Goal: Task Accomplishment & Management: Use online tool/utility

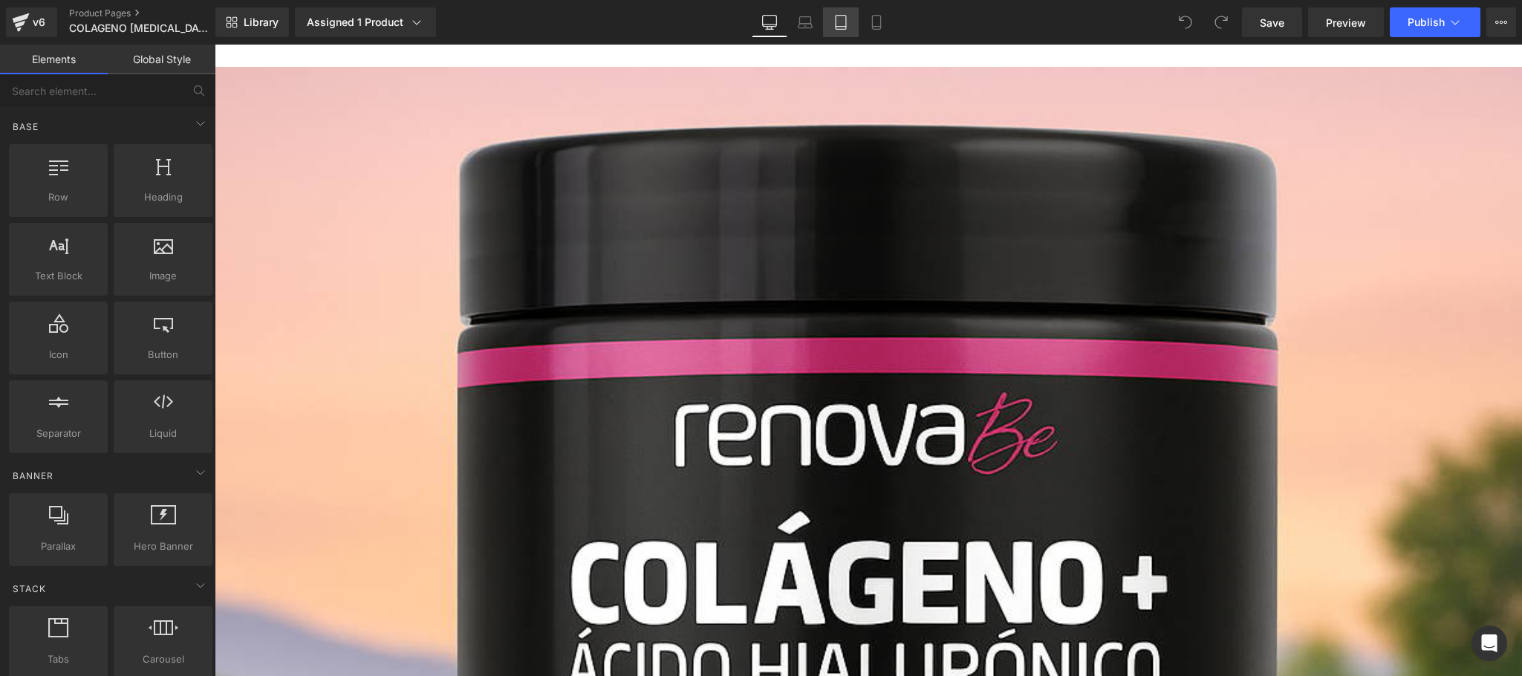
click at [830, 25] on link "Tablet" at bounding box center [841, 22] width 36 height 30
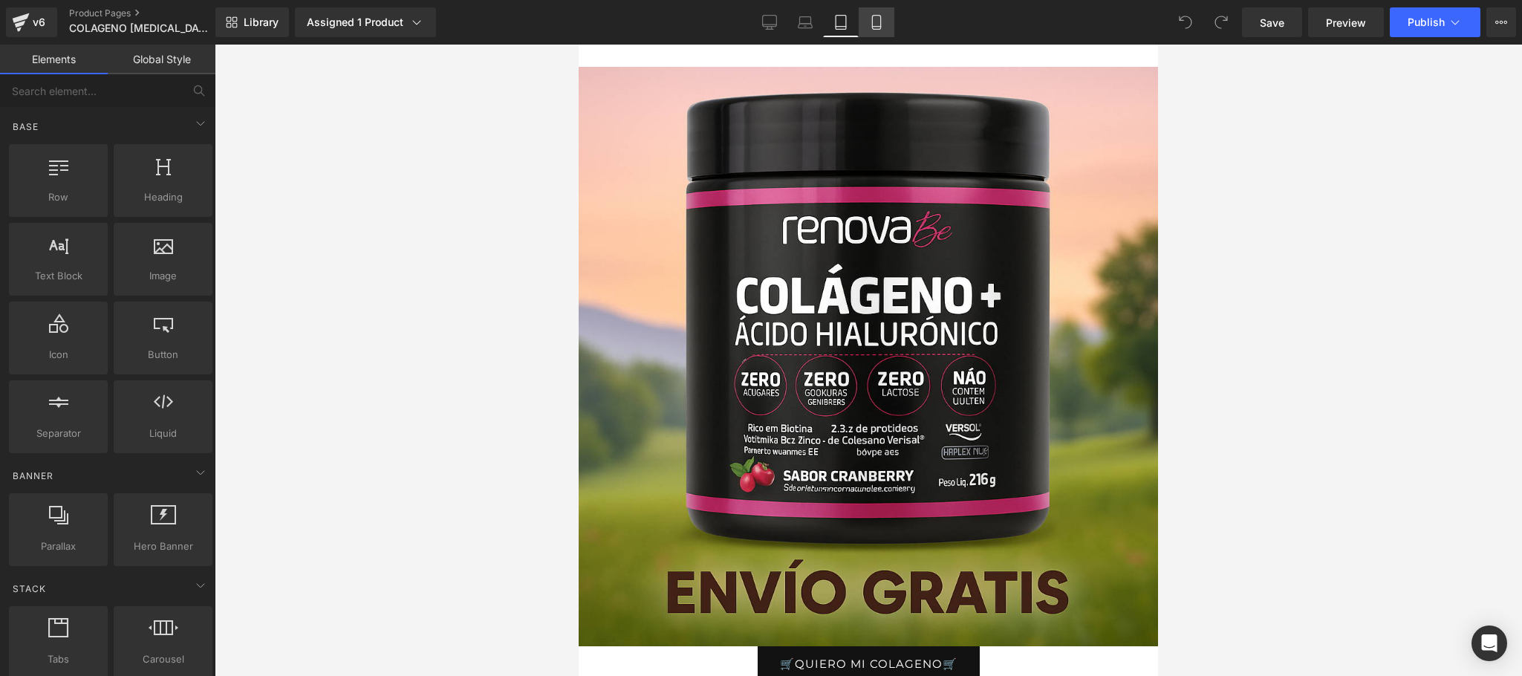
click at [885, 16] on link "Mobile" at bounding box center [877, 22] width 36 height 30
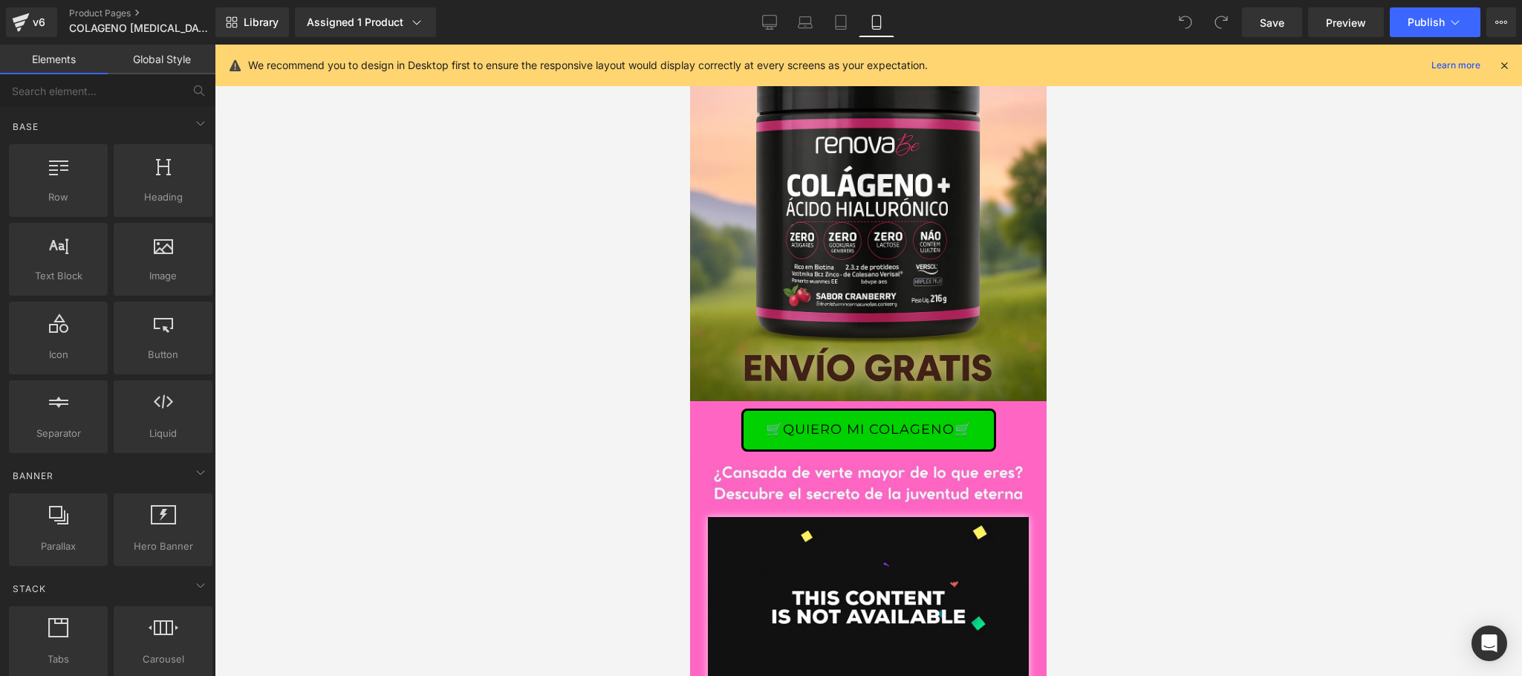
click at [1507, 63] on icon at bounding box center [1504, 65] width 13 height 13
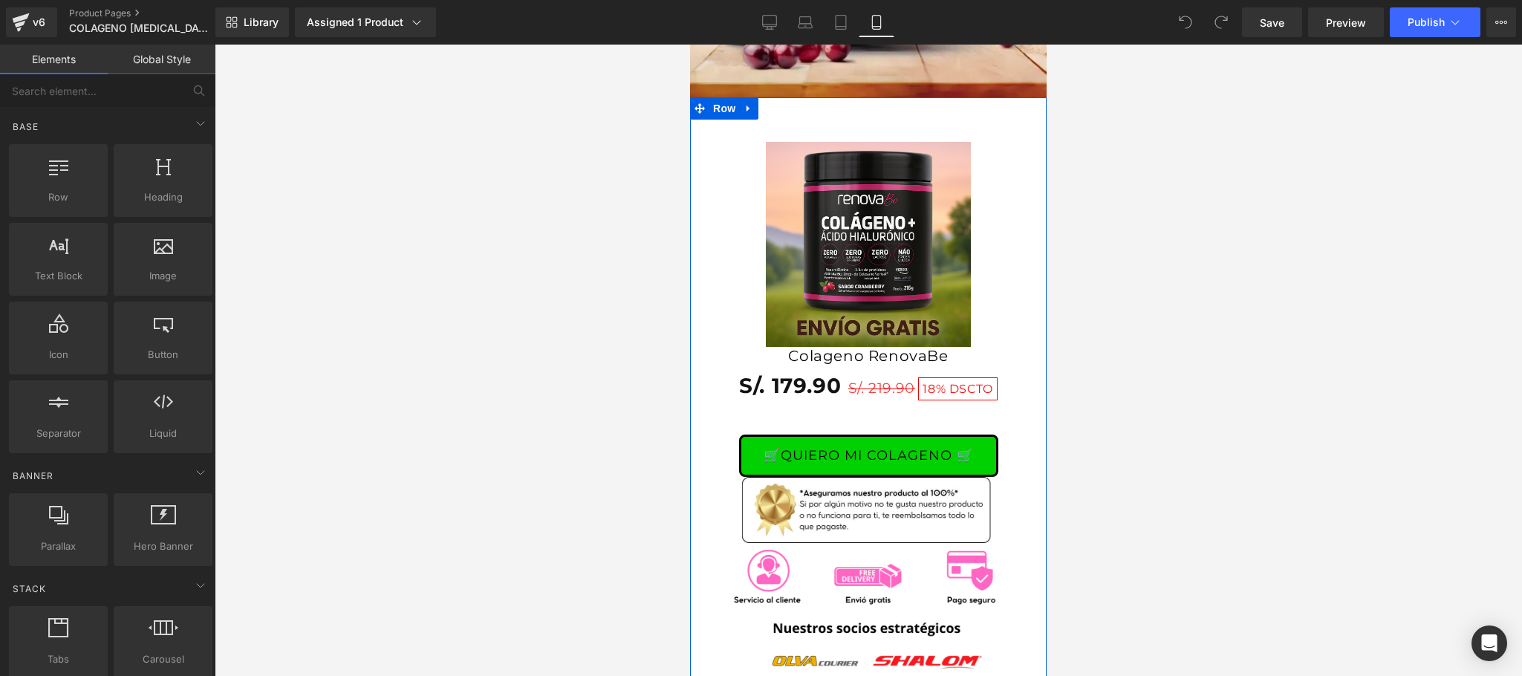
scroll to position [2080, 0]
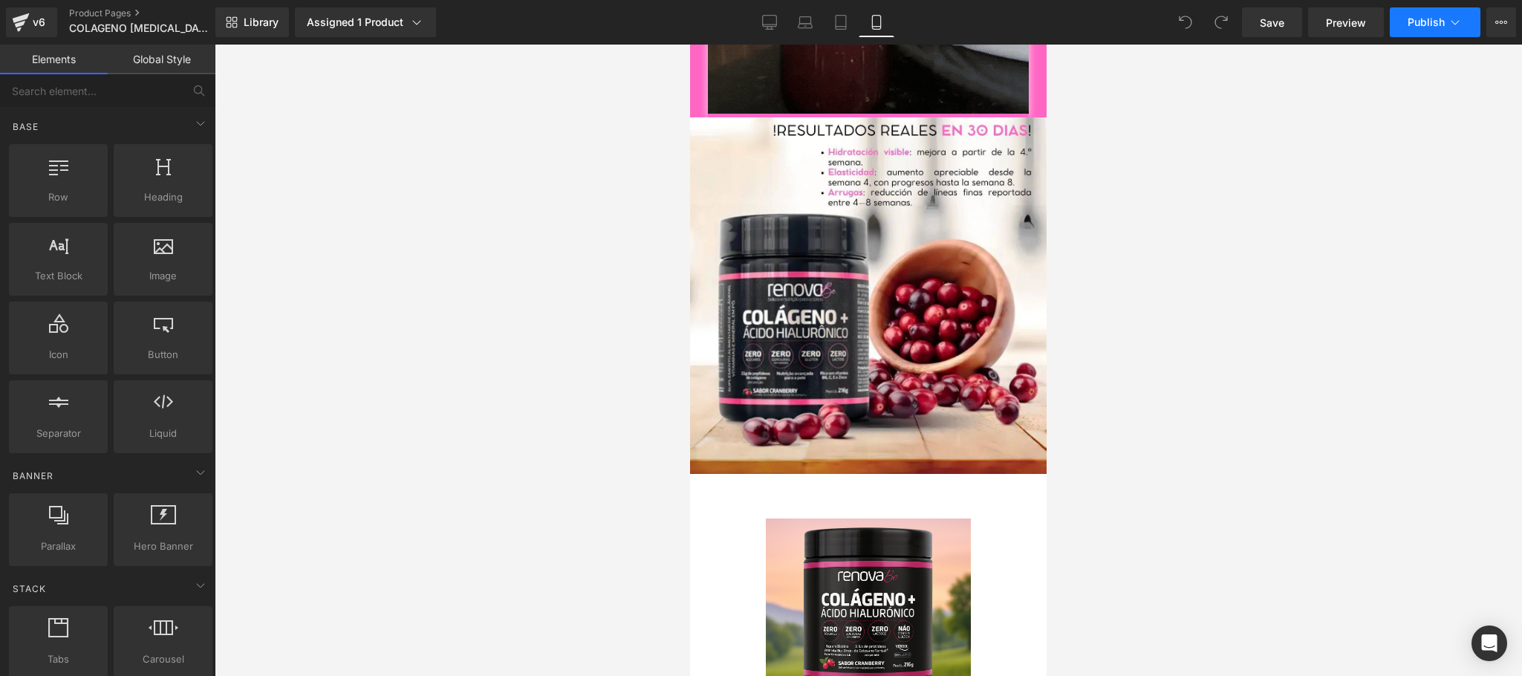
click at [1456, 21] on icon at bounding box center [1455, 22] width 15 height 15
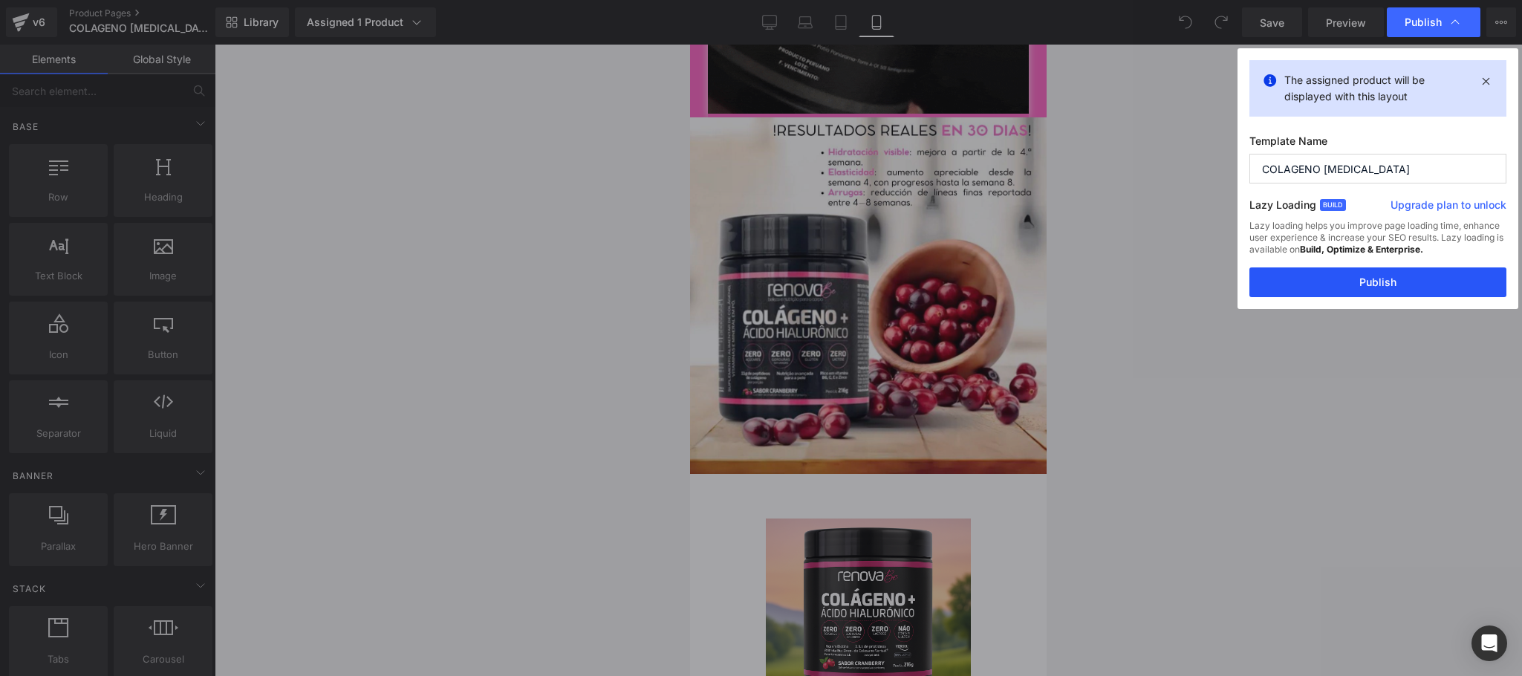
click at [1300, 285] on button "Publish" at bounding box center [1377, 282] width 257 height 30
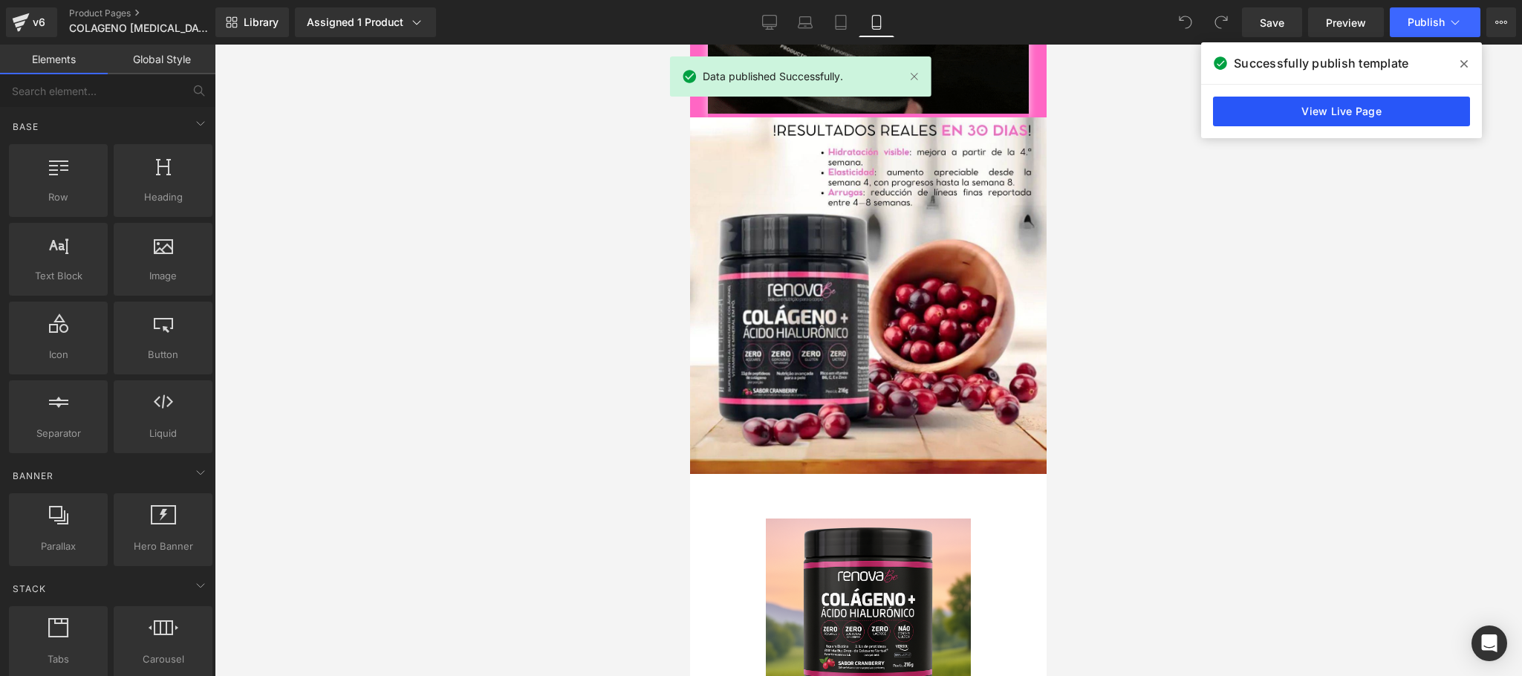
click at [1414, 114] on link "View Live Page" at bounding box center [1341, 112] width 257 height 30
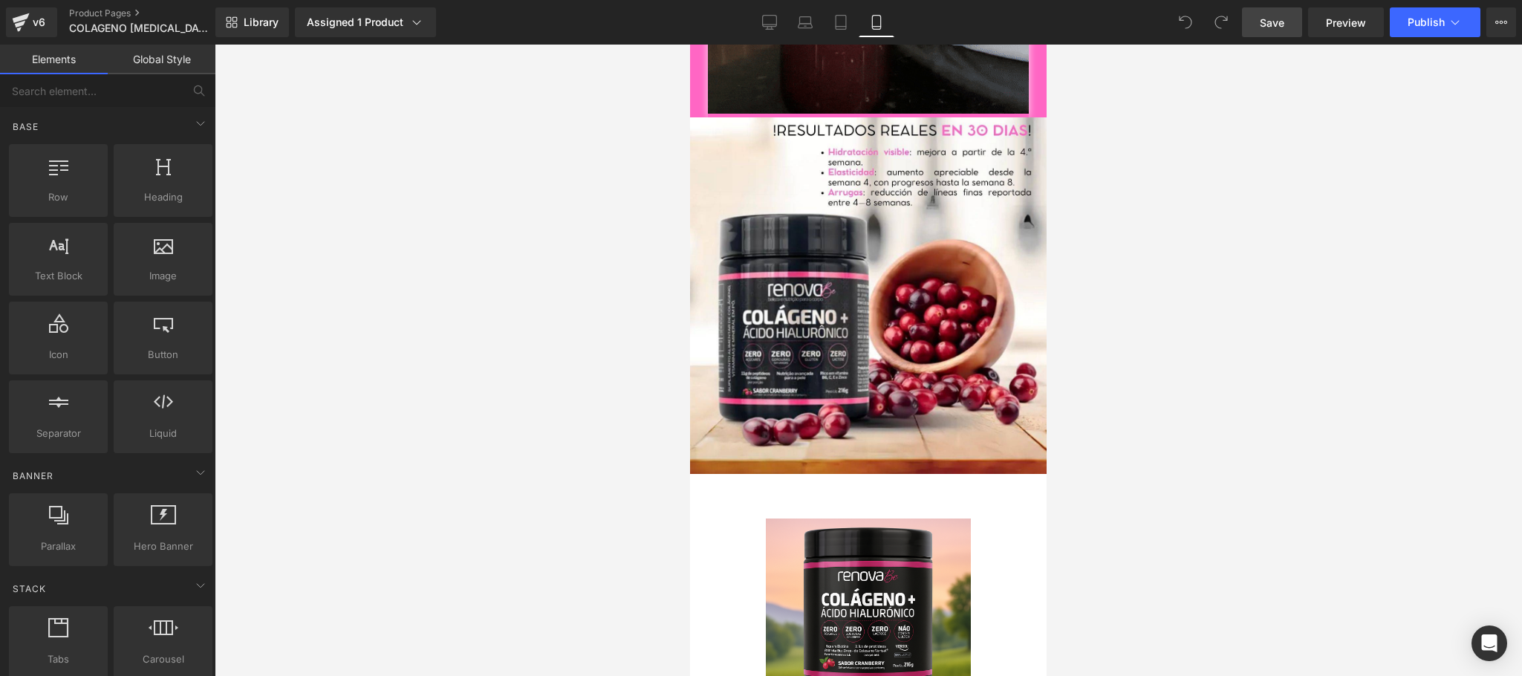
click at [1277, 16] on span "Save" at bounding box center [1272, 23] width 25 height 16
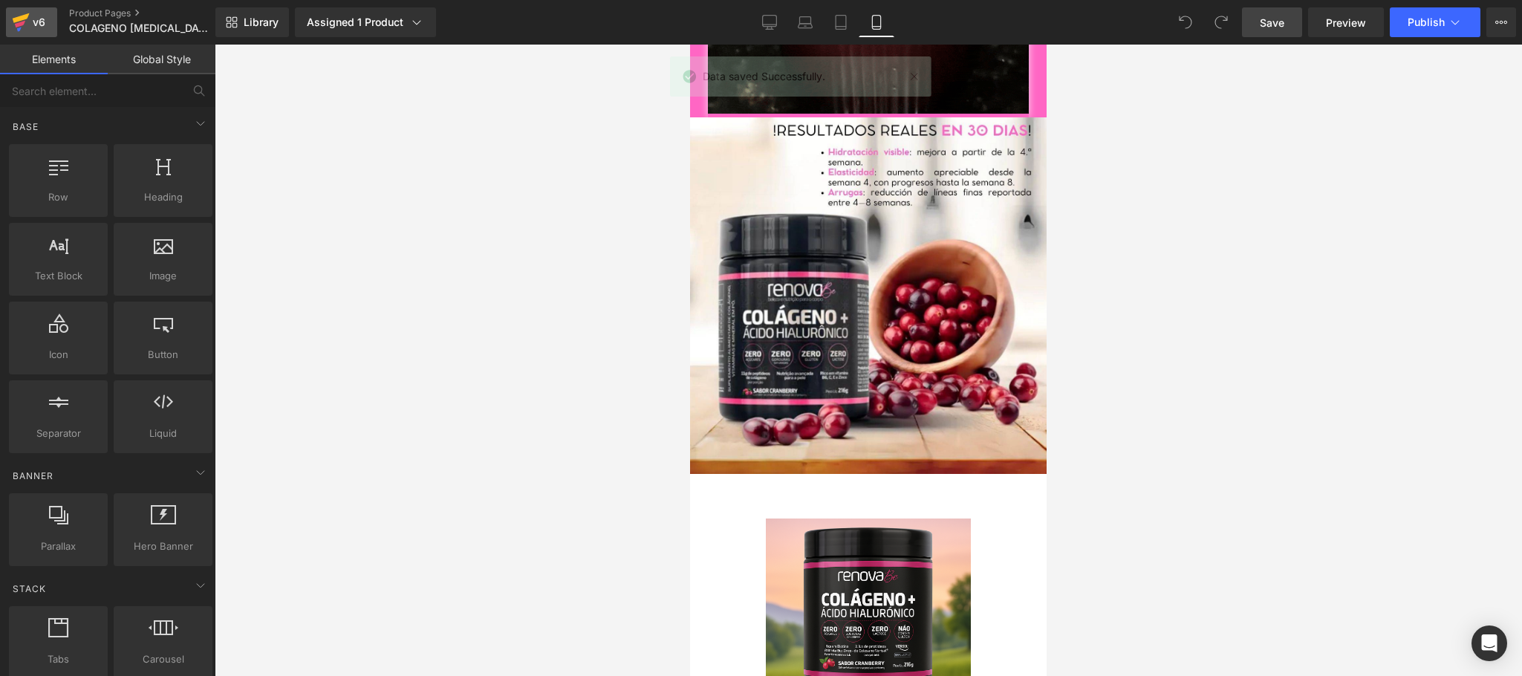
click at [38, 22] on div "v6" at bounding box center [39, 22] width 19 height 19
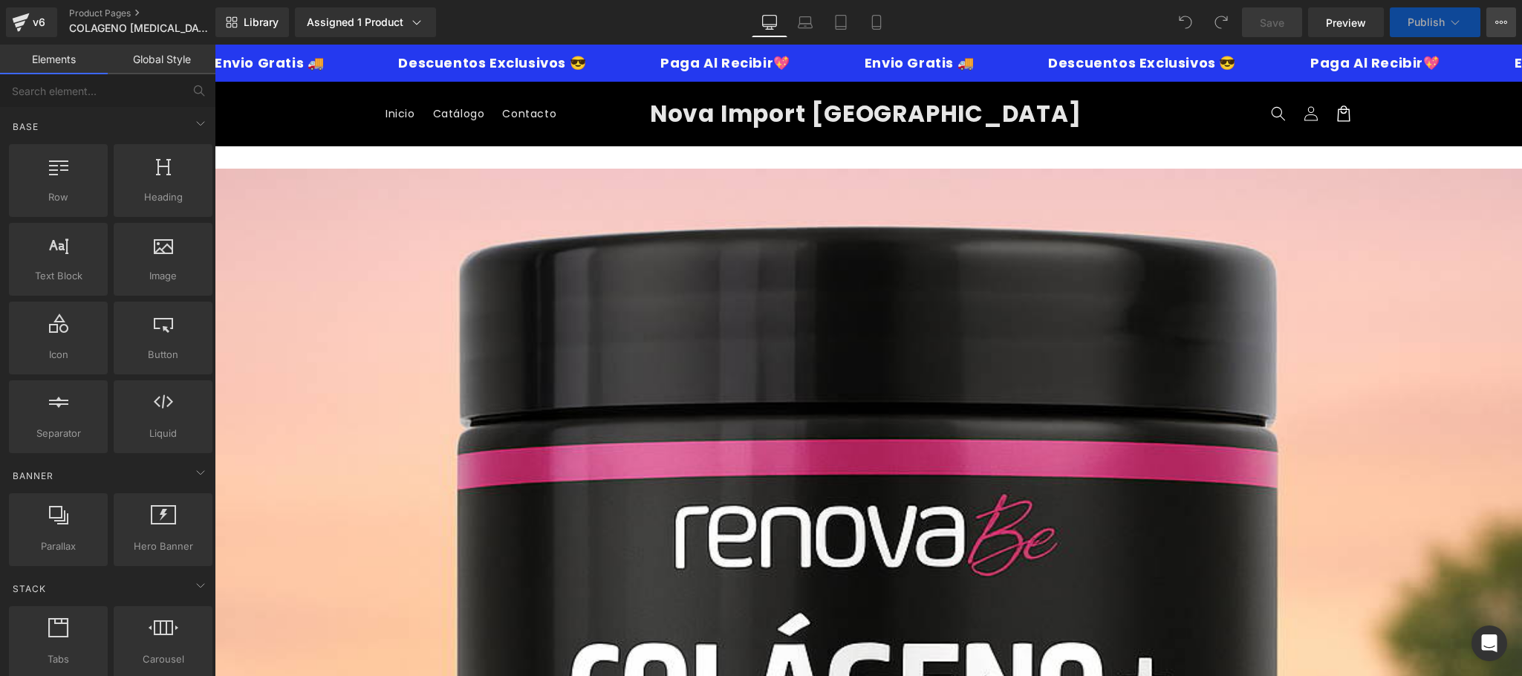
click at [1502, 23] on icon at bounding box center [1502, 22] width 4 height 3
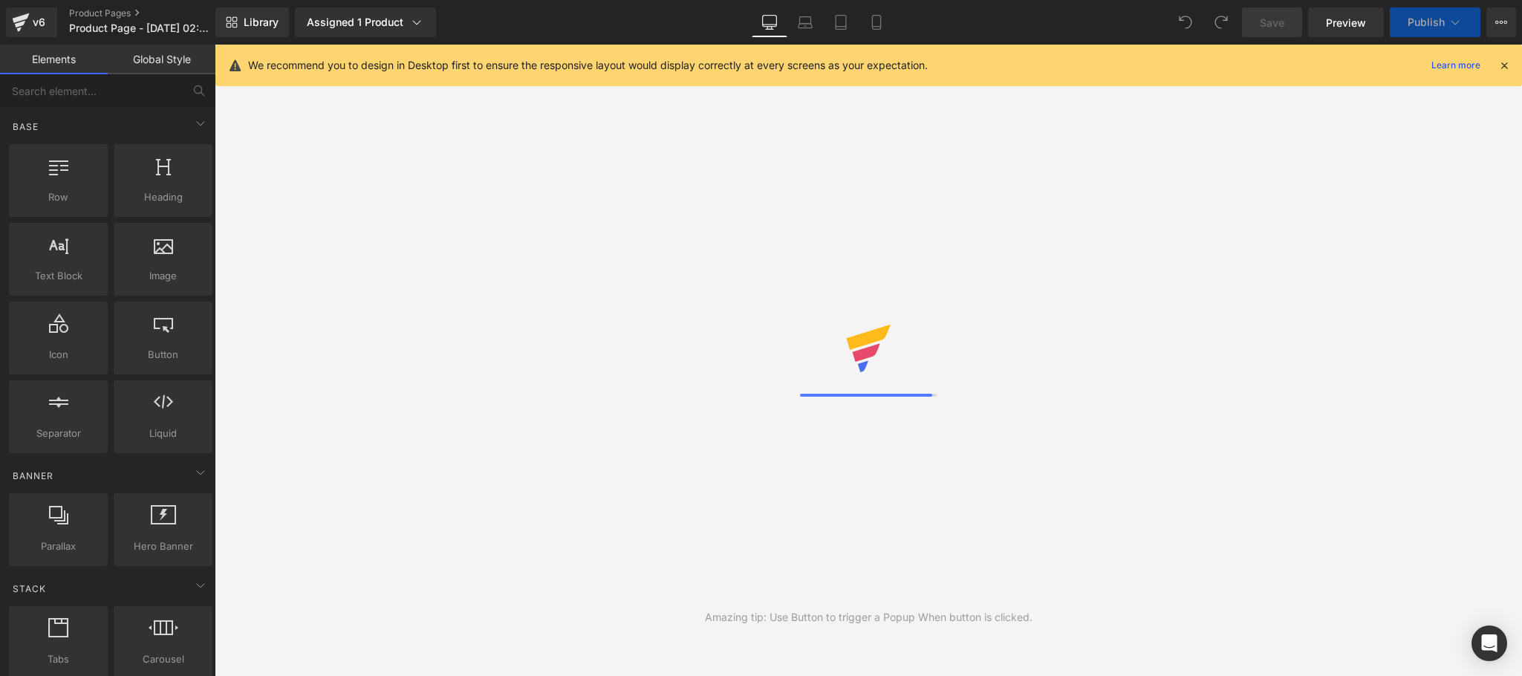
click at [1504, 68] on icon at bounding box center [1504, 65] width 13 height 13
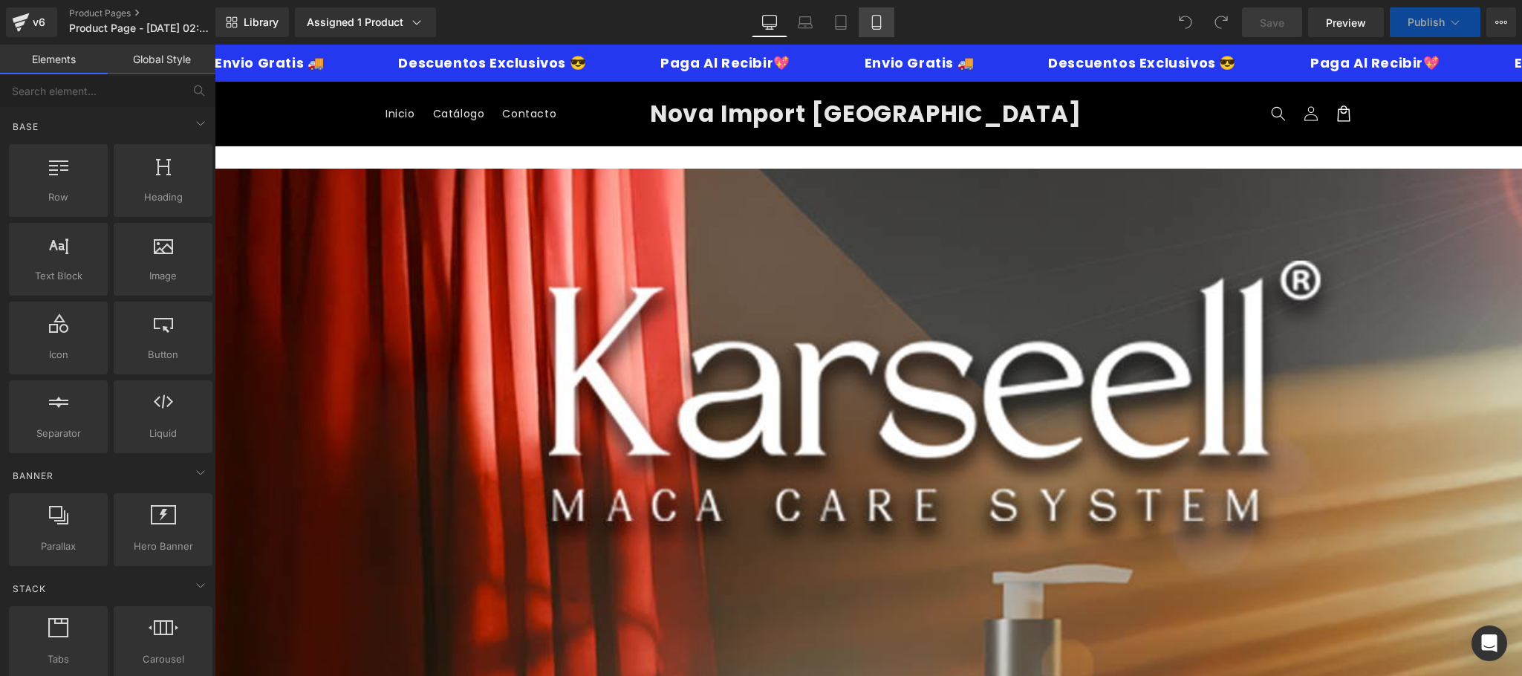
click at [877, 25] on icon at bounding box center [876, 22] width 15 height 15
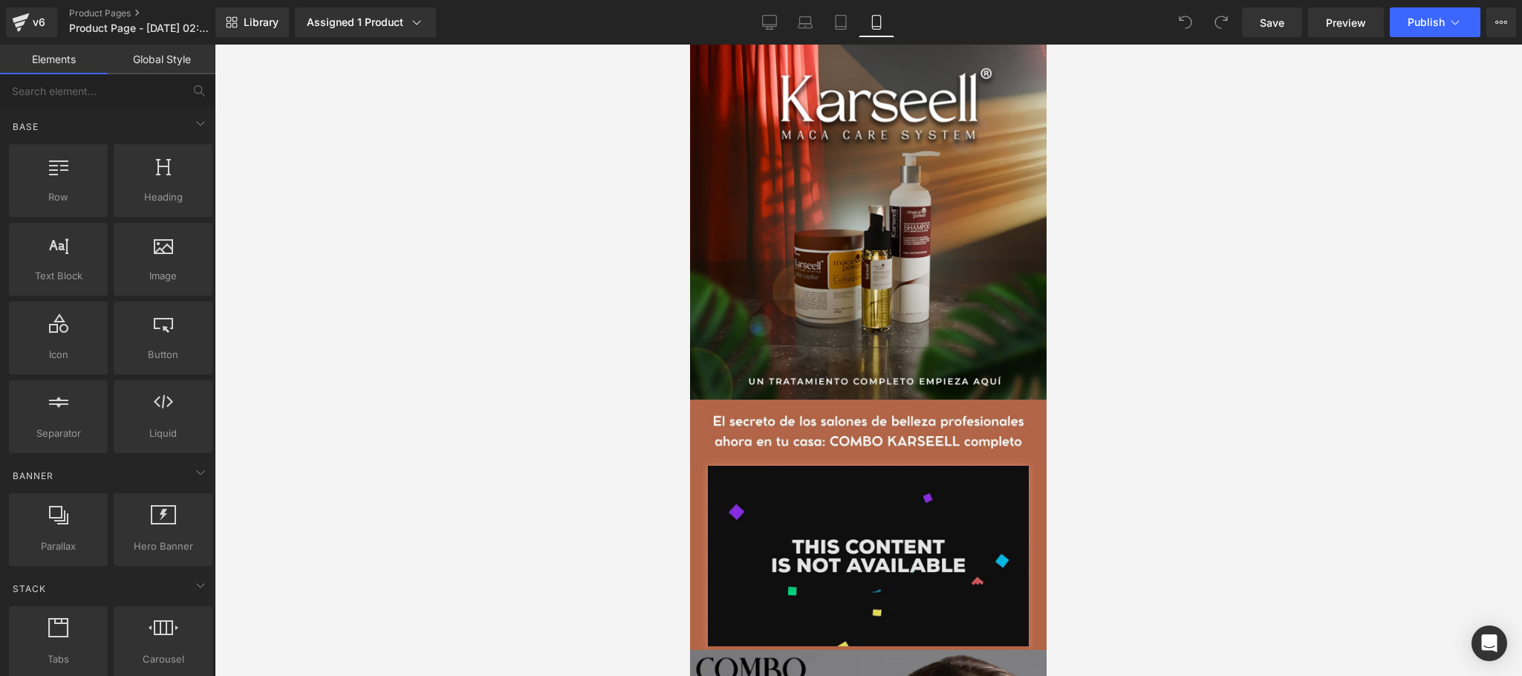
scroll to position [297, 0]
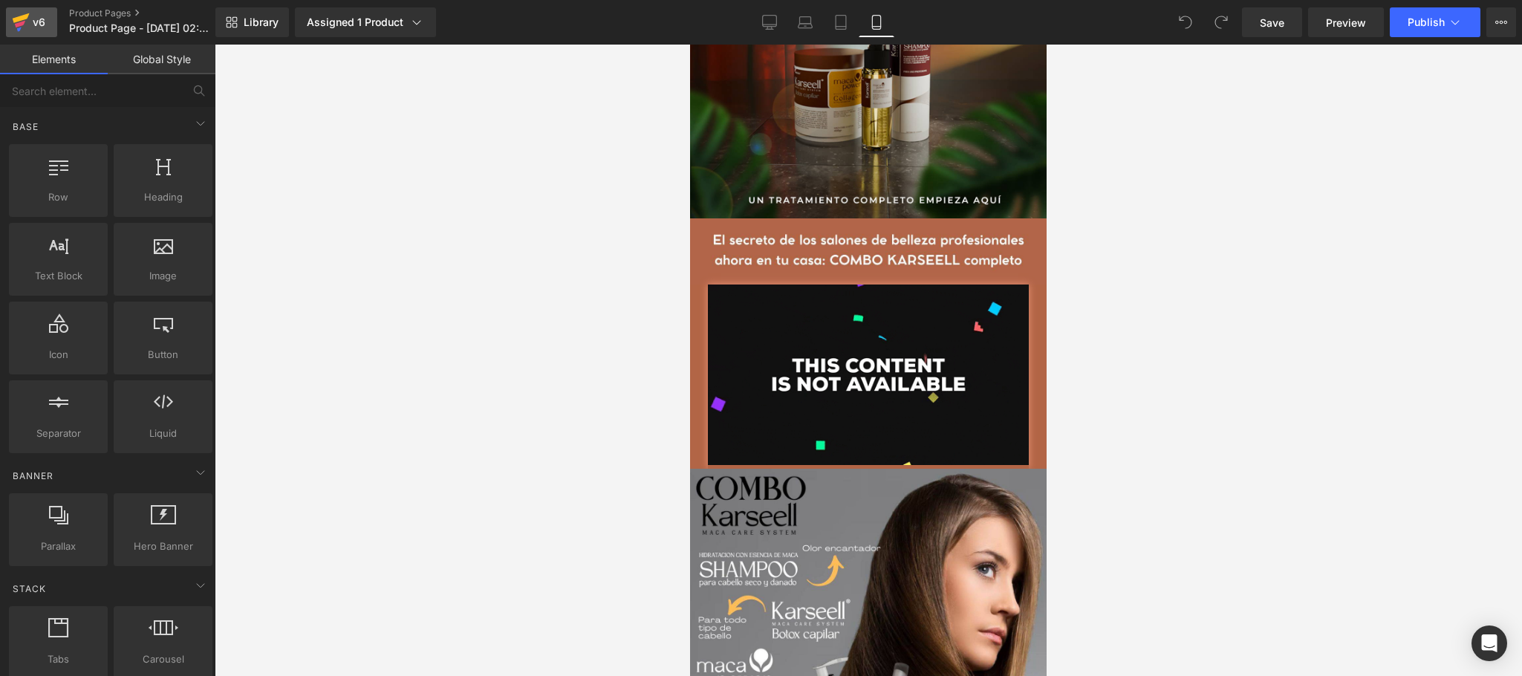
click at [25, 22] on icon at bounding box center [21, 22] width 18 height 37
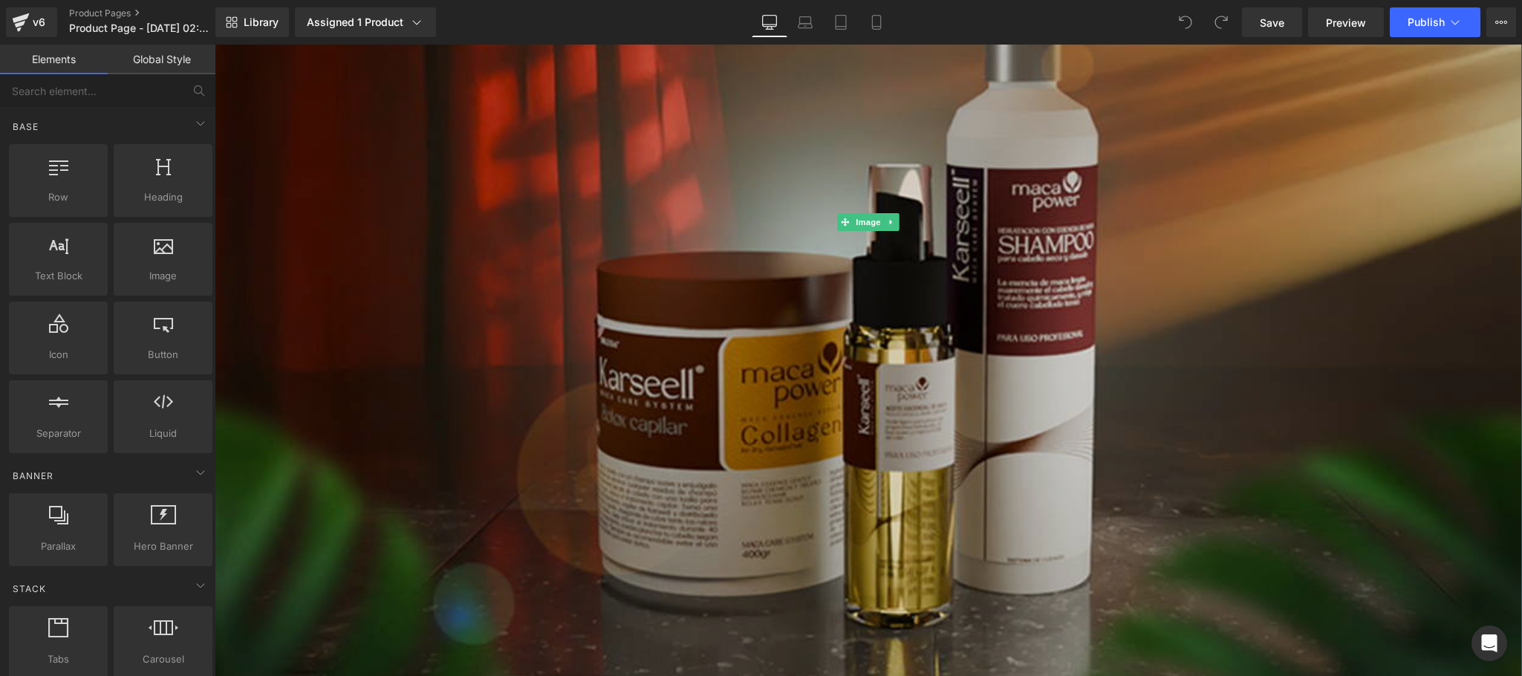
scroll to position [297, 0]
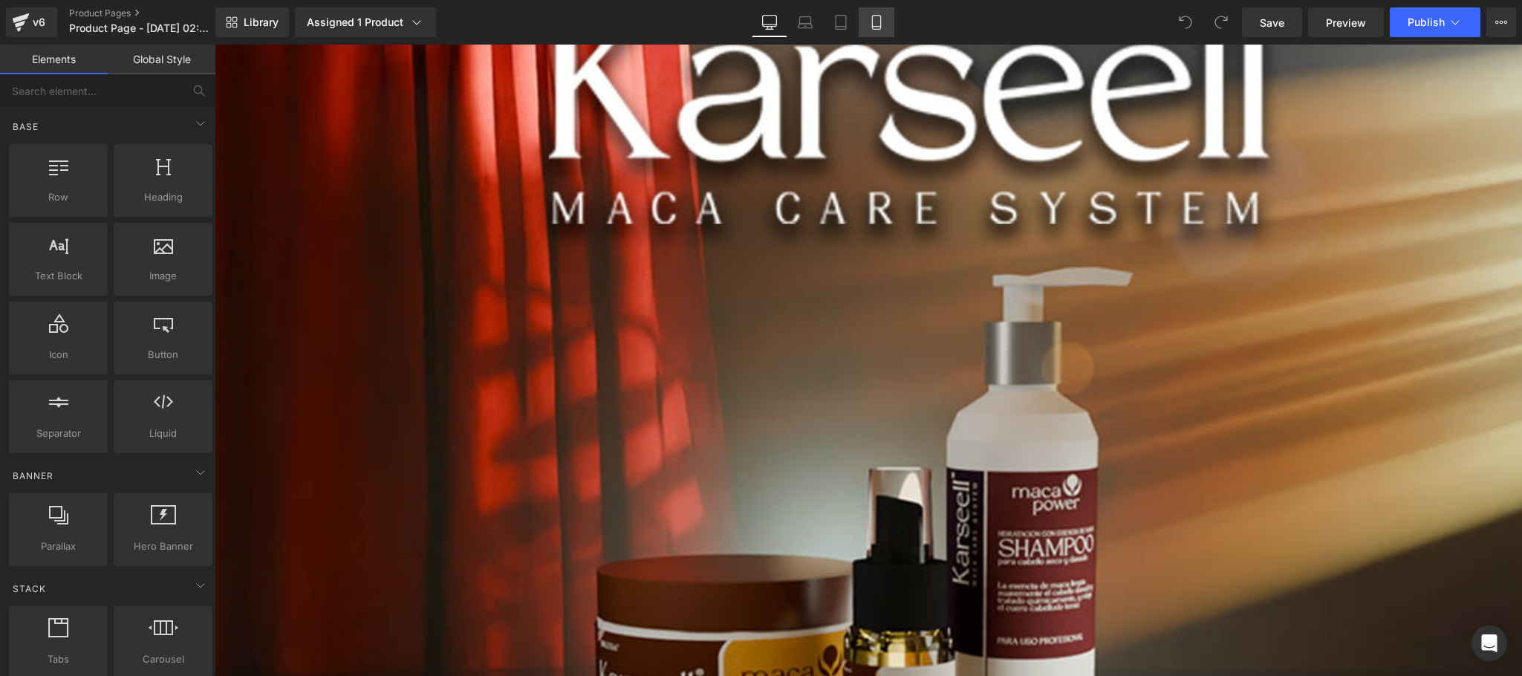
click at [887, 23] on link "Mobile" at bounding box center [877, 22] width 36 height 30
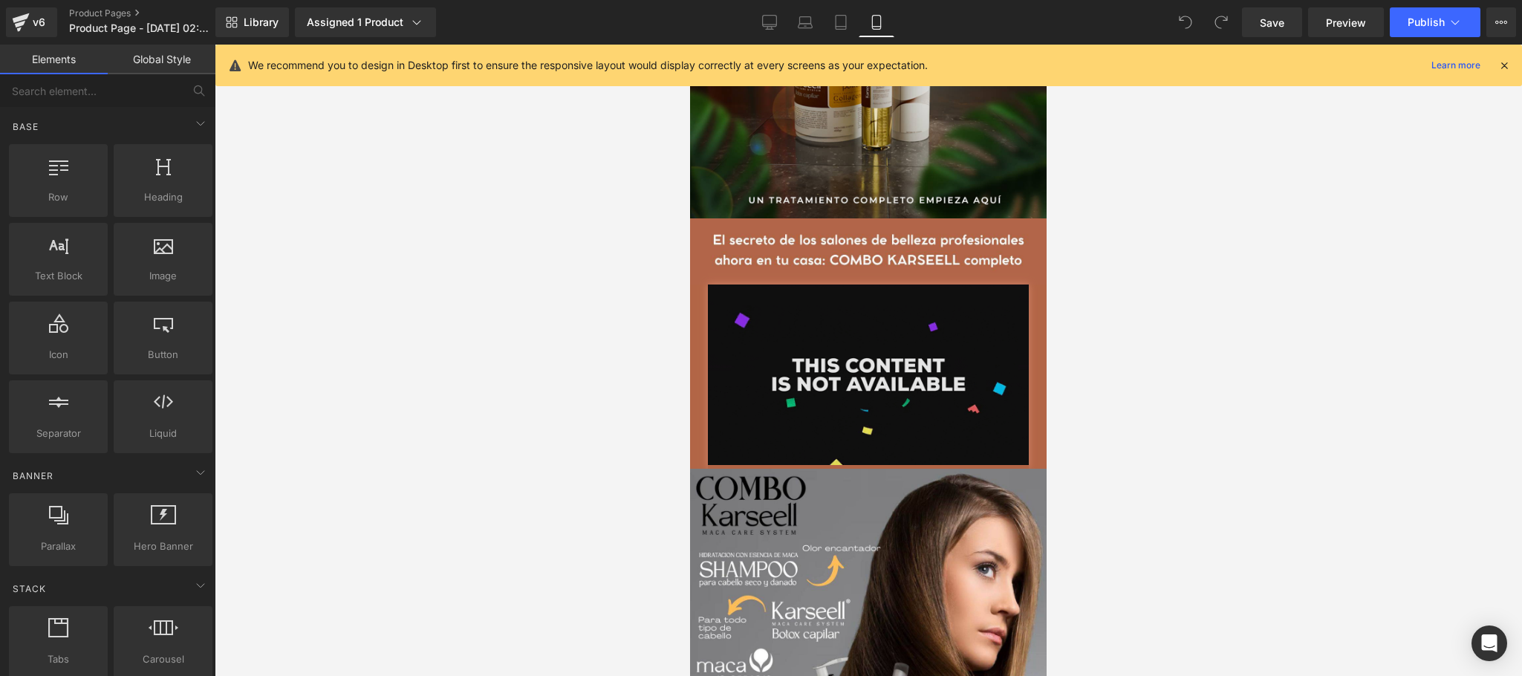
scroll to position [0, 0]
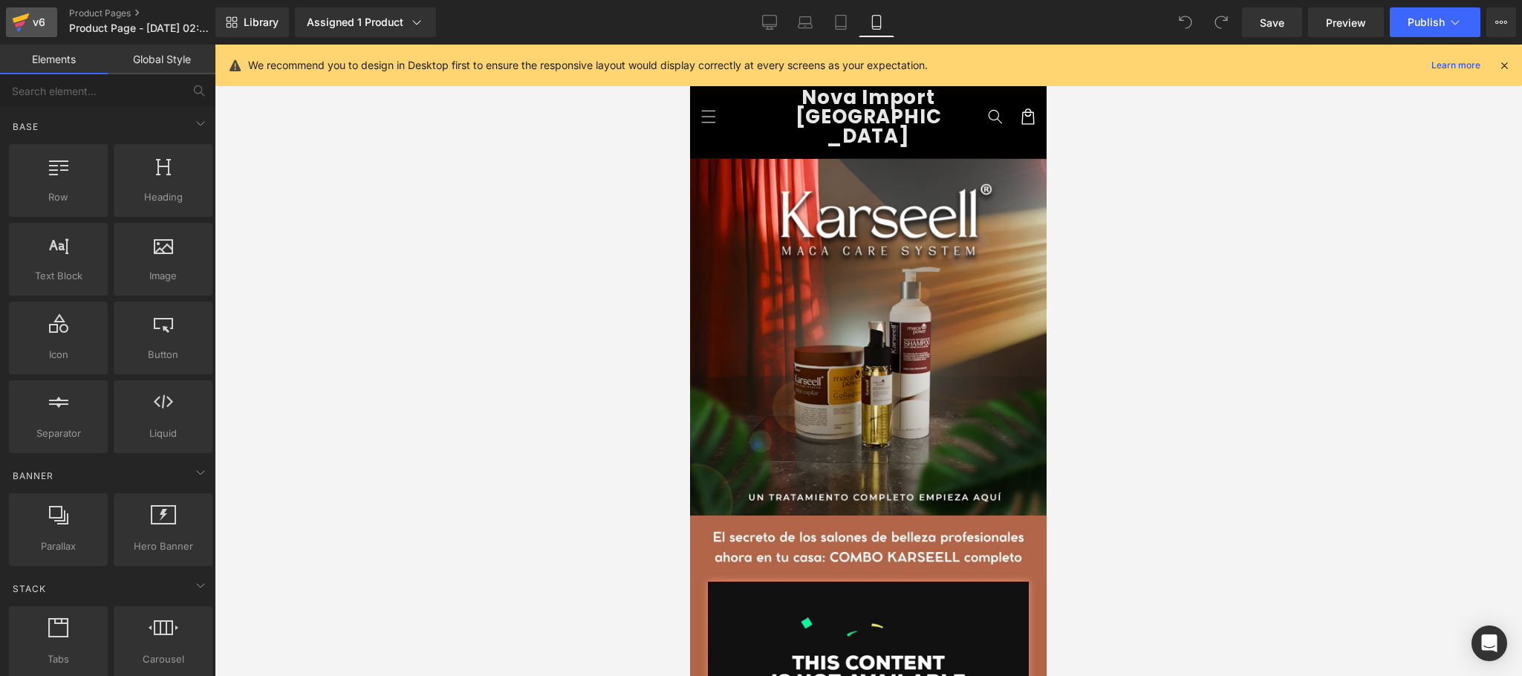
click at [42, 25] on div "v6" at bounding box center [39, 22] width 19 height 19
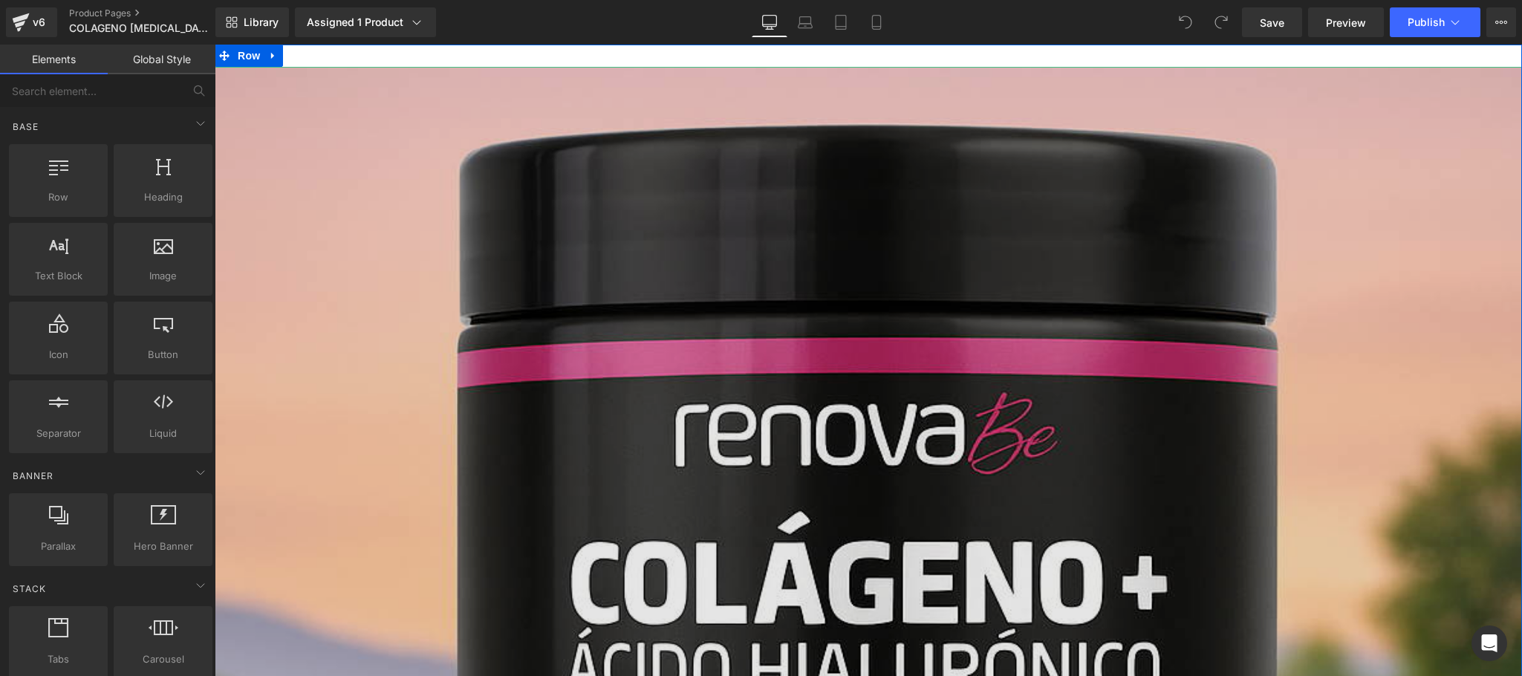
scroll to position [297, 0]
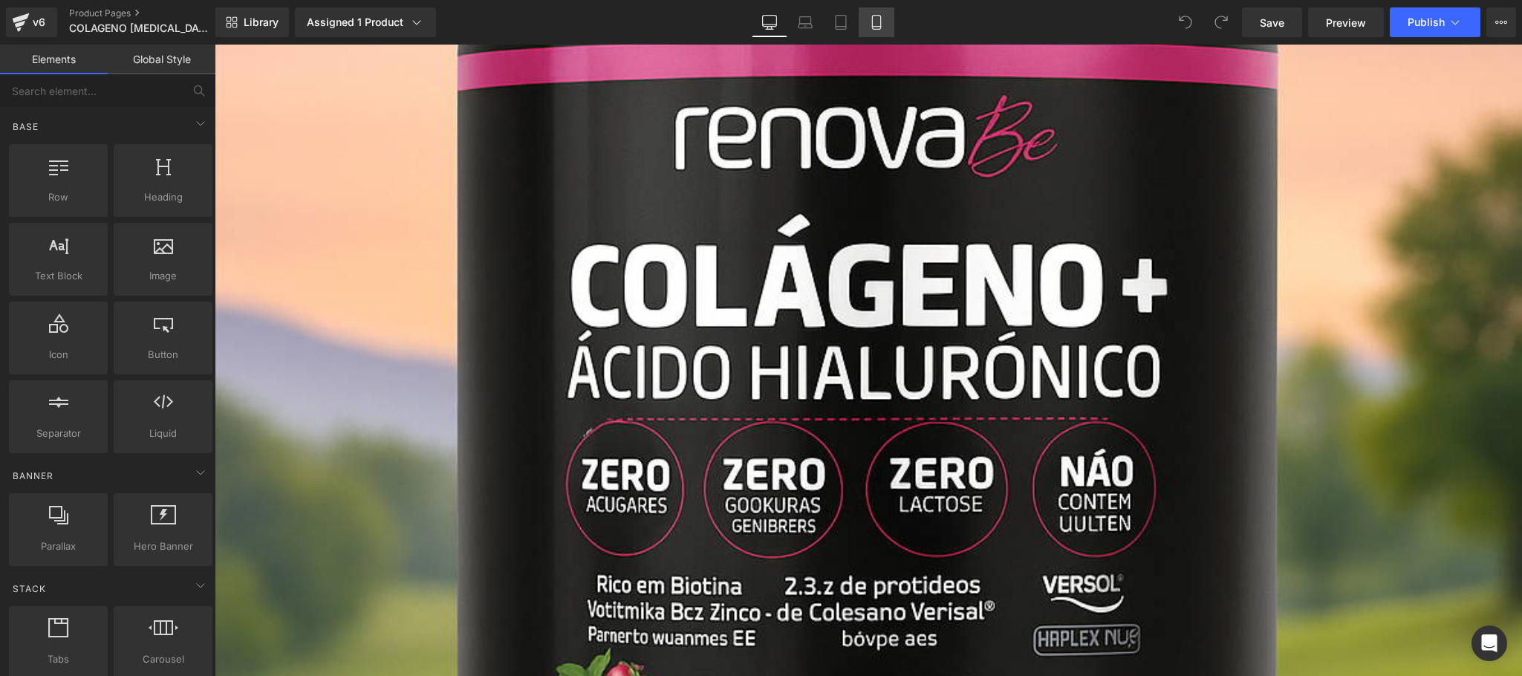
click at [888, 29] on link "Mobile" at bounding box center [877, 22] width 36 height 30
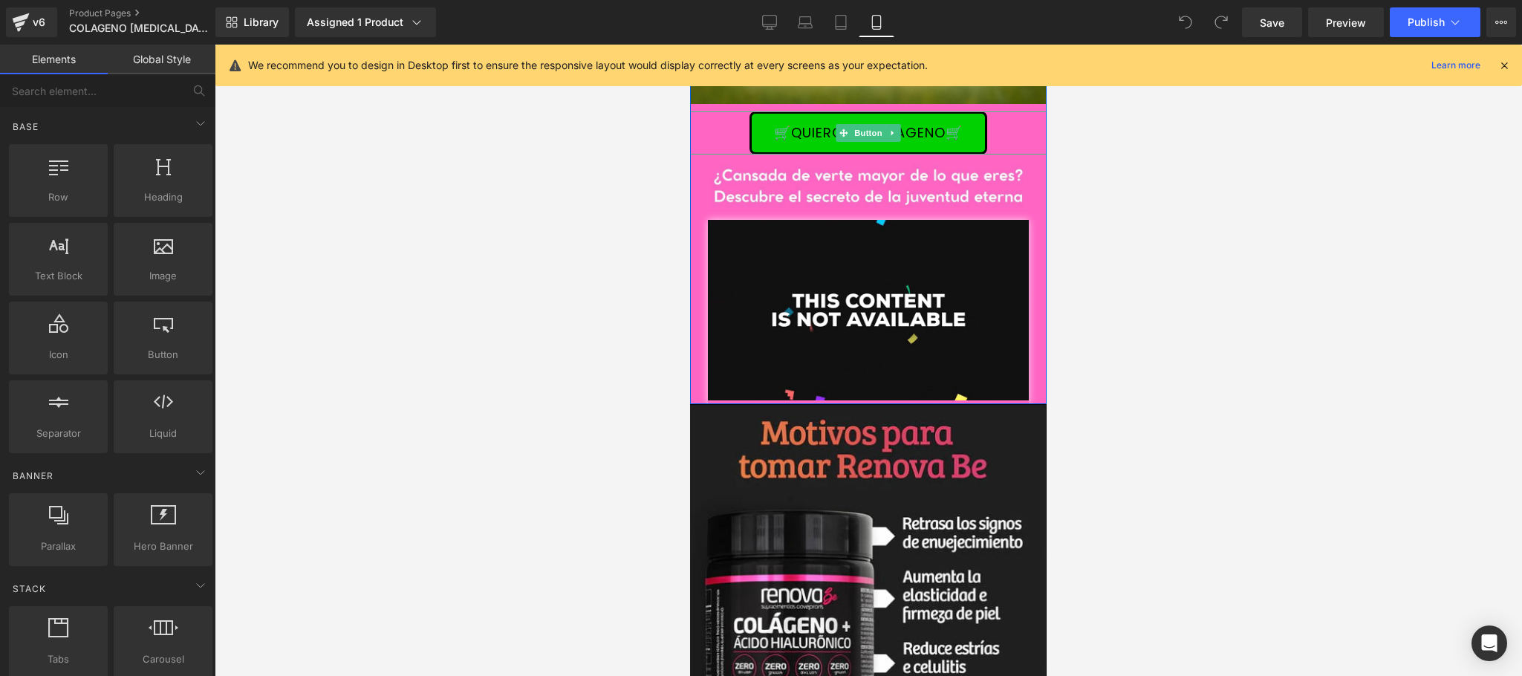
click at [1005, 134] on div "🛒QUIERO MI COLAGENO🛒" at bounding box center [868, 132] width 357 height 43
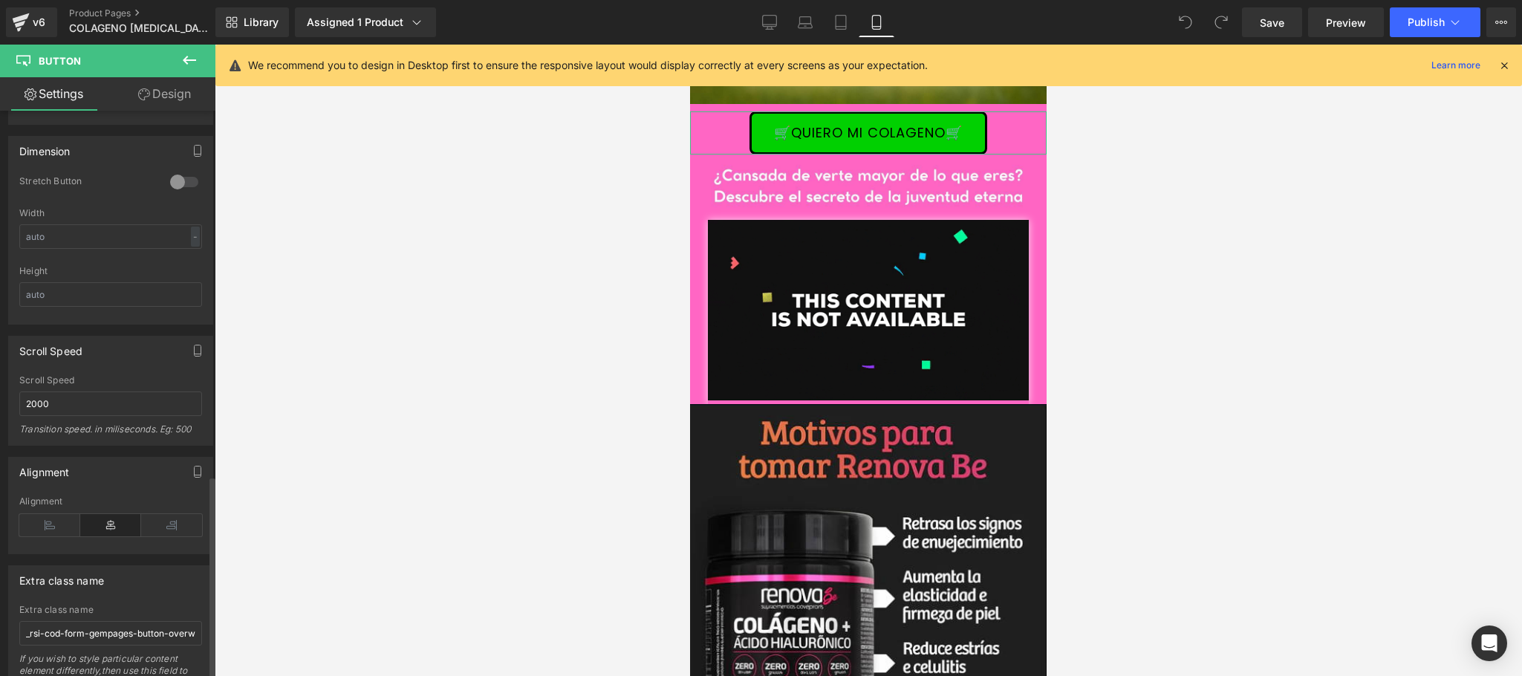
scroll to position [1007, 0]
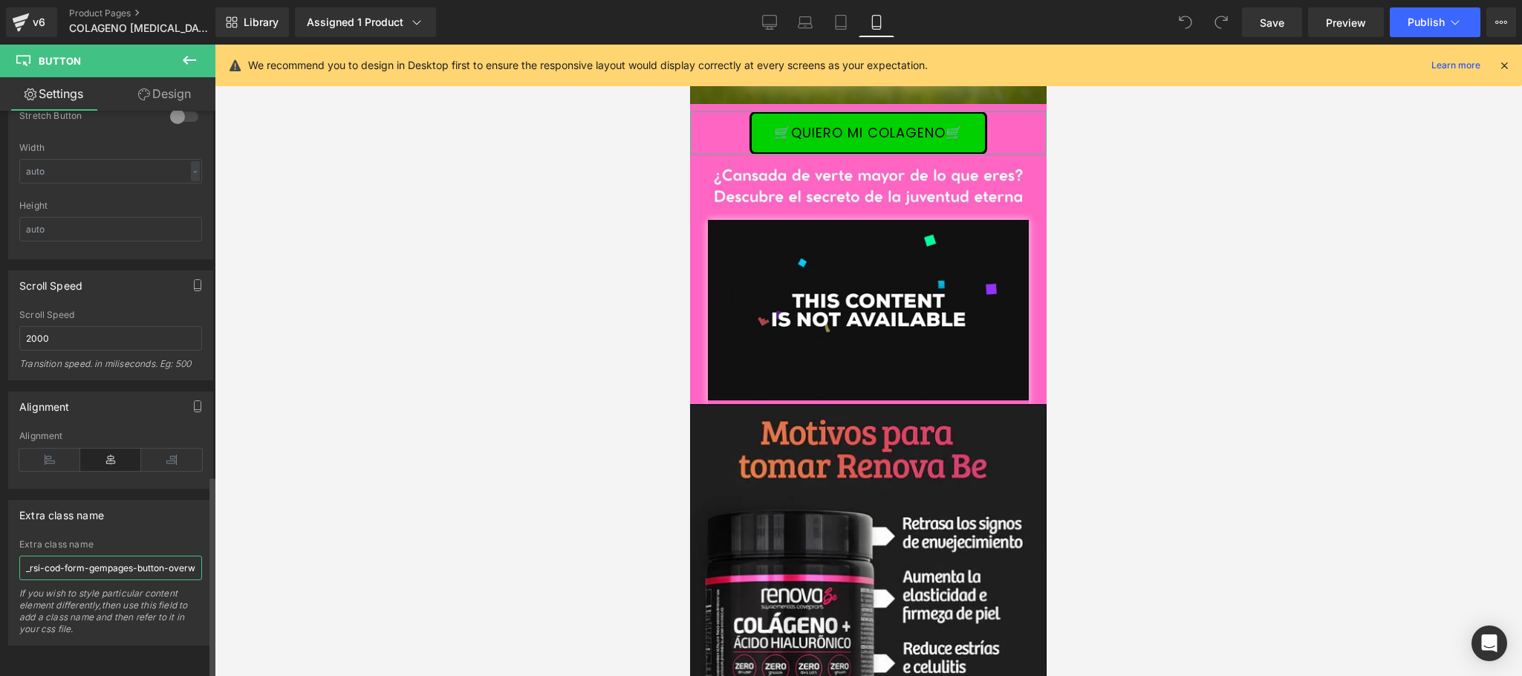
click at [100, 556] on input "_rsi-cod-form-gempages-button-overwrite _rsi-cod-form-is-gempage" at bounding box center [110, 568] width 183 height 25
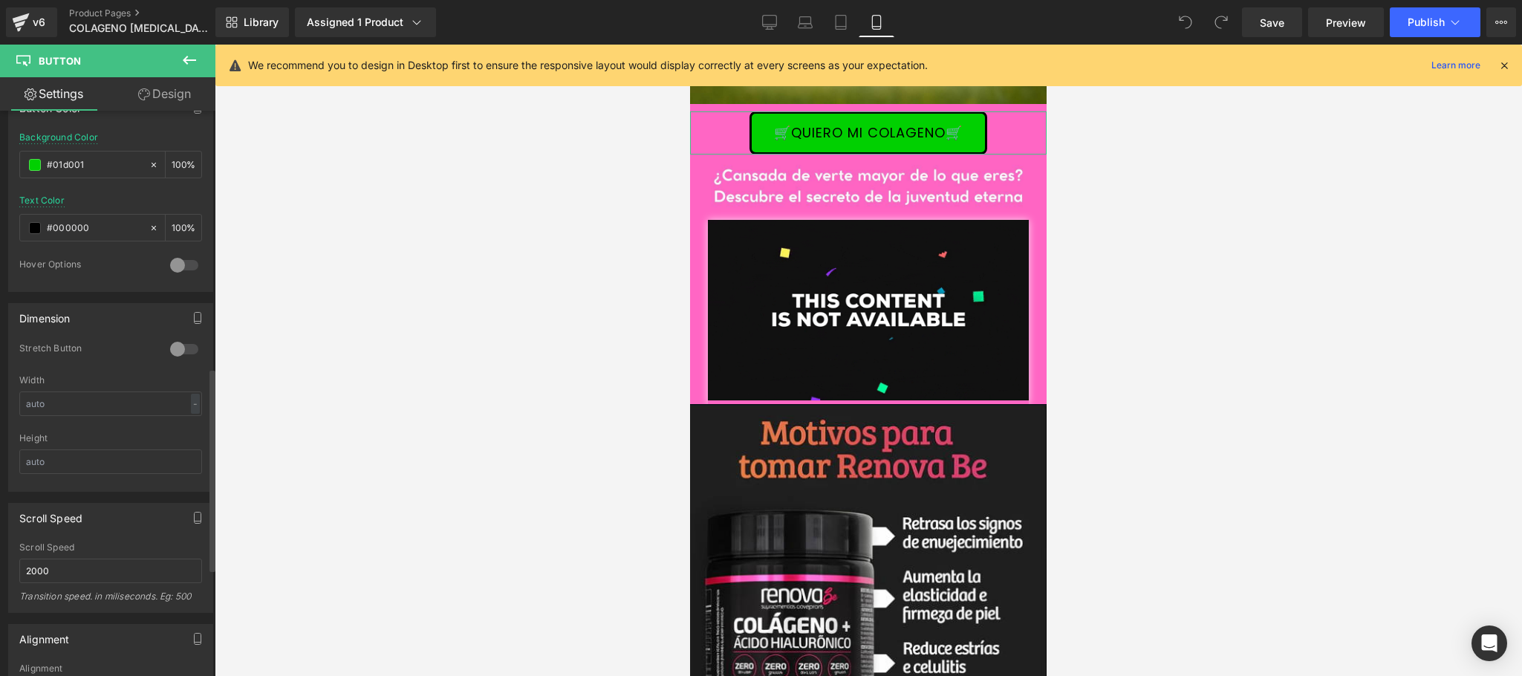
scroll to position [709, 0]
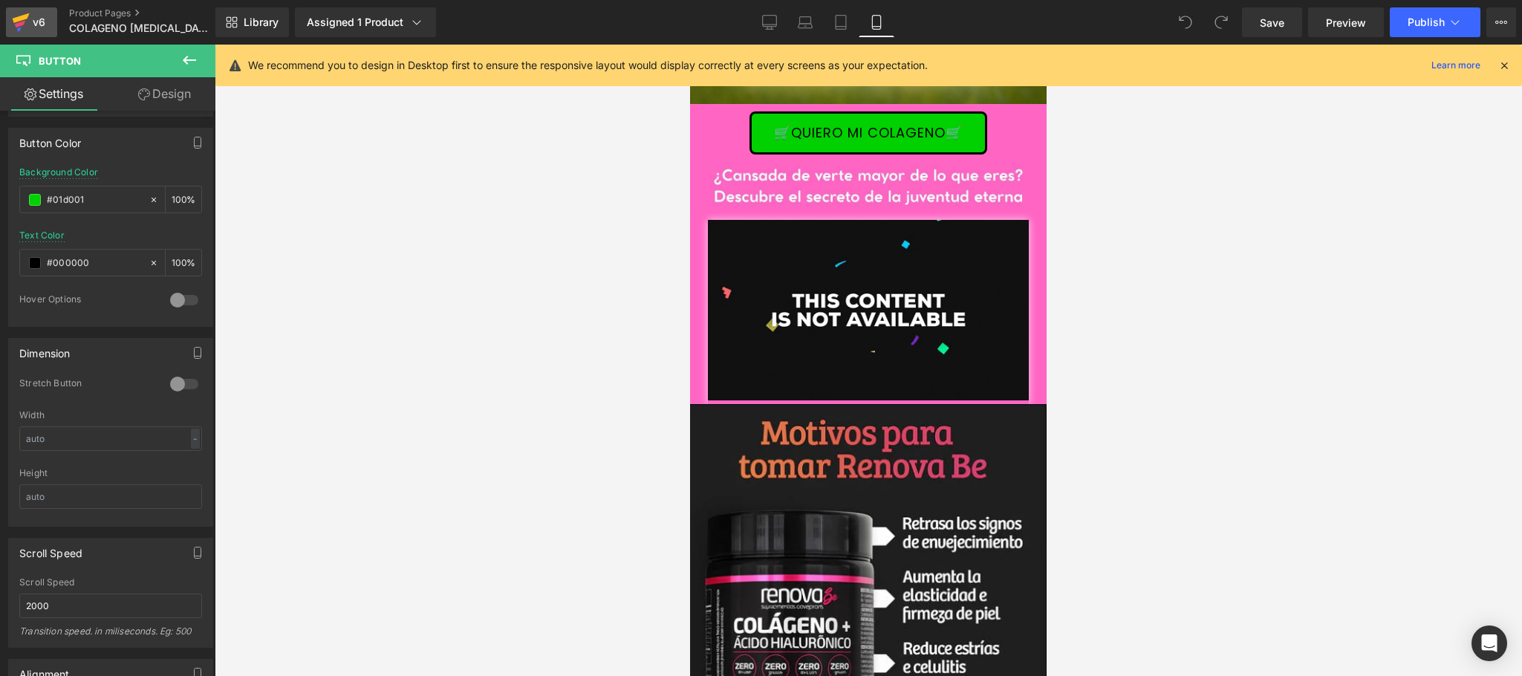
click at [23, 29] on icon at bounding box center [21, 22] width 18 height 37
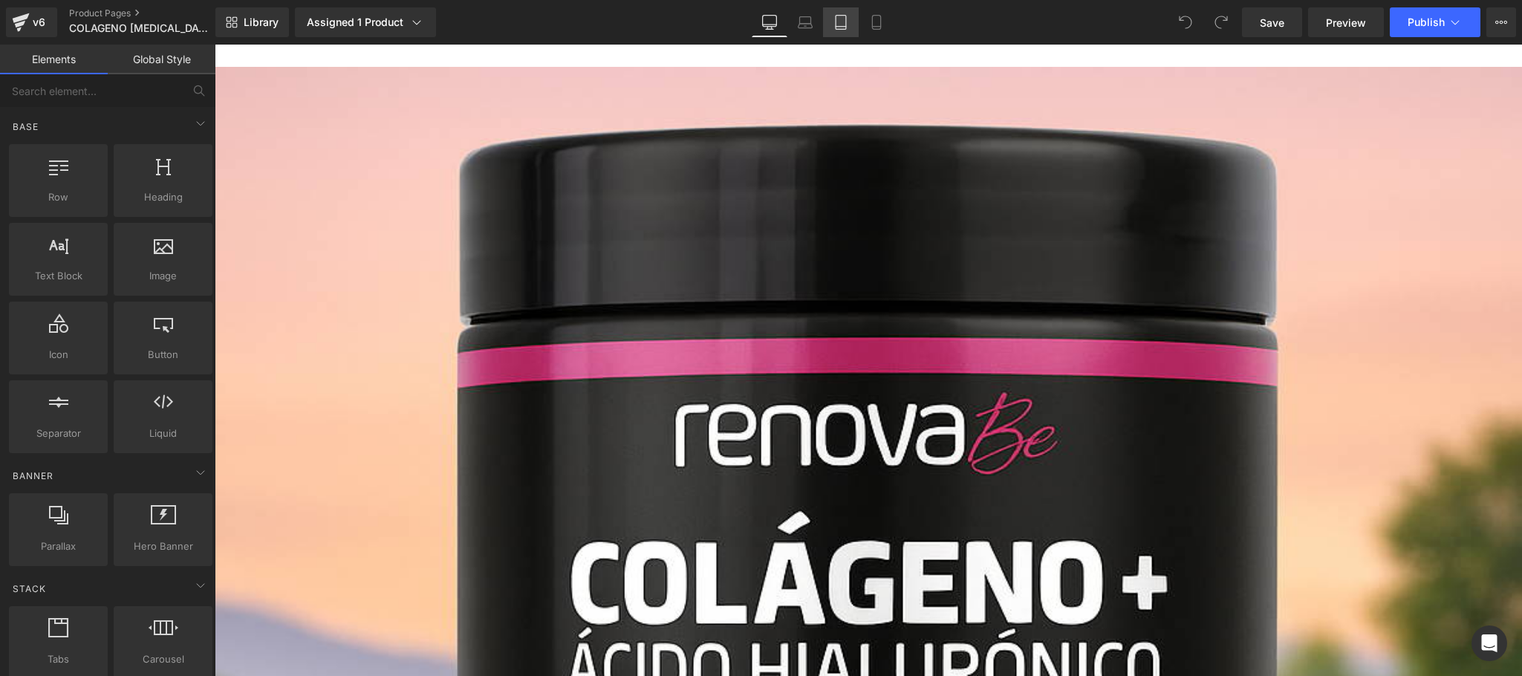
click at [851, 23] on link "Tablet" at bounding box center [841, 22] width 36 height 30
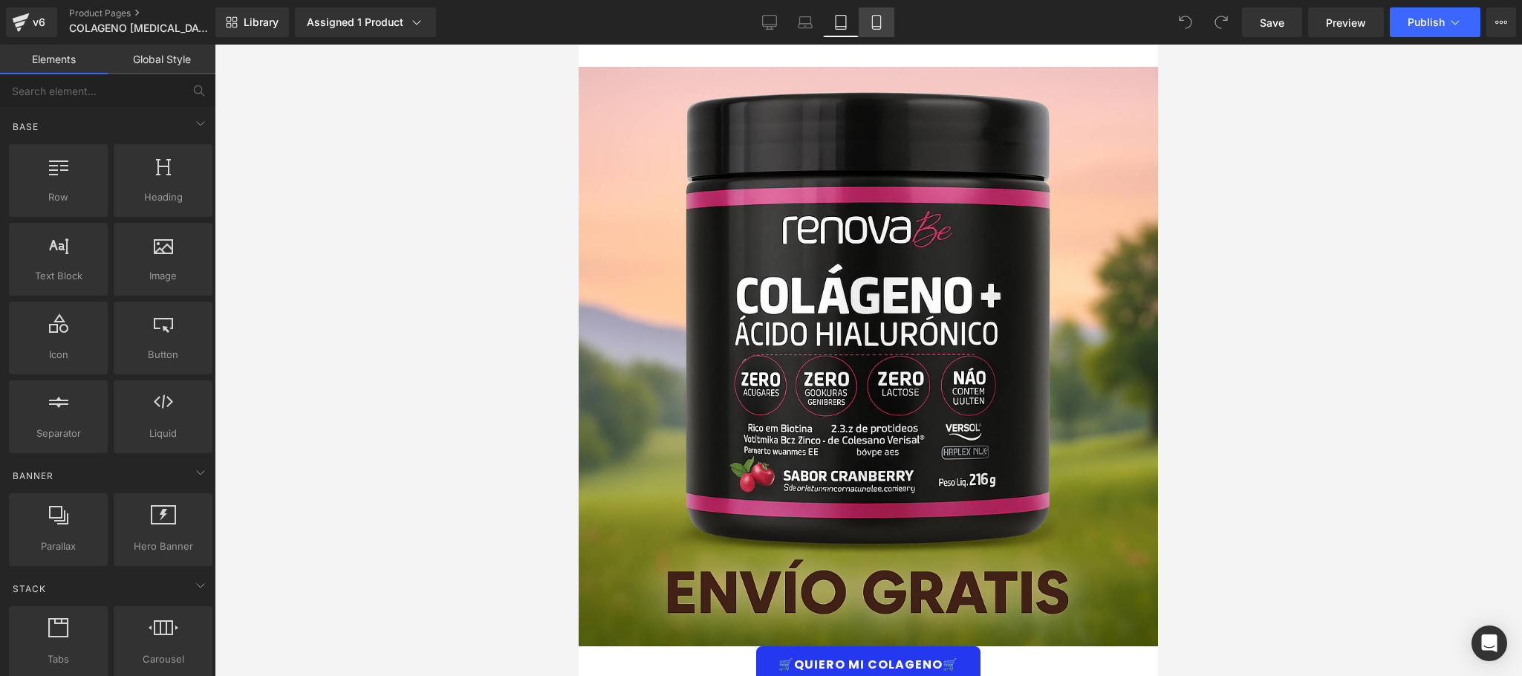
drag, startPoint x: 878, startPoint y: 21, endPoint x: 885, endPoint y: 25, distance: 8.7
click at [880, 21] on icon at bounding box center [876, 22] width 15 height 15
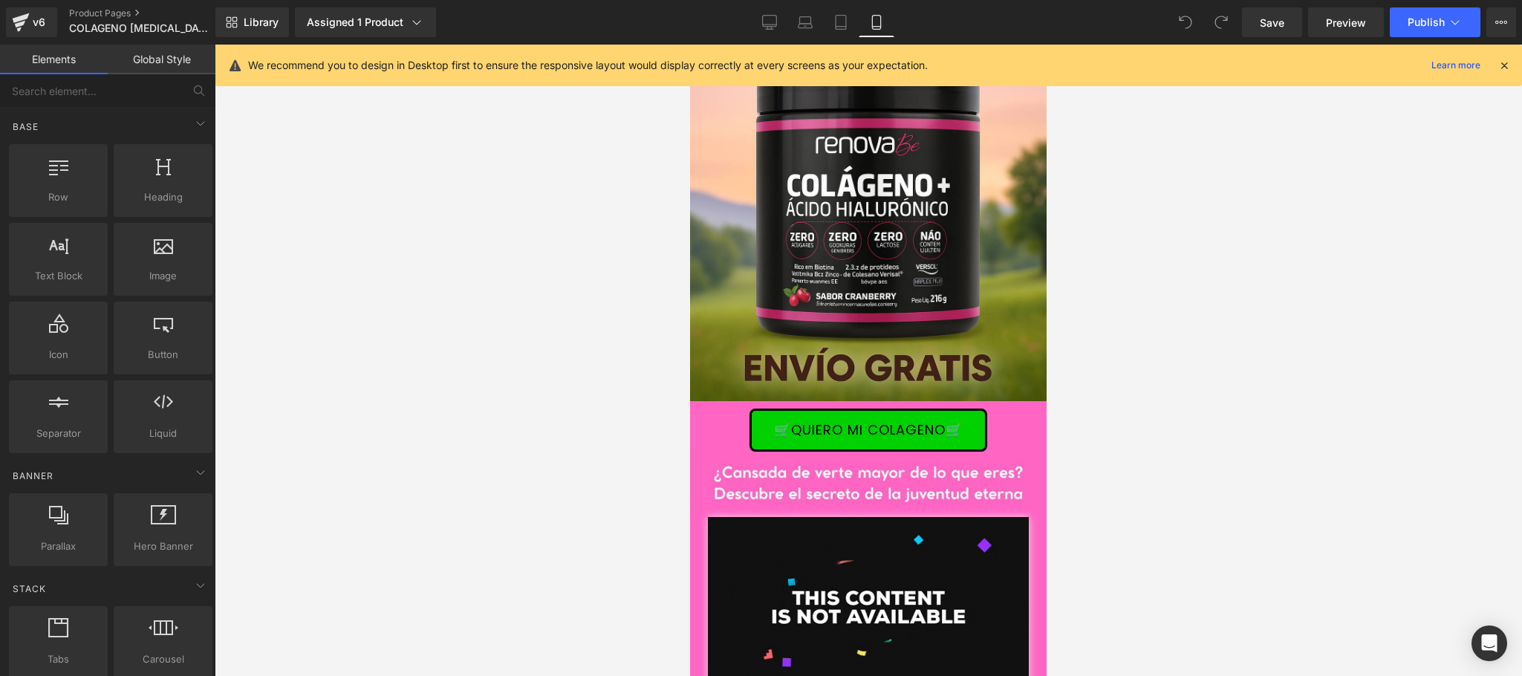
click at [1505, 67] on icon at bounding box center [1504, 65] width 13 height 13
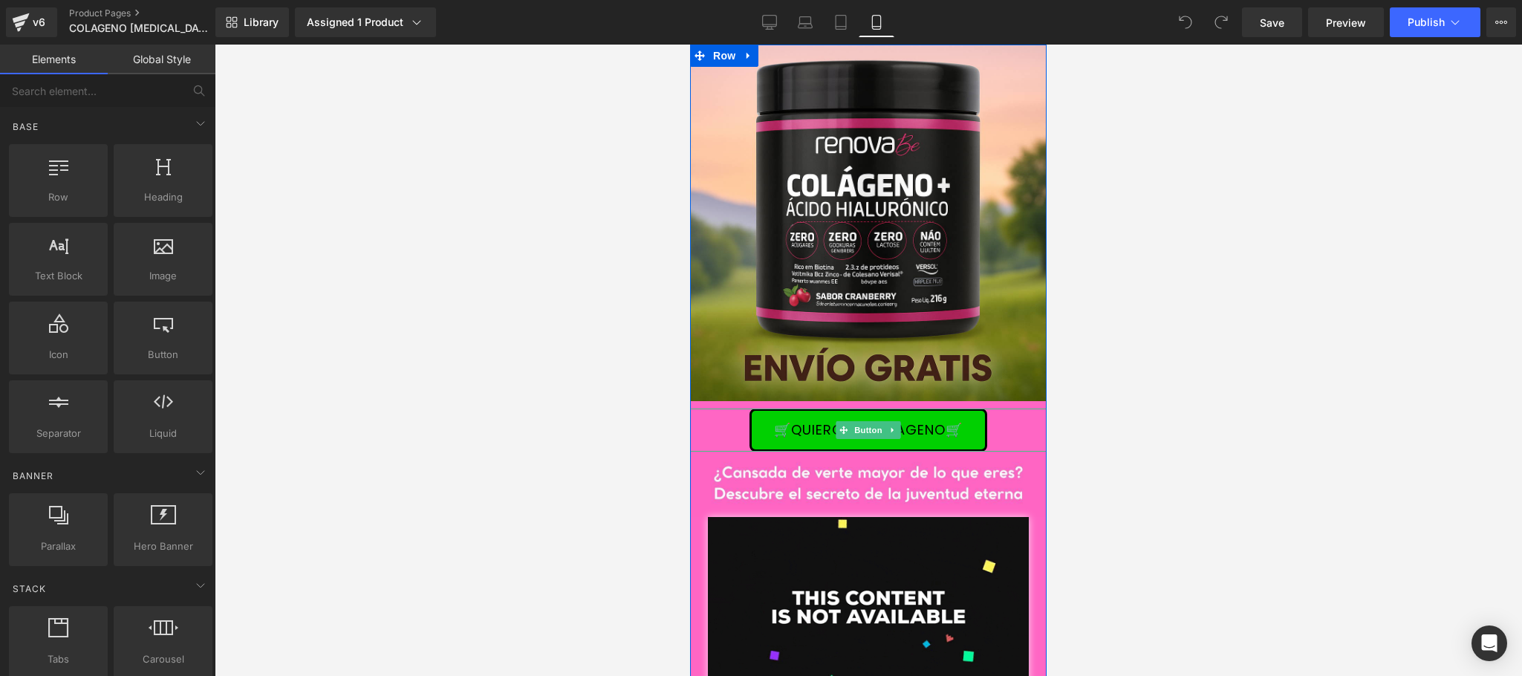
click at [1004, 417] on div "🛒QUIERO MI COLAGENO🛒" at bounding box center [868, 430] width 357 height 43
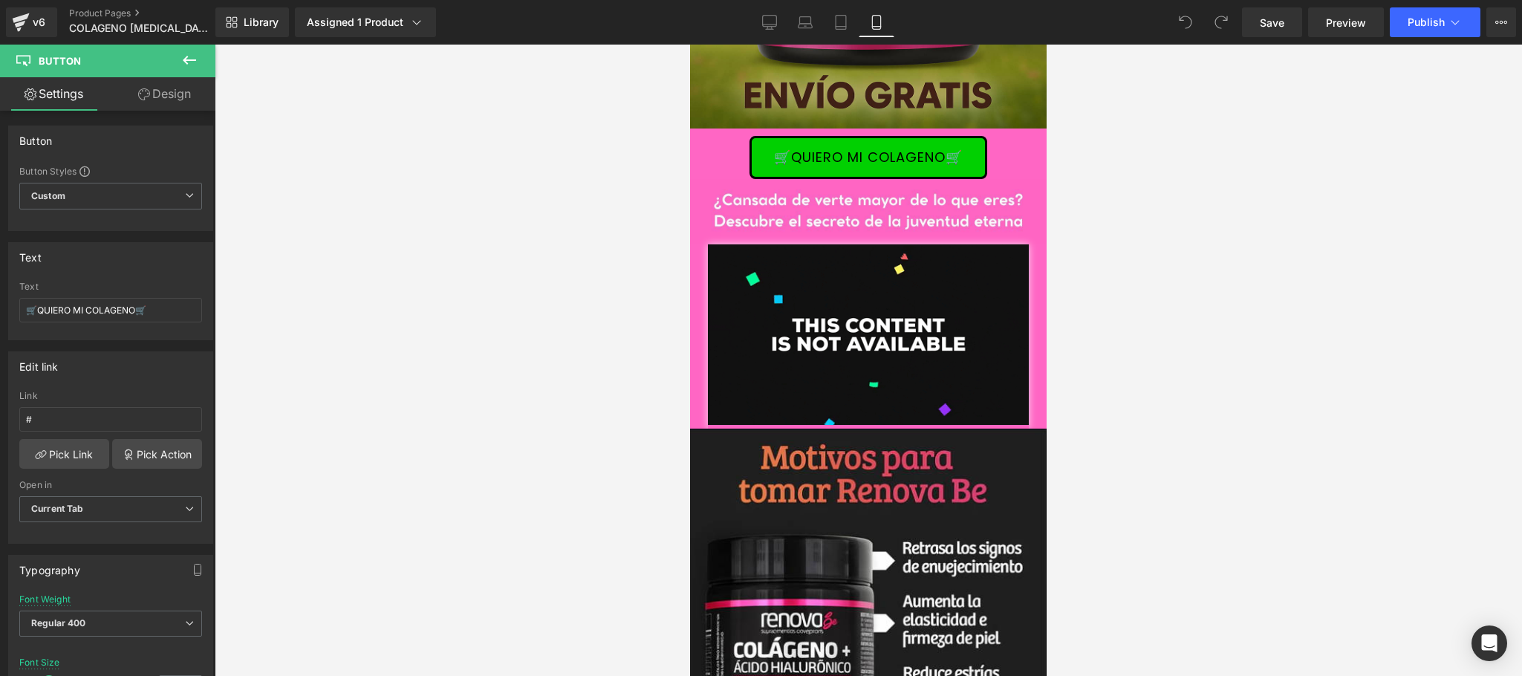
scroll to position [331, 0]
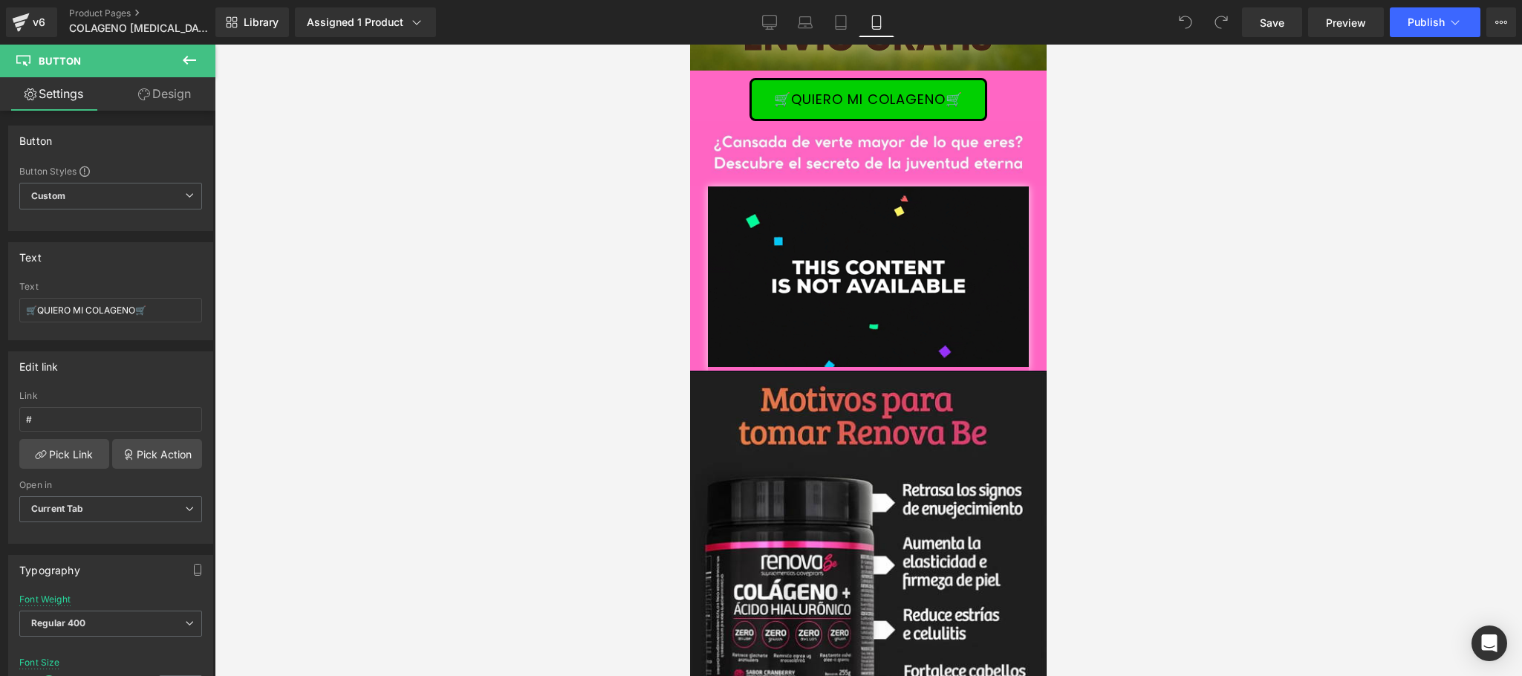
click at [1008, 121] on div "🛒QUIERO MI COLAGENO🛒" at bounding box center [868, 99] width 357 height 43
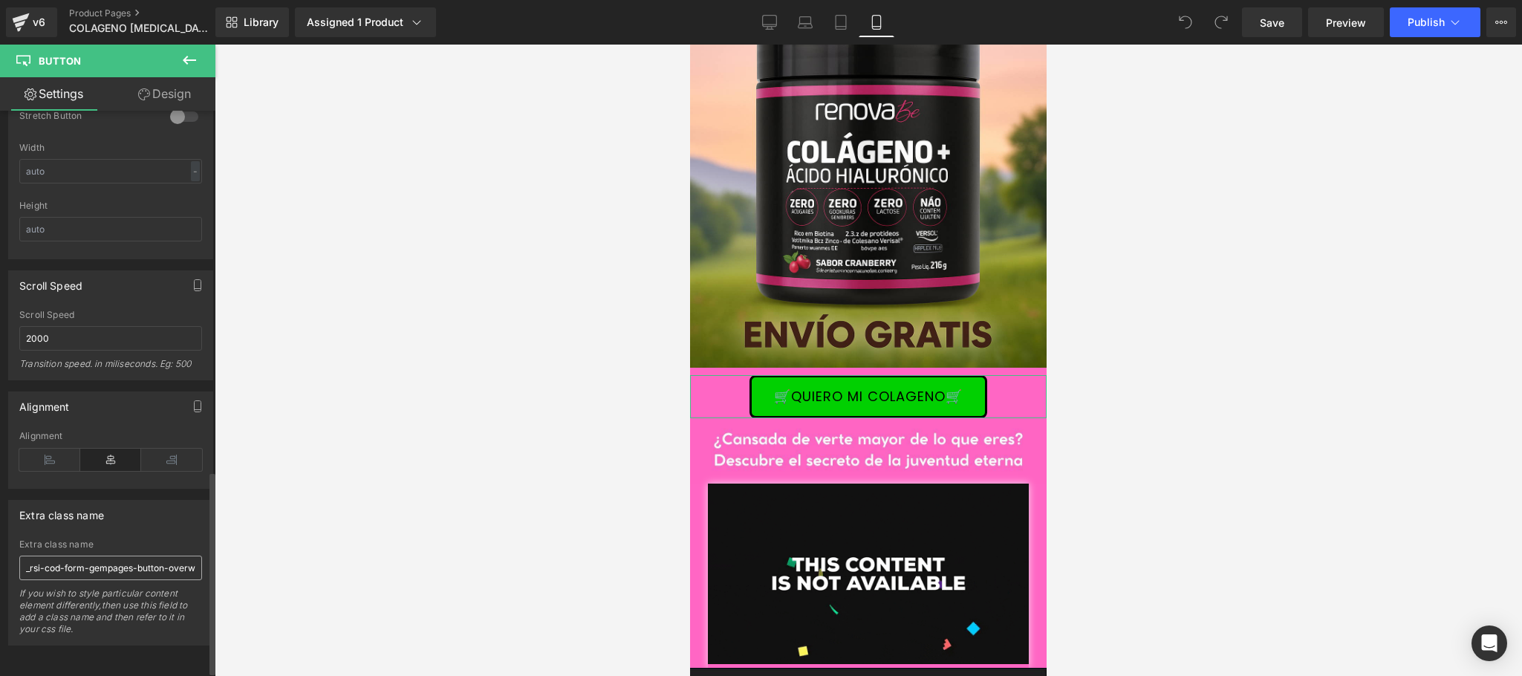
scroll to position [1007, 0]
click at [125, 562] on input "_rsi-cod-form-gempages-button-overwrite _rsi-cod-form-is-gempage" at bounding box center [110, 568] width 183 height 25
click at [168, 556] on input "_rsi-cod-form-gempages-button-overwrite _rsi-cod-form-is-gempage" at bounding box center [110, 568] width 183 height 25
click at [170, 556] on input "_rsi-cod-form-gempages-button-overwrite _rsi-cod-form-is-gempage" at bounding box center [110, 568] width 183 height 25
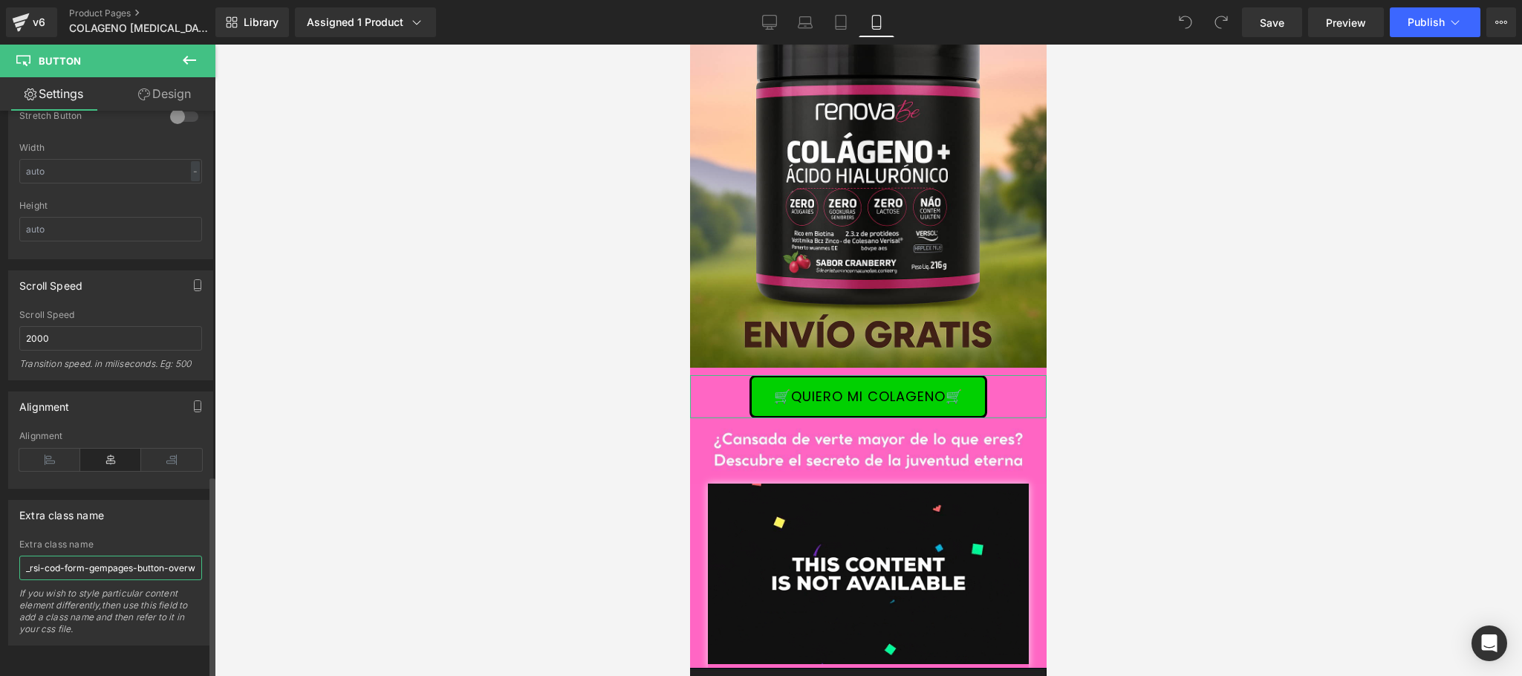
click at [170, 556] on input "_rsi-cod-form-gempages-button-overwrite _rsi-cod-form-is-gempage" at bounding box center [110, 568] width 183 height 25
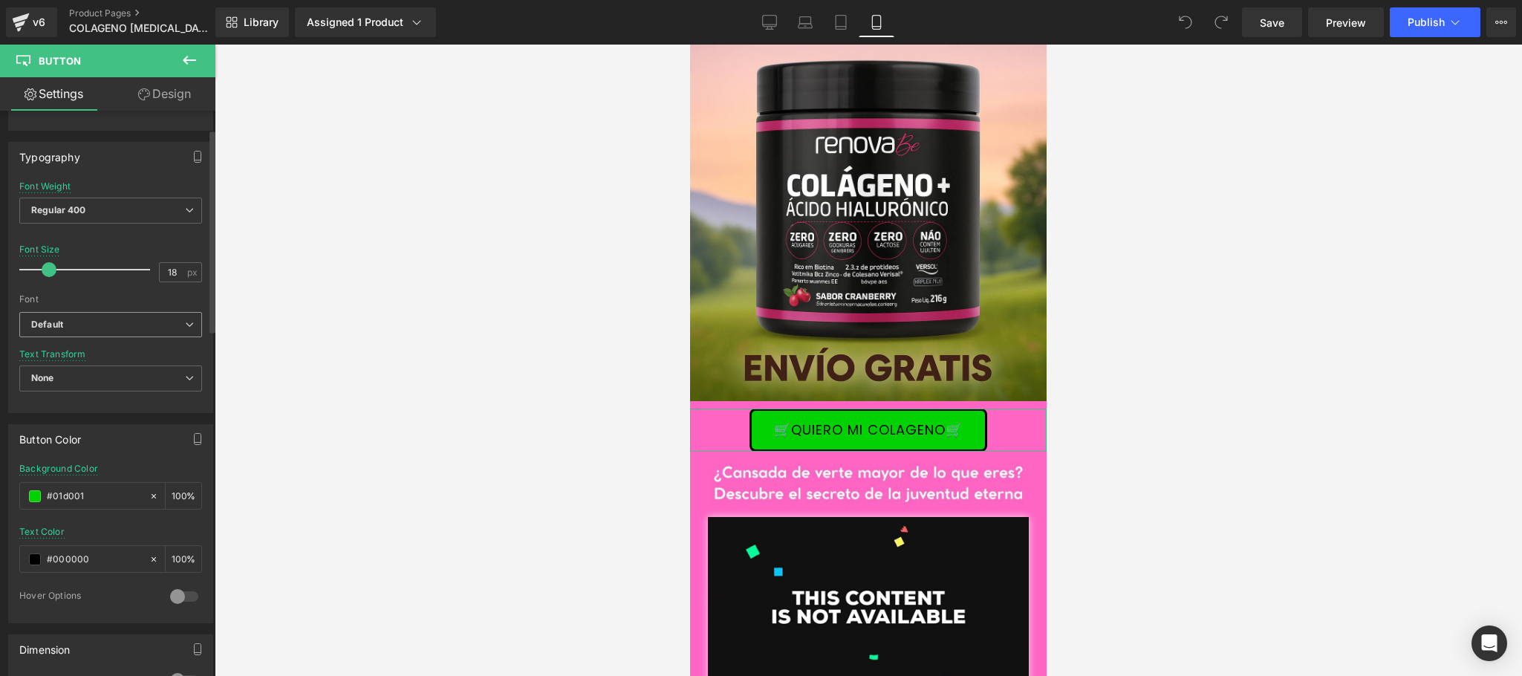
scroll to position [0, 0]
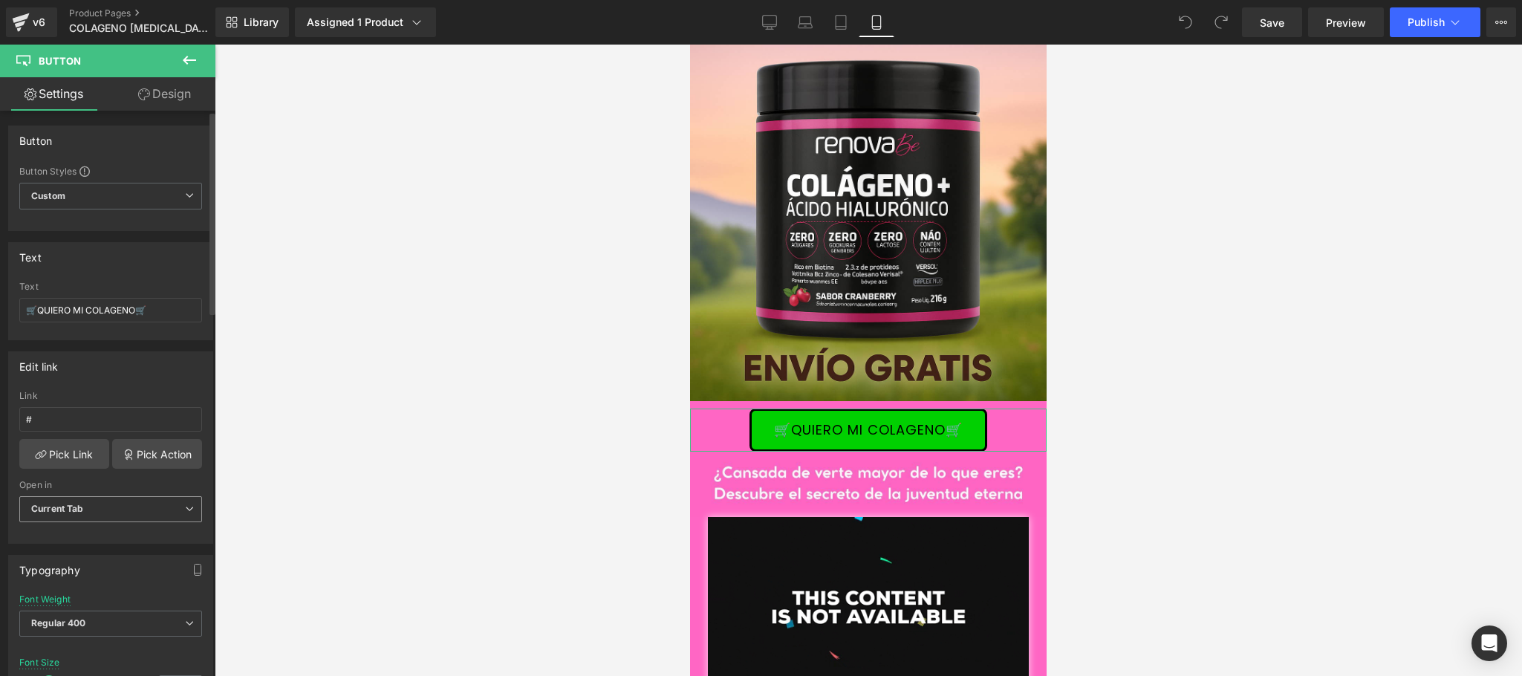
click at [159, 508] on span "Current Tab" at bounding box center [110, 509] width 183 height 26
click at [181, 391] on div "Edit link # Link # Pick Link Pick Action Current Tab New Tab Open in Current Ta…" at bounding box center [107, 447] width 199 height 192
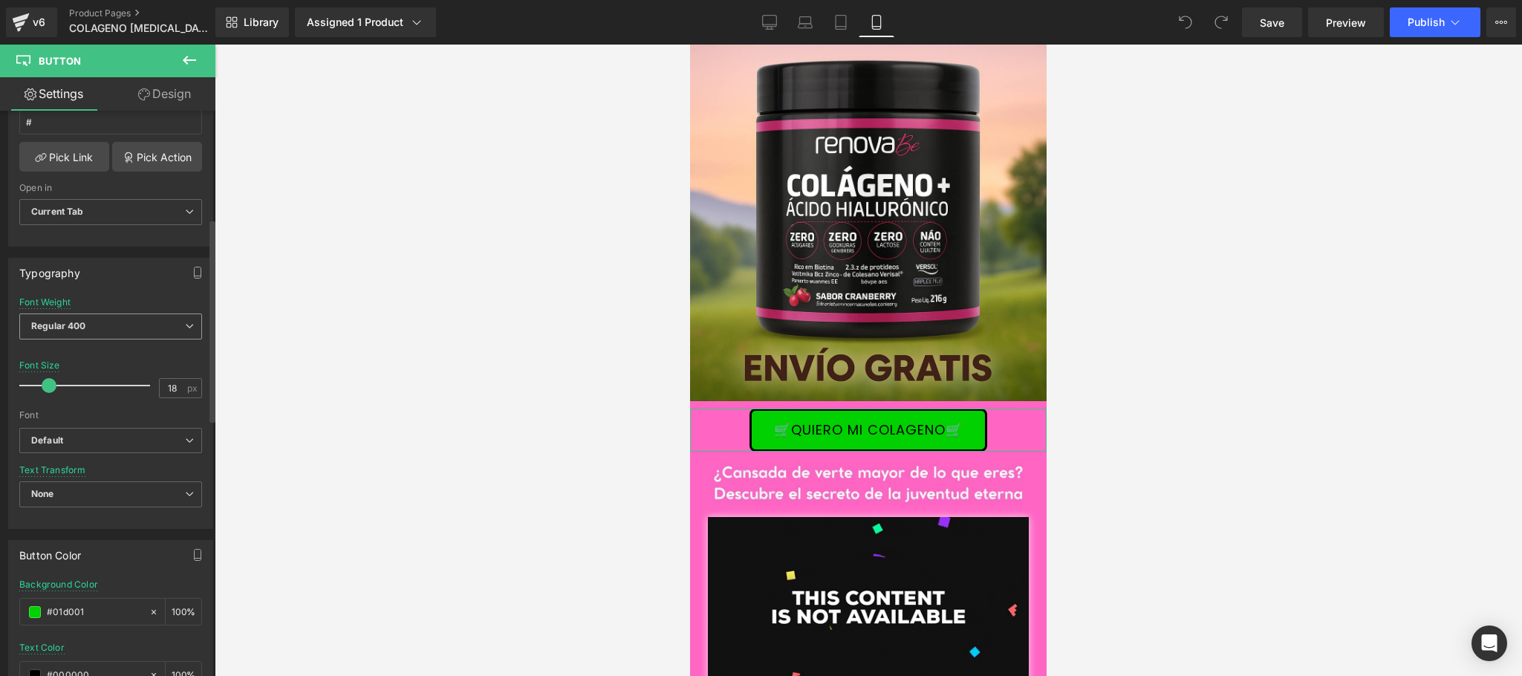
click at [172, 345] on div "Regular 400 Thin 100 Semi Thin 200 Light 300 Regular 400 Medium 500 Semi Bold 6…" at bounding box center [110, 329] width 183 height 33
click at [172, 335] on span "Regular 400" at bounding box center [110, 326] width 183 height 26
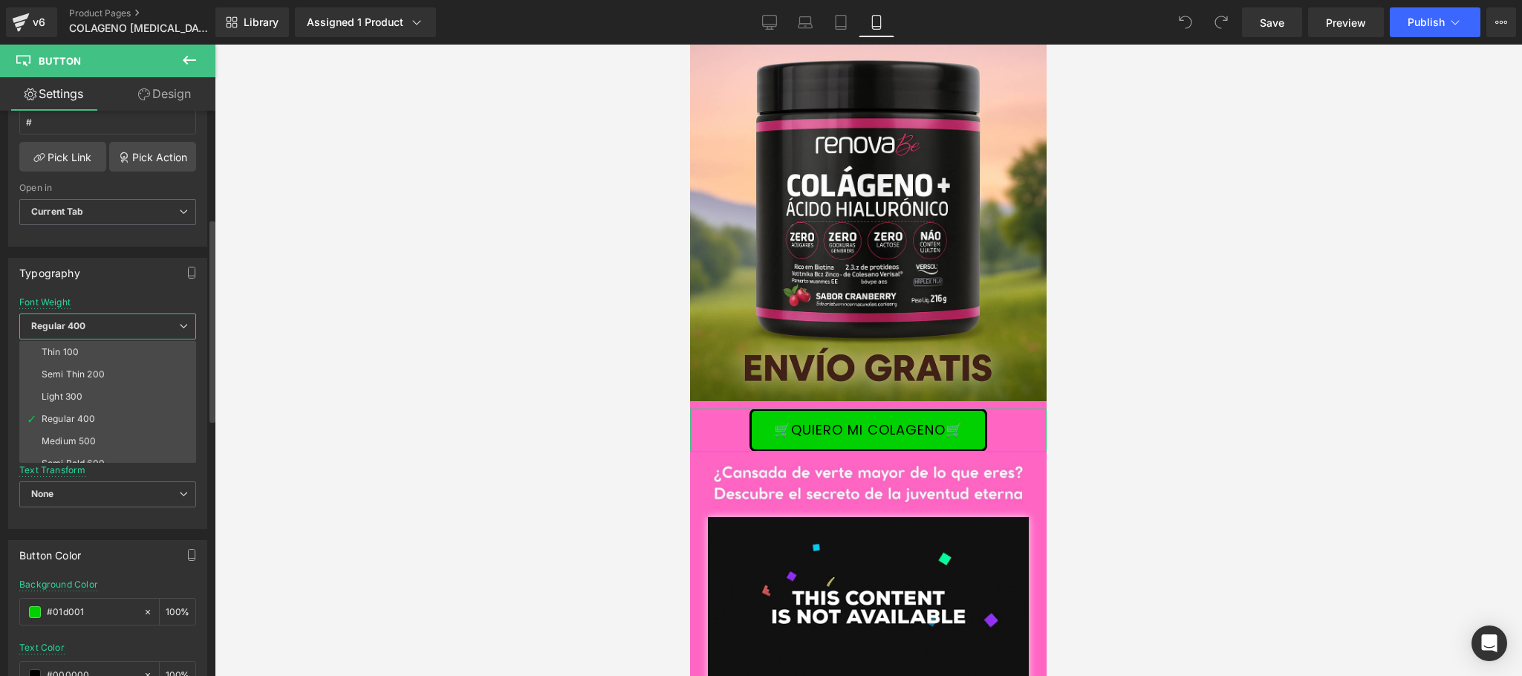
click at [172, 331] on span "Regular 400" at bounding box center [107, 326] width 177 height 26
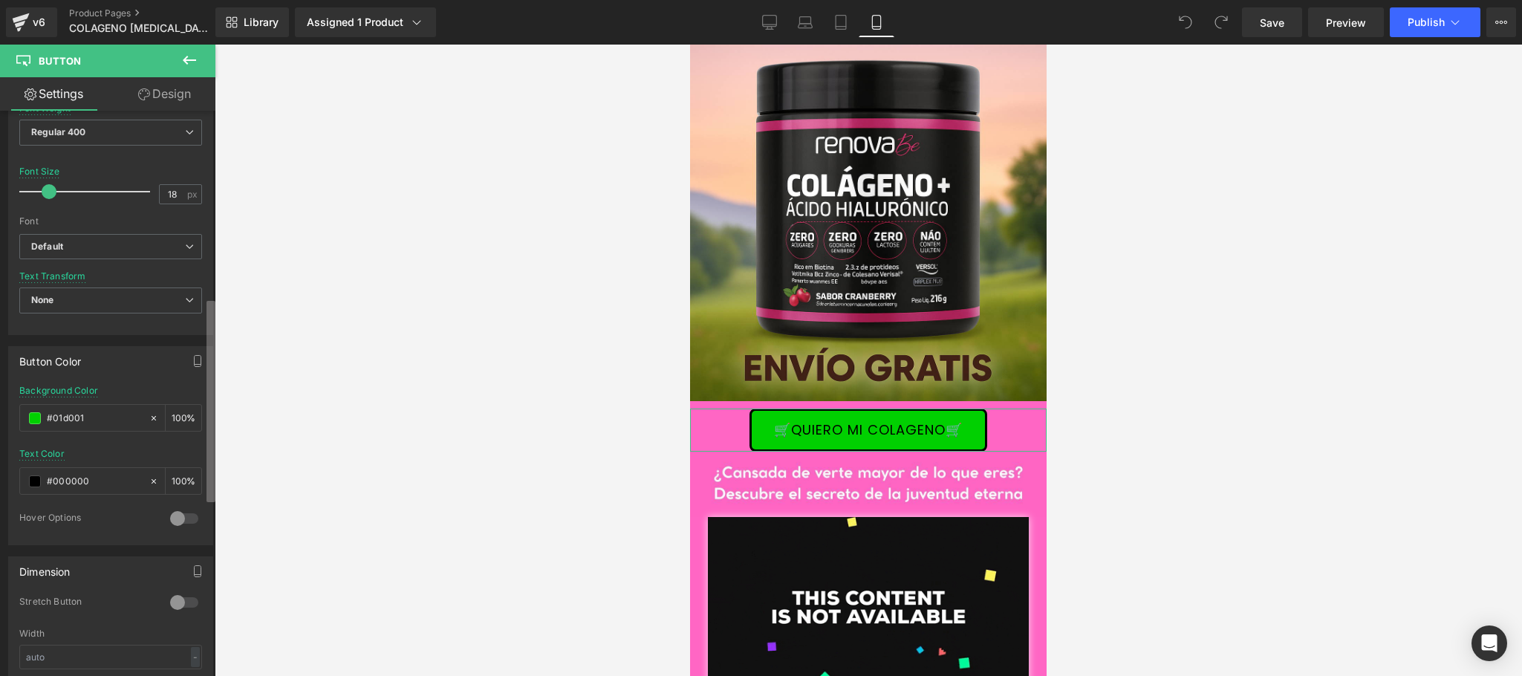
scroll to position [517, 0]
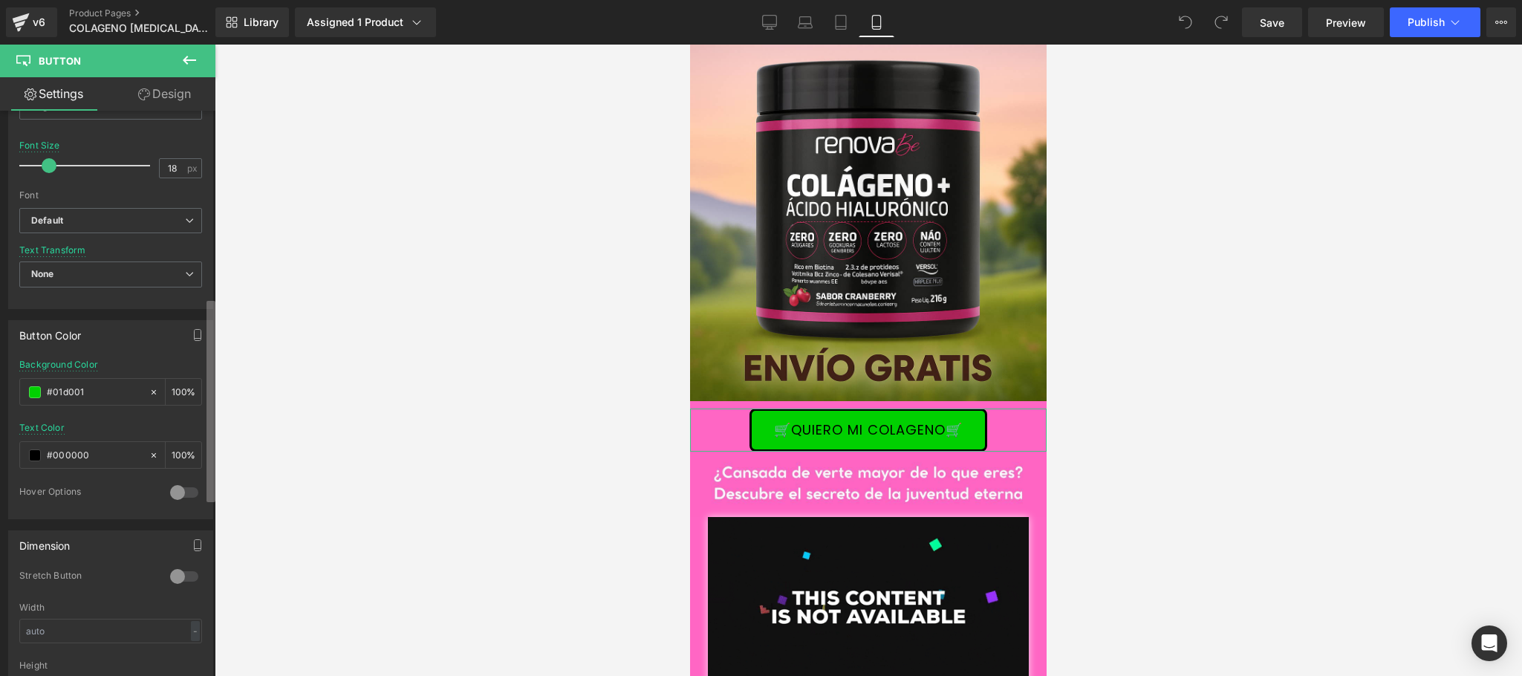
click at [210, 328] on b at bounding box center [211, 401] width 9 height 201
click at [62, 400] on input "#01d001" at bounding box center [94, 392] width 95 height 16
drag, startPoint x: 89, startPoint y: 392, endPoint x: 42, endPoint y: 393, distance: 46.8
click at [42, 393] on div "#01d001" at bounding box center [84, 392] width 129 height 26
click at [109, 464] on input "#000000" at bounding box center [94, 455] width 95 height 16
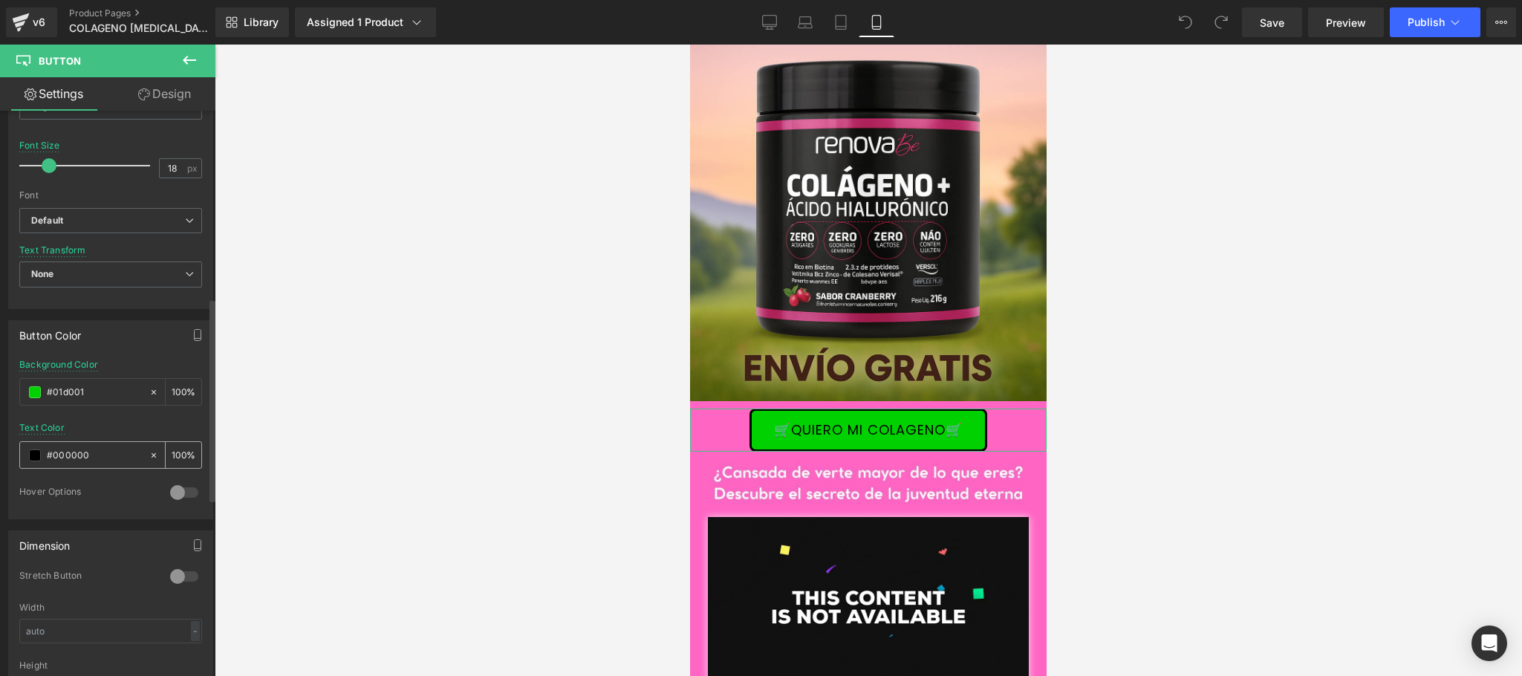
click at [109, 464] on input "#000000" at bounding box center [94, 455] width 95 height 16
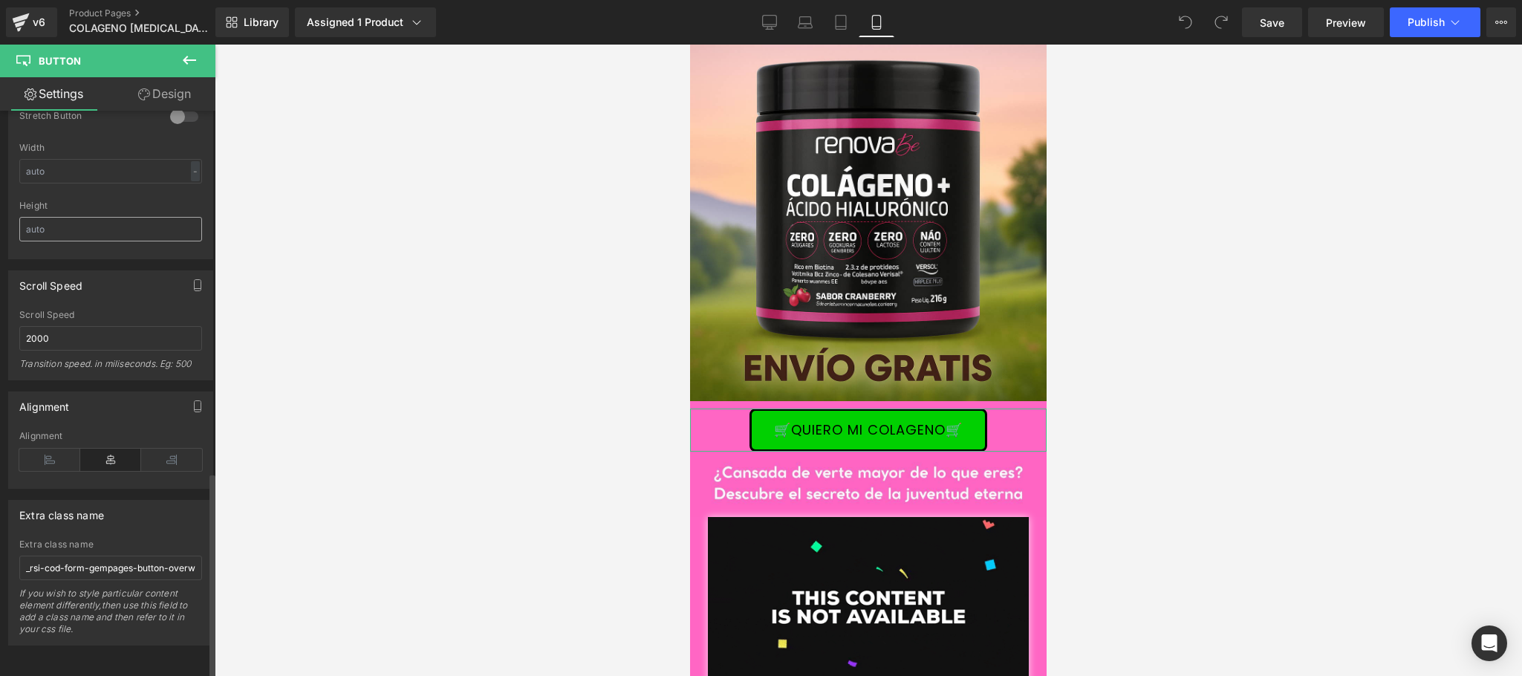
scroll to position [0, 0]
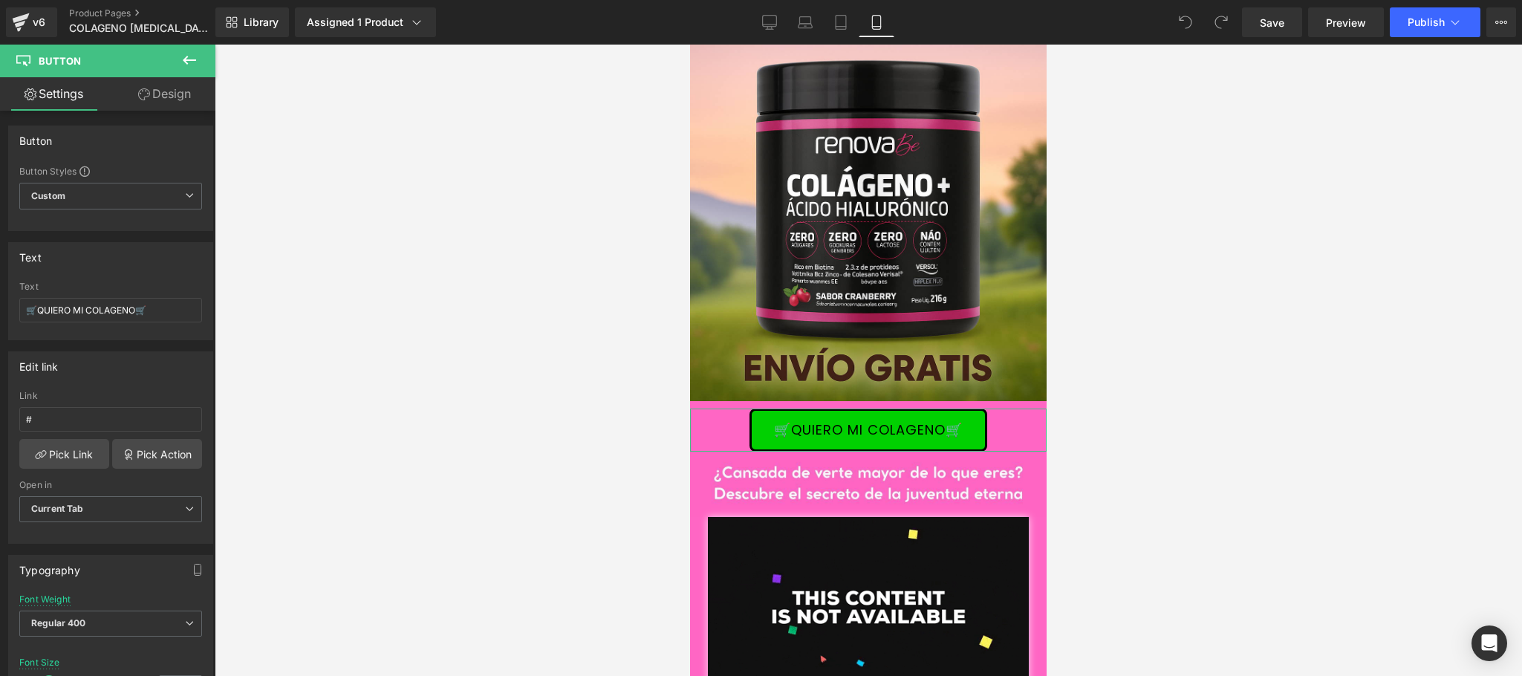
click at [152, 97] on link "Design" at bounding box center [165, 93] width 108 height 33
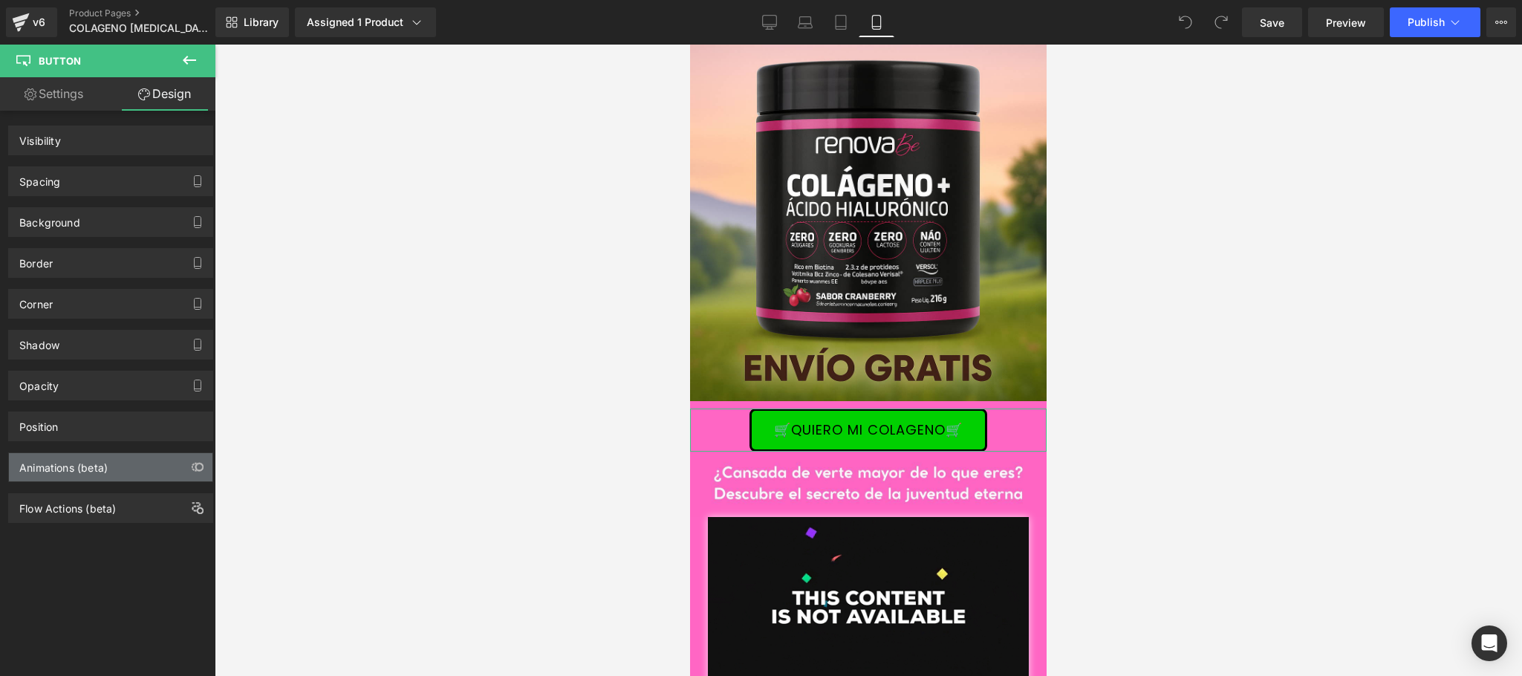
click at [119, 470] on div "Animations (beta)" at bounding box center [111, 467] width 204 height 28
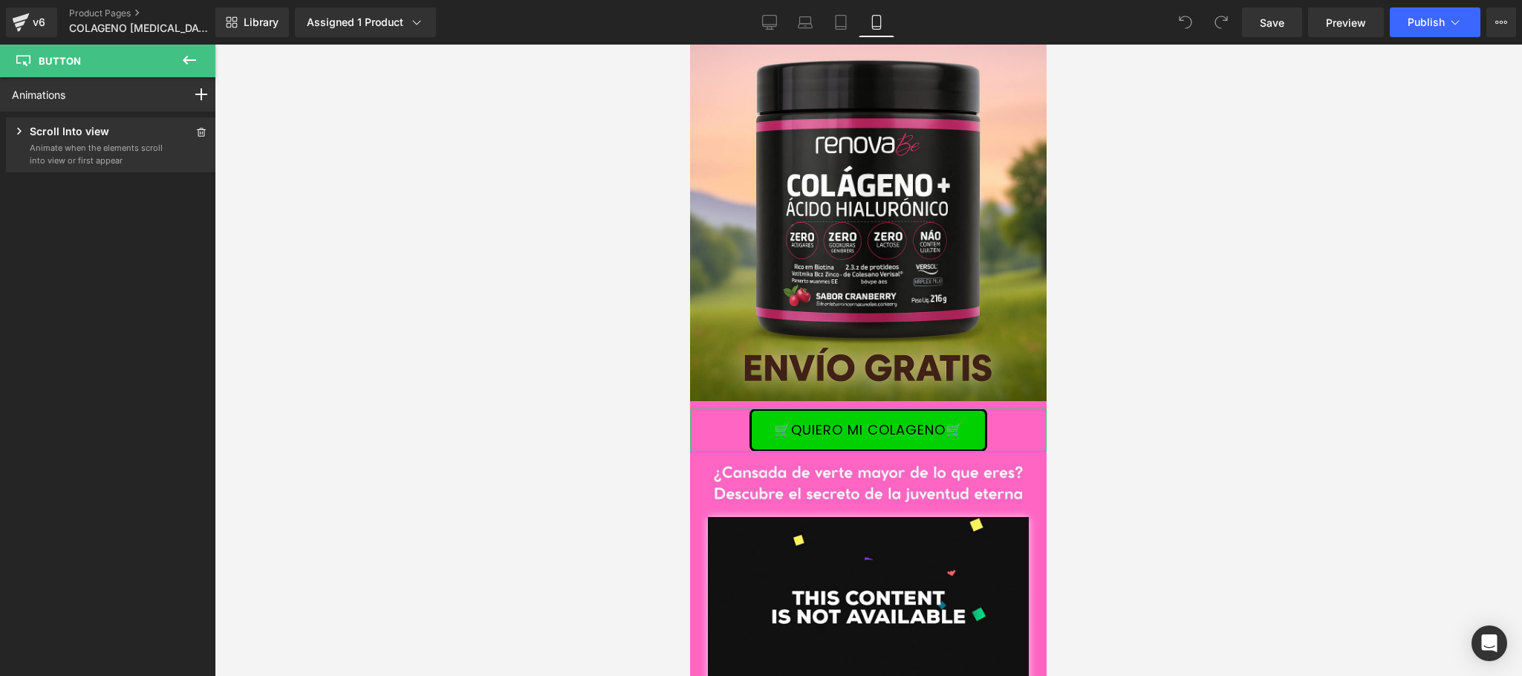
click at [147, 147] on p "Animate when the elements scroll into view or first appear" at bounding box center [97, 154] width 134 height 25
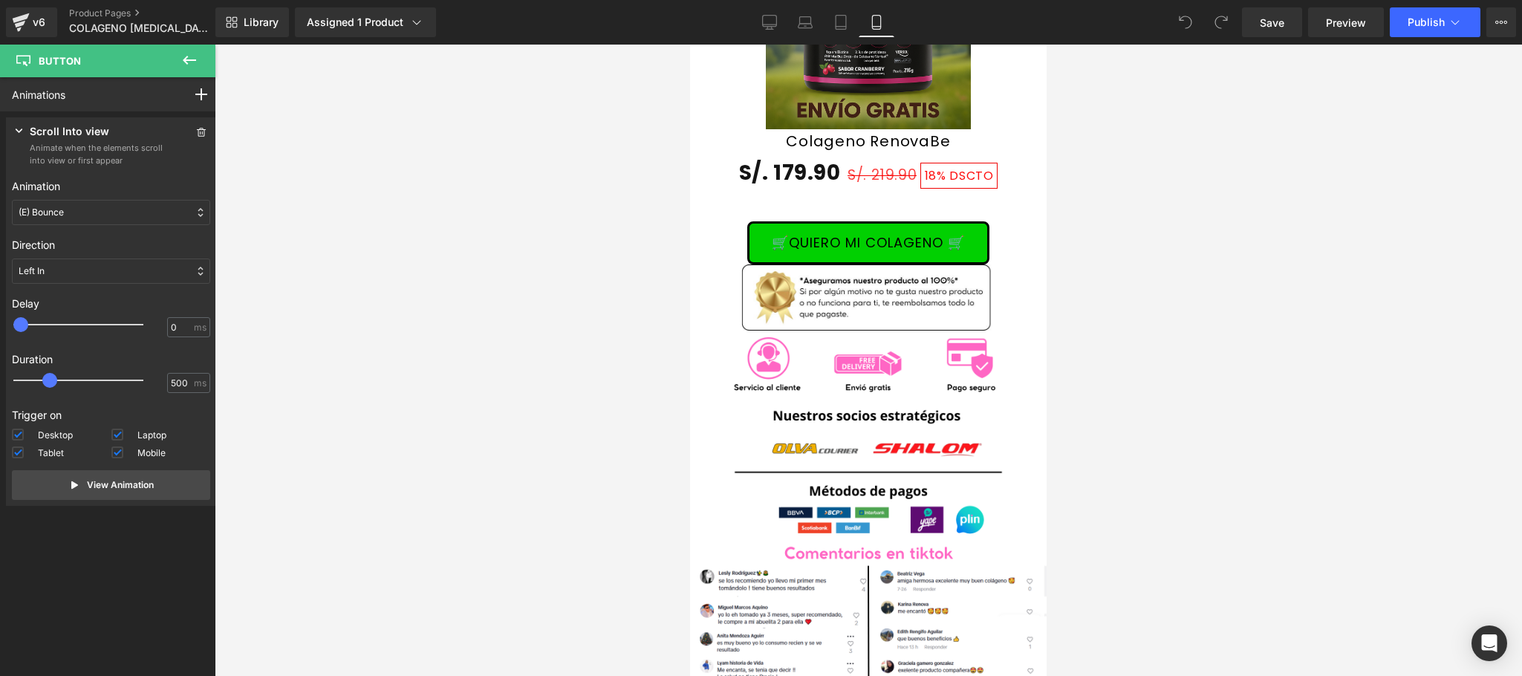
scroll to position [3185, 0]
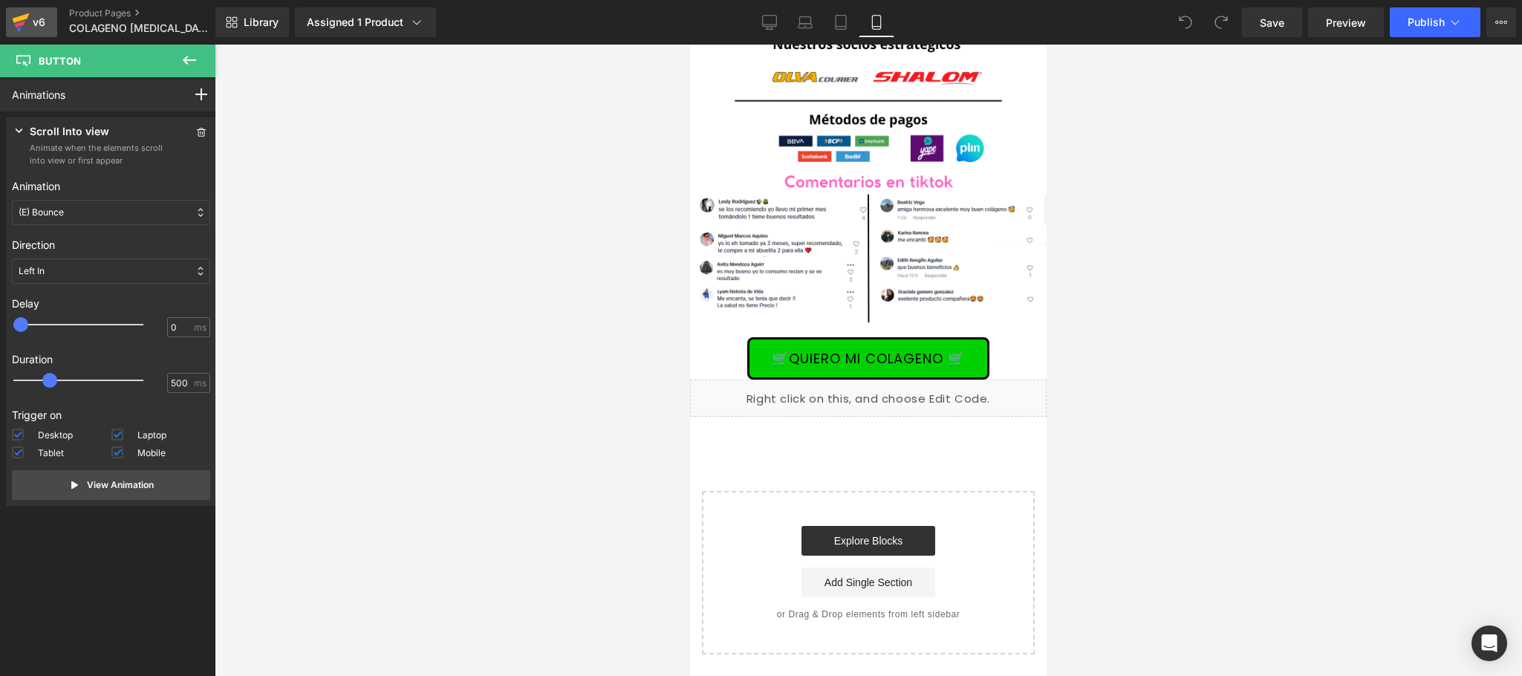
click at [36, 18] on div "v6" at bounding box center [39, 22] width 19 height 19
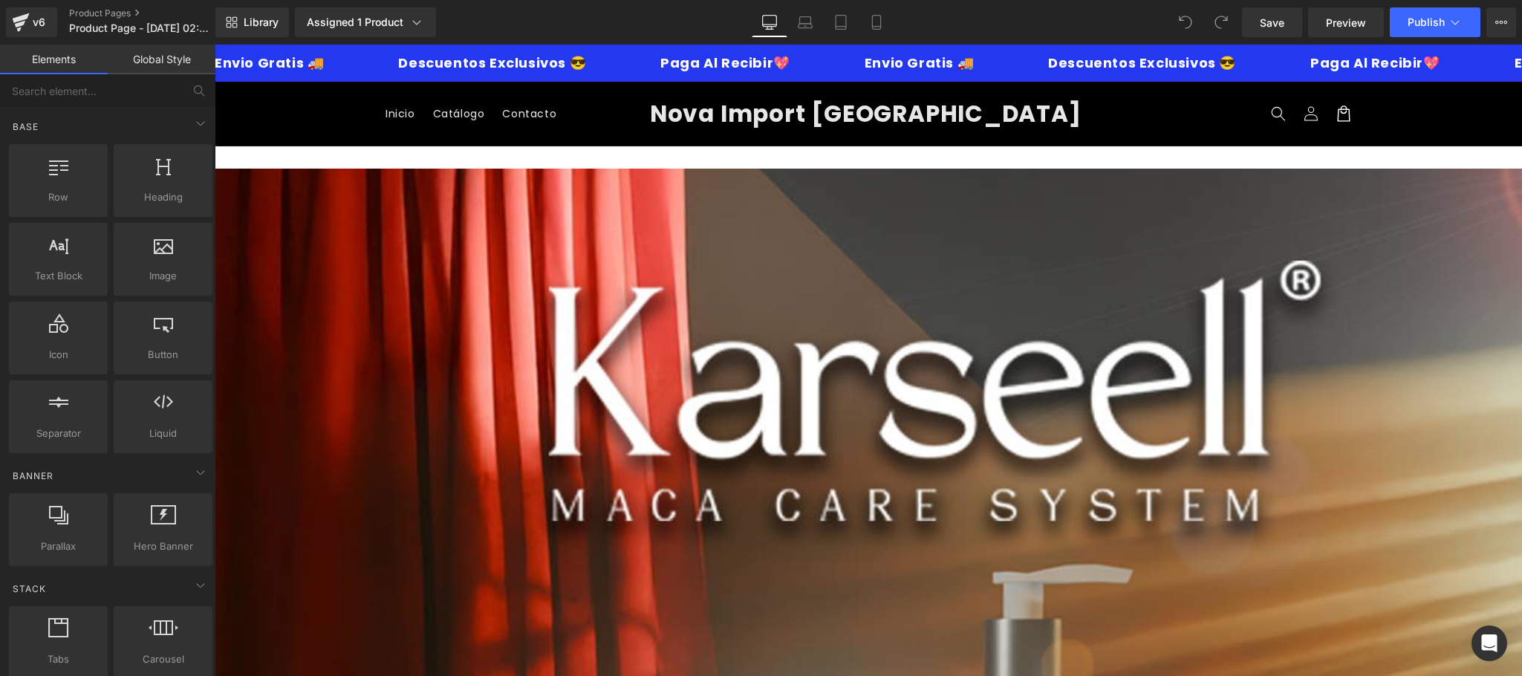
click at [869, 39] on div "Library Assigned 1 Product Product Preview Combo KARSELL (Shampoo + Botox Capil…" at bounding box center [868, 22] width 1307 height 45
click at [871, 31] on link "Mobile" at bounding box center [877, 22] width 36 height 30
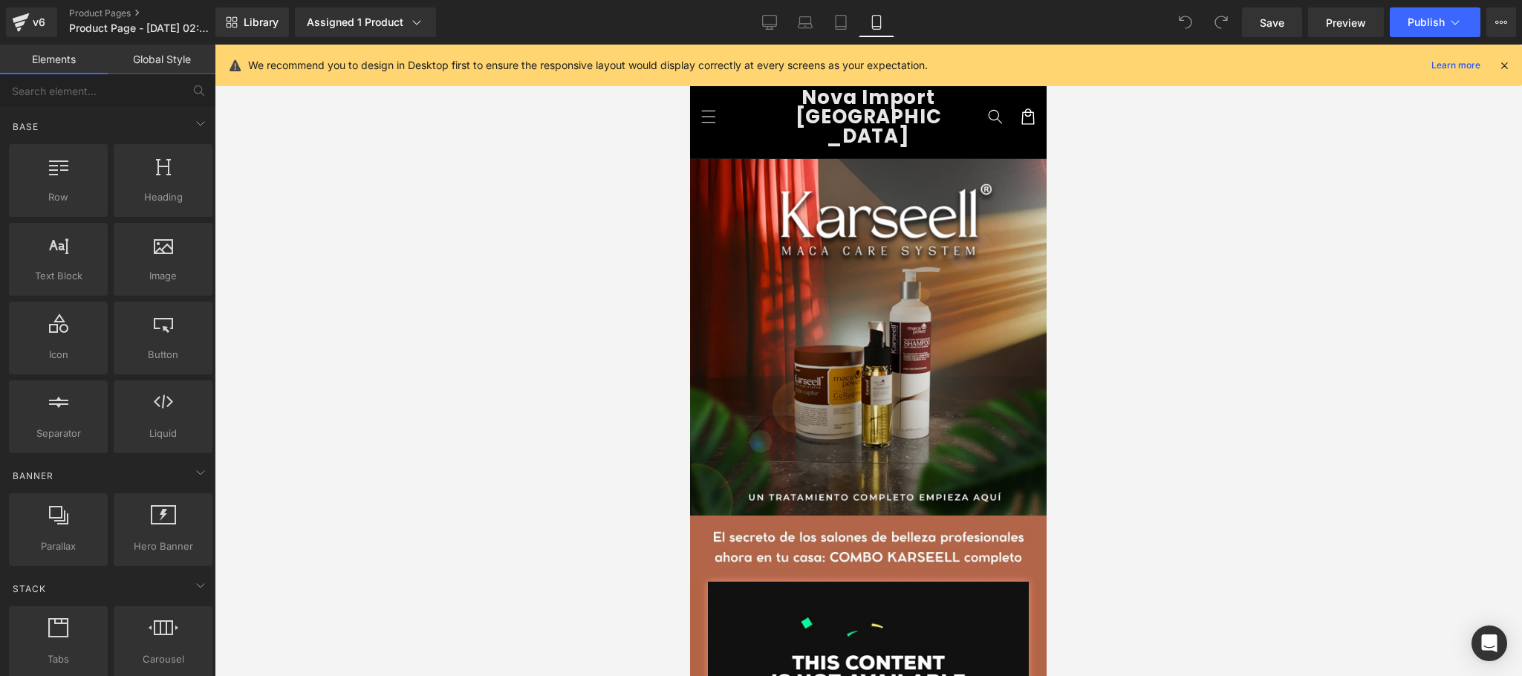
click at [1516, 23] on div "Save Preview Publish Scheduled Upgrade Plan View Live Page View with current Te…" at bounding box center [1379, 22] width 286 height 30
click at [1513, 23] on button "Upgrade Plan View Live Page View with current Template Save Template to Library…" at bounding box center [1501, 22] width 30 height 30
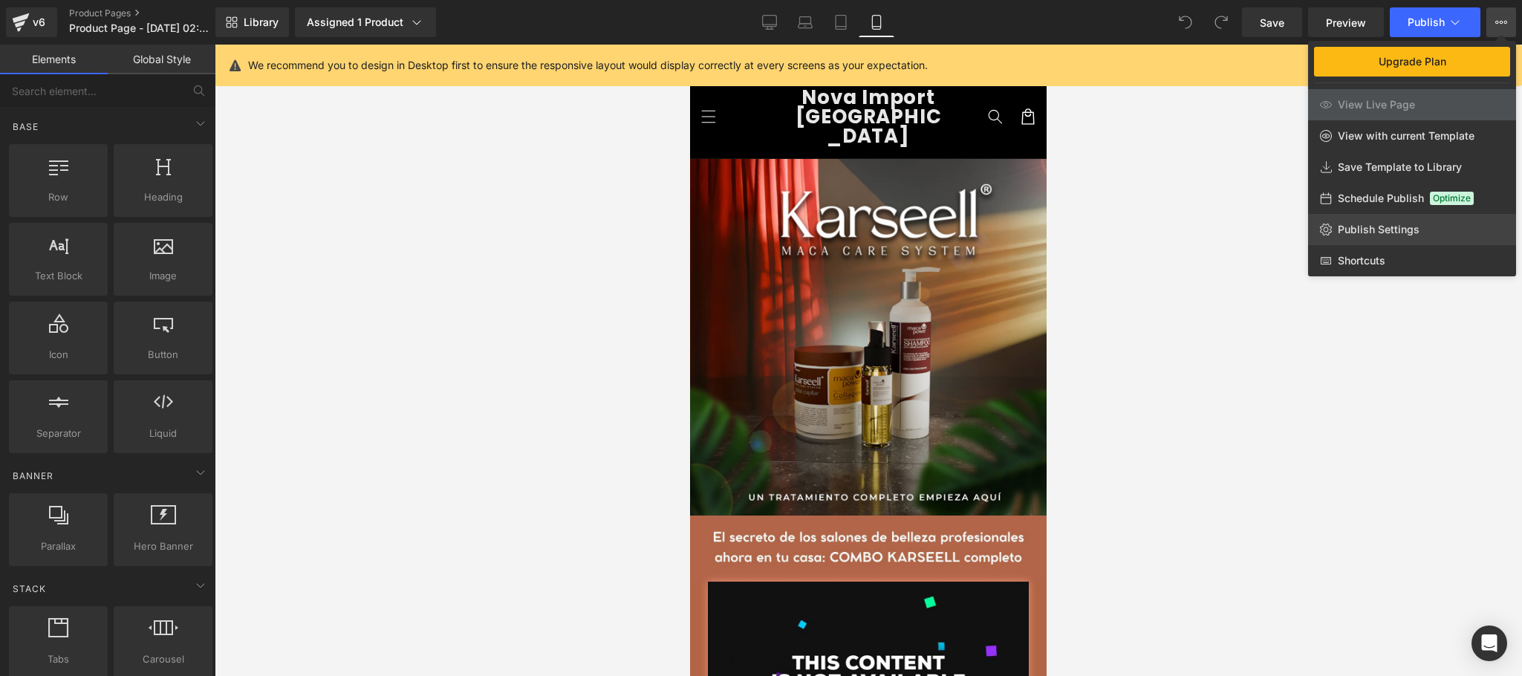
click at [1397, 232] on span "Publish Settings" at bounding box center [1379, 229] width 82 height 13
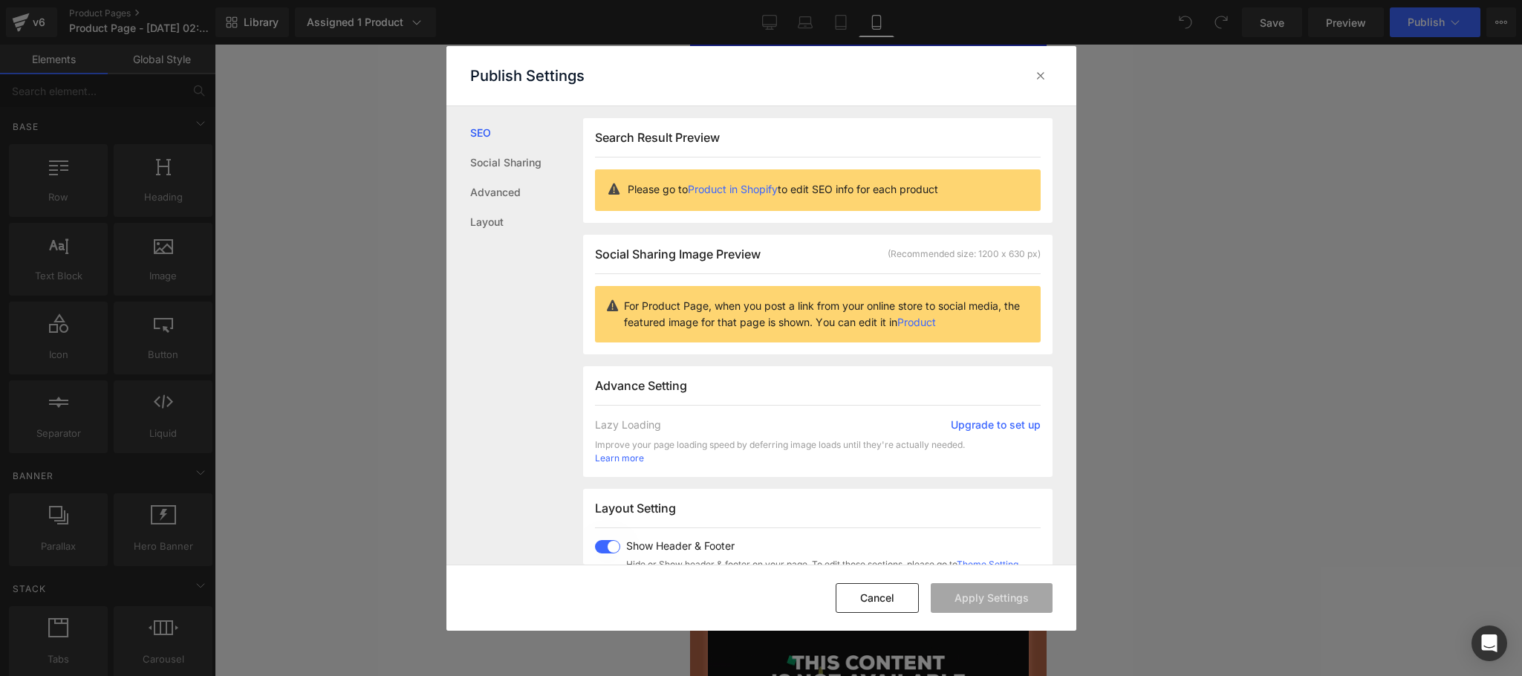
scroll to position [1, 0]
click at [484, 192] on link "Advanced" at bounding box center [526, 193] width 113 height 30
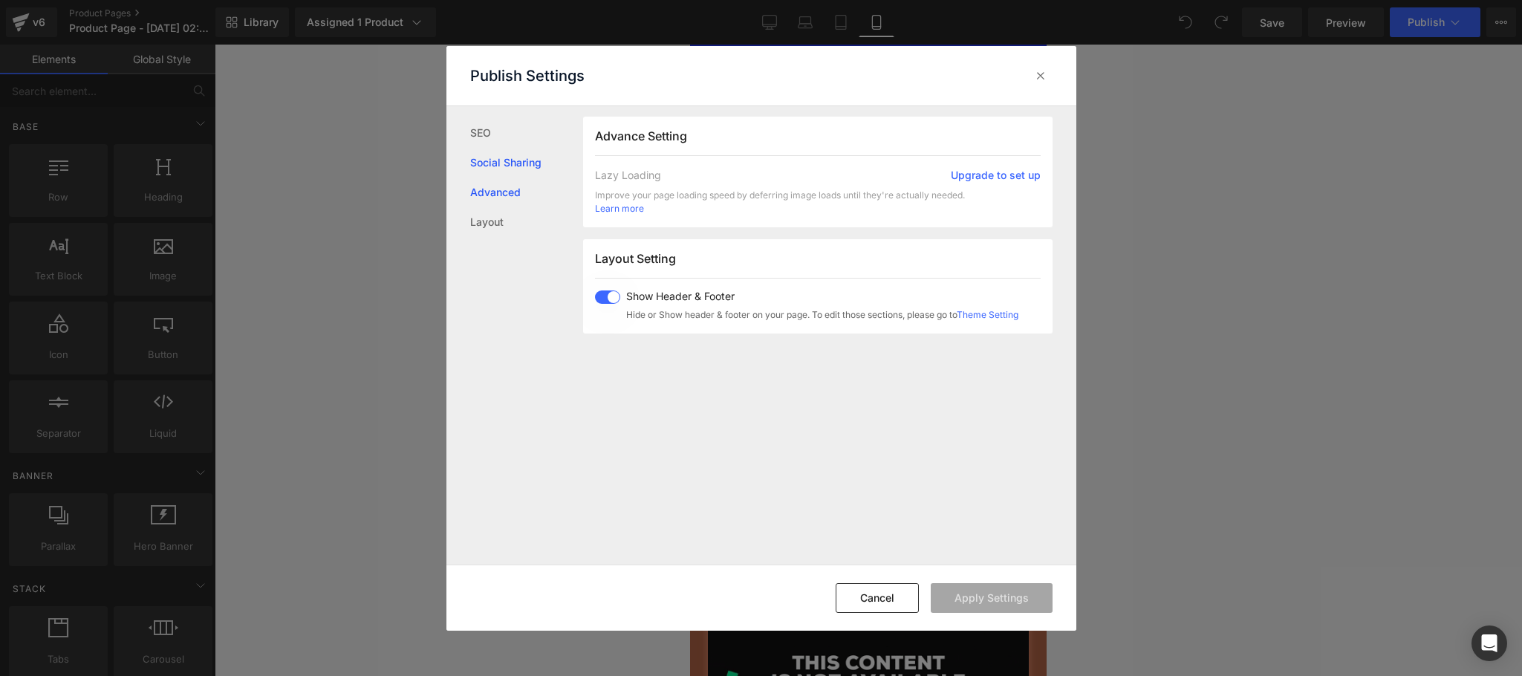
click at [495, 159] on link "Social Sharing" at bounding box center [526, 163] width 113 height 30
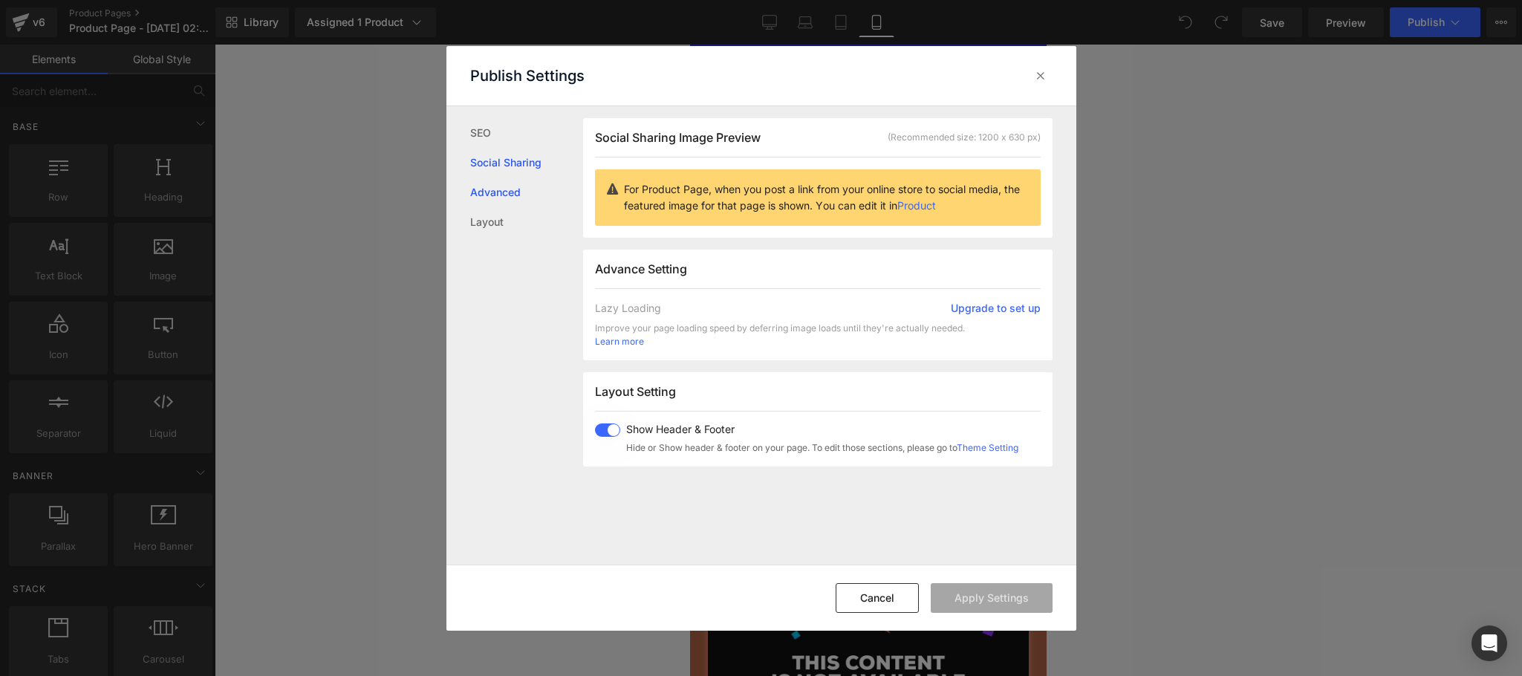
click at [502, 187] on link "Advanced" at bounding box center [526, 193] width 113 height 30
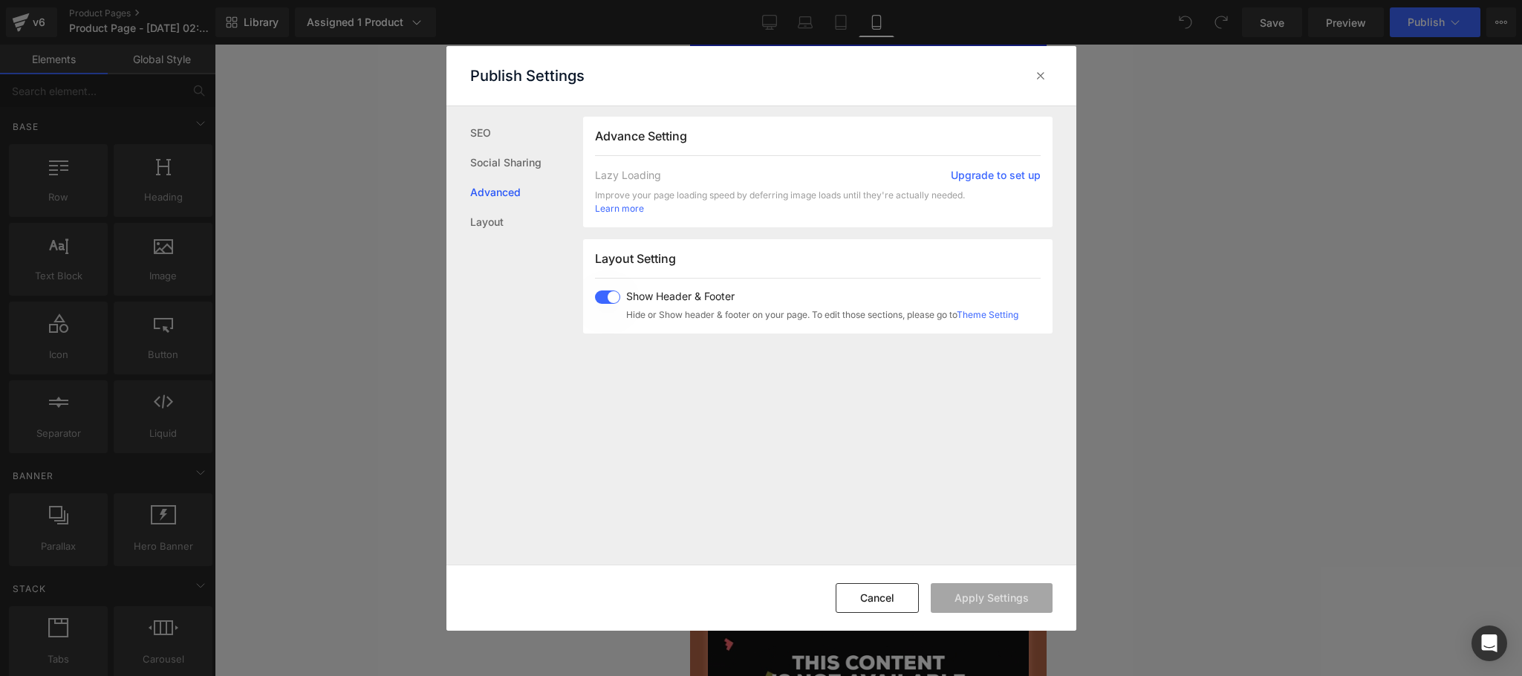
click at [591, 297] on div "Layout Setting Show Header & Footer Hide or Show header & footer on your page. …" at bounding box center [817, 286] width 469 height 94
click at [605, 299] on span at bounding box center [607, 296] width 25 height 13
click at [1041, 77] on icon at bounding box center [1040, 75] width 15 height 15
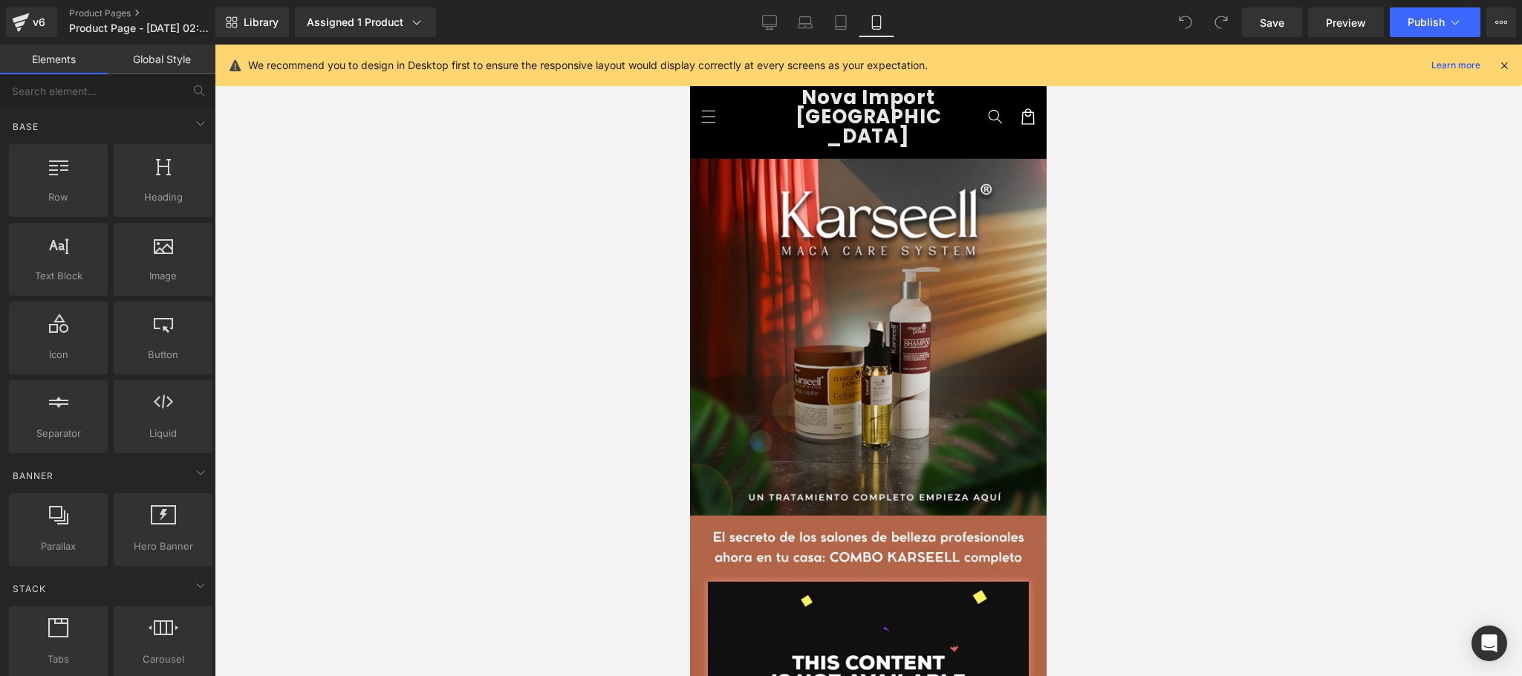
click at [1506, 62] on icon at bounding box center [1504, 65] width 13 height 13
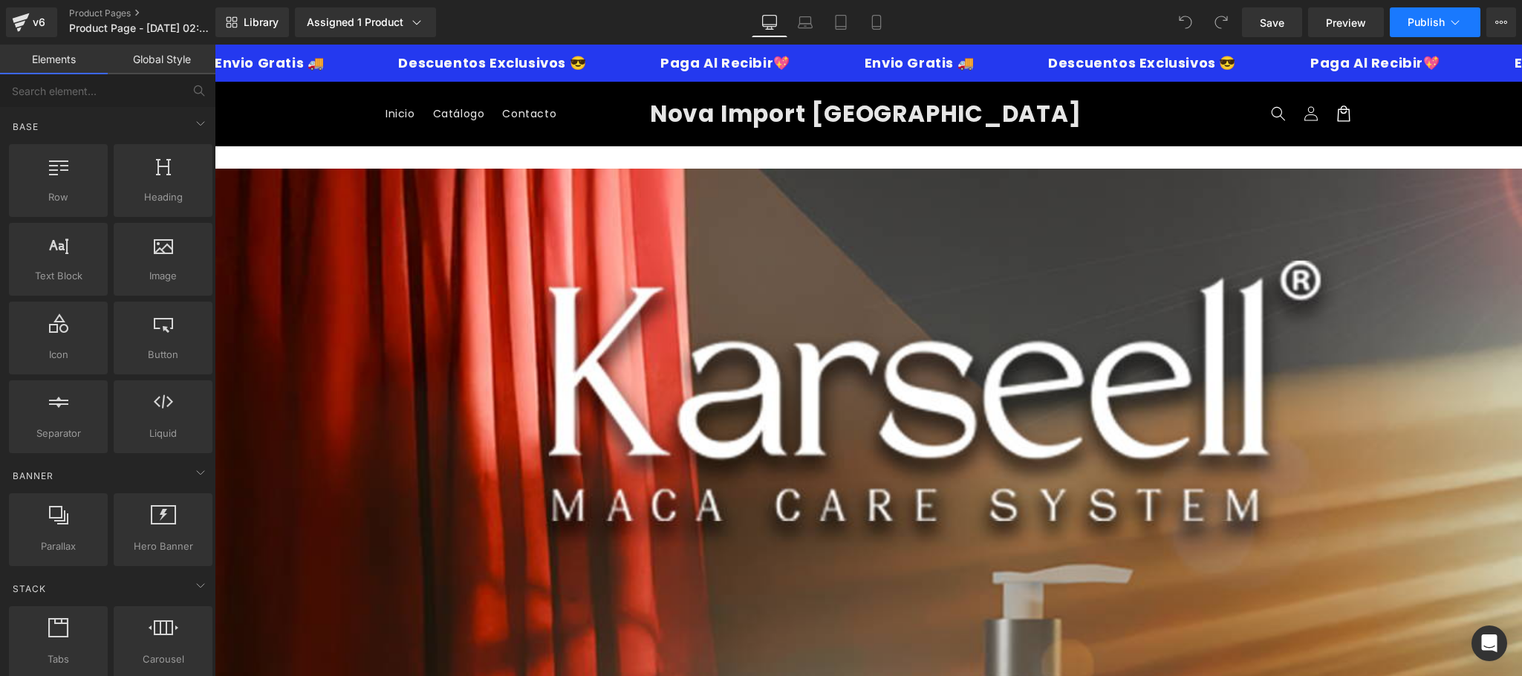
click at [1413, 22] on span "Publish" at bounding box center [1426, 22] width 37 height 12
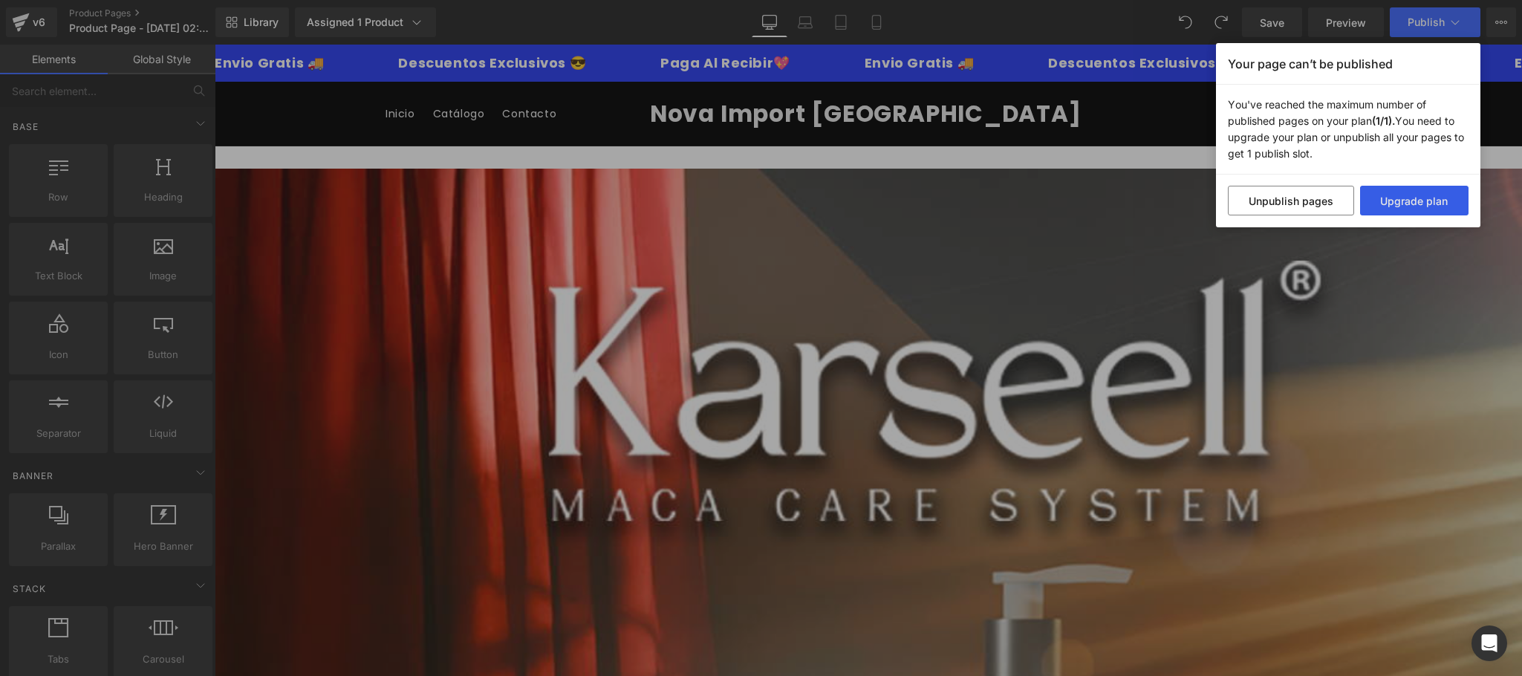
click at [1418, 207] on button "Upgrade plan" at bounding box center [1414, 201] width 109 height 30
click at [1516, 67] on div "Your page can’t be published You've reached the maximum number of published pag…" at bounding box center [761, 338] width 1522 height 676
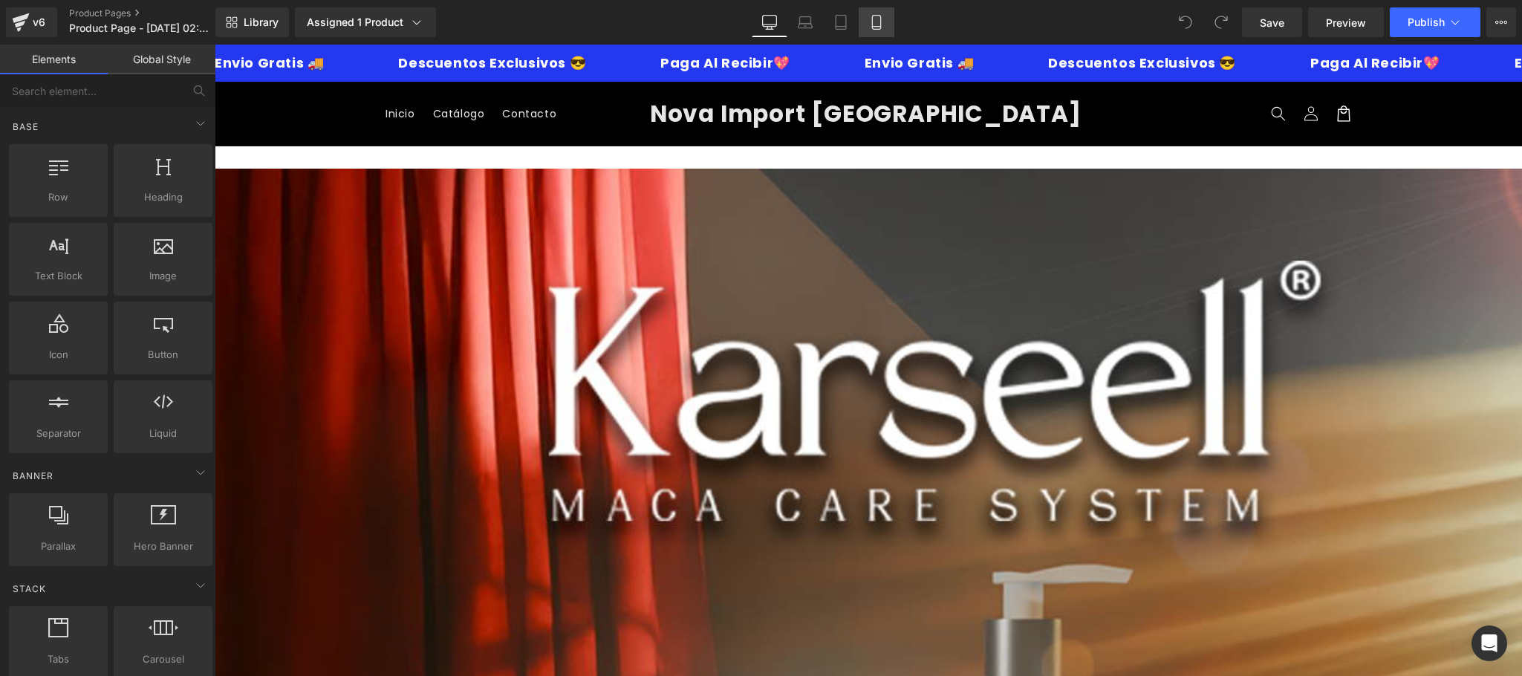
click at [883, 30] on link "Mobile" at bounding box center [877, 22] width 36 height 30
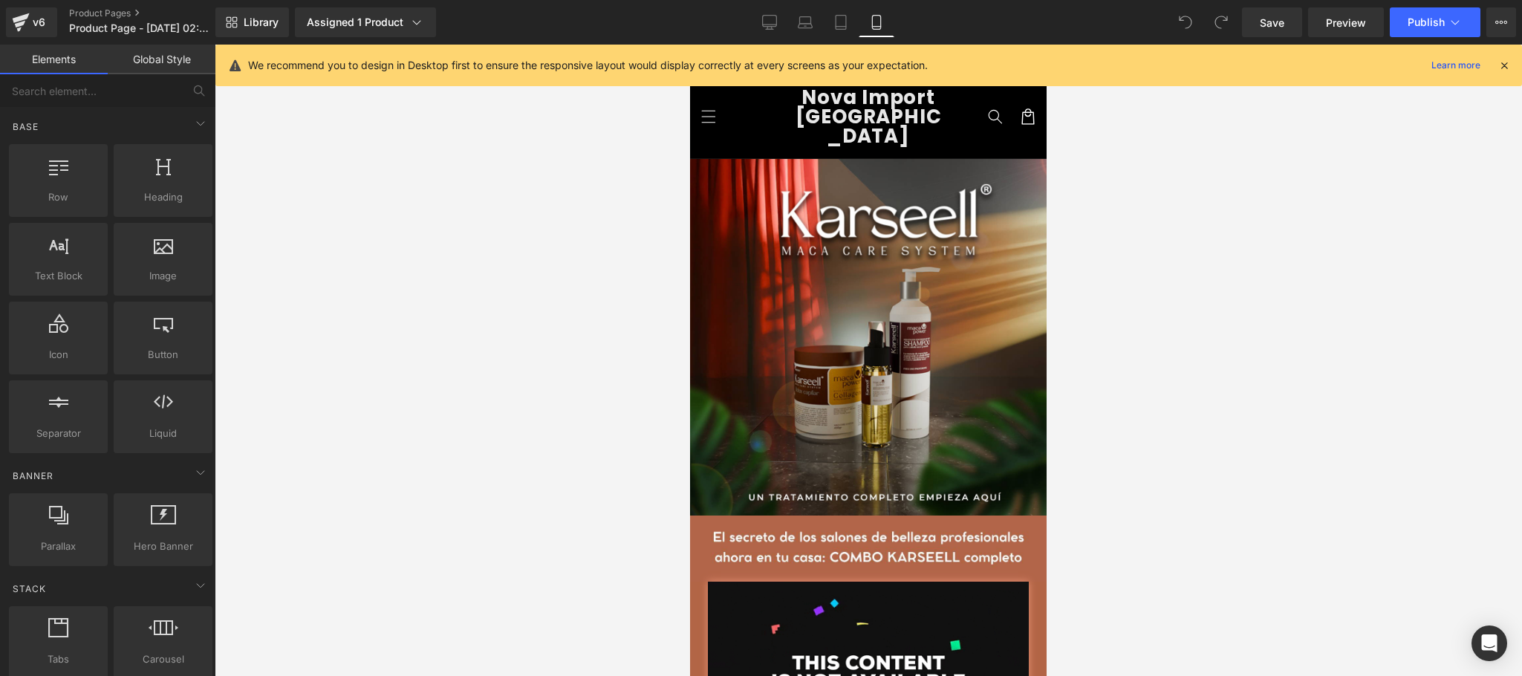
click at [1500, 76] on div "We recommend you to design in Desktop first to ensure the responsive layout wou…" at bounding box center [868, 66] width 1307 height 42
click at [1503, 70] on icon at bounding box center [1504, 65] width 13 height 13
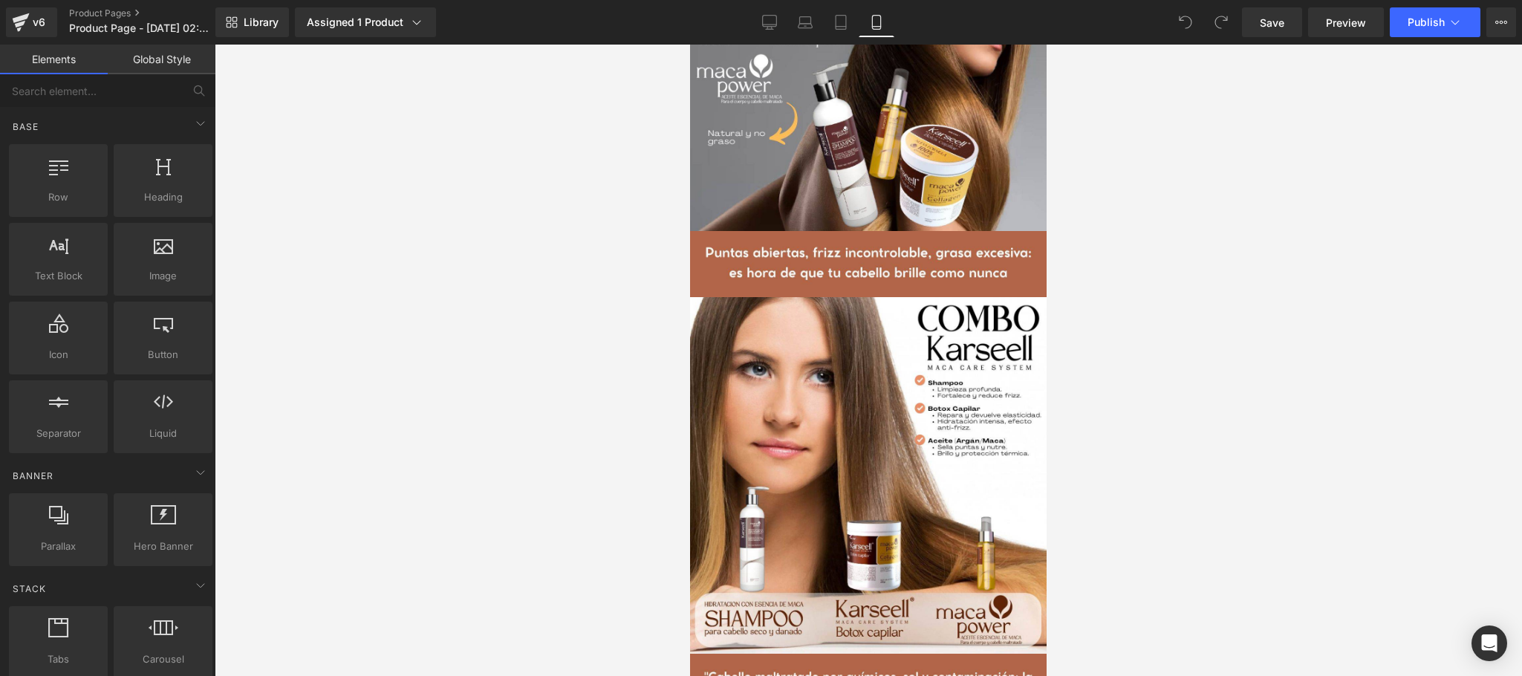
scroll to position [1485, 0]
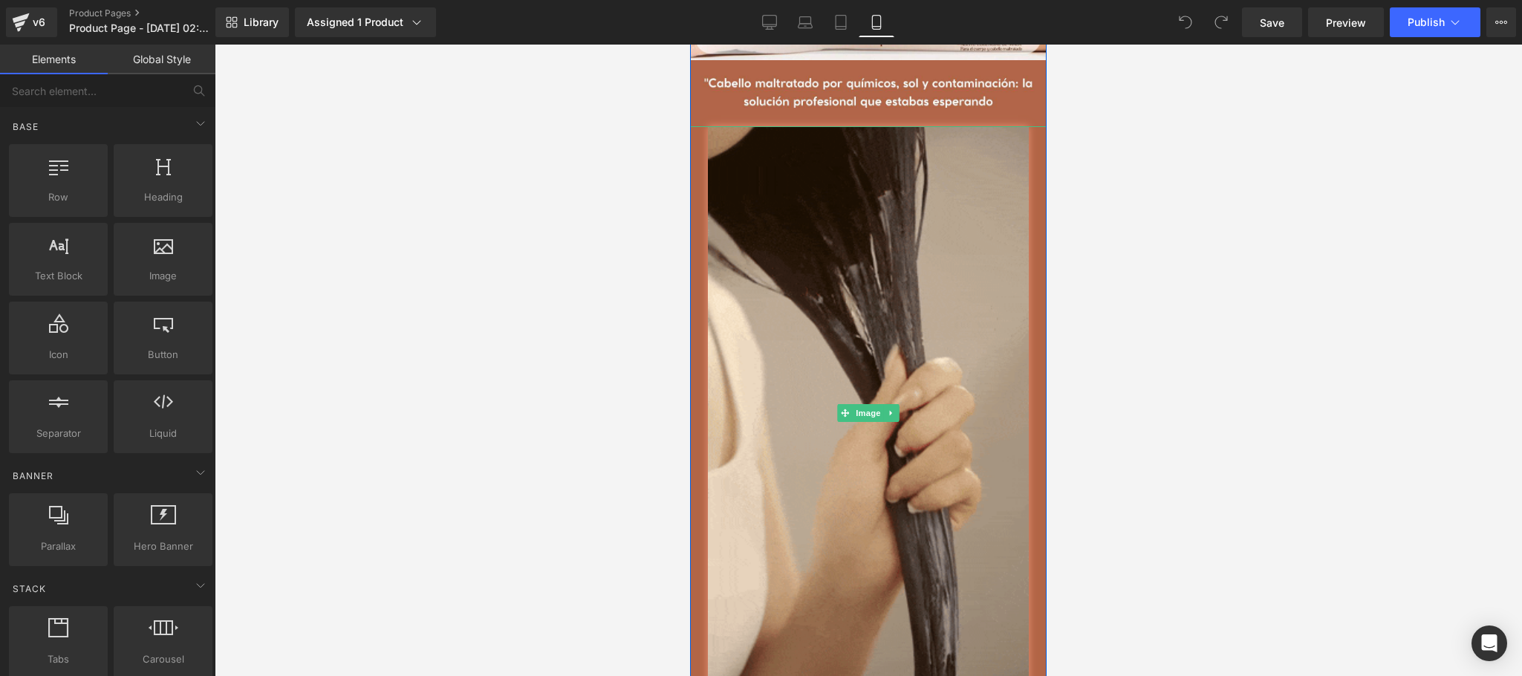
click at [696, 292] on div at bounding box center [868, 413] width 357 height 574
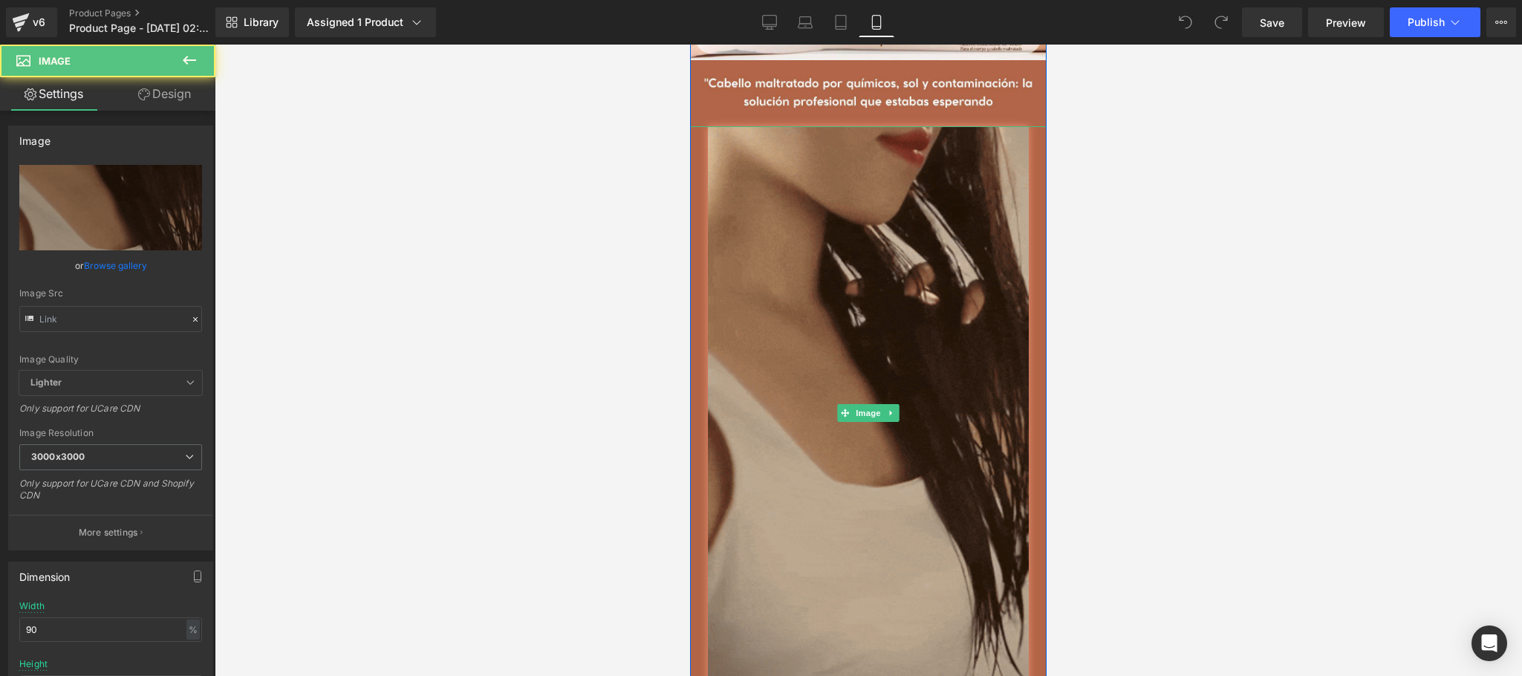
type input "[URL][DOMAIN_NAME]"
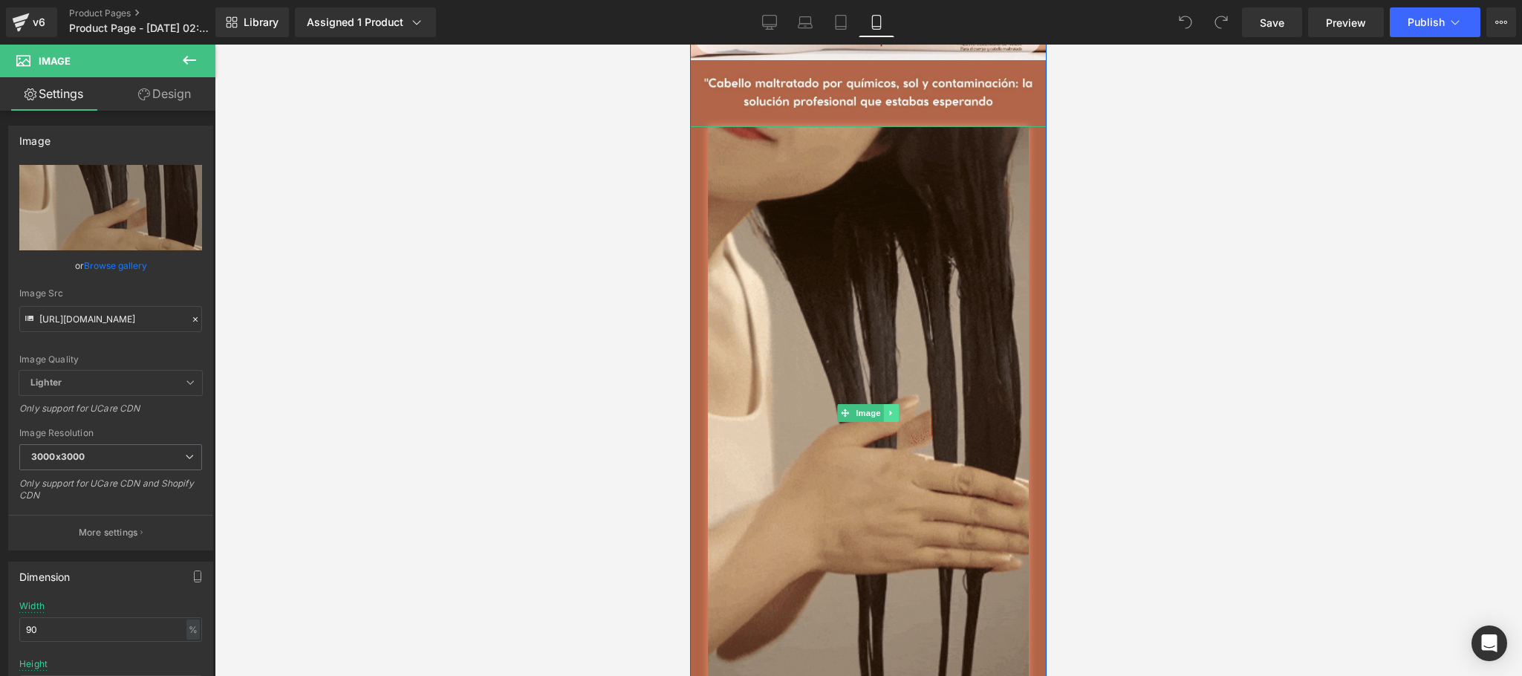
click at [888, 409] on icon at bounding box center [892, 413] width 8 height 9
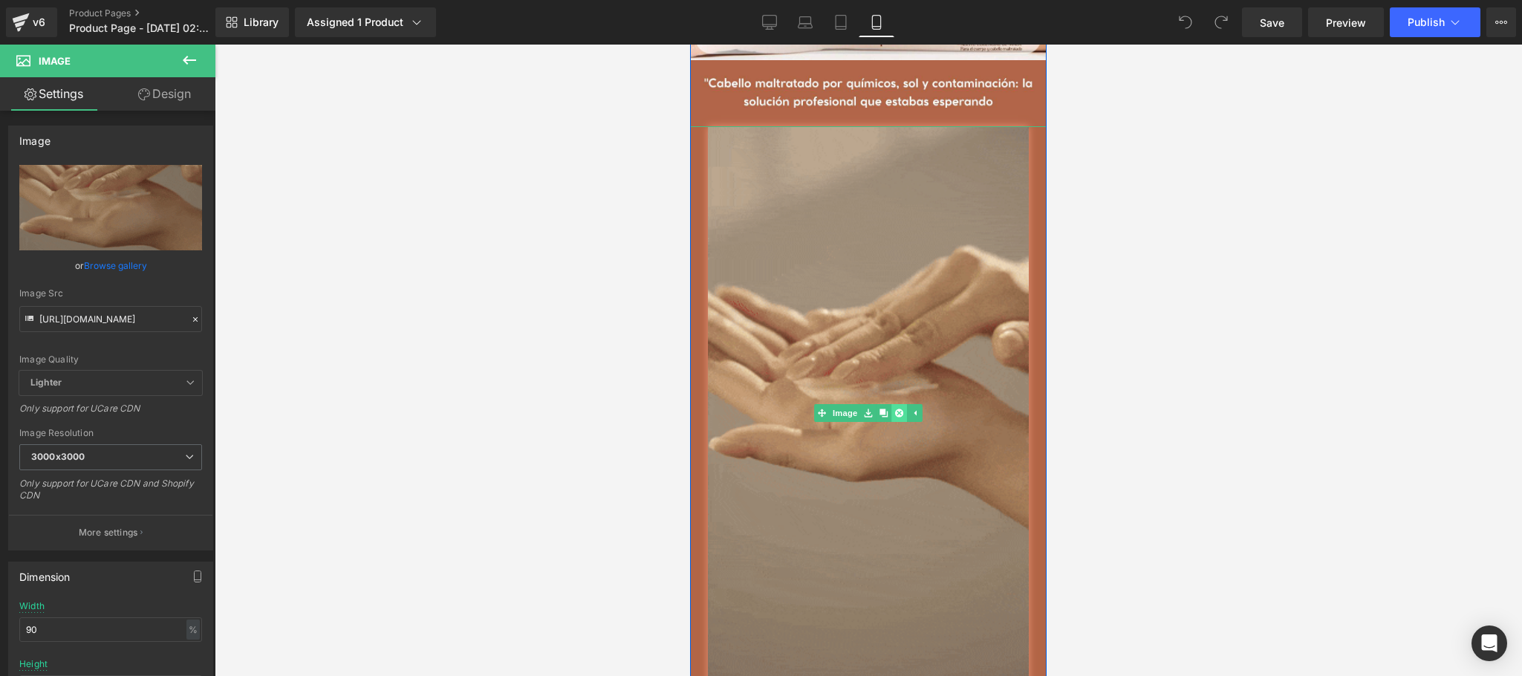
click at [897, 404] on link at bounding box center [899, 413] width 16 height 18
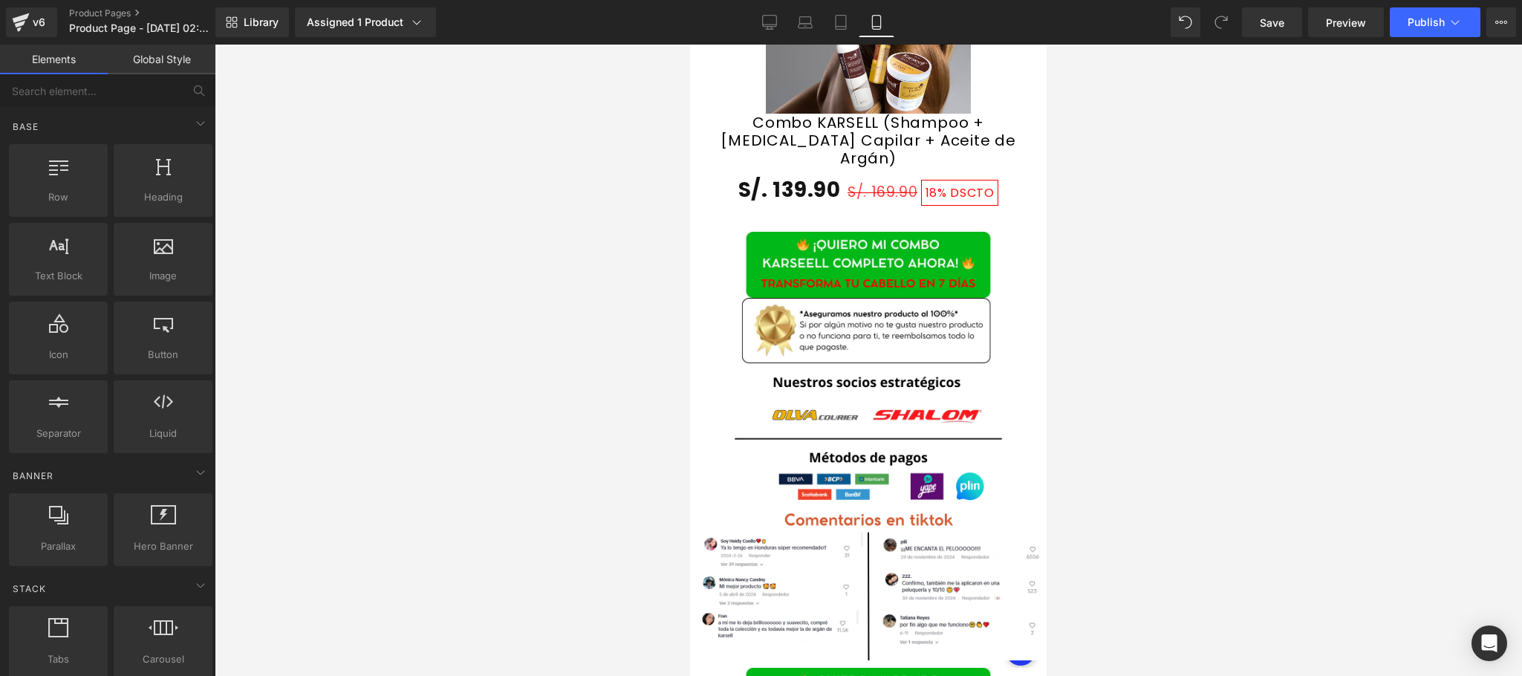
scroll to position [3566, 0]
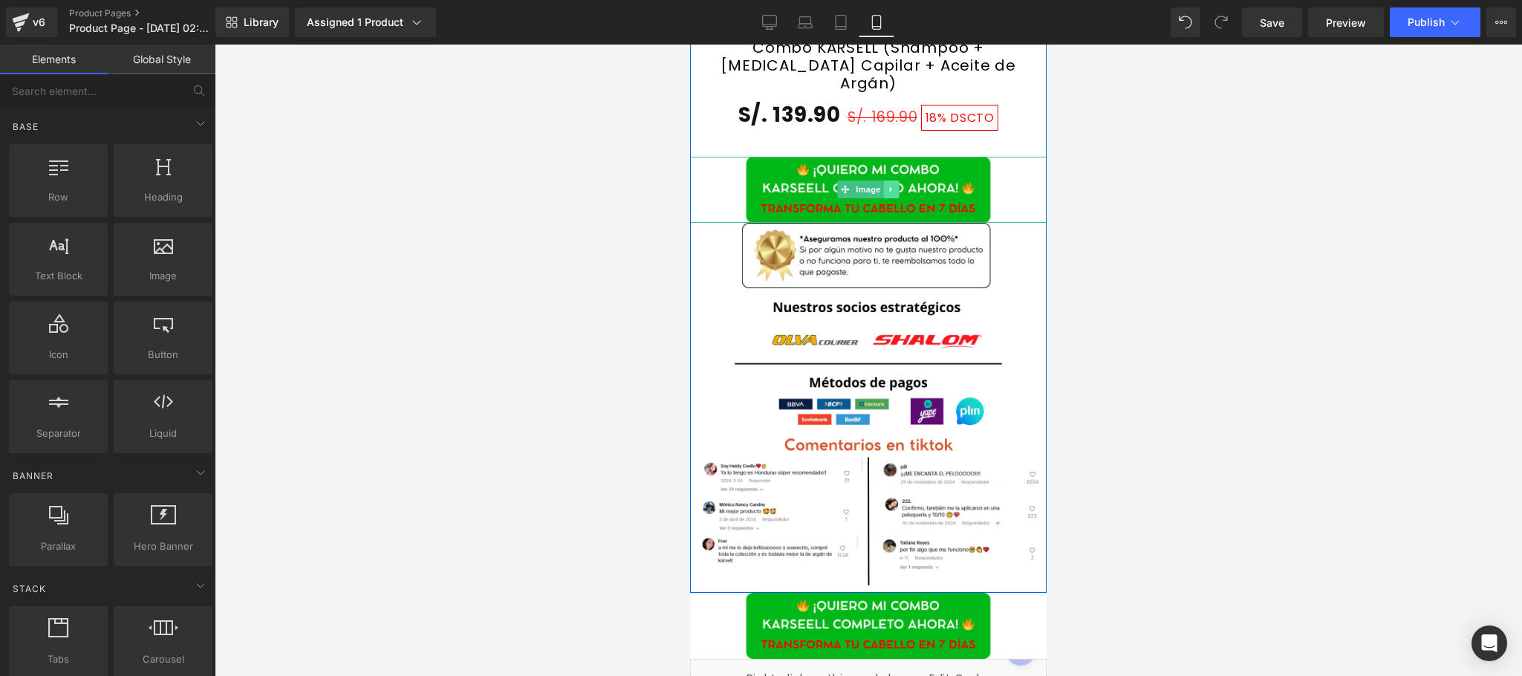
click at [888, 198] on link at bounding box center [892, 190] width 16 height 18
click at [896, 198] on link at bounding box center [899, 190] width 16 height 18
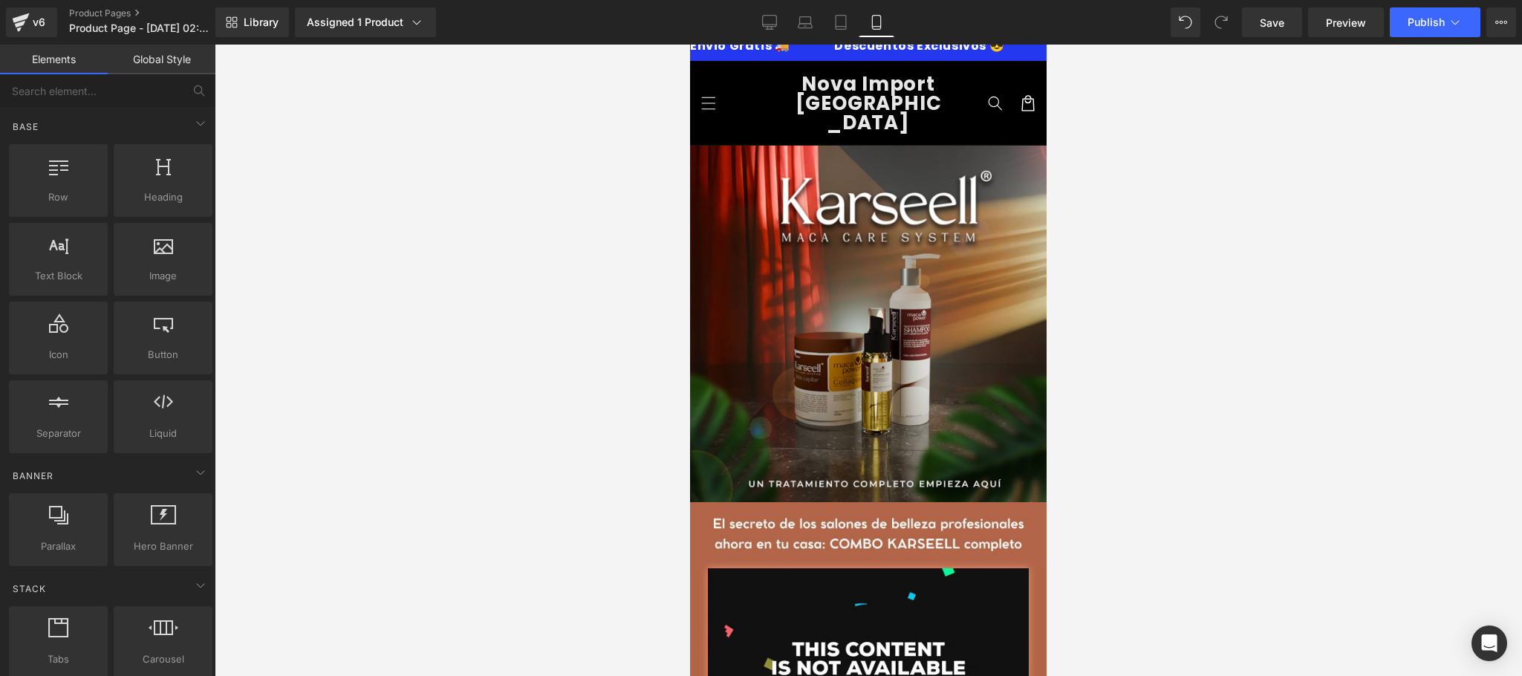
scroll to position [0, 0]
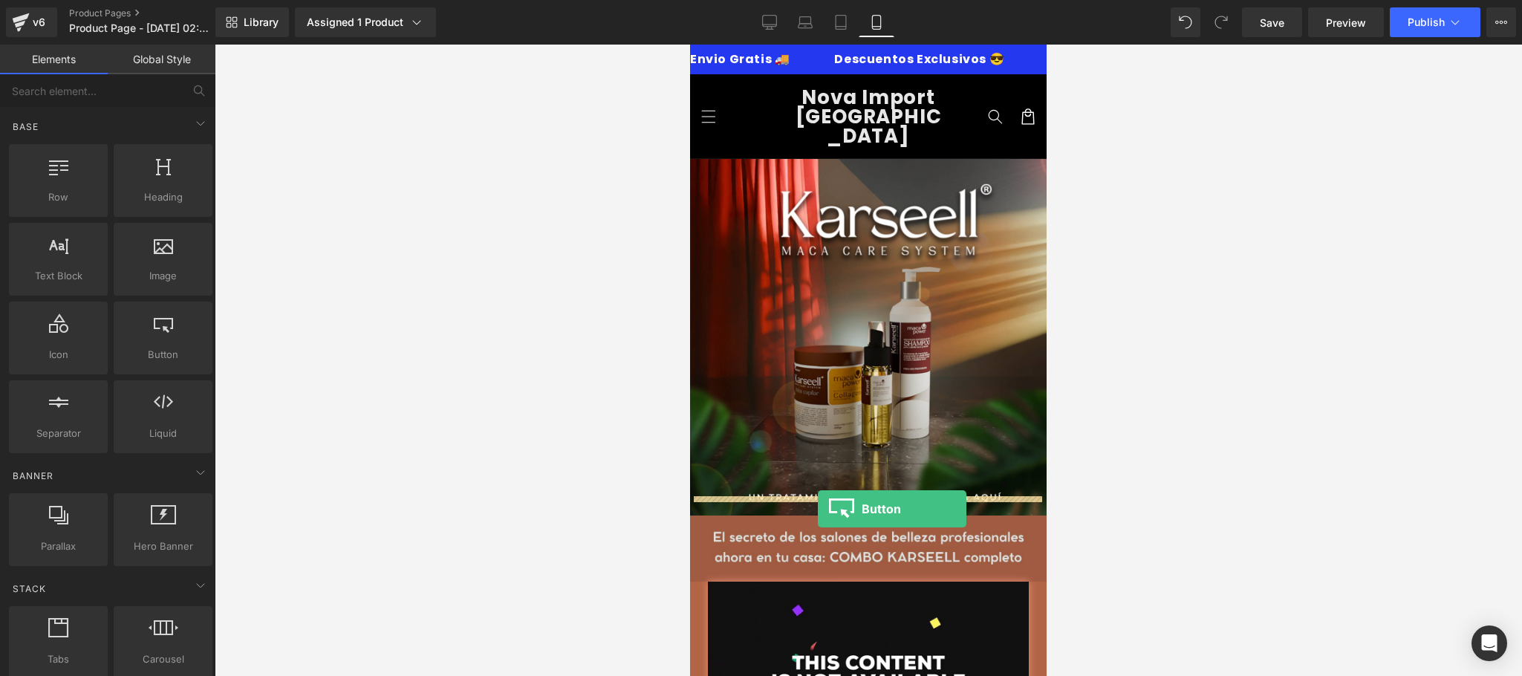
drag, startPoint x: 835, startPoint y: 401, endPoint x: 818, endPoint y: 509, distance: 109.1
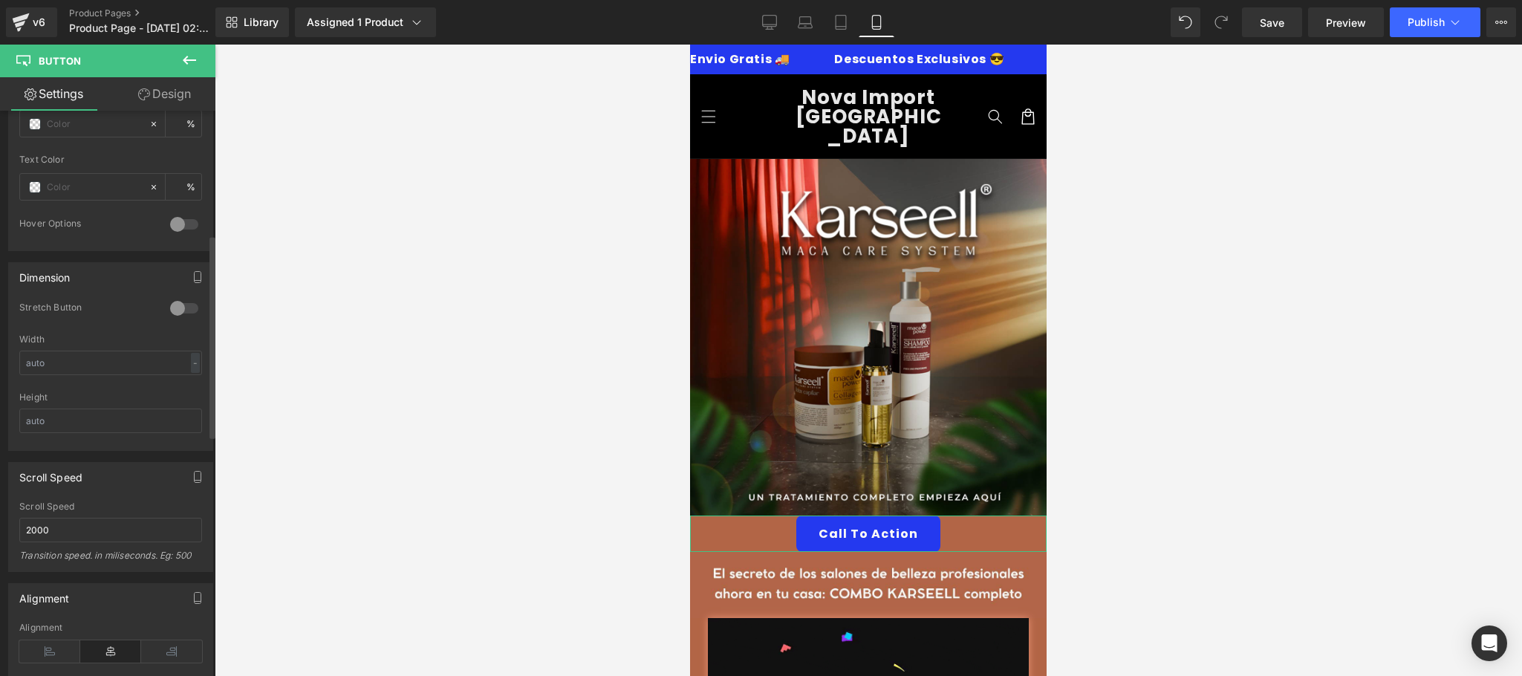
scroll to position [1007, 0]
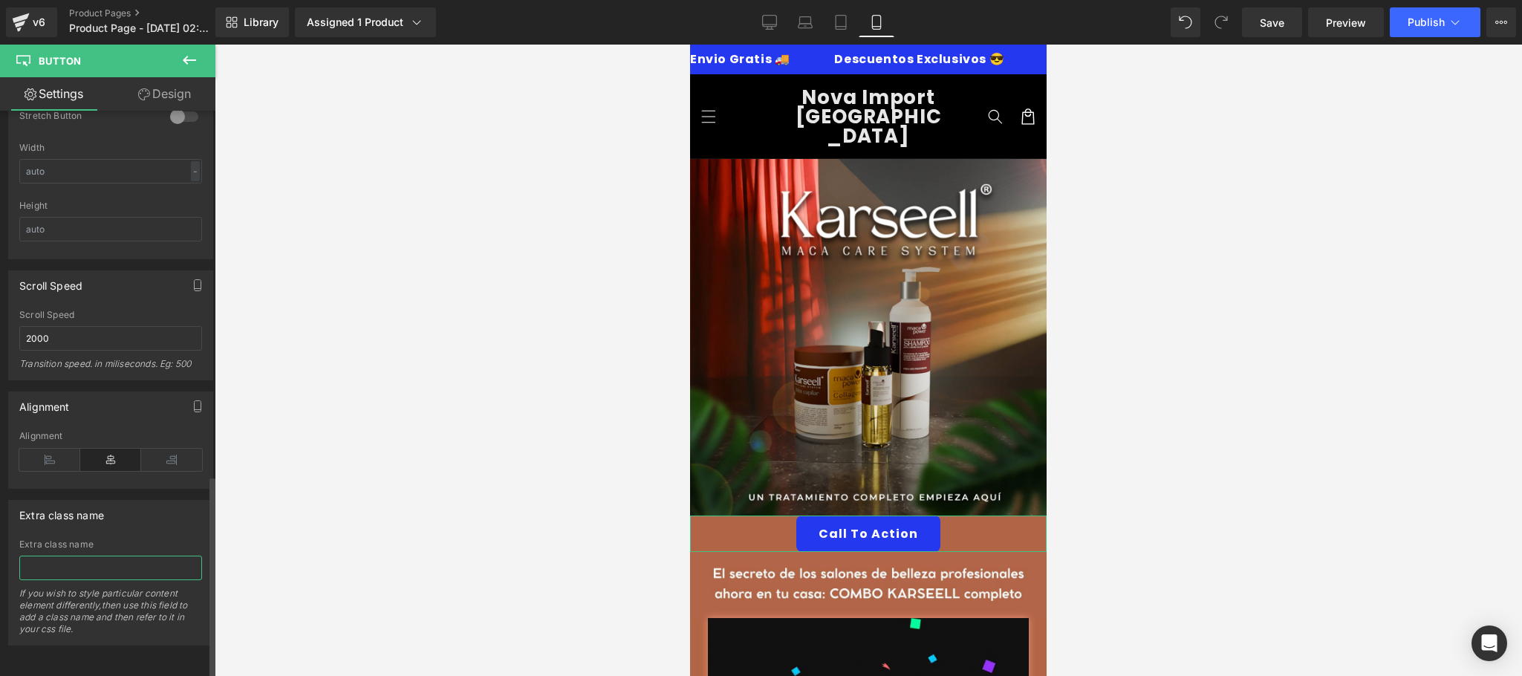
click at [131, 556] on input "text" at bounding box center [110, 568] width 183 height 25
paste input "_rsi-cod-form-gempages-button-overwrite _rsi-cod-form-is-gempage"
type input "_rsi-cod-form-gempages-button-overwrite _rsi-cod-form-is-gempage"
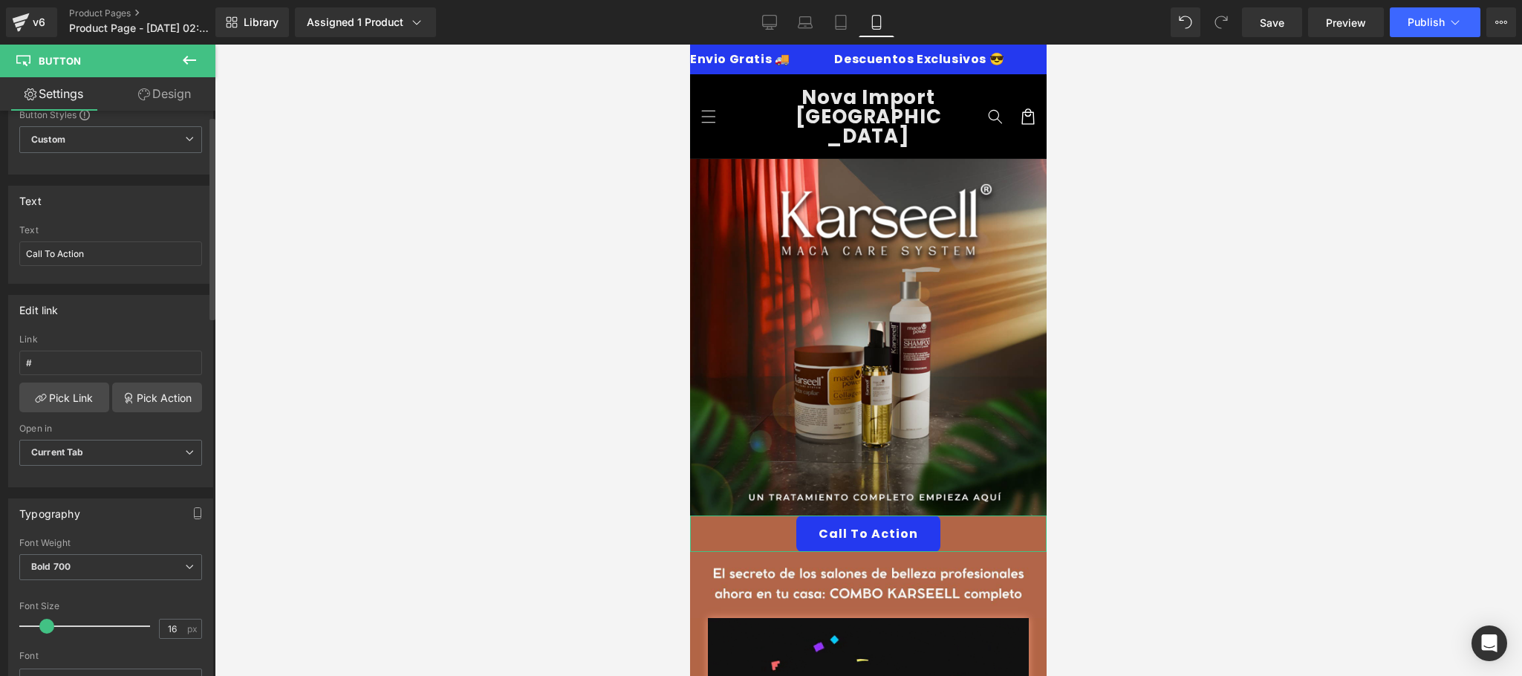
scroll to position [0, 0]
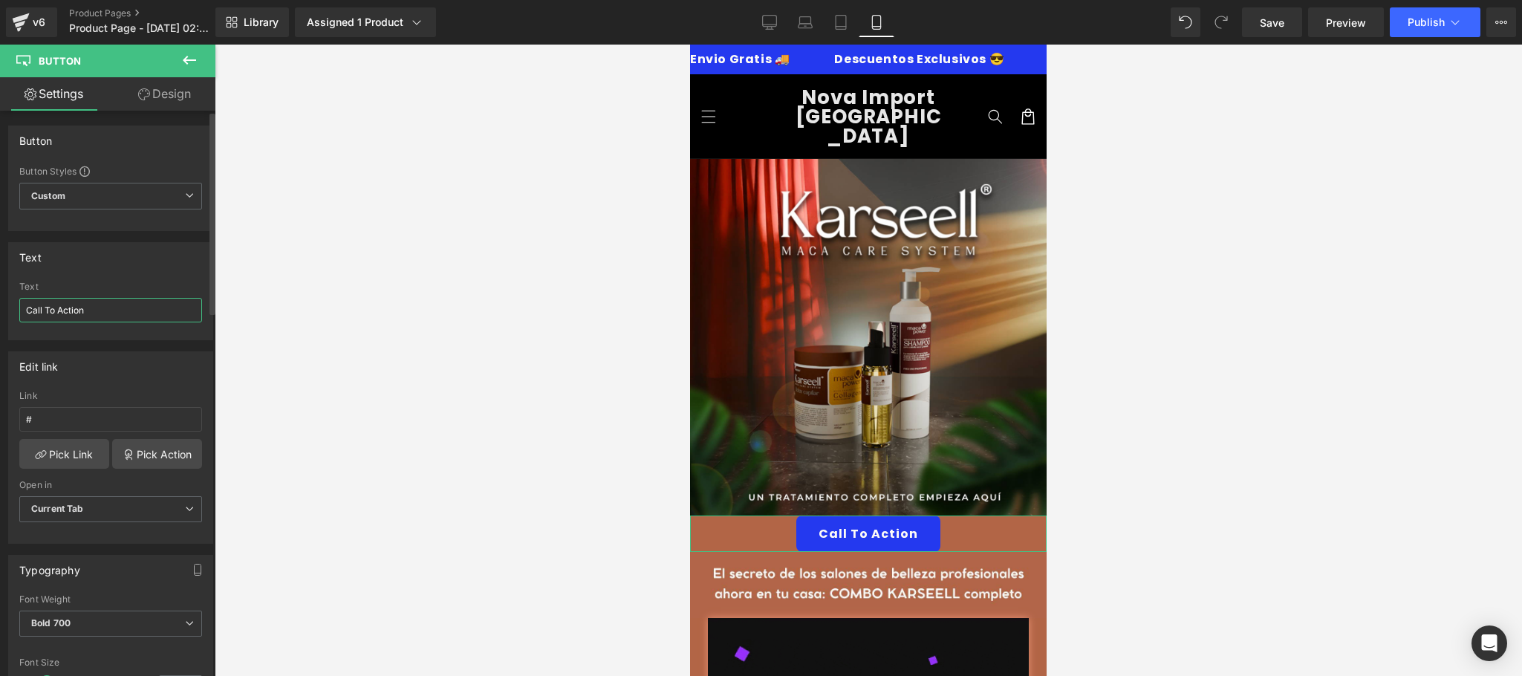
drag, startPoint x: 134, startPoint y: 315, endPoint x: 0, endPoint y: 323, distance: 134.7
click at [0, 323] on div "Text Call To Action Text Call To Action" at bounding box center [111, 285] width 222 height 109
type input "QUIERO MI COMBO"
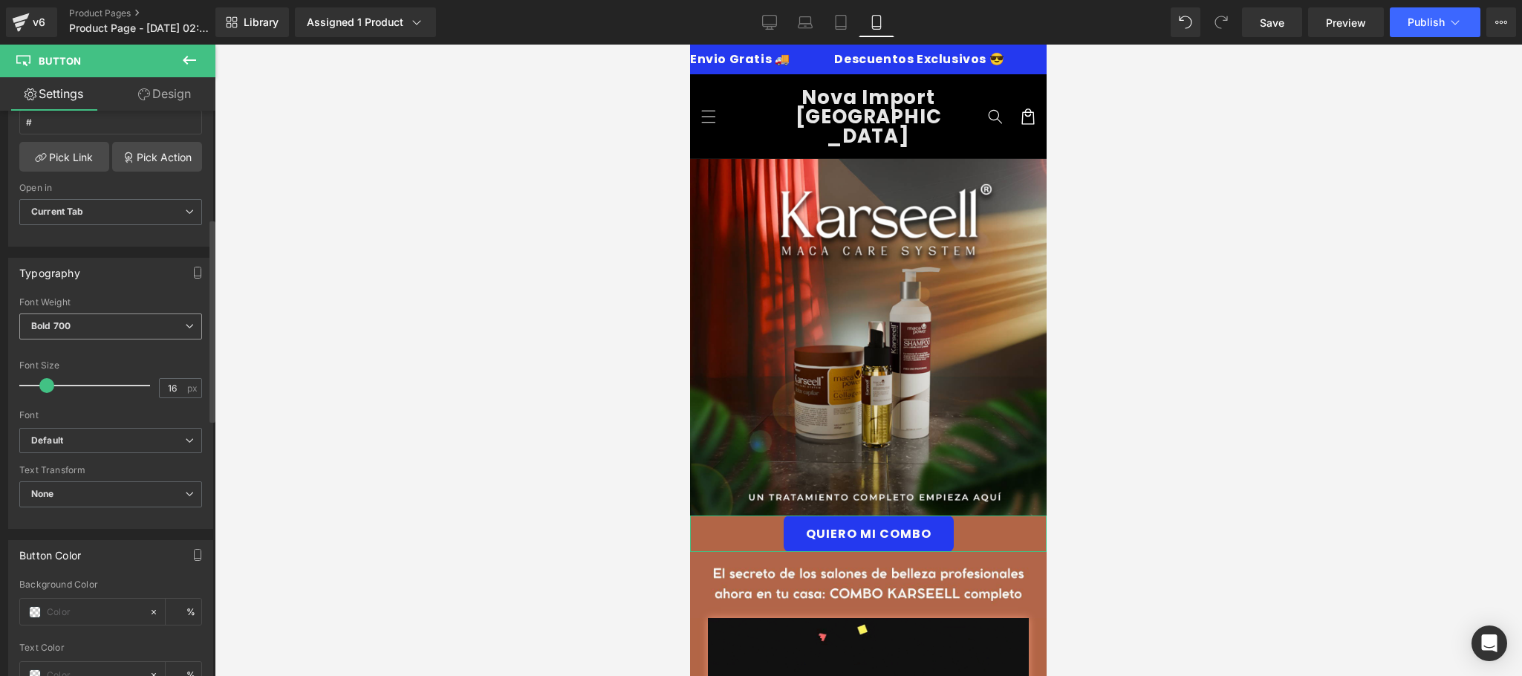
click at [150, 324] on span "Bold 700" at bounding box center [110, 326] width 183 height 26
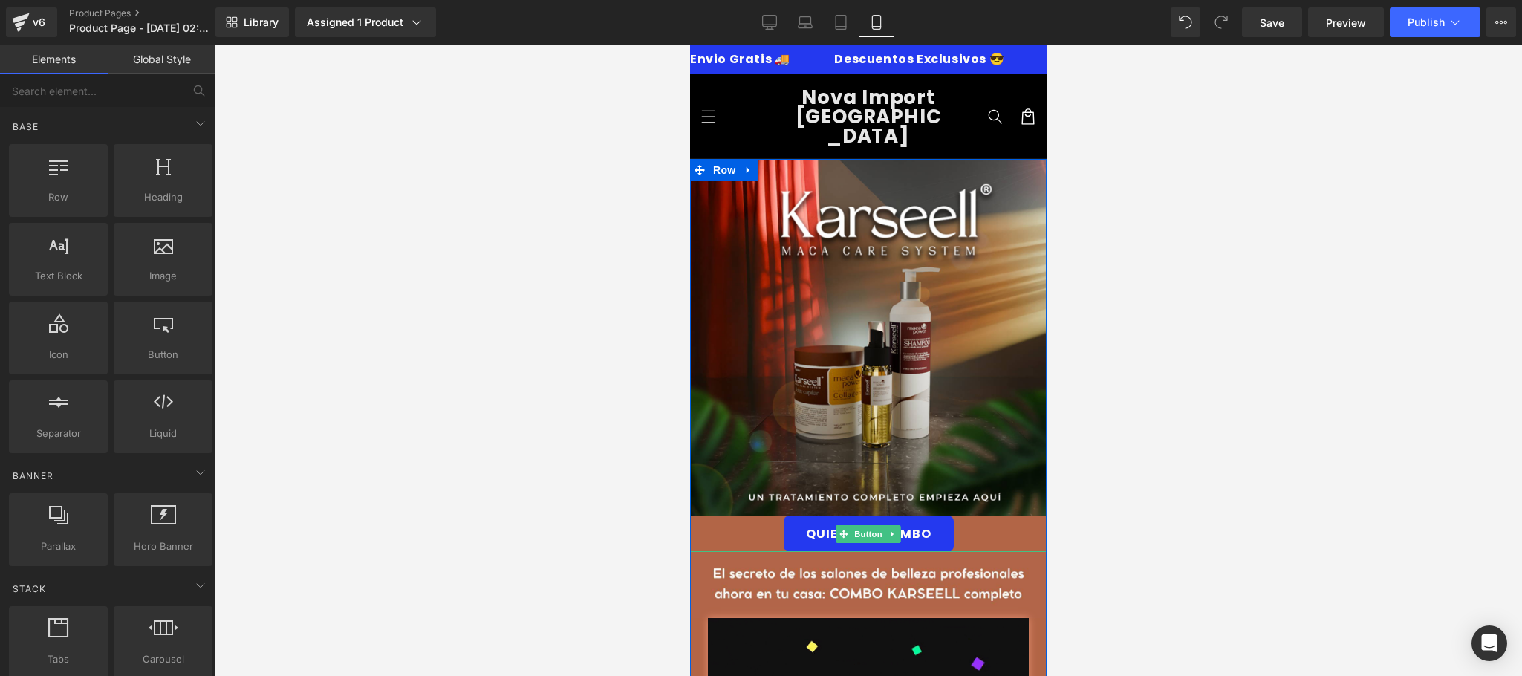
click at [926, 516] on link "QUIERO MI COMBO" at bounding box center [869, 534] width 170 height 36
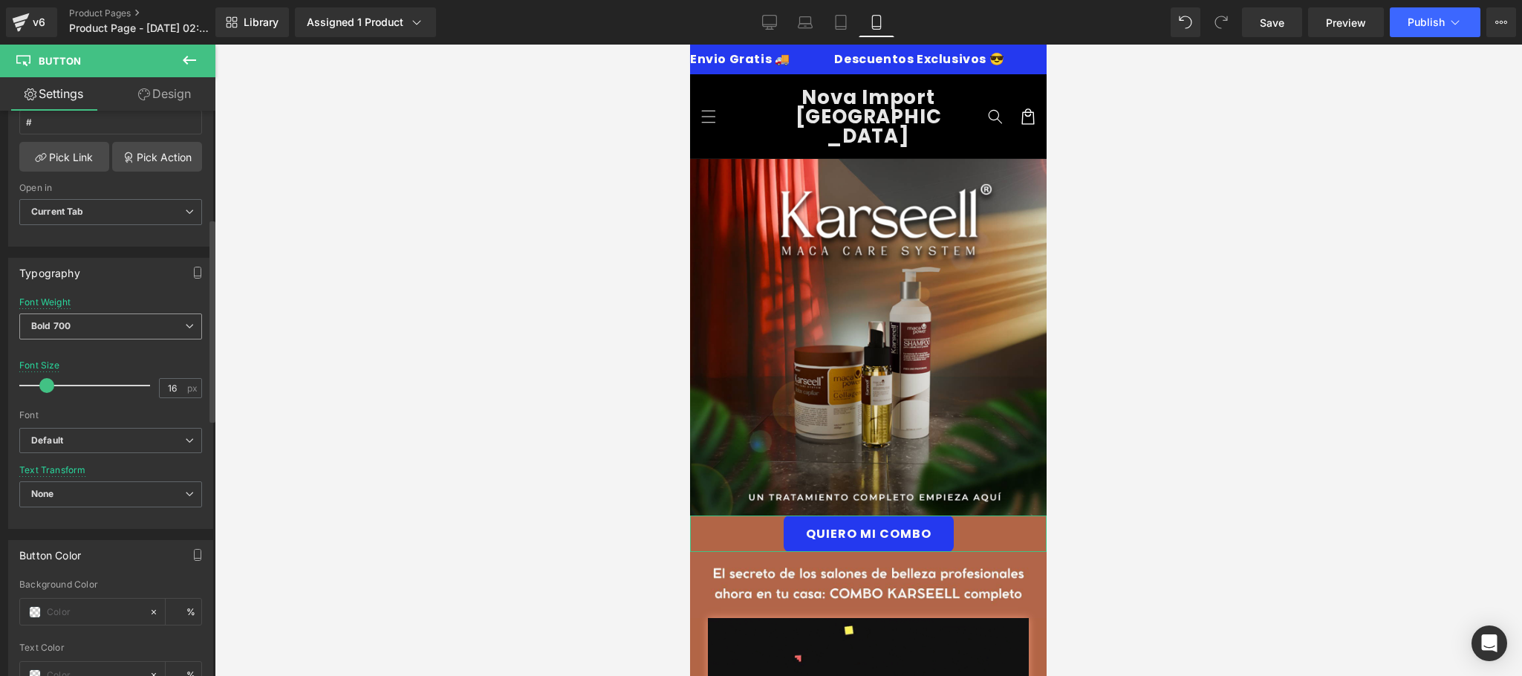
click at [134, 325] on span "Bold 700" at bounding box center [110, 326] width 183 height 26
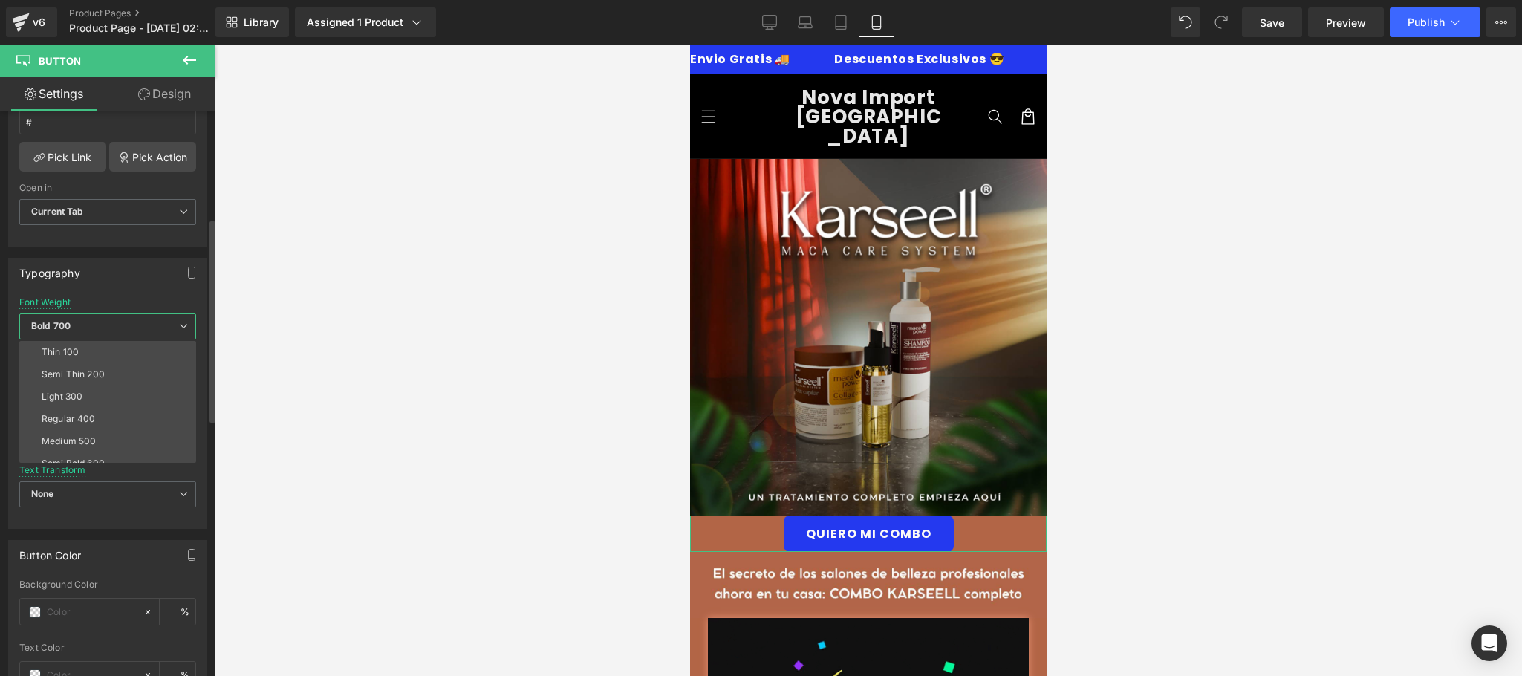
click at [123, 414] on li "Regular 400" at bounding box center [110, 419] width 183 height 22
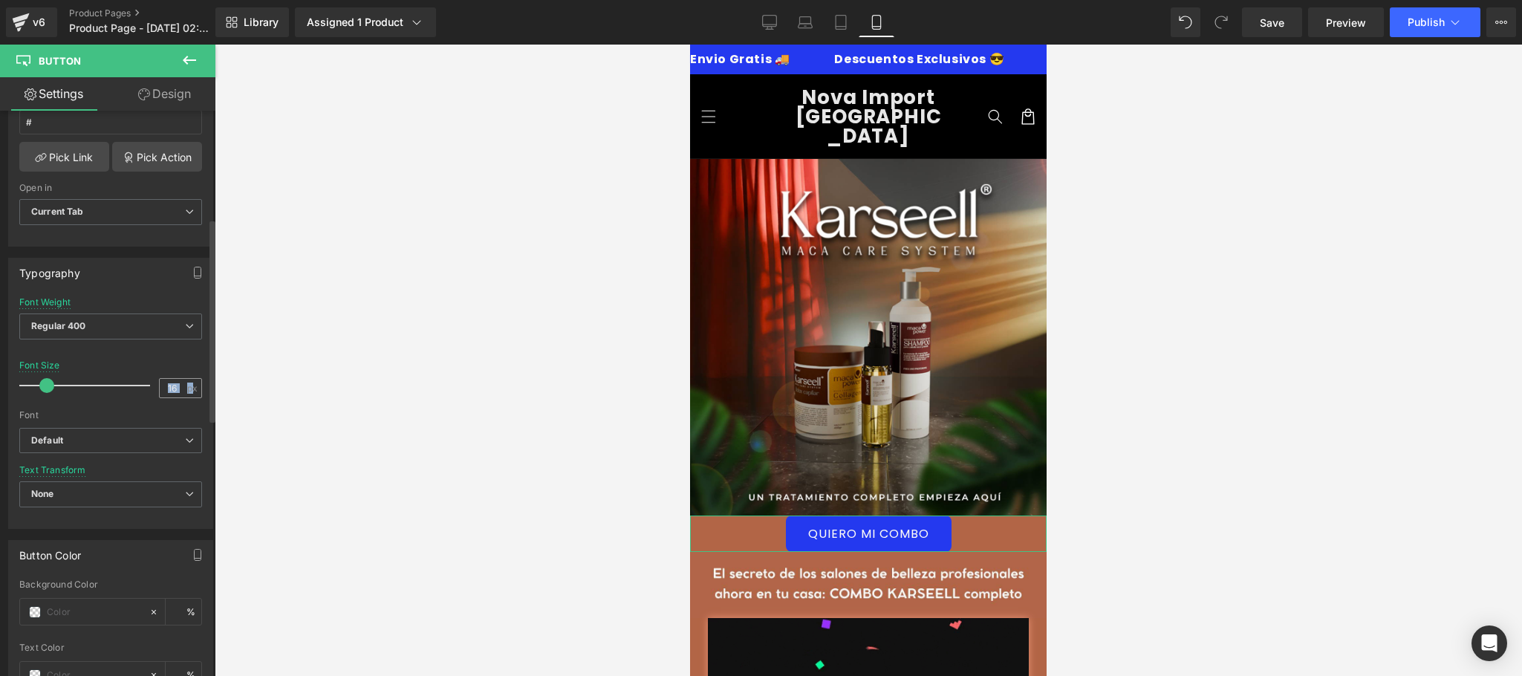
click at [181, 391] on div "16 px" at bounding box center [180, 388] width 43 height 20
drag, startPoint x: 170, startPoint y: 395, endPoint x: 152, endPoint y: 394, distance: 18.6
click at [152, 394] on div "Font Size 16 px" at bounding box center [110, 385] width 183 height 50
type input "18"
drag, startPoint x: 208, startPoint y: 282, endPoint x: 214, endPoint y: 322, distance: 40.5
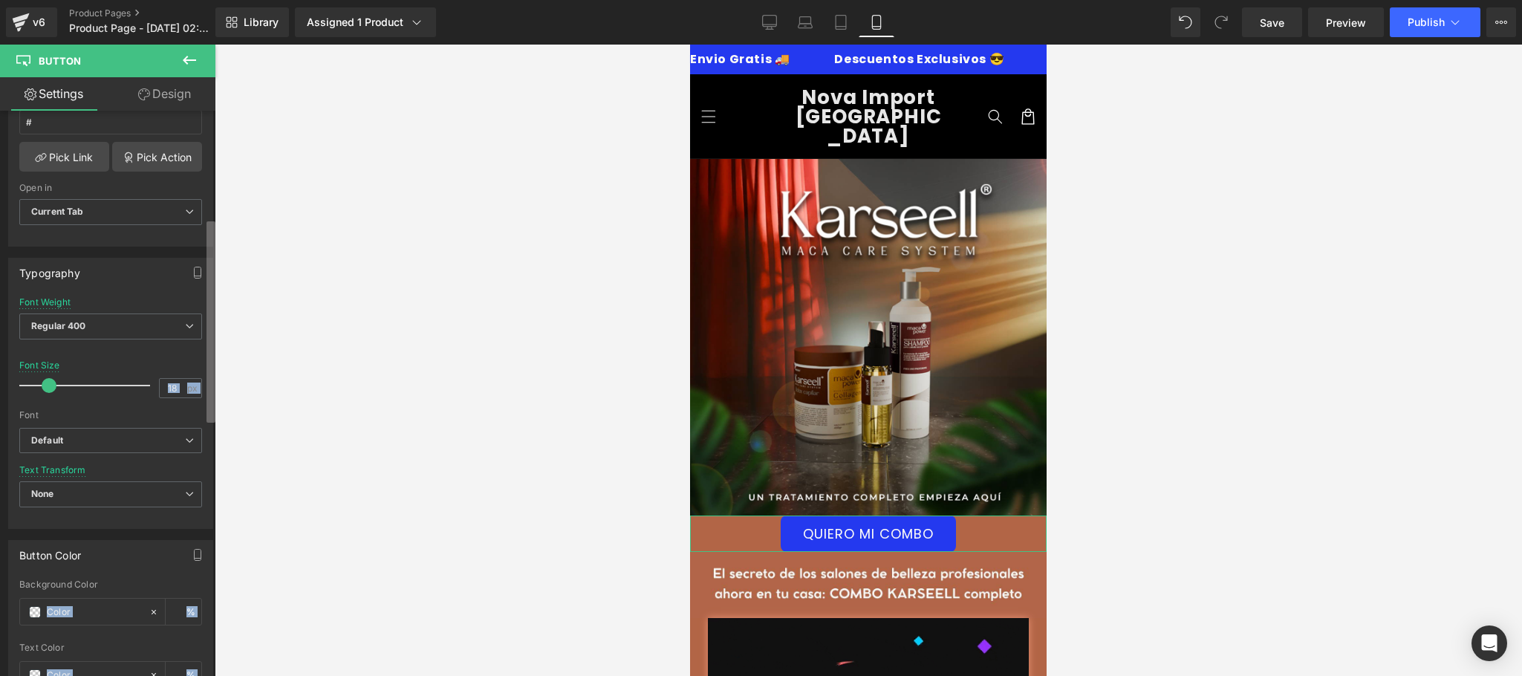
click at [214, 322] on div "Button Button Styles Custom Custom Setup Global Style Custom Setup Global Style…" at bounding box center [107, 397] width 215 height 572
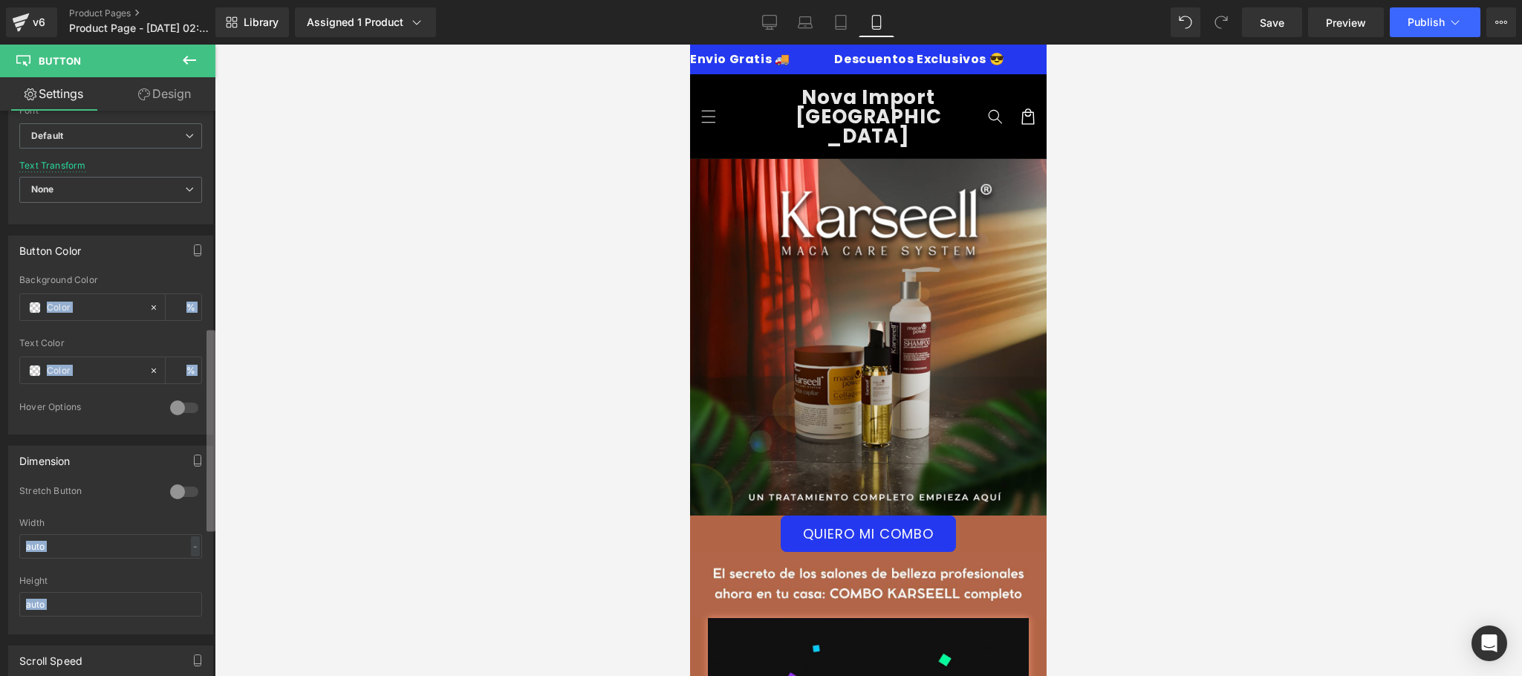
click at [218, 397] on div "Button You are previewing how the will restyle your page. You can not edit Elem…" at bounding box center [761, 350] width 1522 height 701
drag, startPoint x: 110, startPoint y: 310, endPoint x: 120, endPoint y: 312, distance: 10.6
click at [111, 310] on input "text" at bounding box center [94, 304] width 95 height 16
click at [149, 308] on icon at bounding box center [154, 304] width 10 height 10
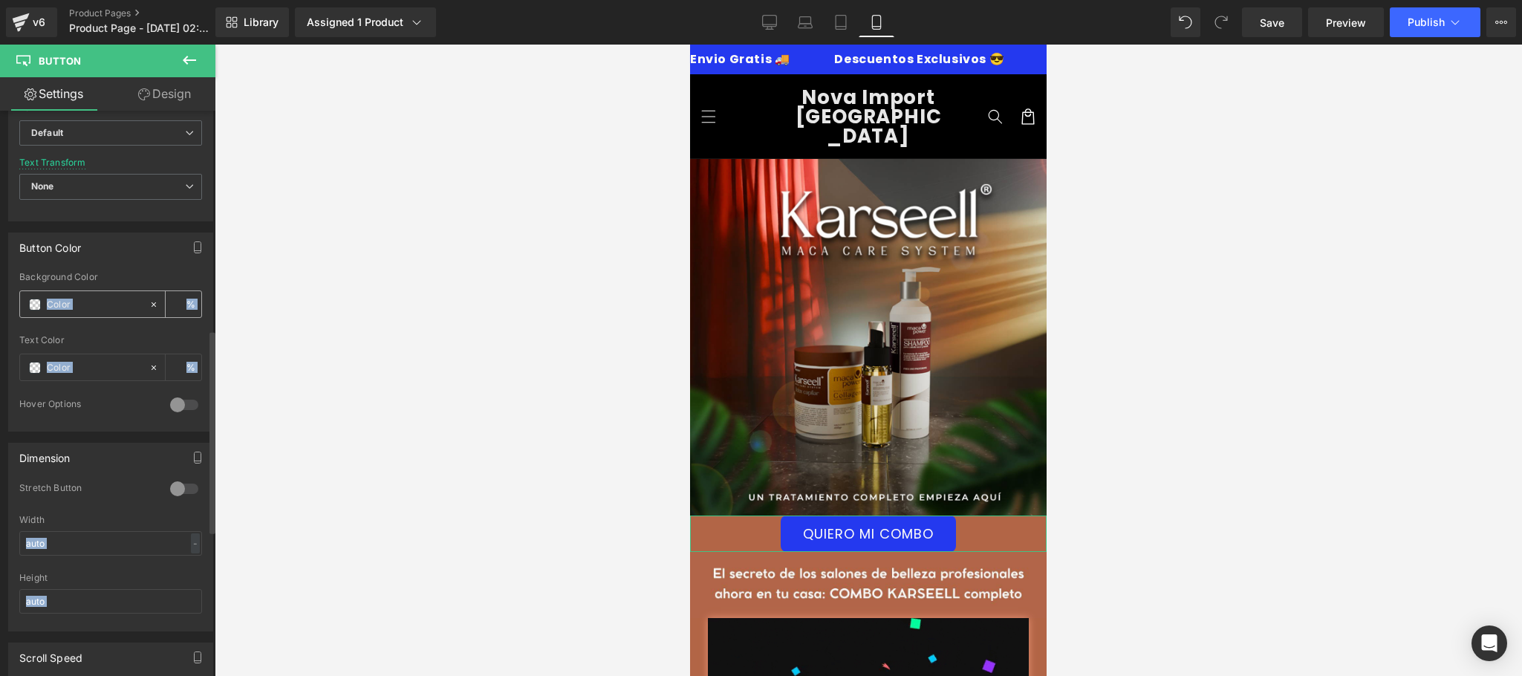
type input "none"
type input "0"
click at [119, 308] on input "none" at bounding box center [94, 304] width 95 height 16
click at [116, 308] on input "none" at bounding box center [94, 304] width 95 height 16
click at [114, 308] on input "none" at bounding box center [94, 304] width 95 height 16
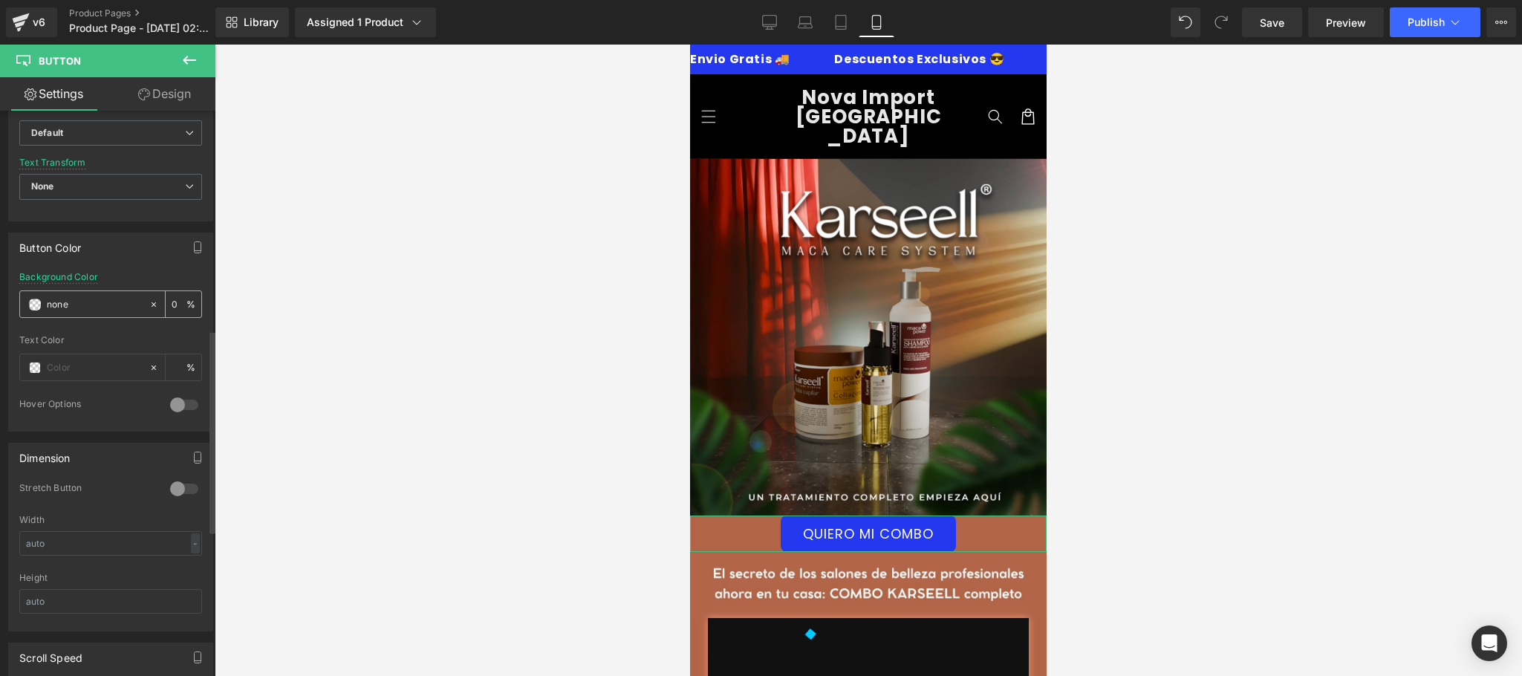
paste input "#01d001"
type input "#01d001"
type input "100"
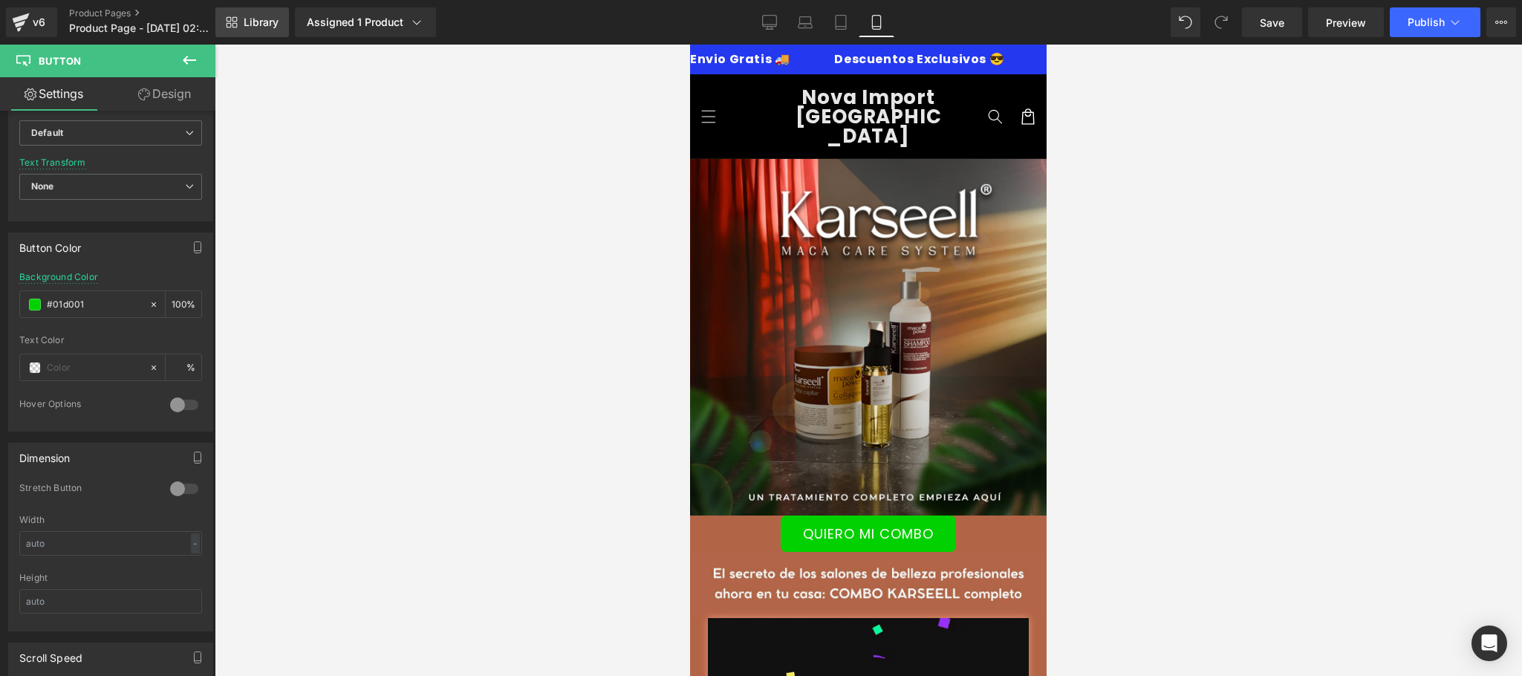
type input "#01d001"
click at [69, 376] on input "text" at bounding box center [94, 368] width 95 height 16
paste input "#000000"
type input "#000000"
type input "100"
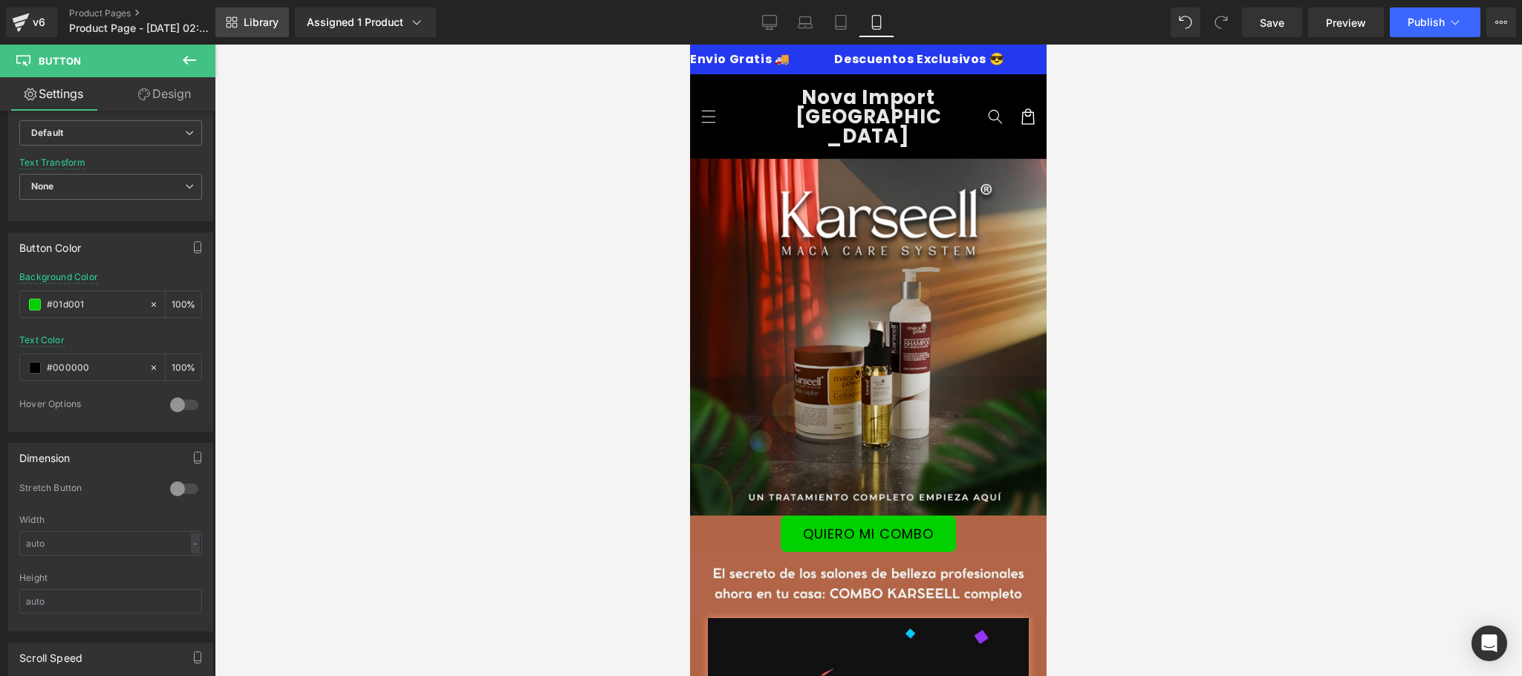
type input "#000000"
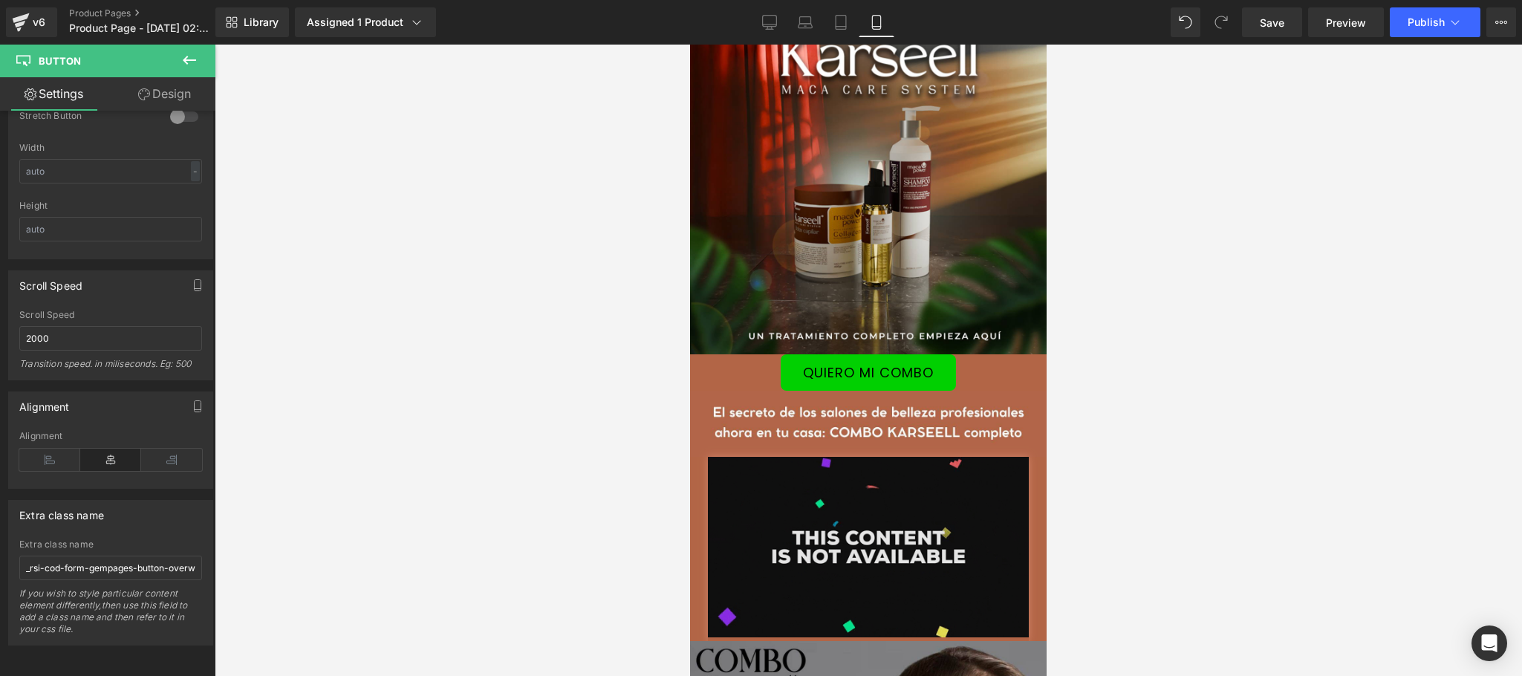
scroll to position [297, 0]
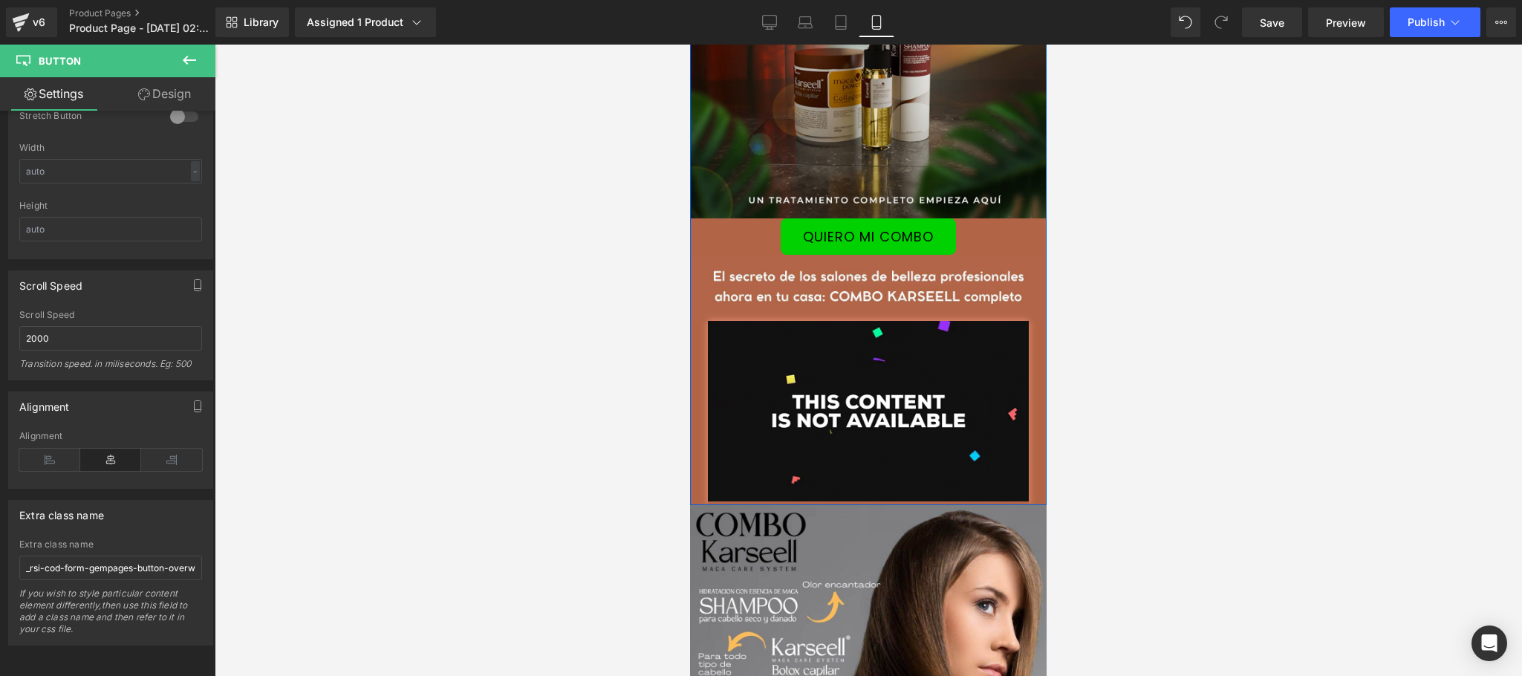
click at [928, 225] on link "QUIERO MI COMBO" at bounding box center [868, 236] width 175 height 36
click at [923, 221] on link "QUIERO MI COMBO" at bounding box center [868, 236] width 175 height 36
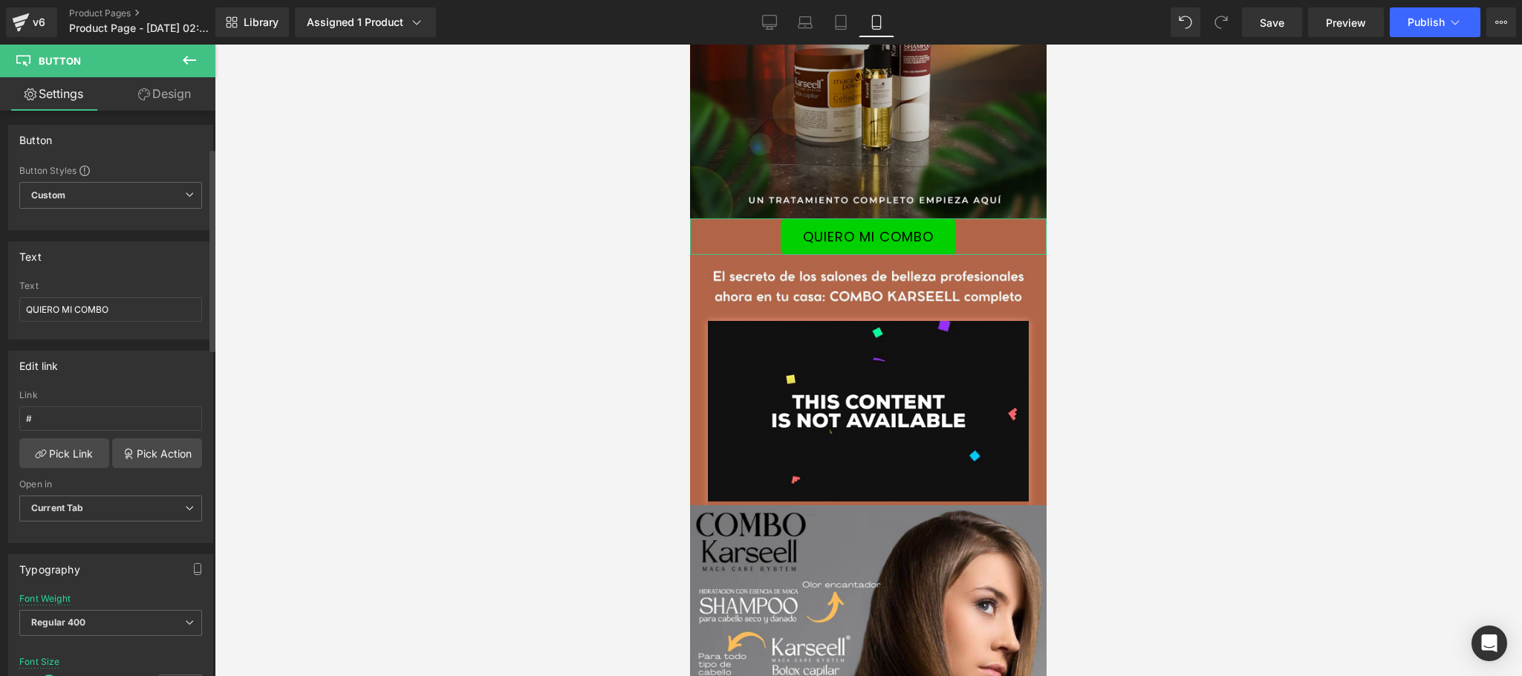
scroll to position [0, 0]
click at [163, 85] on link "Design" at bounding box center [165, 93] width 108 height 33
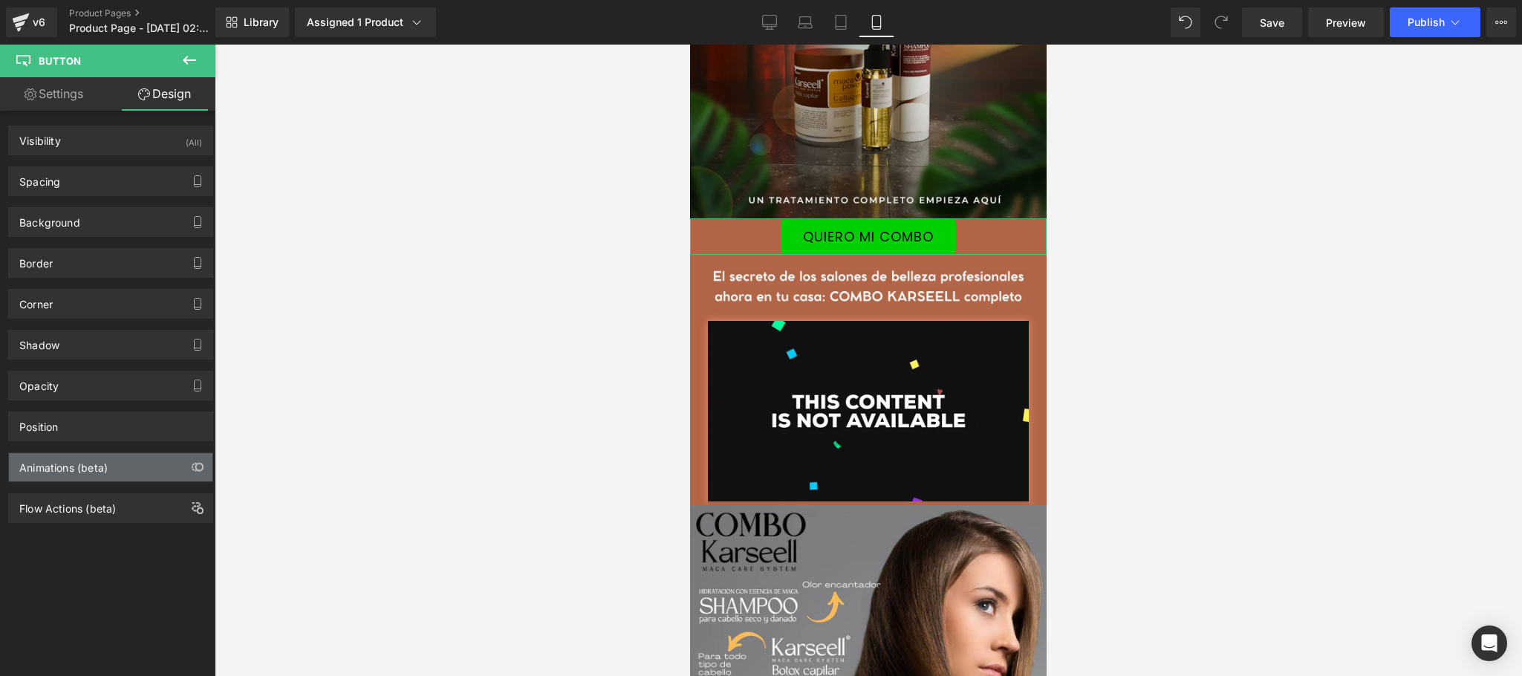
click at [125, 466] on div "Animations (beta)" at bounding box center [111, 467] width 204 height 28
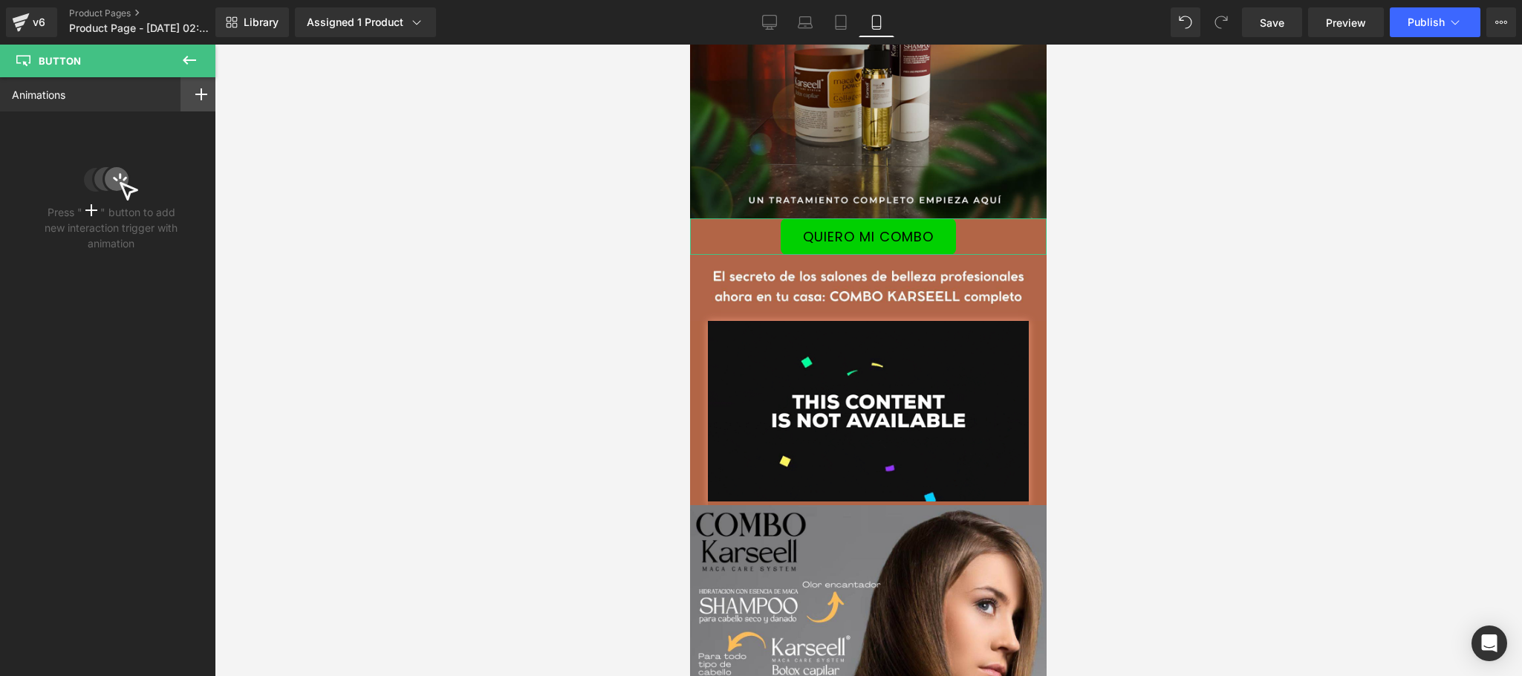
click at [195, 97] on icon at bounding box center [201, 94] width 12 height 12
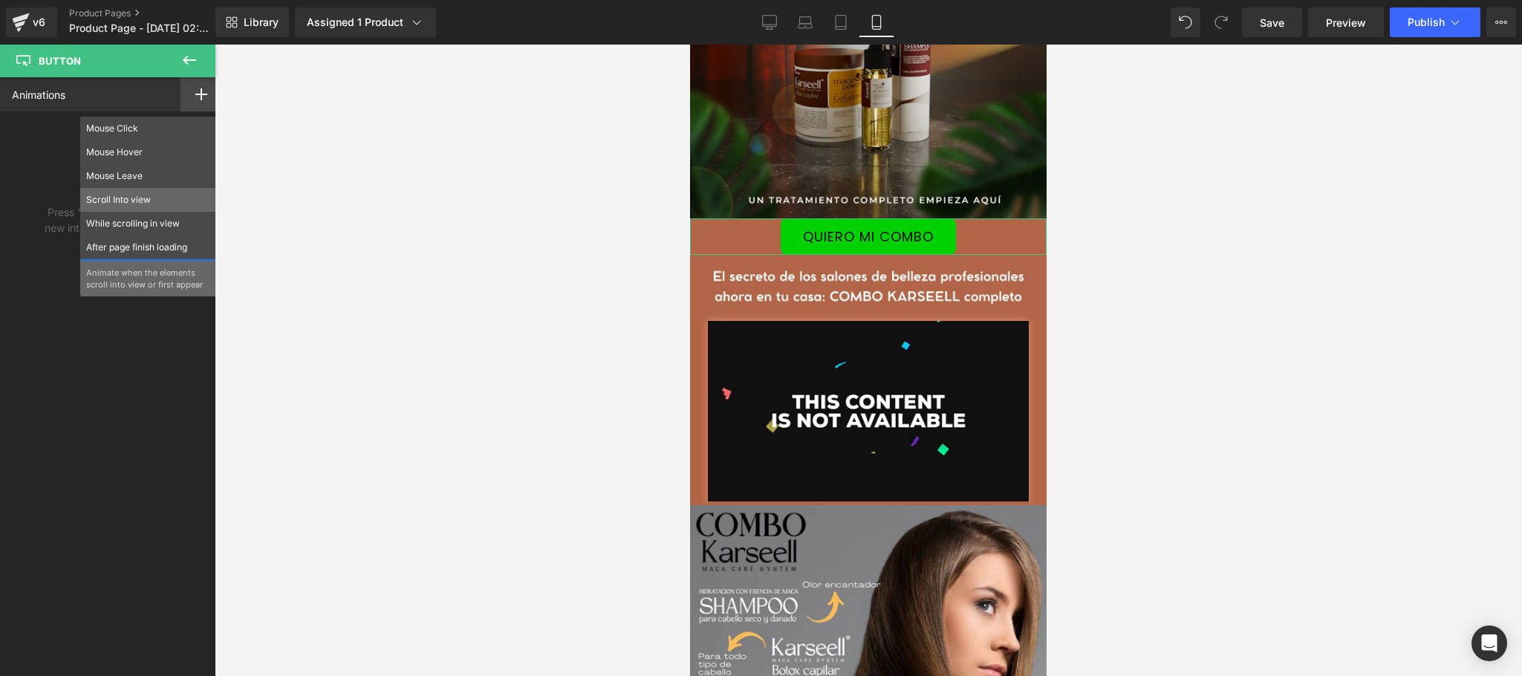
click at [175, 196] on p "Scroll Into view" at bounding box center [148, 199] width 124 height 13
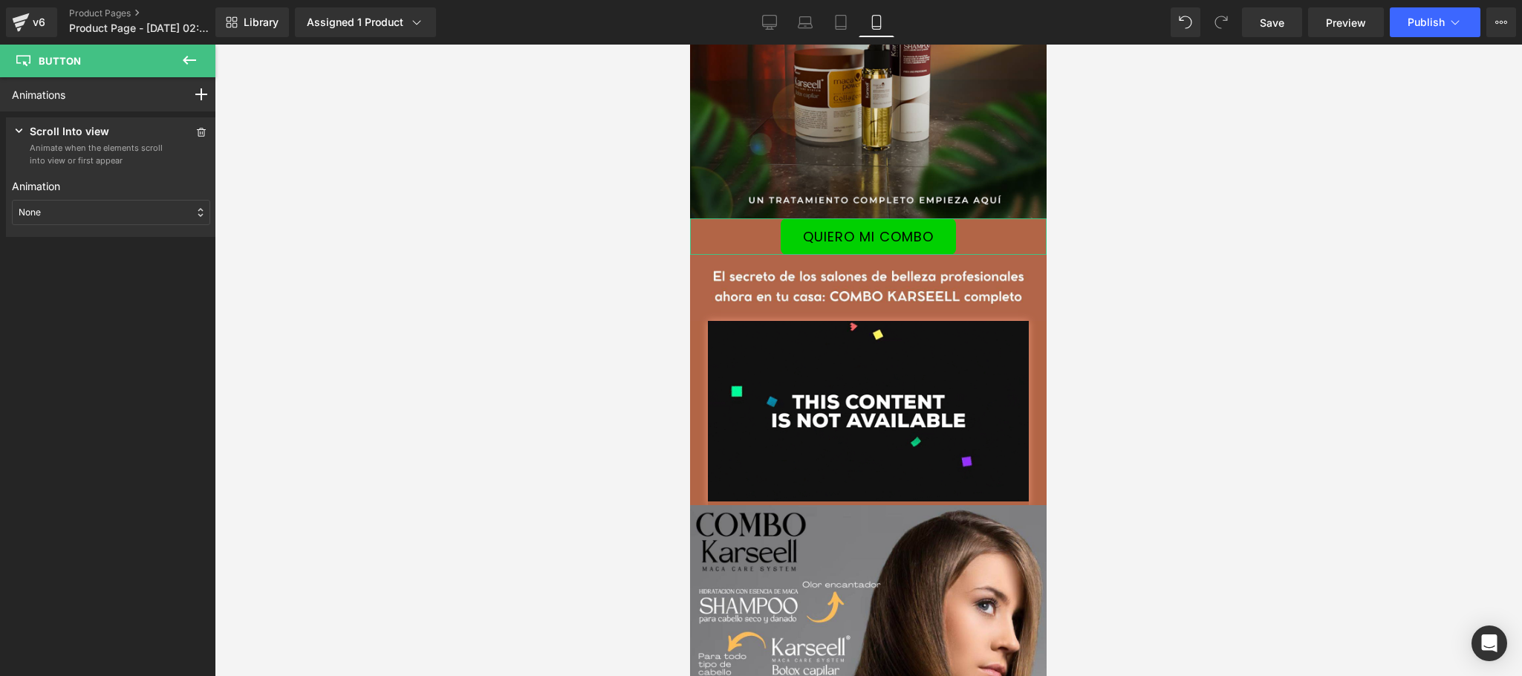
click at [163, 212] on div "None" at bounding box center [111, 212] width 198 height 25
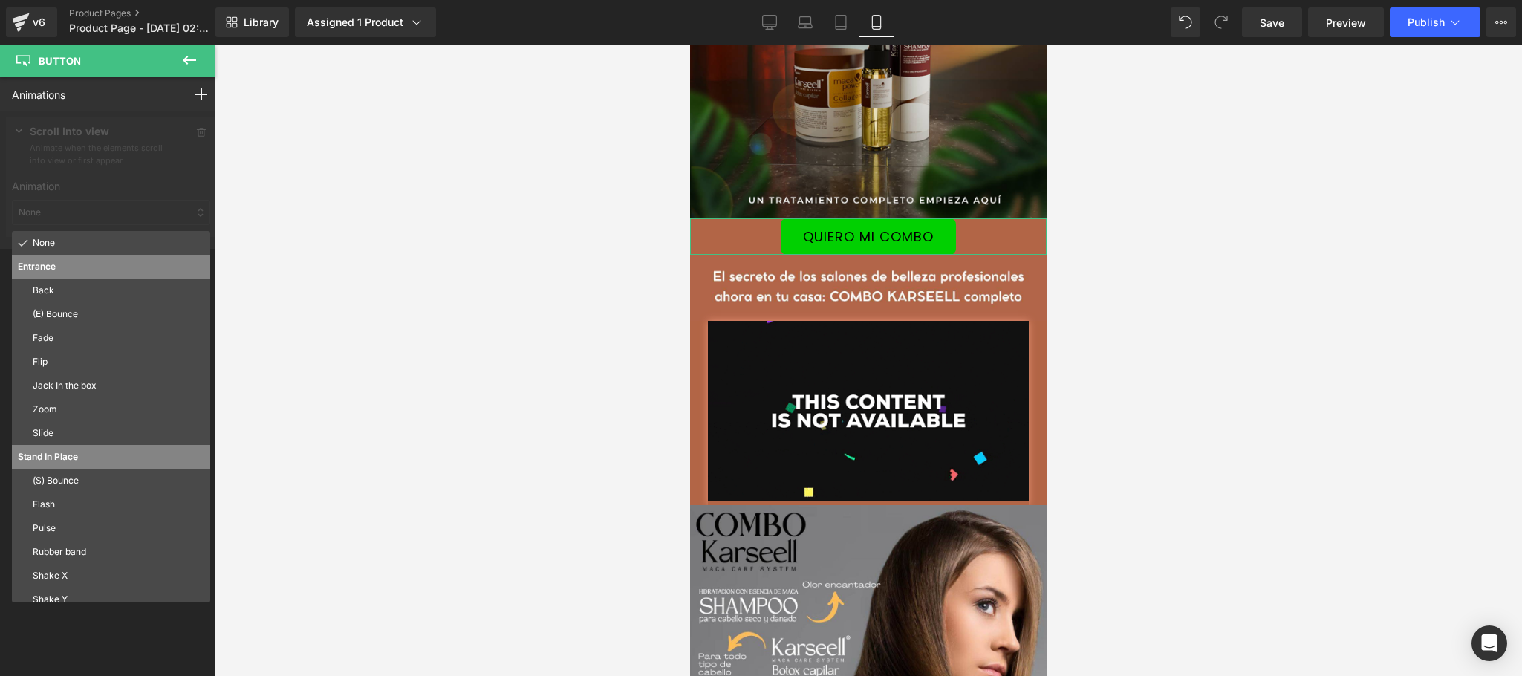
click at [174, 188] on div at bounding box center [111, 179] width 222 height 137
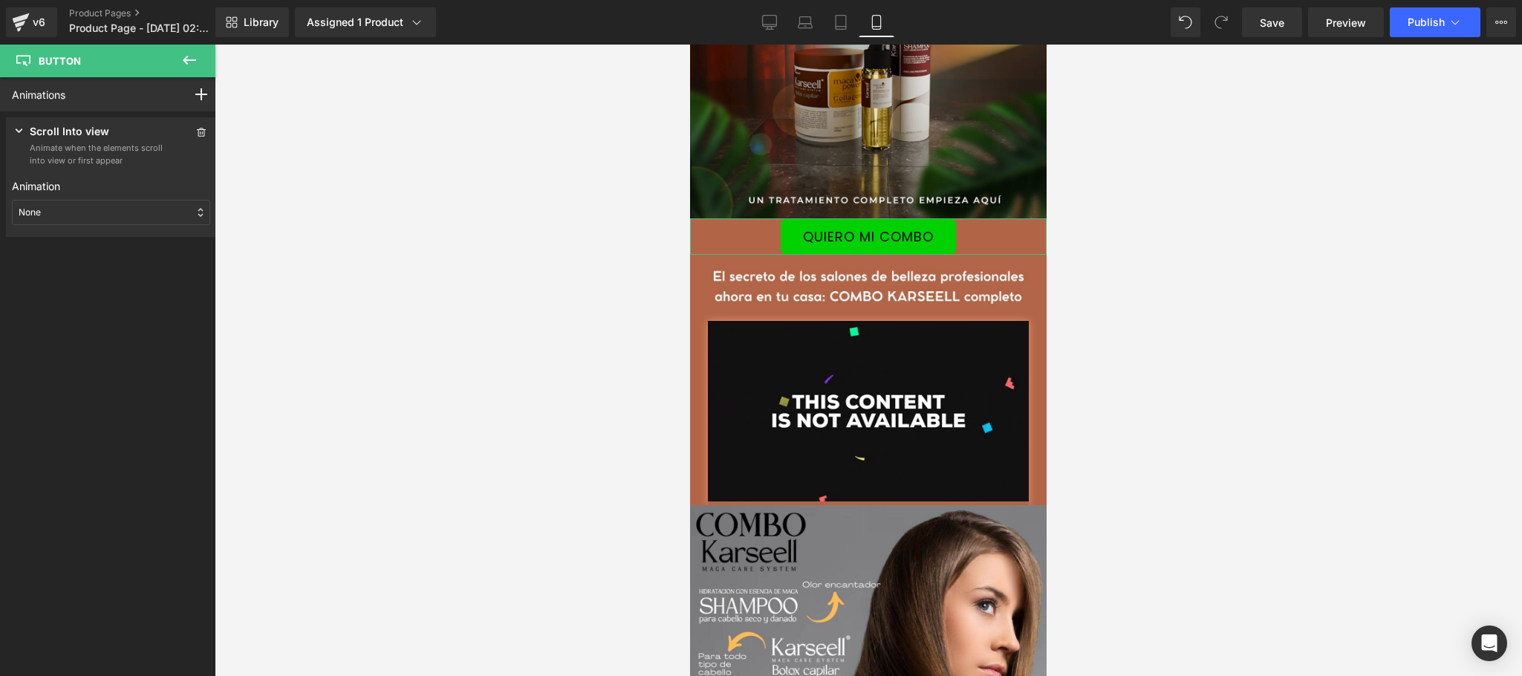
click at [159, 192] on p "Animation" at bounding box center [111, 186] width 198 height 16
click at [148, 212] on div "None" at bounding box center [111, 212] width 198 height 25
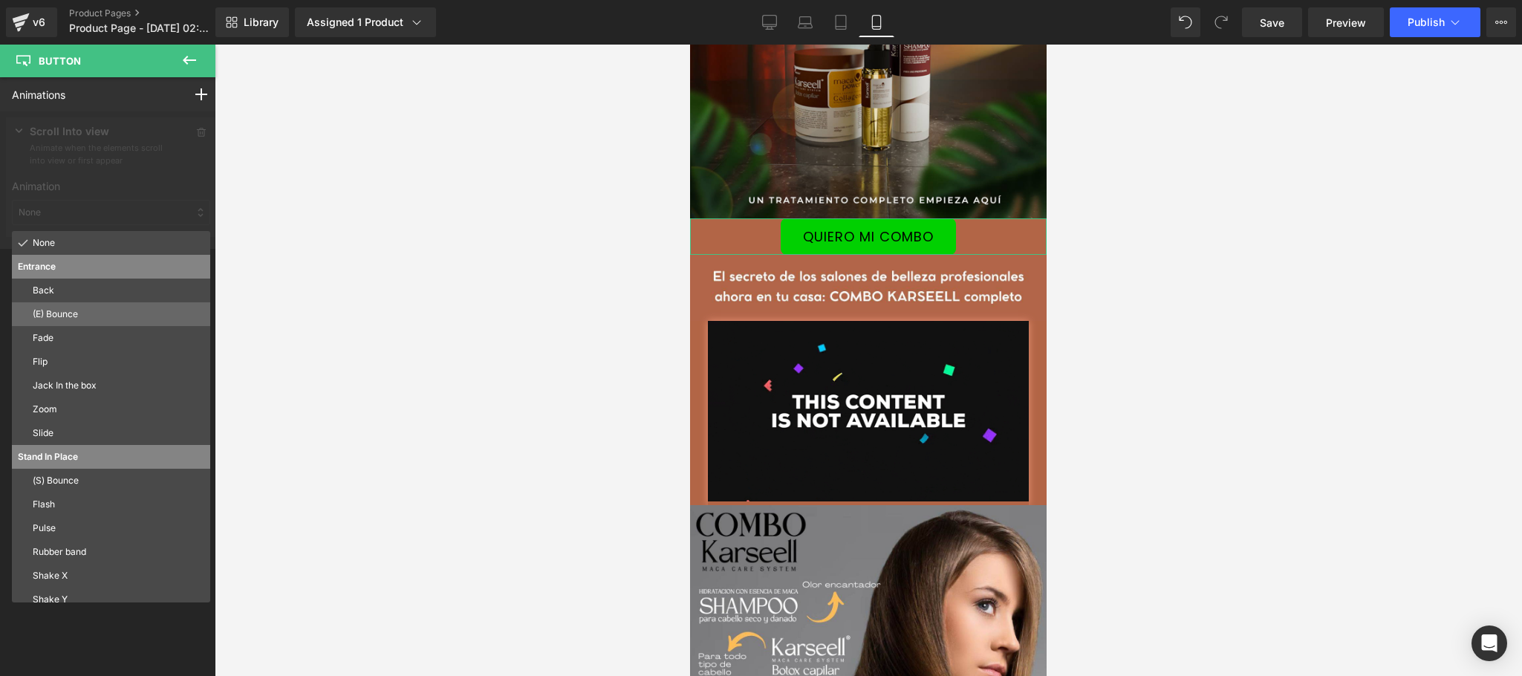
click at [114, 319] on p "(E) Bounce" at bounding box center [119, 314] width 172 height 13
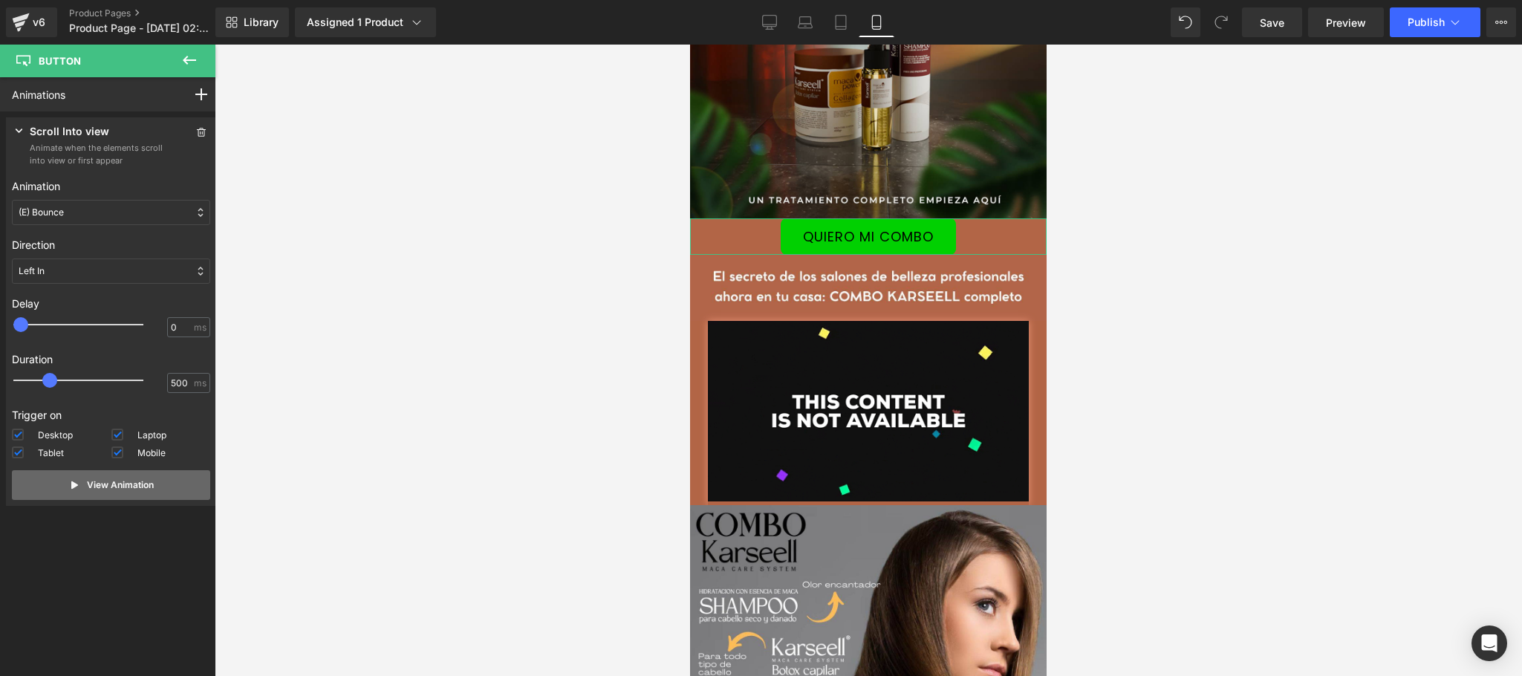
click at [139, 482] on p "View Animation" at bounding box center [120, 484] width 67 height 13
click at [114, 489] on p "View Animation" at bounding box center [120, 484] width 67 height 13
click at [138, 274] on div "Left In" at bounding box center [111, 270] width 198 height 25
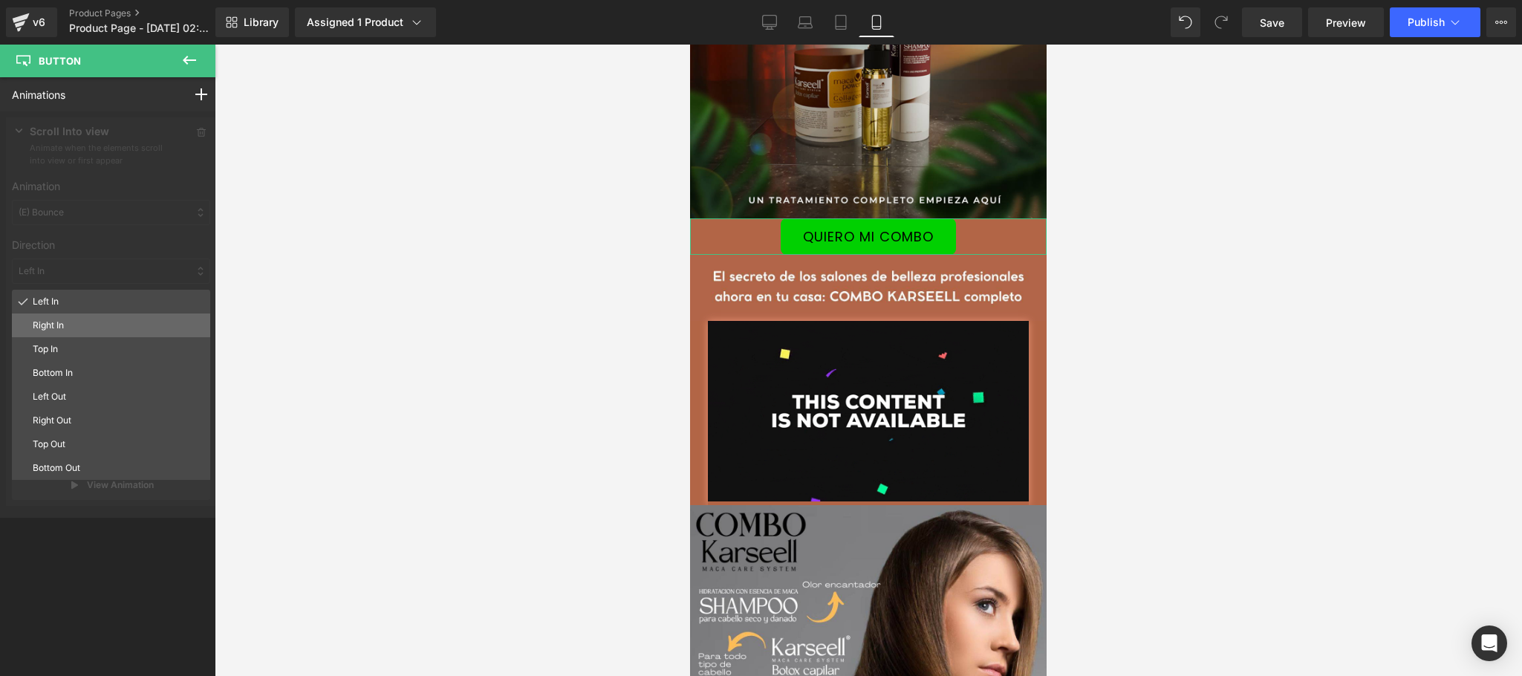
click at [78, 324] on p "Right In" at bounding box center [119, 325] width 172 height 13
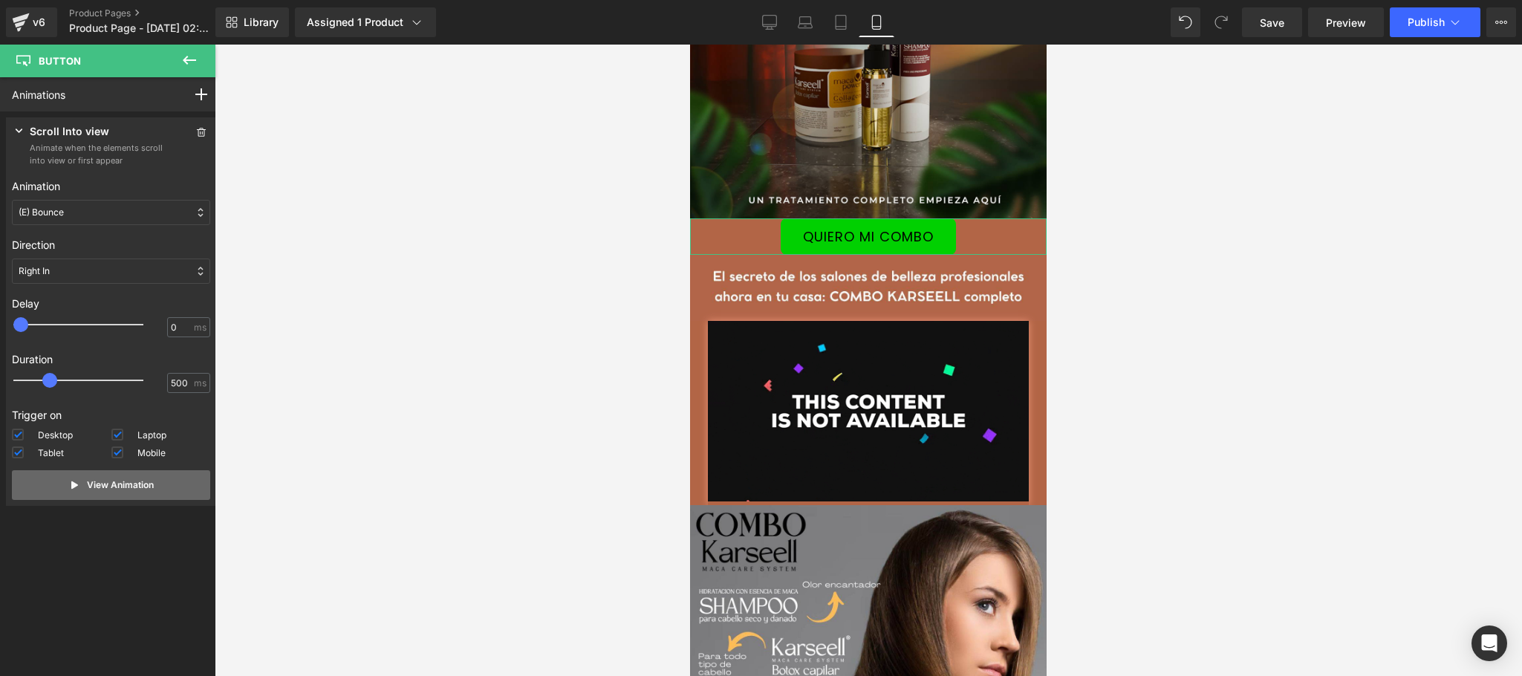
click at [99, 484] on p "View Animation" at bounding box center [120, 484] width 67 height 13
click at [136, 265] on div "Right In" at bounding box center [111, 270] width 198 height 25
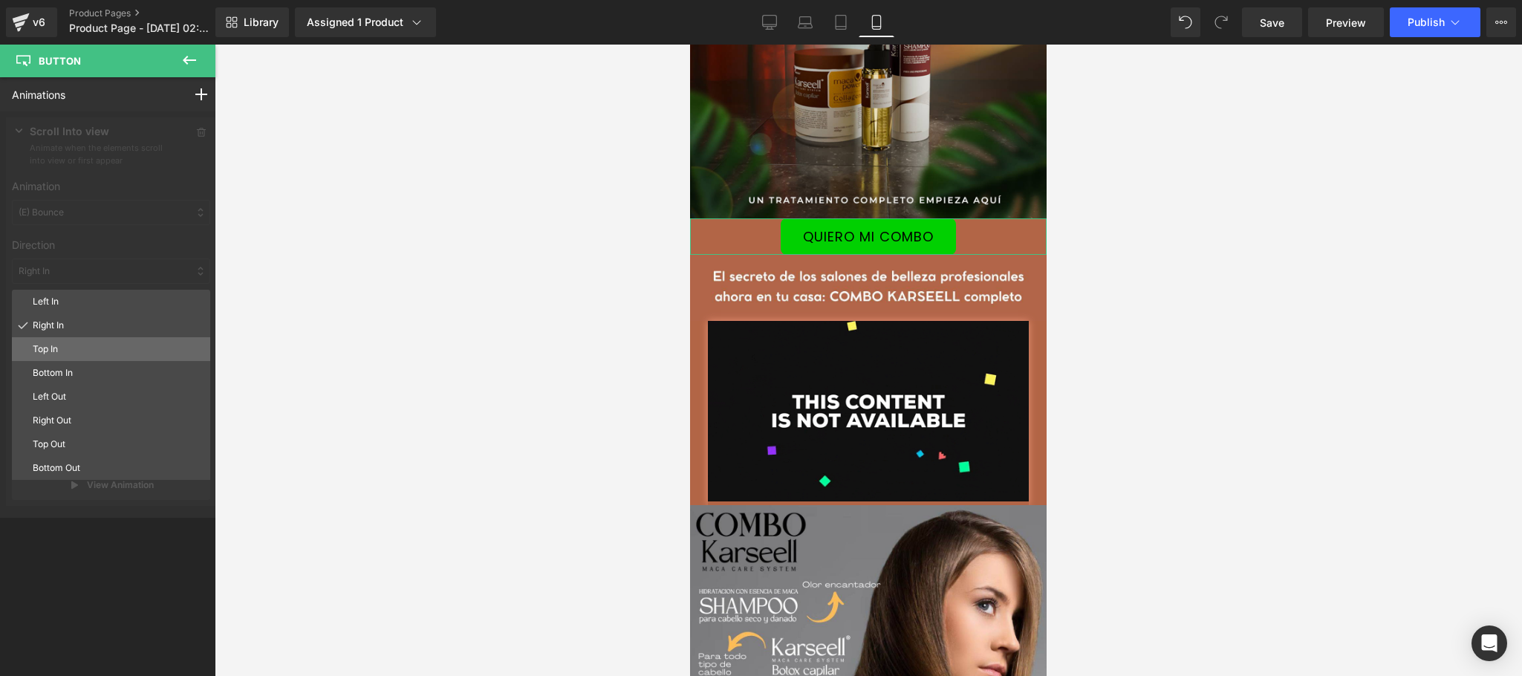
click at [111, 356] on p "Top In" at bounding box center [119, 348] width 172 height 13
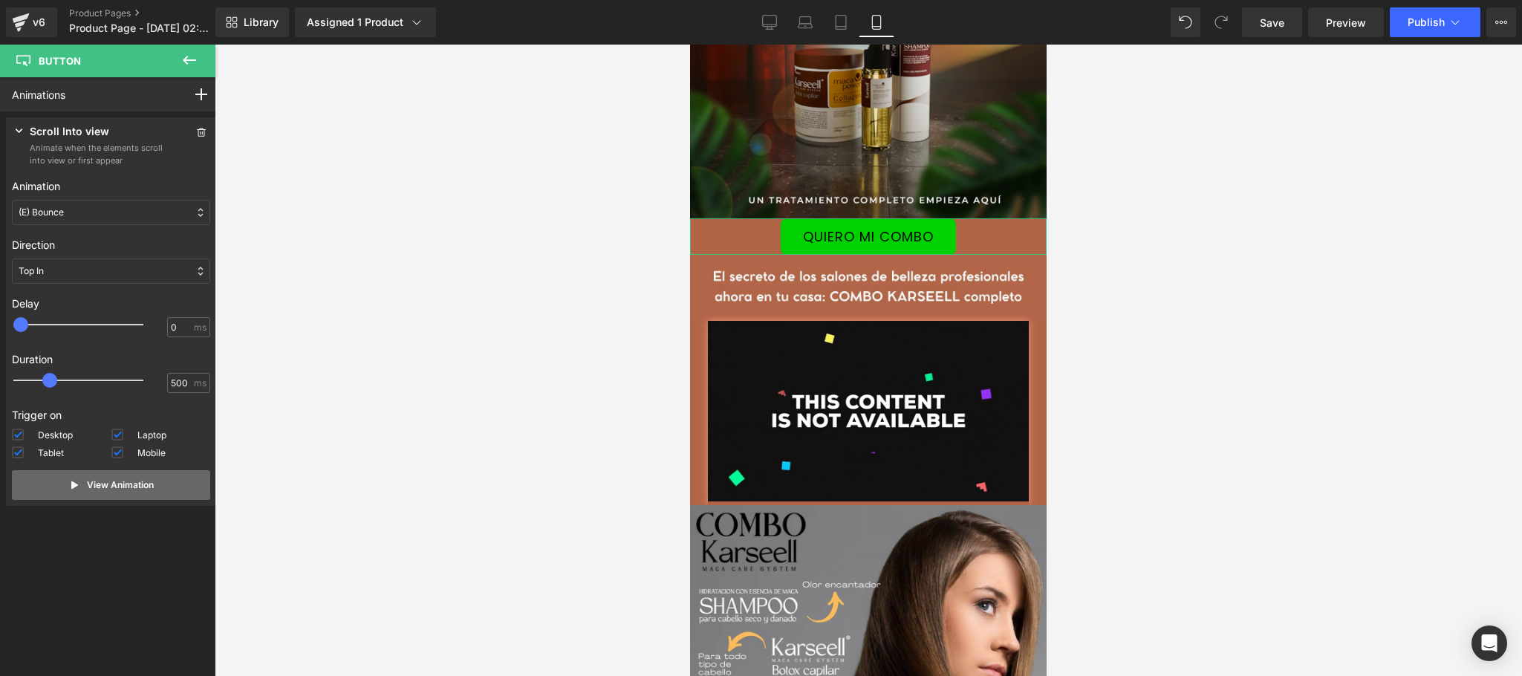
click at [100, 480] on p "View Animation" at bounding box center [120, 484] width 67 height 13
click at [157, 270] on div "Top In" at bounding box center [111, 270] width 198 height 25
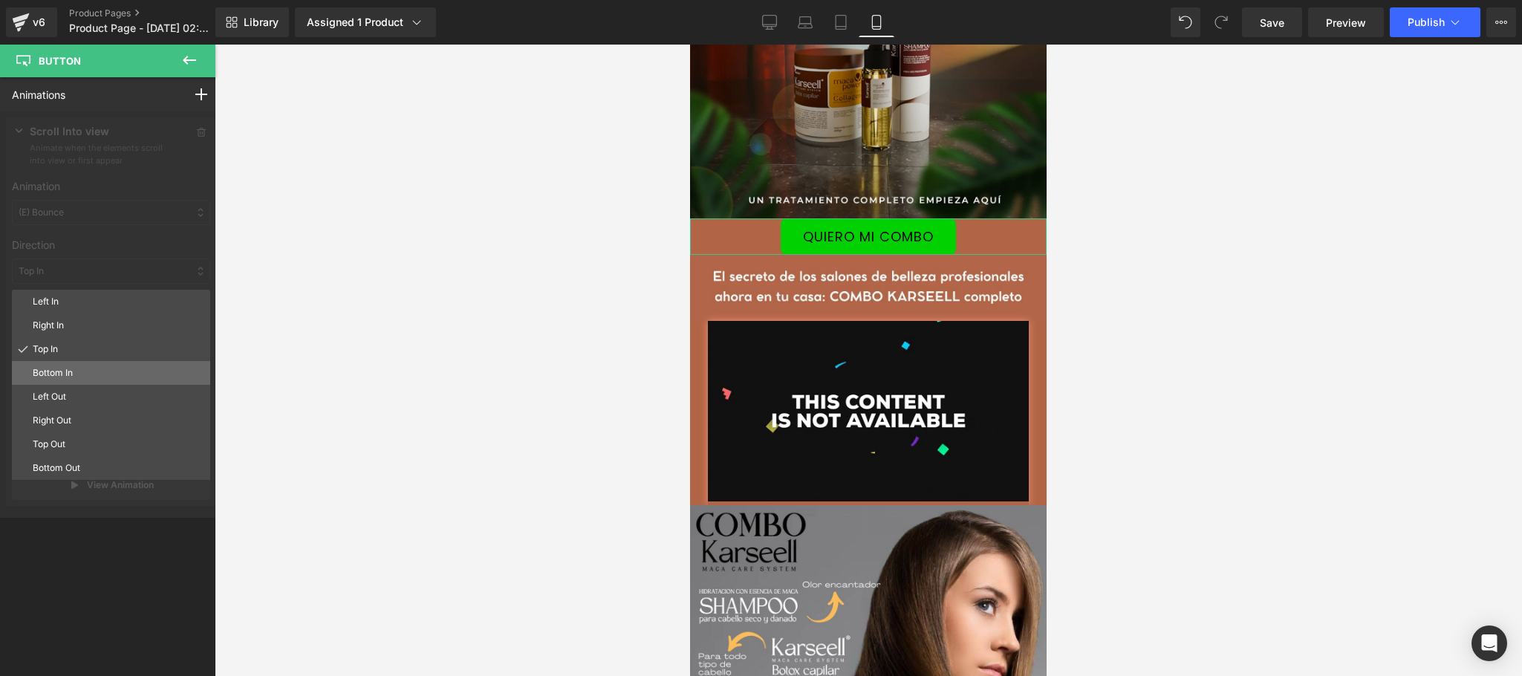
click at [94, 379] on p "Bottom In" at bounding box center [119, 372] width 172 height 13
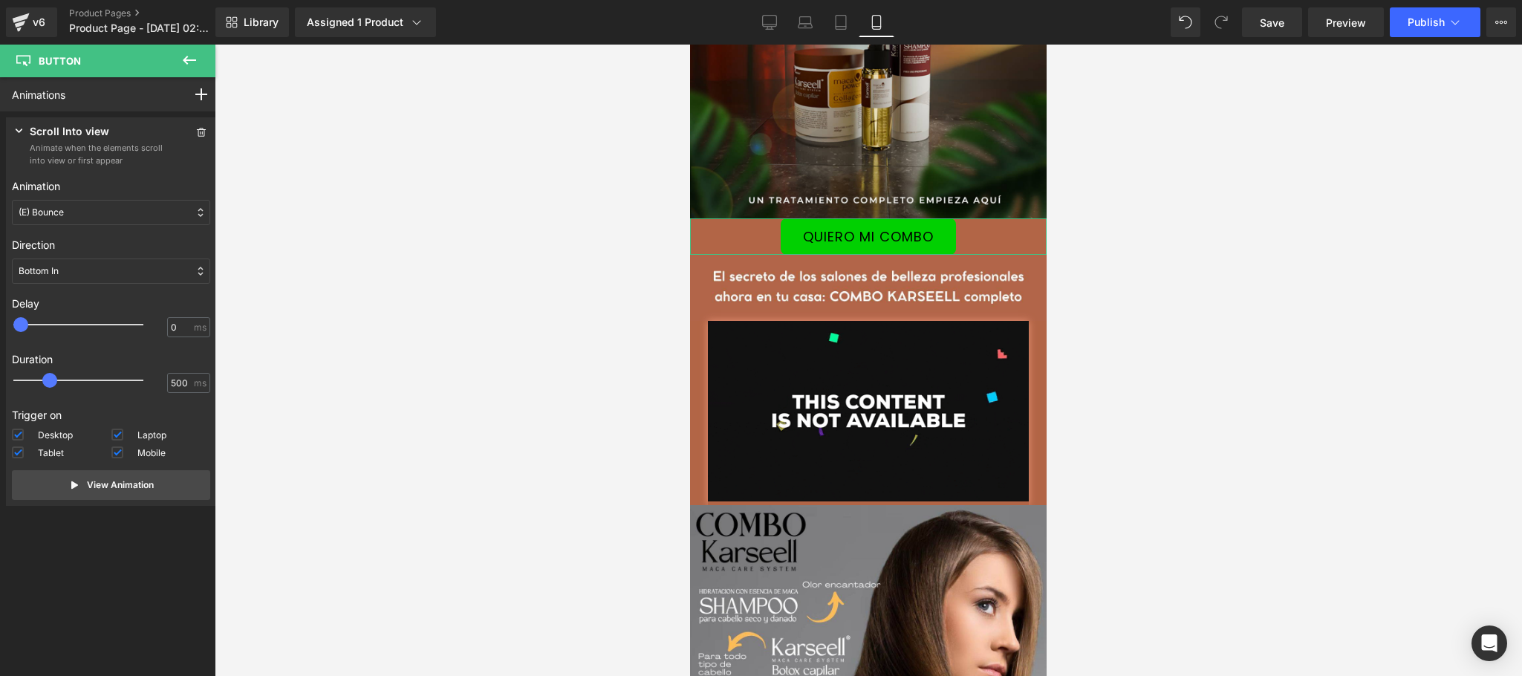
click at [181, 270] on div "Bottom In" at bounding box center [111, 270] width 198 height 25
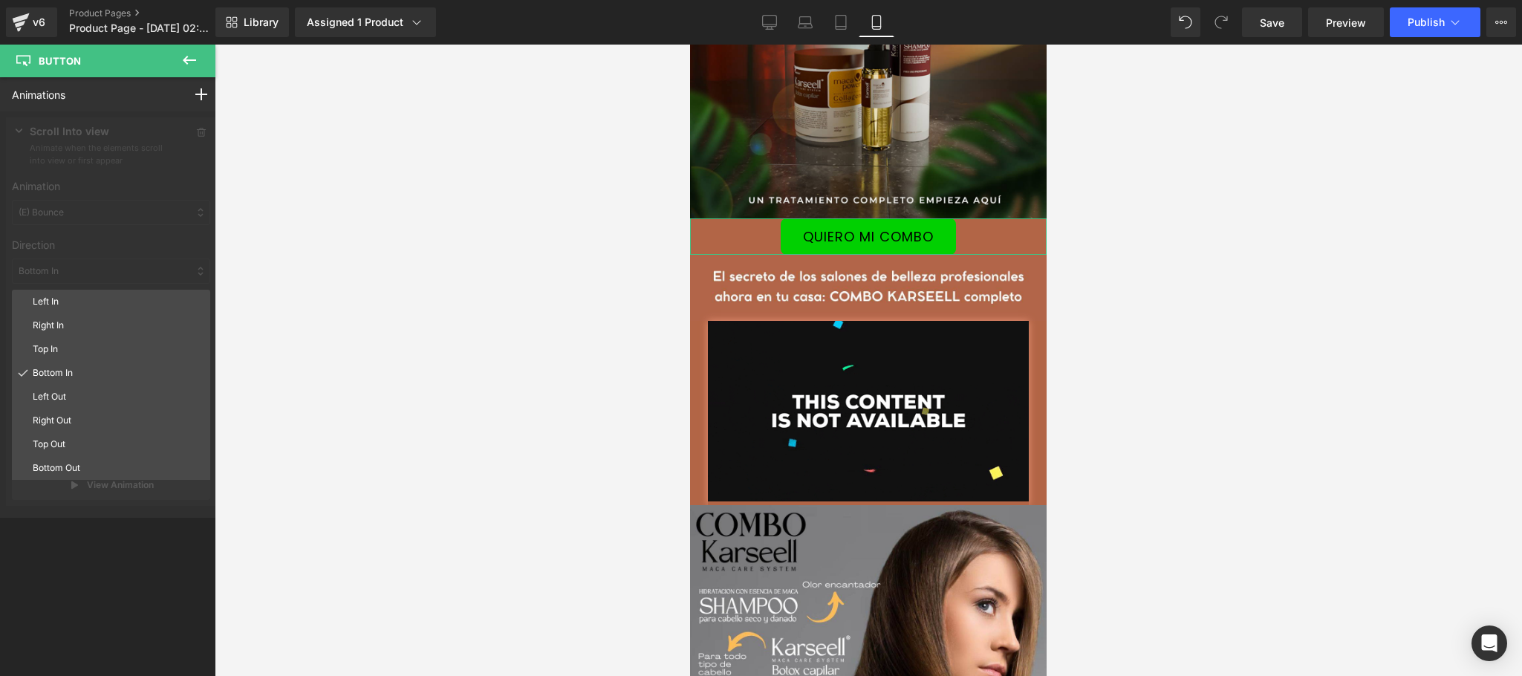
click at [114, 400] on p "Left Out" at bounding box center [119, 396] width 172 height 13
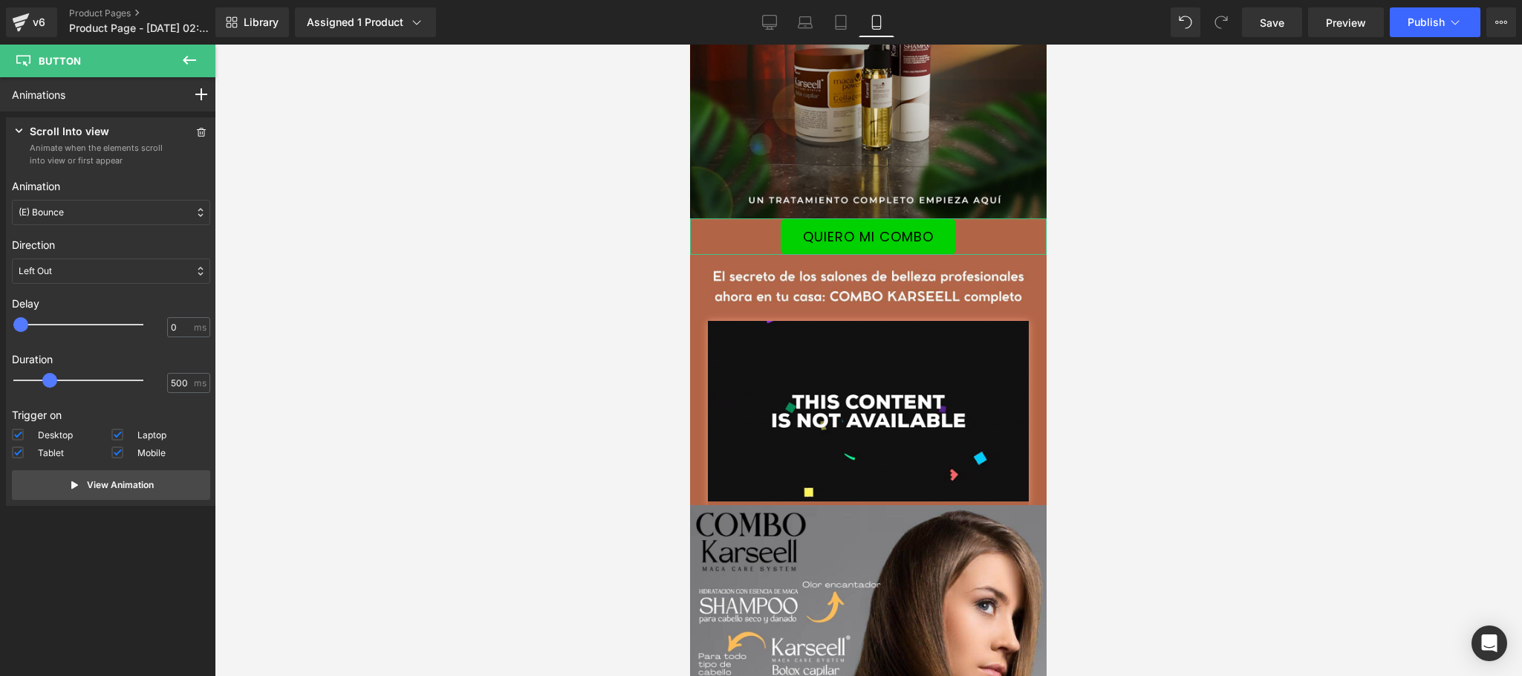
click at [150, 267] on div "Left Out" at bounding box center [111, 270] width 198 height 25
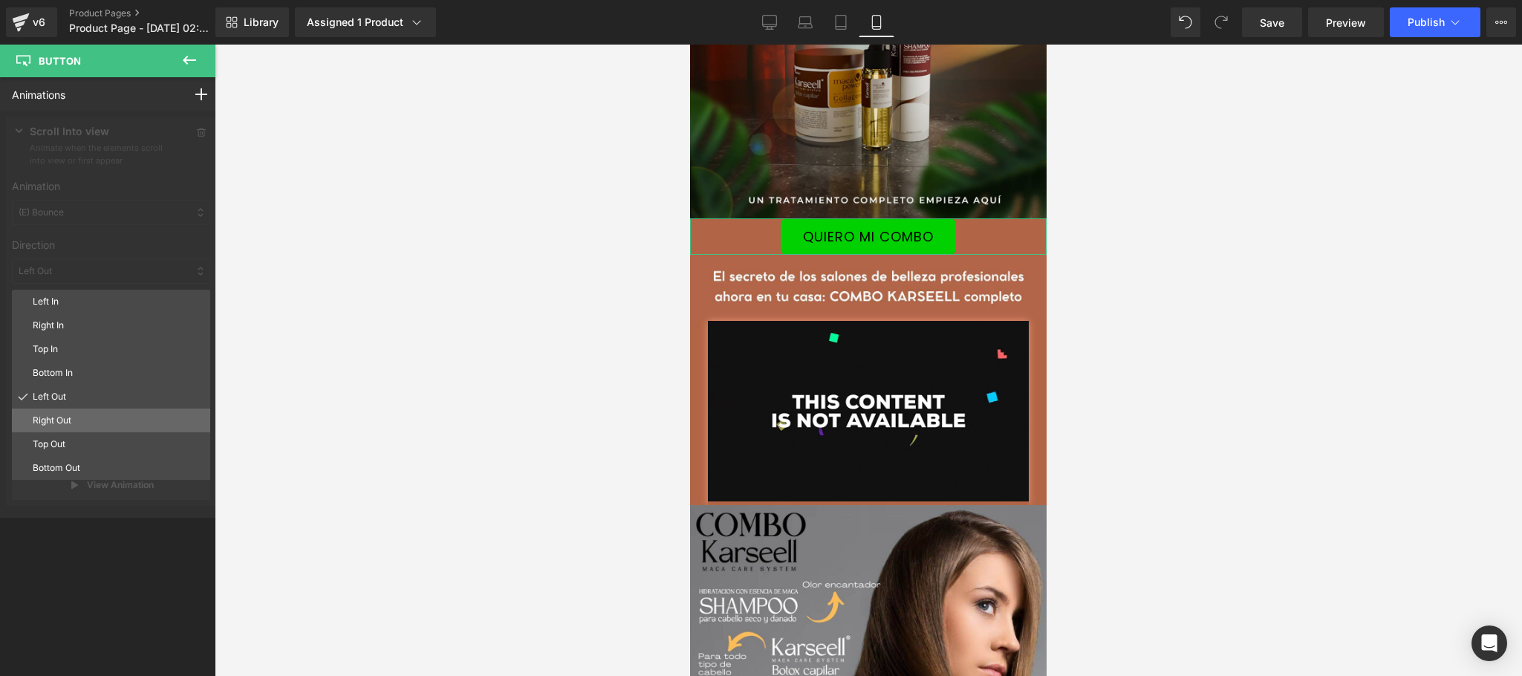
click at [105, 417] on p "Right Out" at bounding box center [119, 420] width 172 height 13
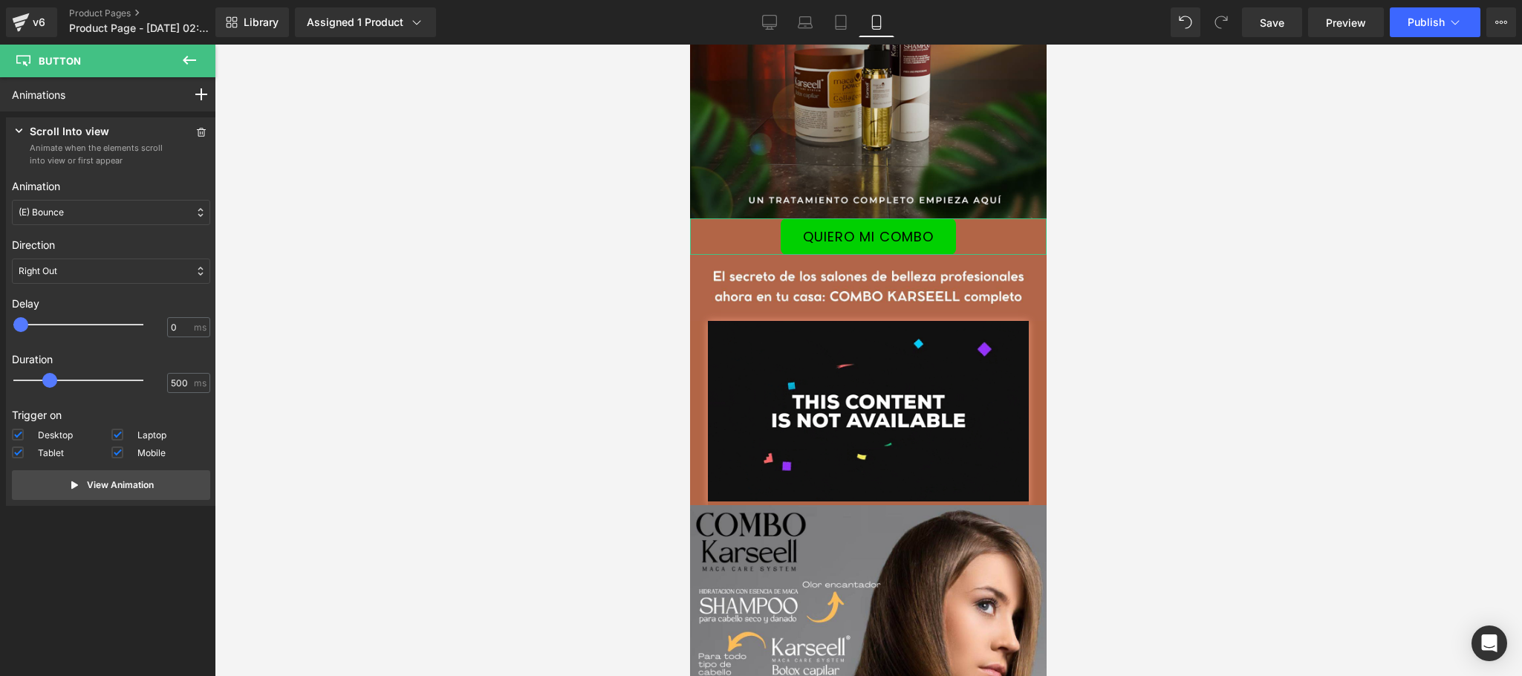
click at [152, 273] on div "Right Out" at bounding box center [111, 270] width 198 height 25
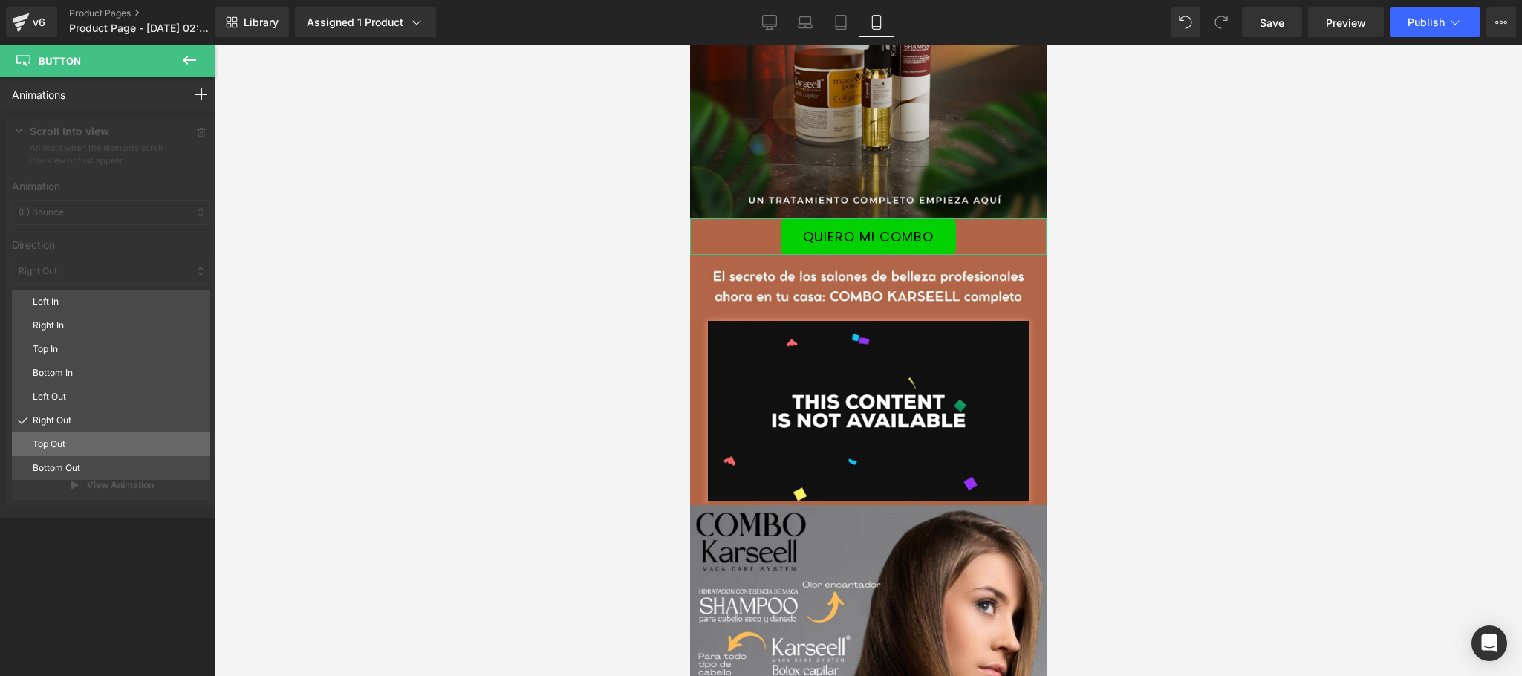
click at [103, 441] on p "Top Out" at bounding box center [119, 444] width 172 height 13
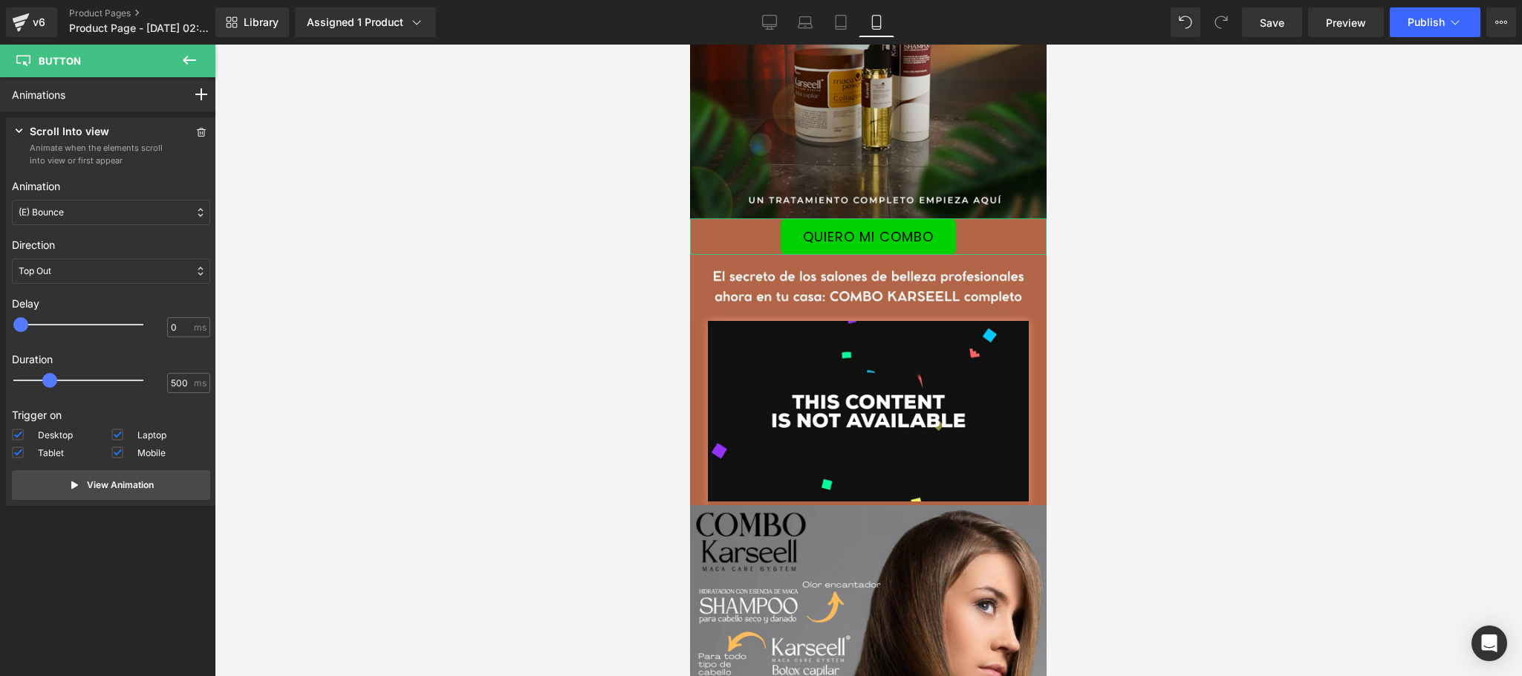
click at [158, 265] on div "Top Out" at bounding box center [111, 270] width 198 height 25
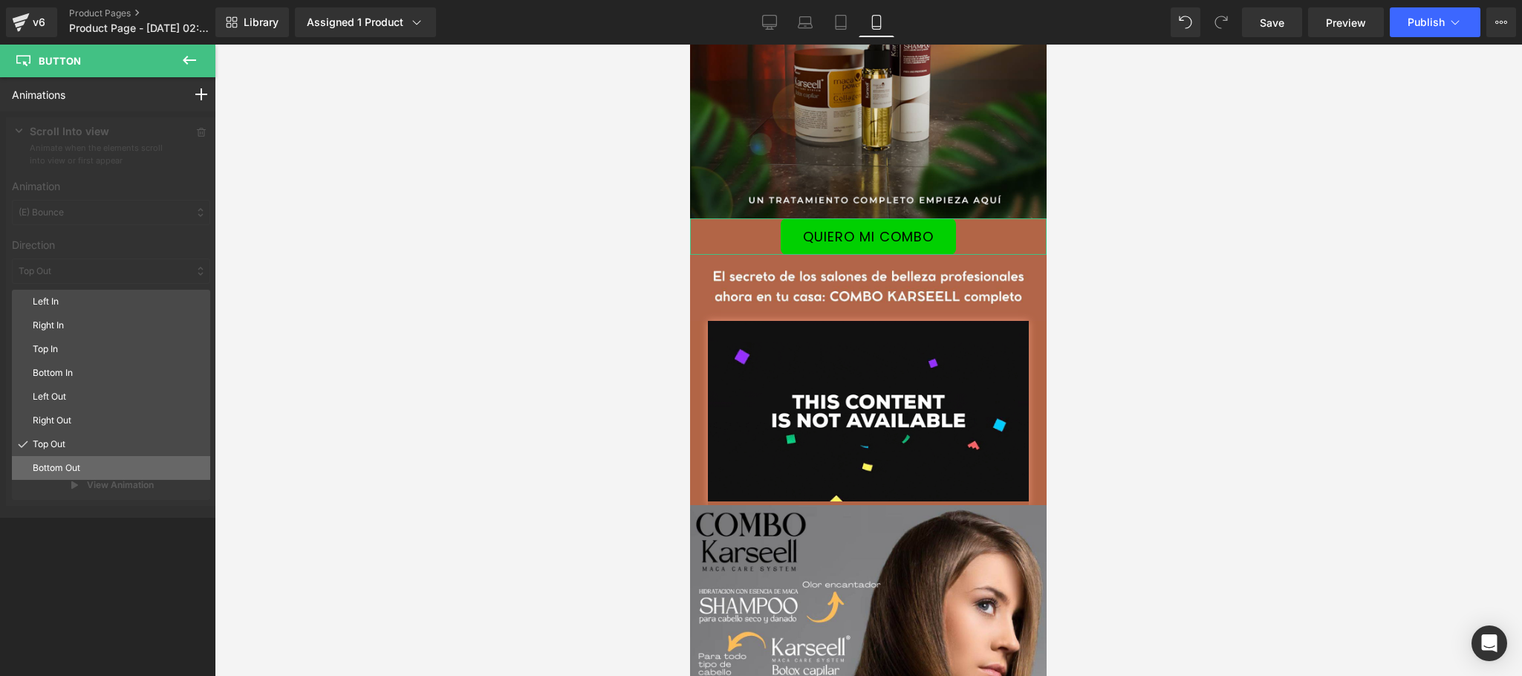
click at [88, 468] on p "Bottom Out" at bounding box center [119, 467] width 172 height 13
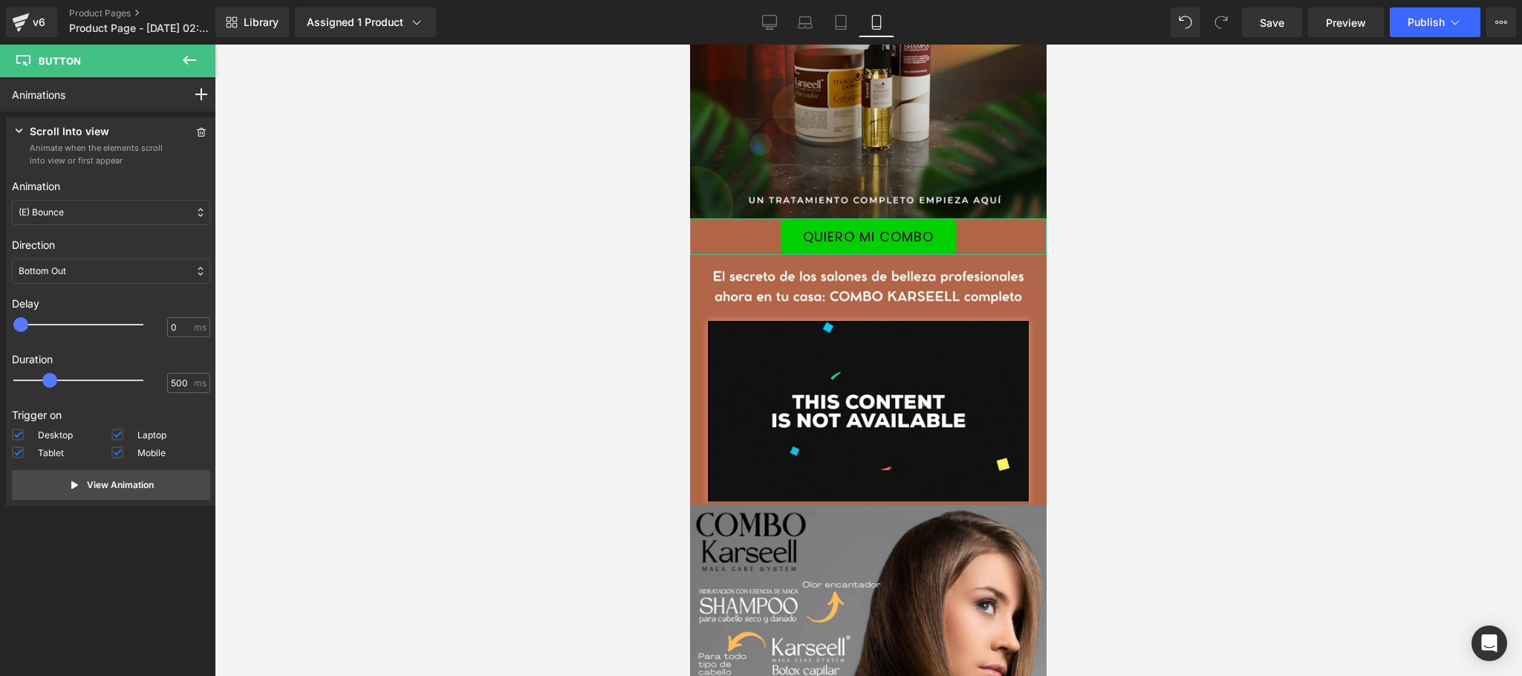
click at [155, 264] on div "Bottom Out" at bounding box center [111, 270] width 198 height 25
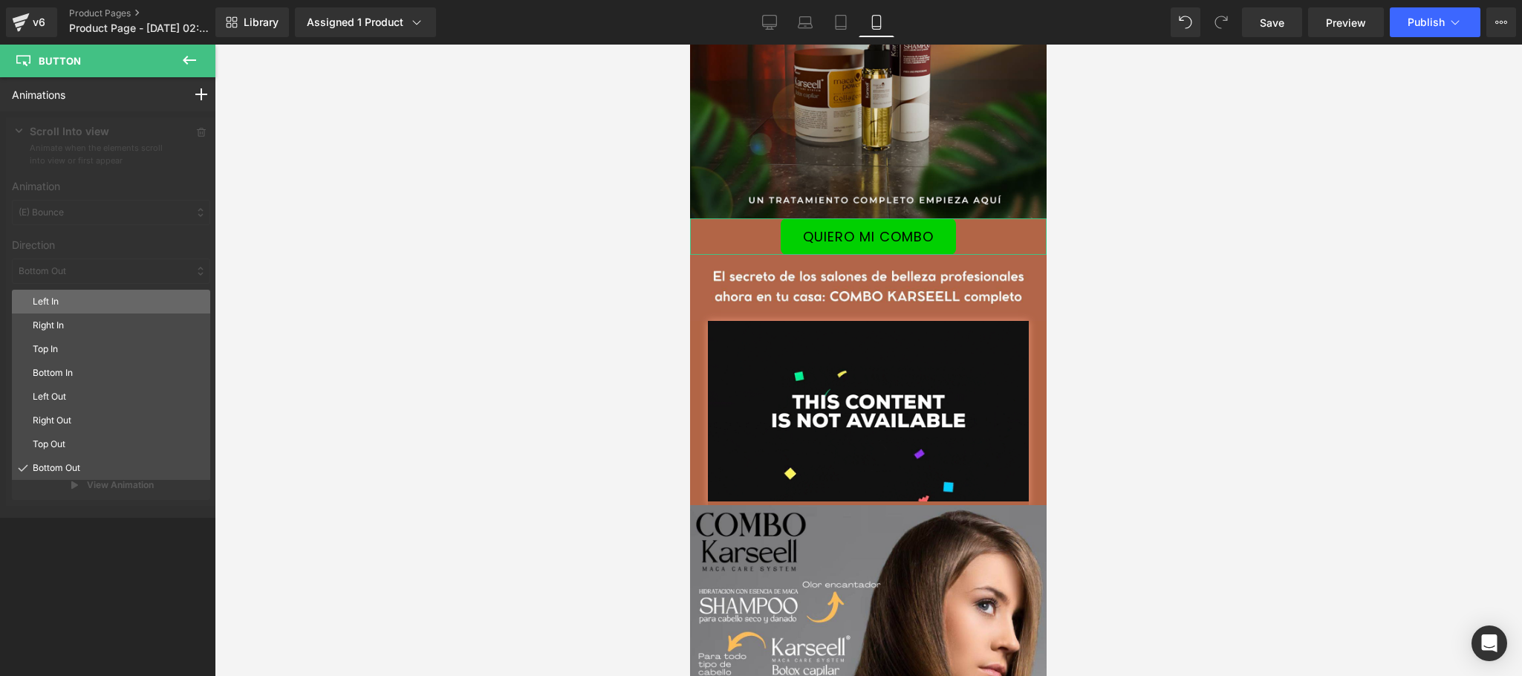
click at [137, 301] on p "Left In" at bounding box center [119, 301] width 172 height 13
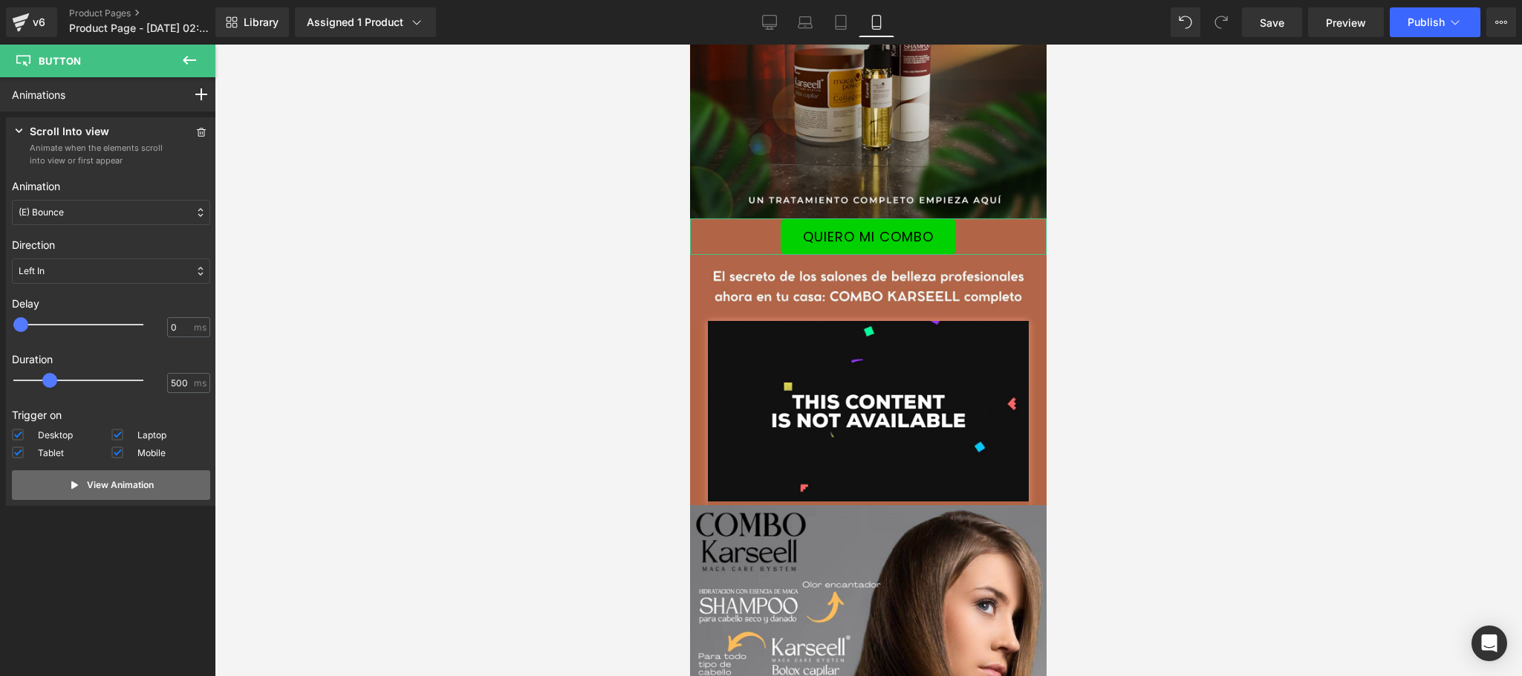
click at [114, 490] on p "View Animation" at bounding box center [120, 484] width 67 height 13
click at [1278, 29] on span "Save" at bounding box center [1272, 23] width 25 height 16
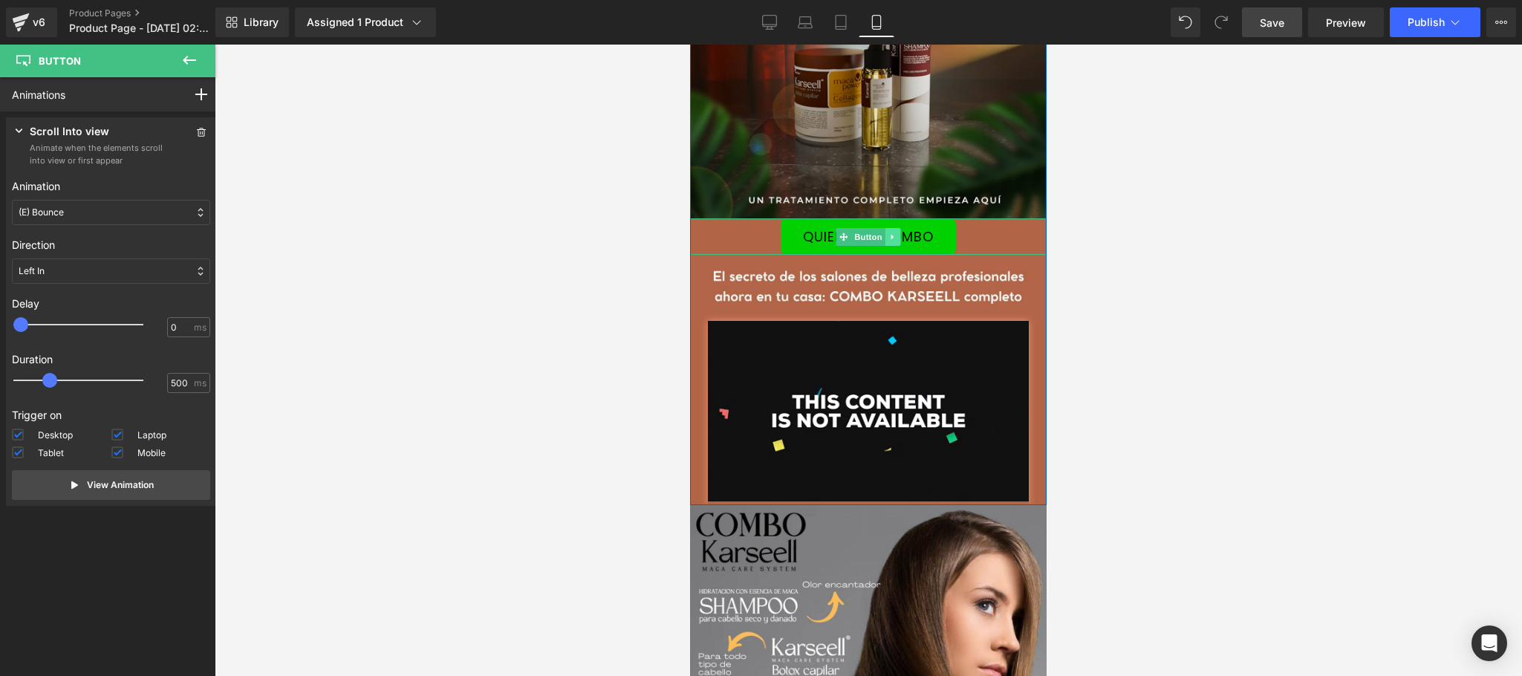
click at [889, 228] on link at bounding box center [893, 237] width 16 height 18
click at [882, 228] on link at bounding box center [885, 237] width 16 height 18
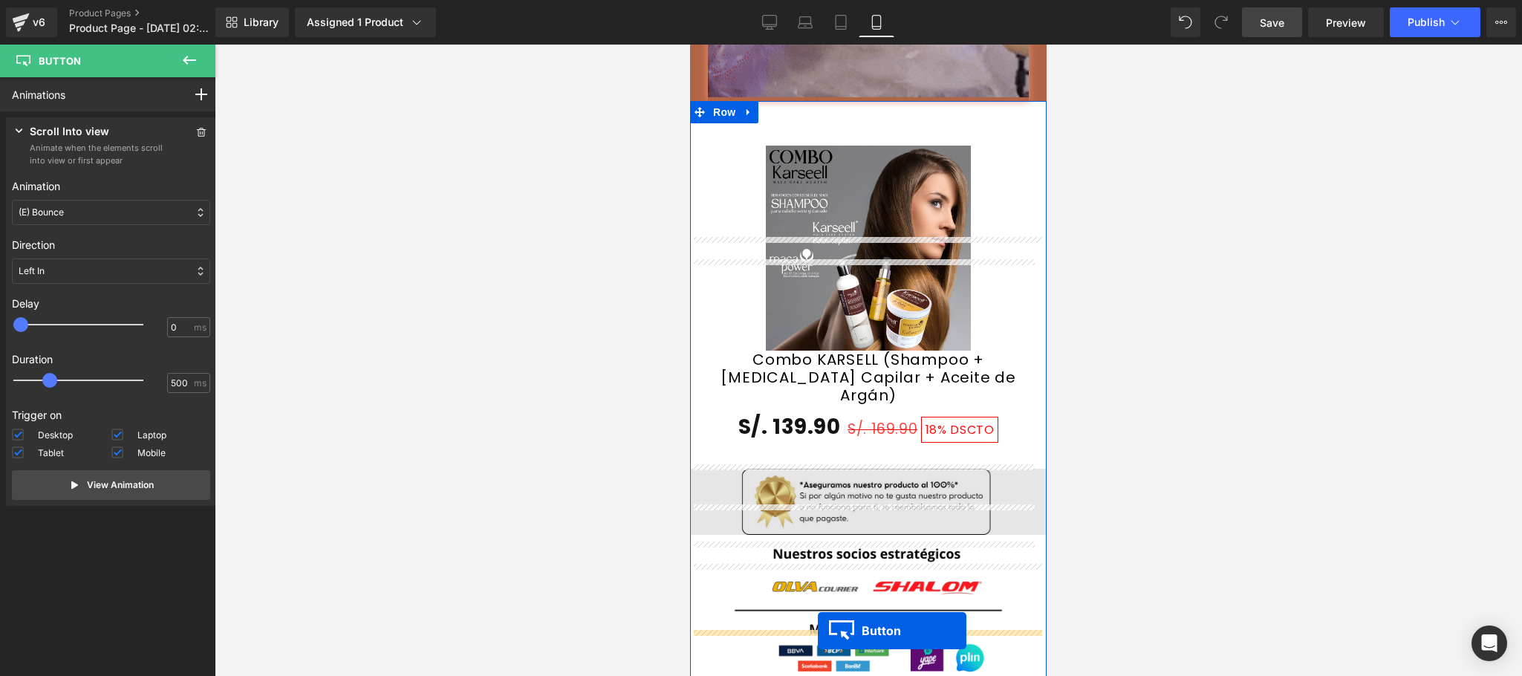
scroll to position [3349, 0]
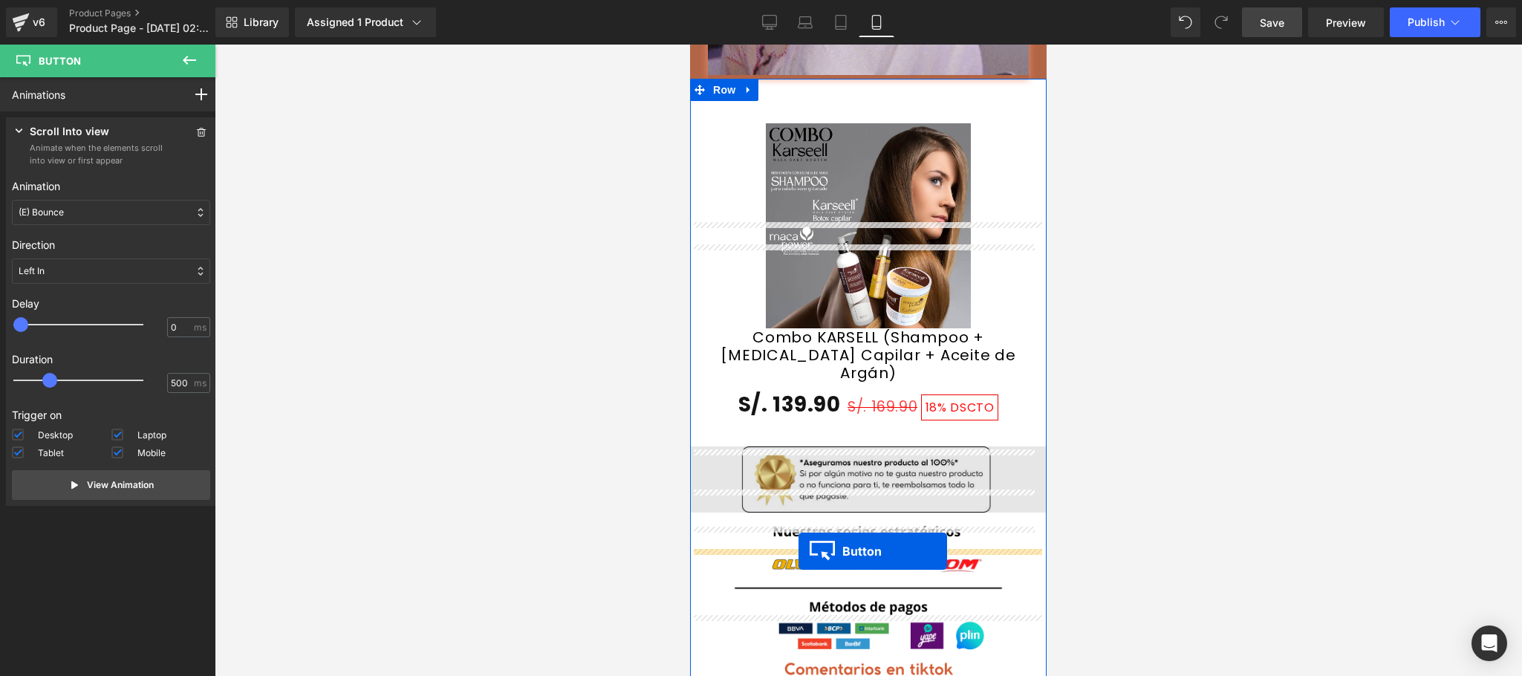
drag, startPoint x: 836, startPoint y: 254, endPoint x: 799, endPoint y: 551, distance: 299.4
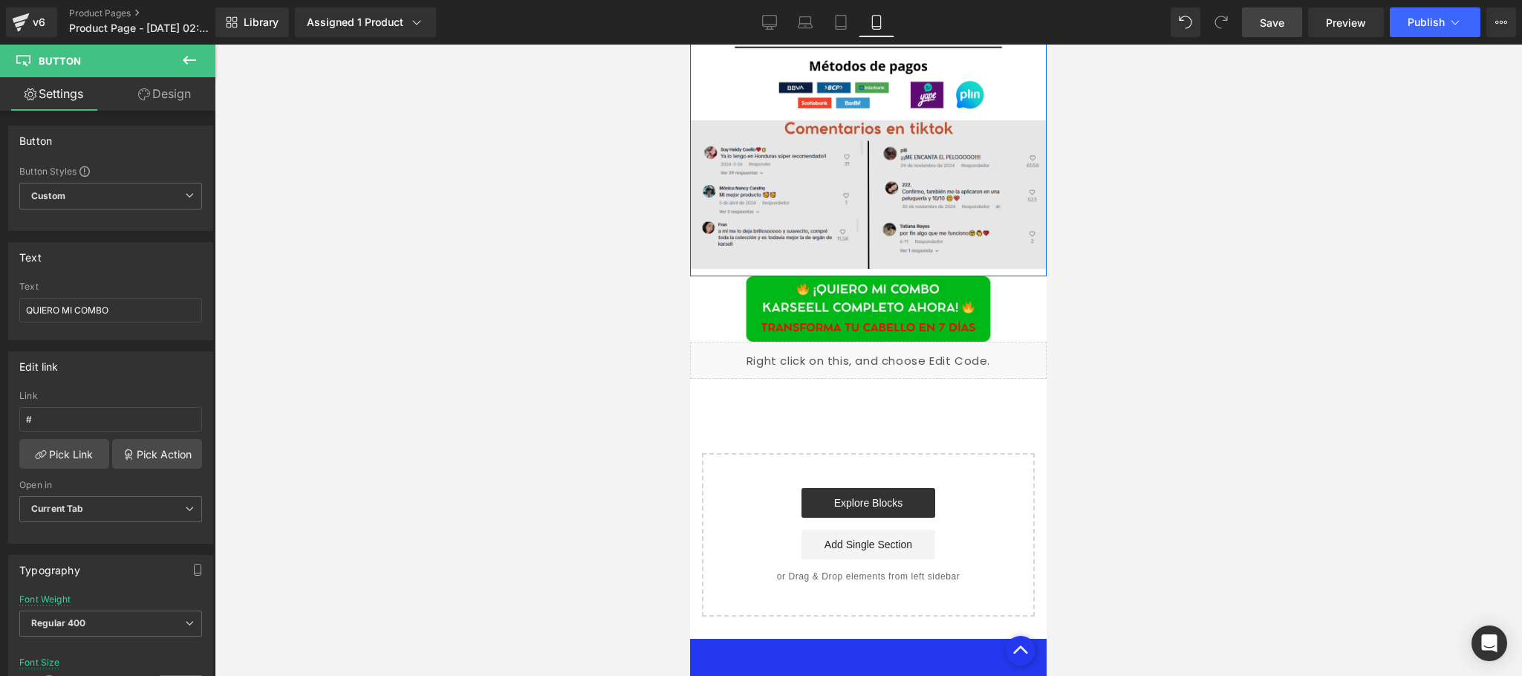
scroll to position [3905, 0]
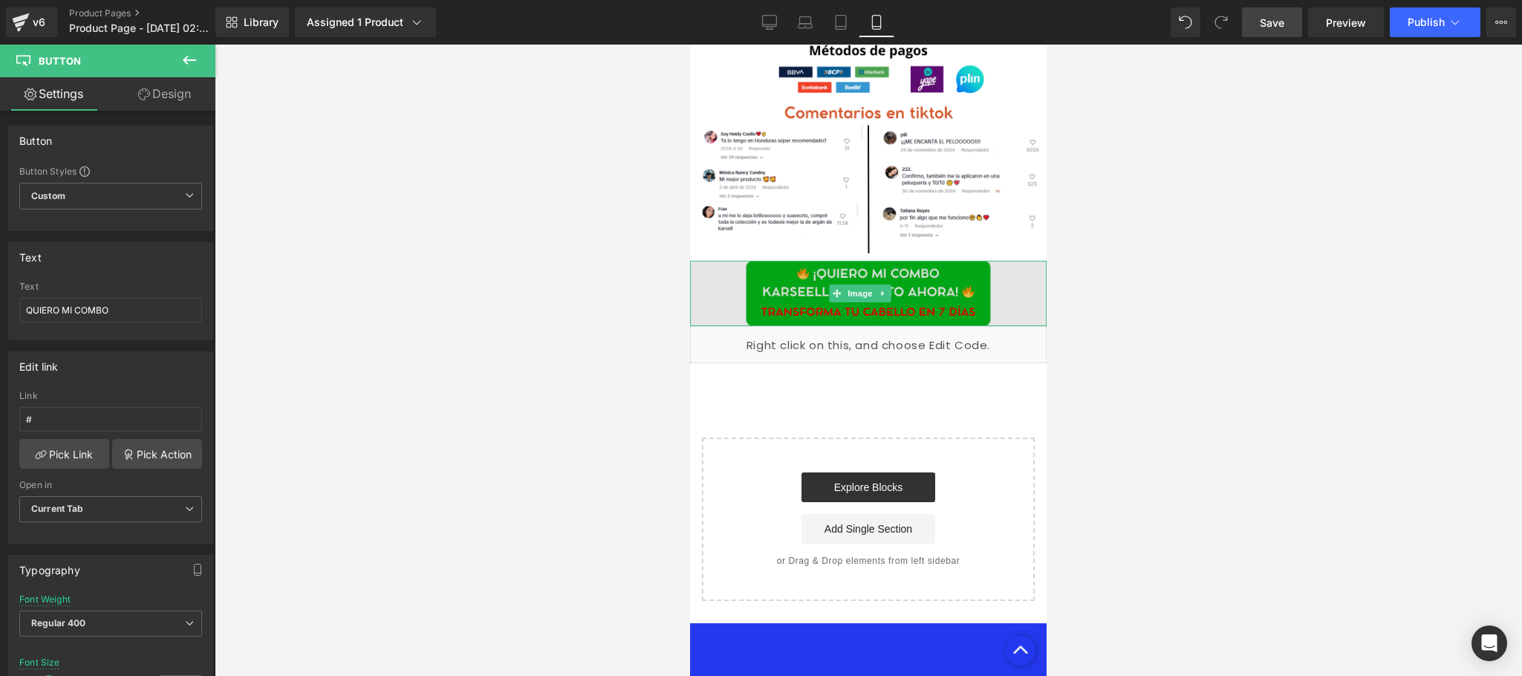
click at [1006, 327] on img at bounding box center [868, 294] width 357 height 66
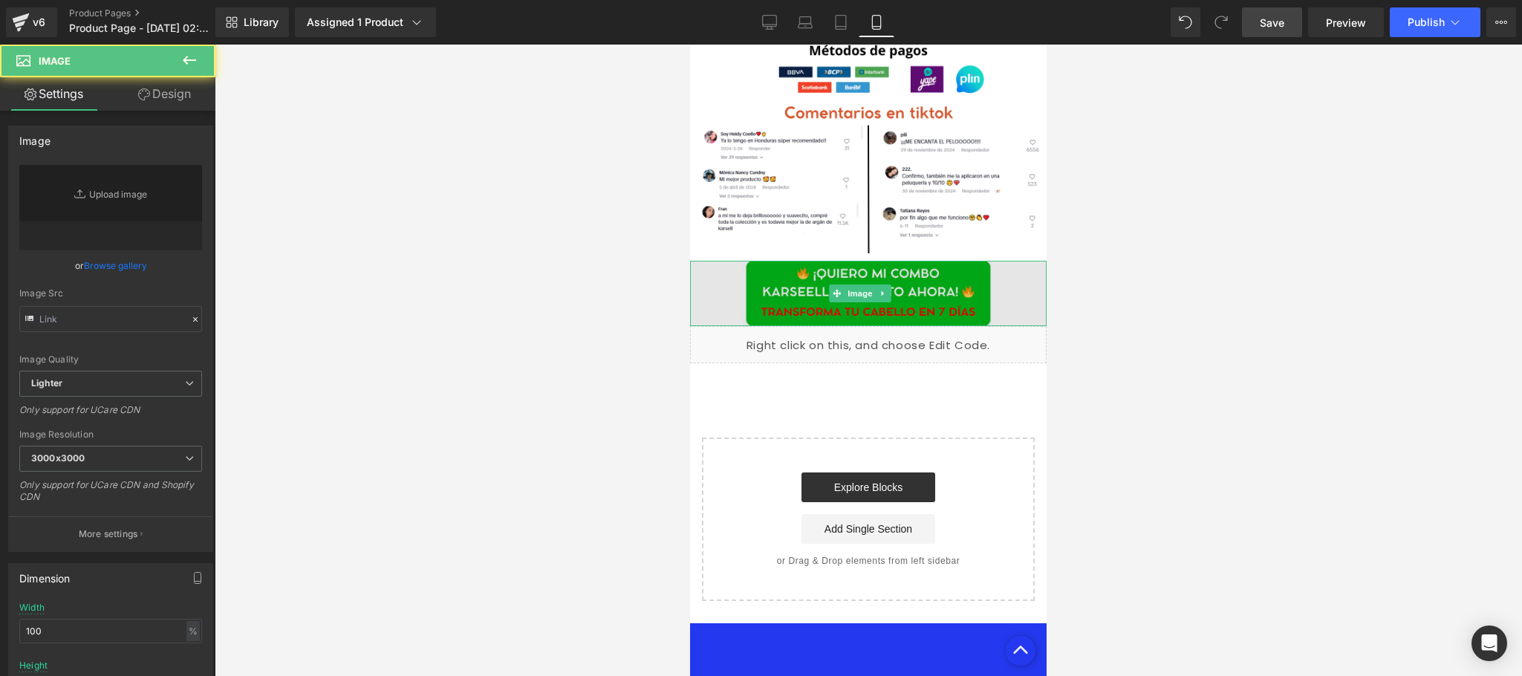
type input "[URL][DOMAIN_NAME]"
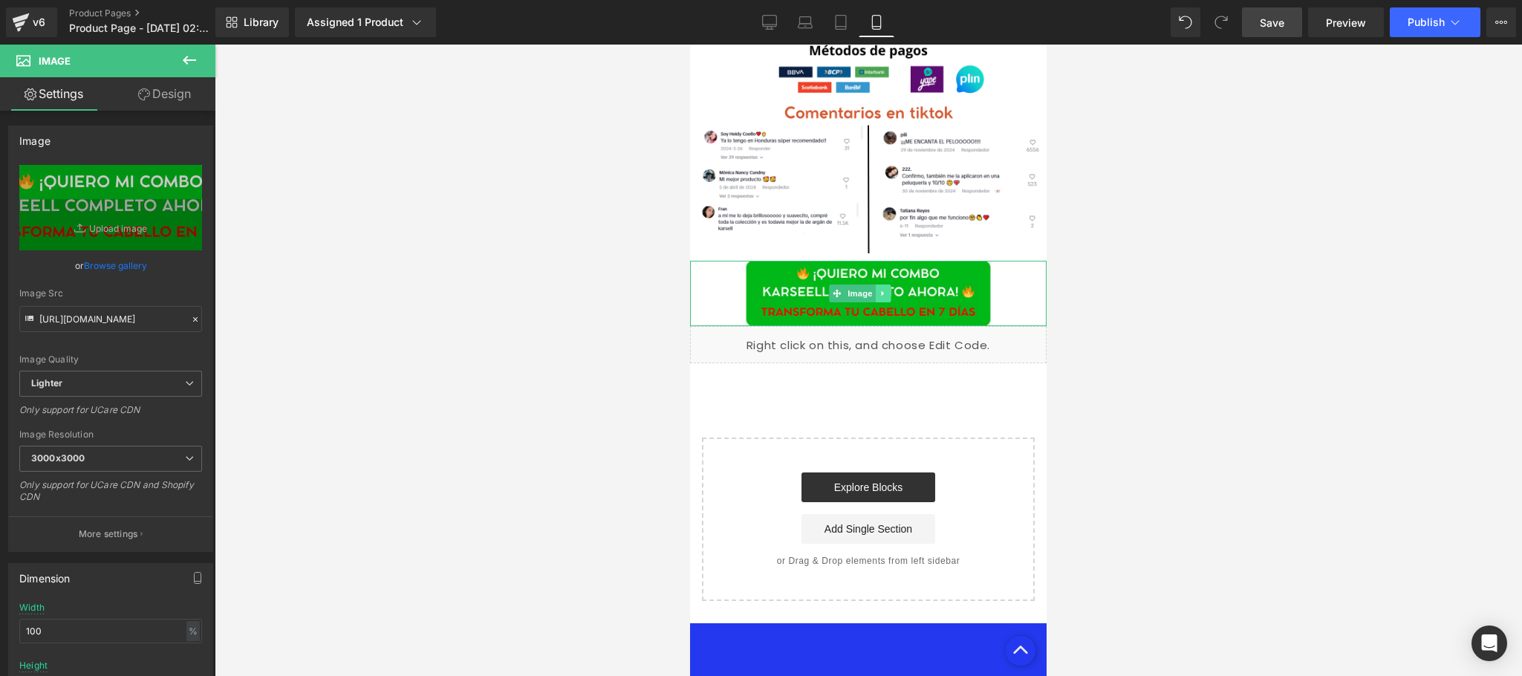
click at [888, 302] on link at bounding box center [884, 293] width 16 height 18
click at [888, 297] on icon at bounding box center [891, 293] width 8 height 8
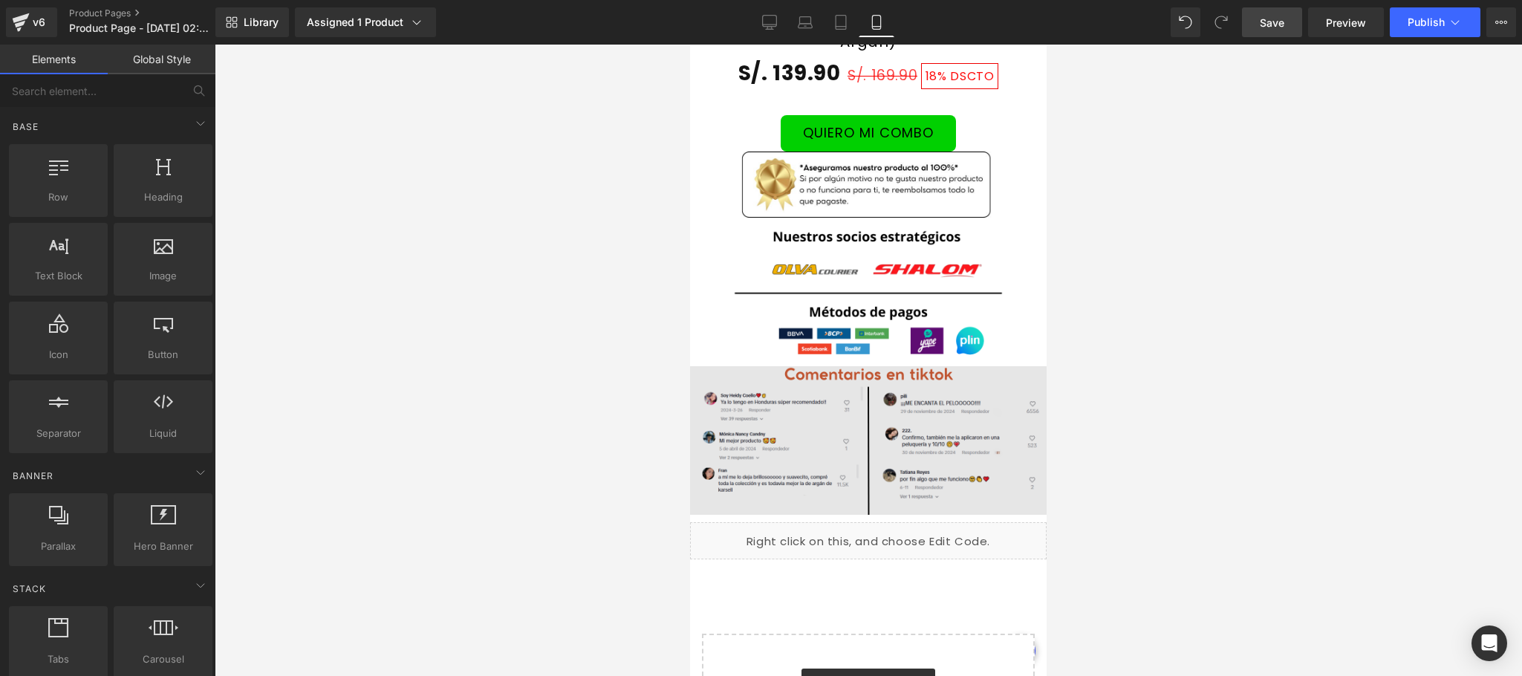
scroll to position [3609, 0]
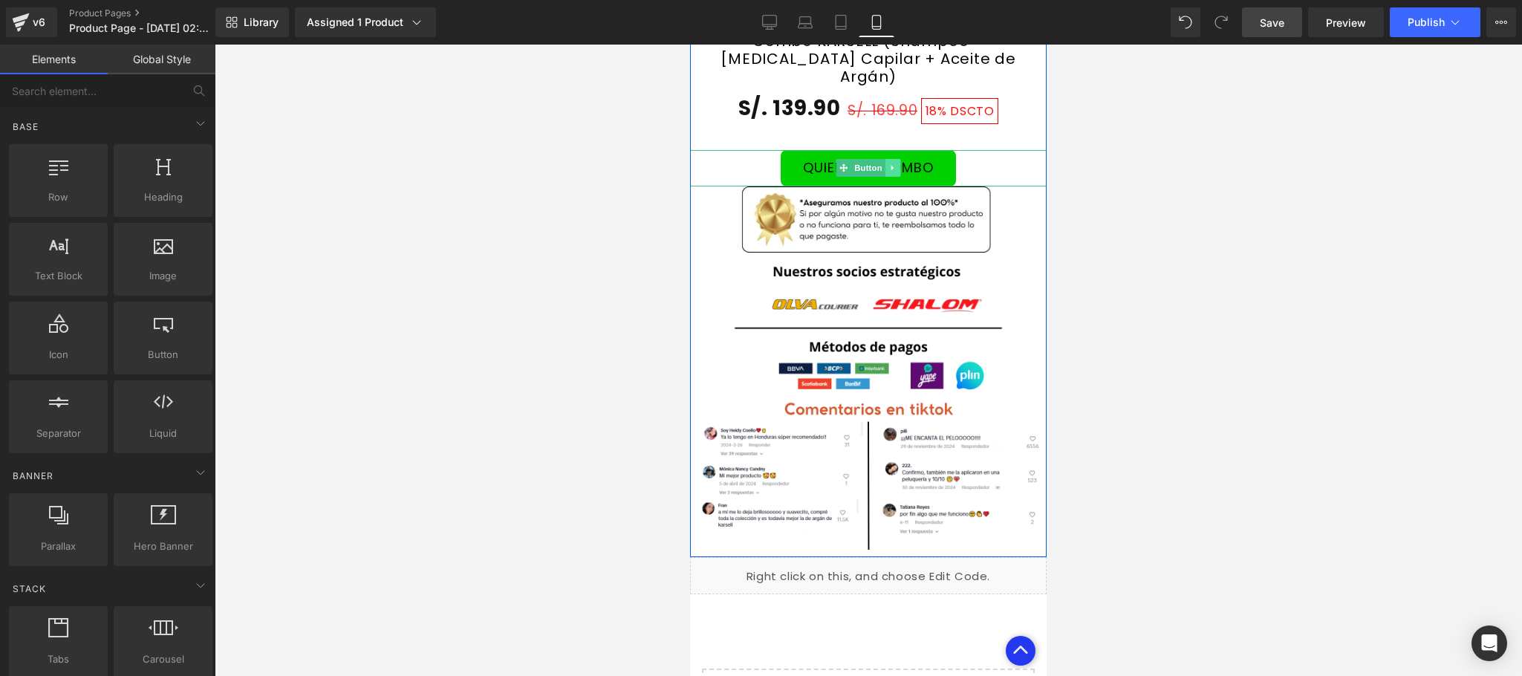
click at [889, 172] on icon at bounding box center [893, 167] width 8 height 9
click at [881, 172] on icon at bounding box center [885, 168] width 8 height 8
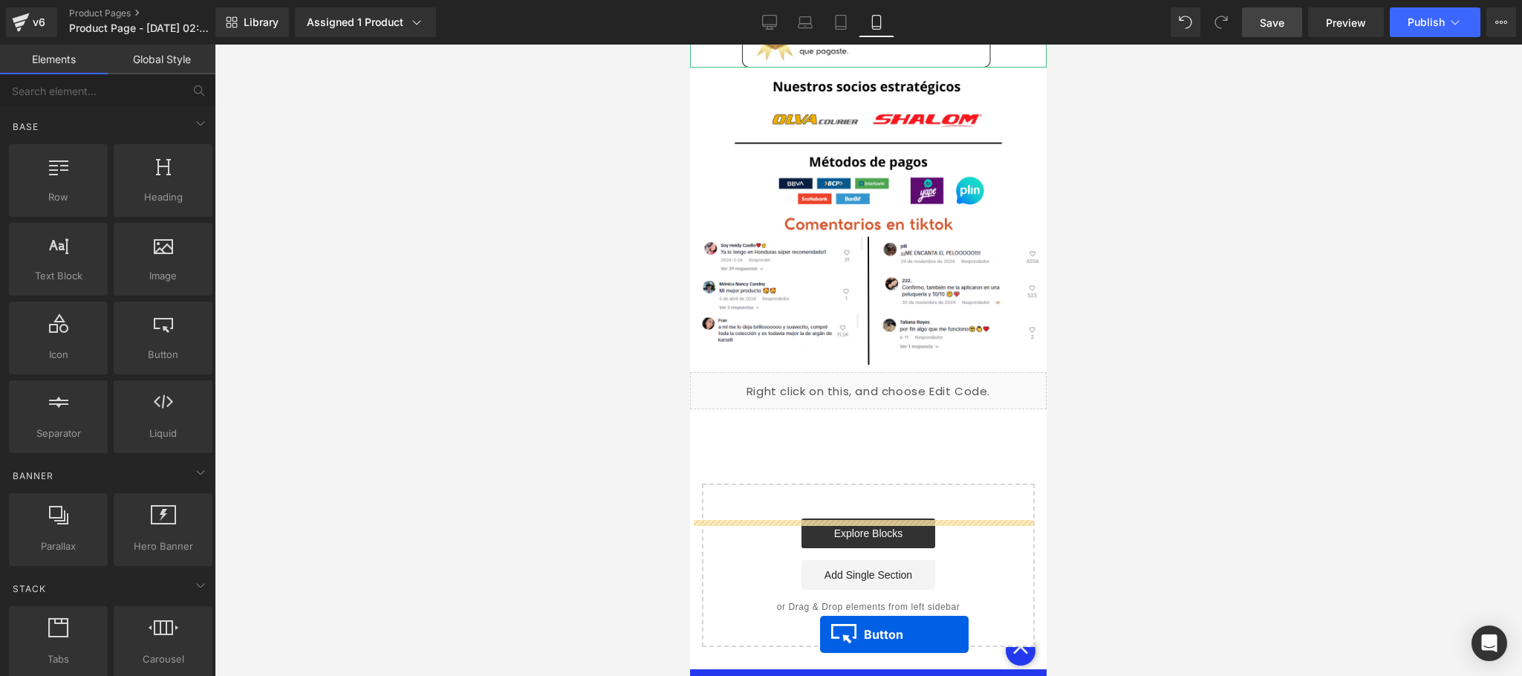
scroll to position [3853, 0]
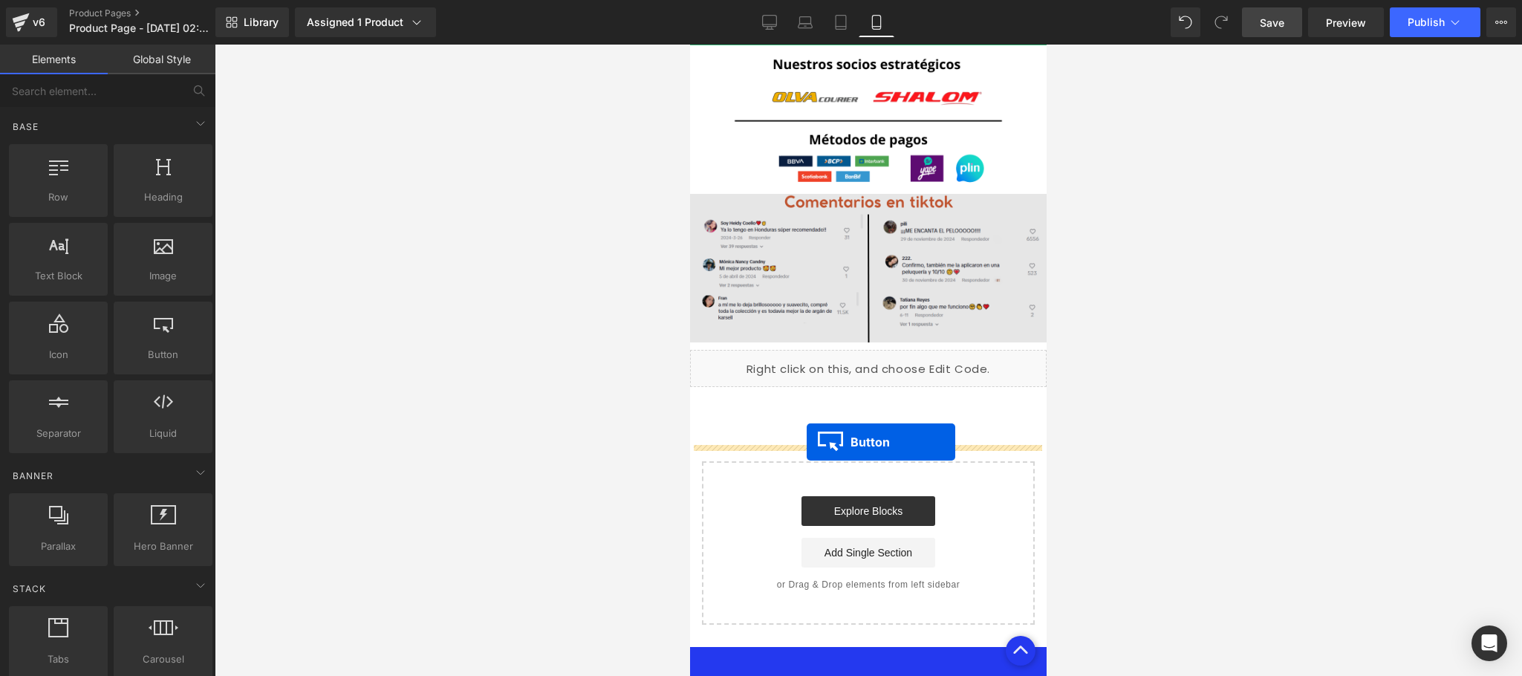
drag, startPoint x: 836, startPoint y: 305, endPoint x: 807, endPoint y: 442, distance: 139.9
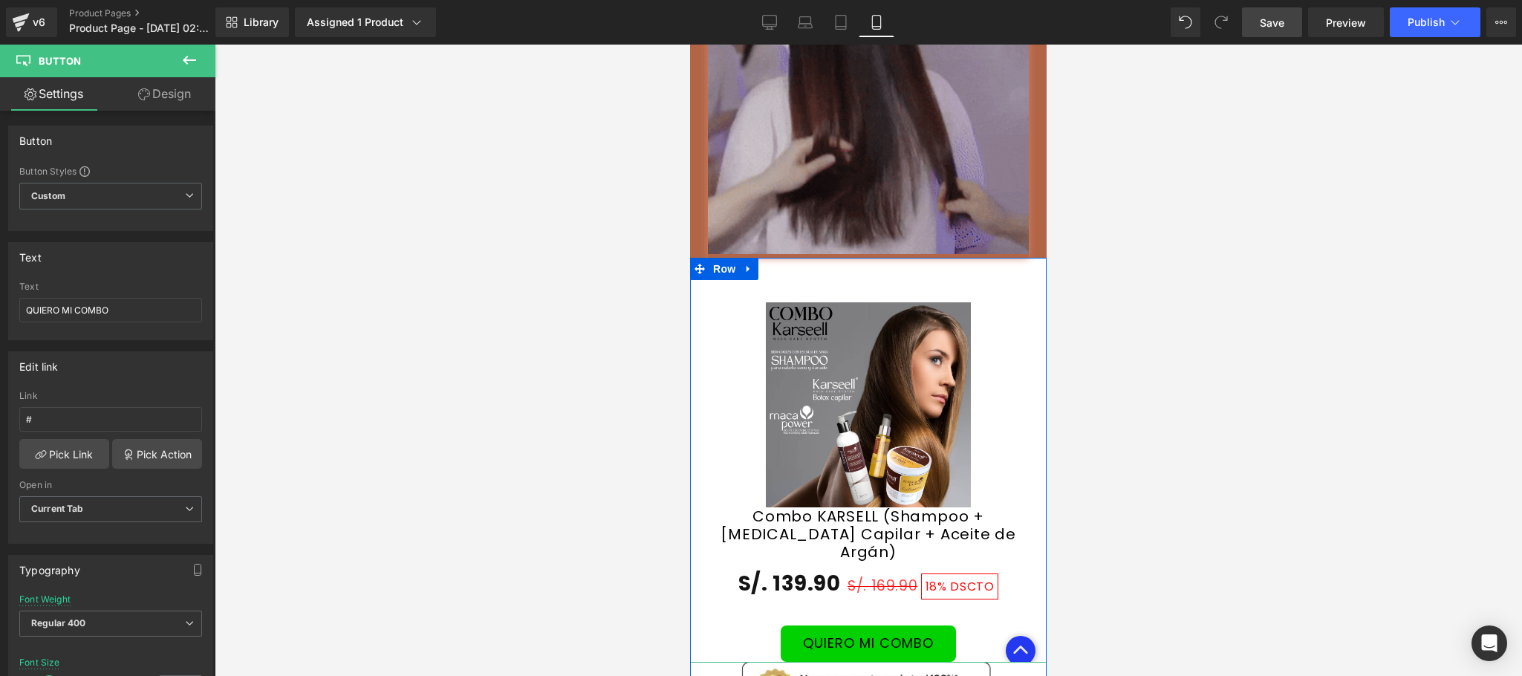
scroll to position [2664, 0]
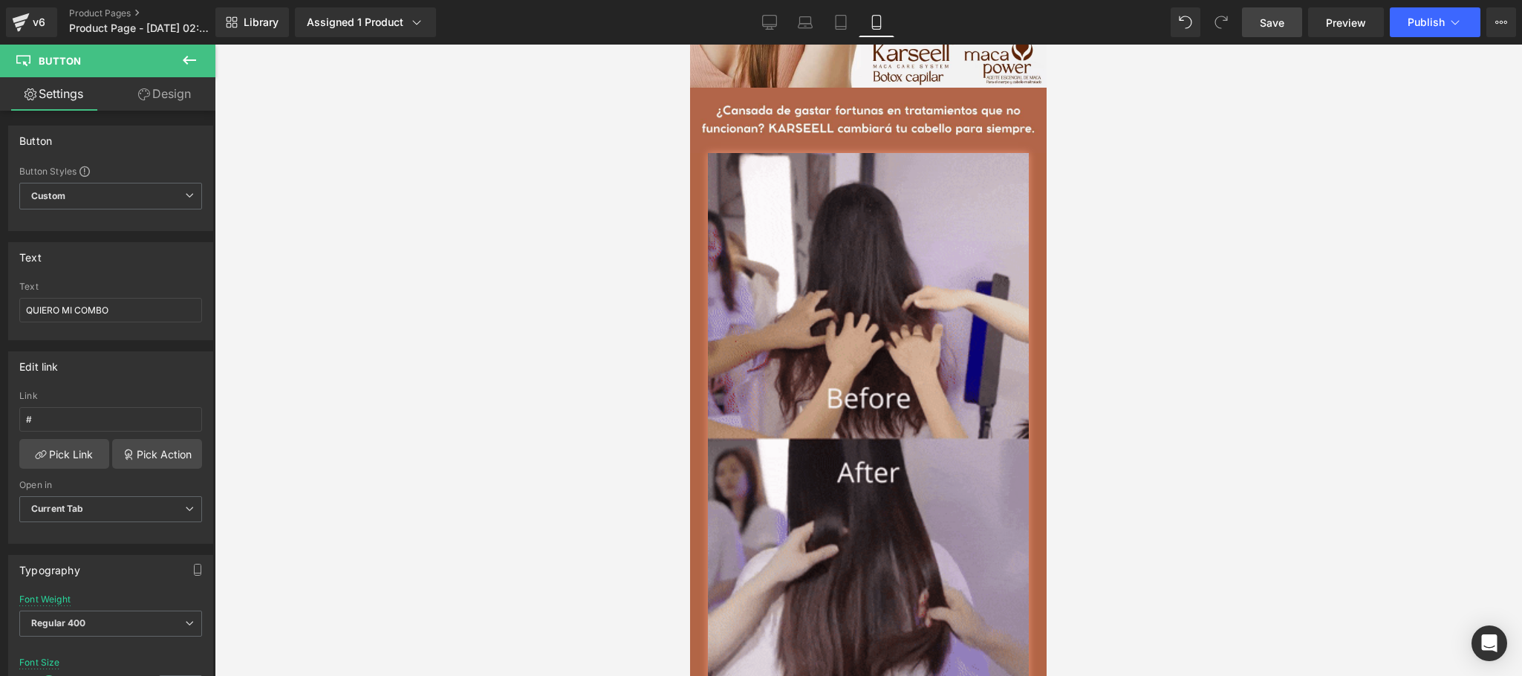
click at [1299, 16] on link "Save" at bounding box center [1272, 22] width 60 height 30
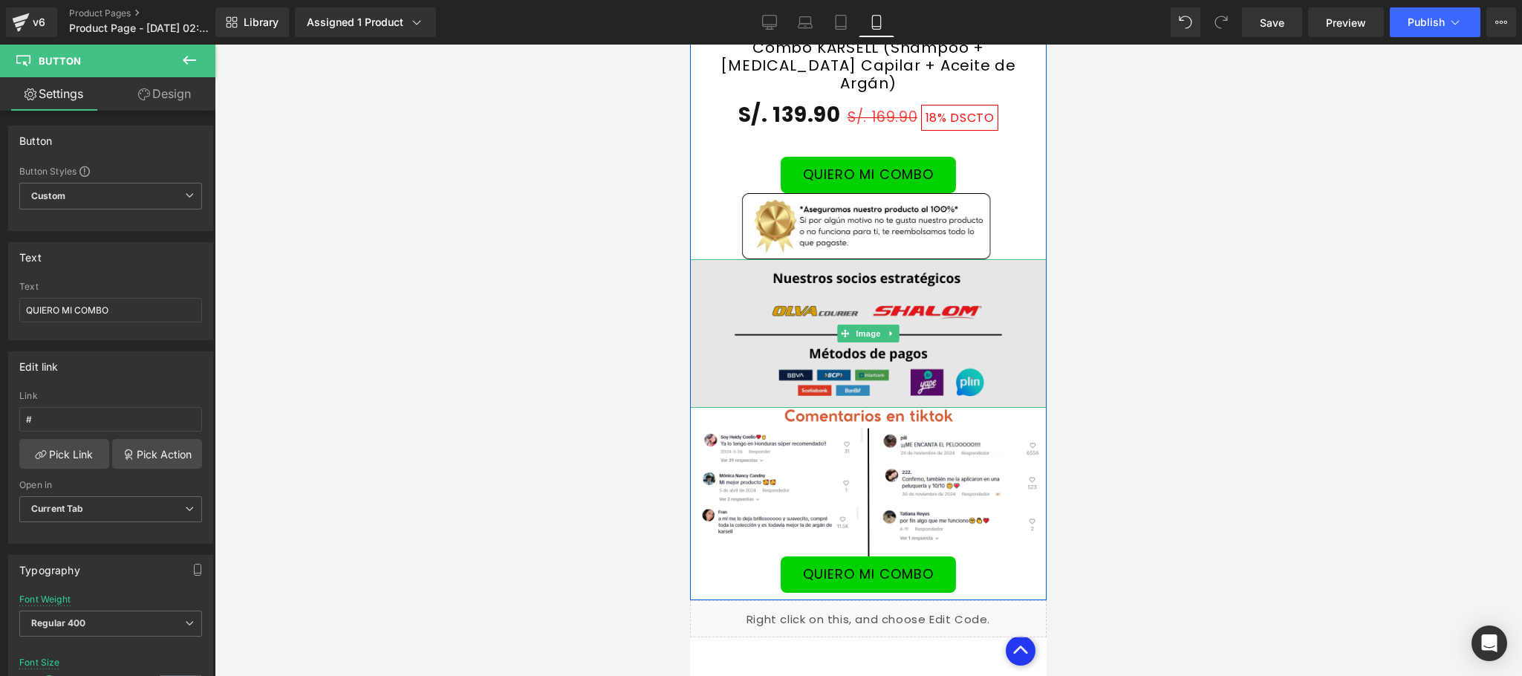
scroll to position [3898, 0]
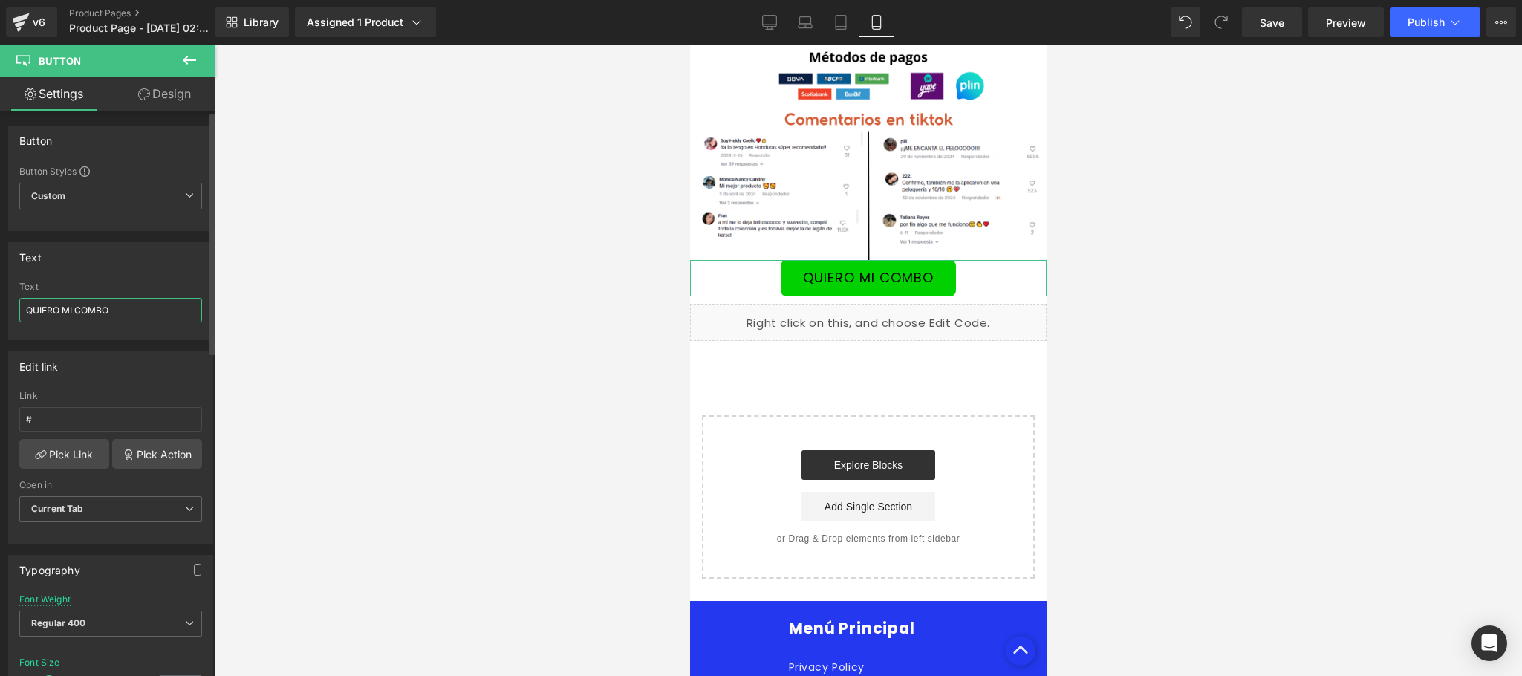
click at [146, 310] on input "QUIERO MI COMBO" at bounding box center [110, 310] width 183 height 25
paste input "✨"
click at [30, 301] on input "QUIERO MI COMBO KARSEELL✨" at bounding box center [110, 310] width 183 height 25
paste input "✨"
click at [74, 299] on input "✨QUIERO MI COMBO KARSEELL✨" at bounding box center [110, 310] width 183 height 25
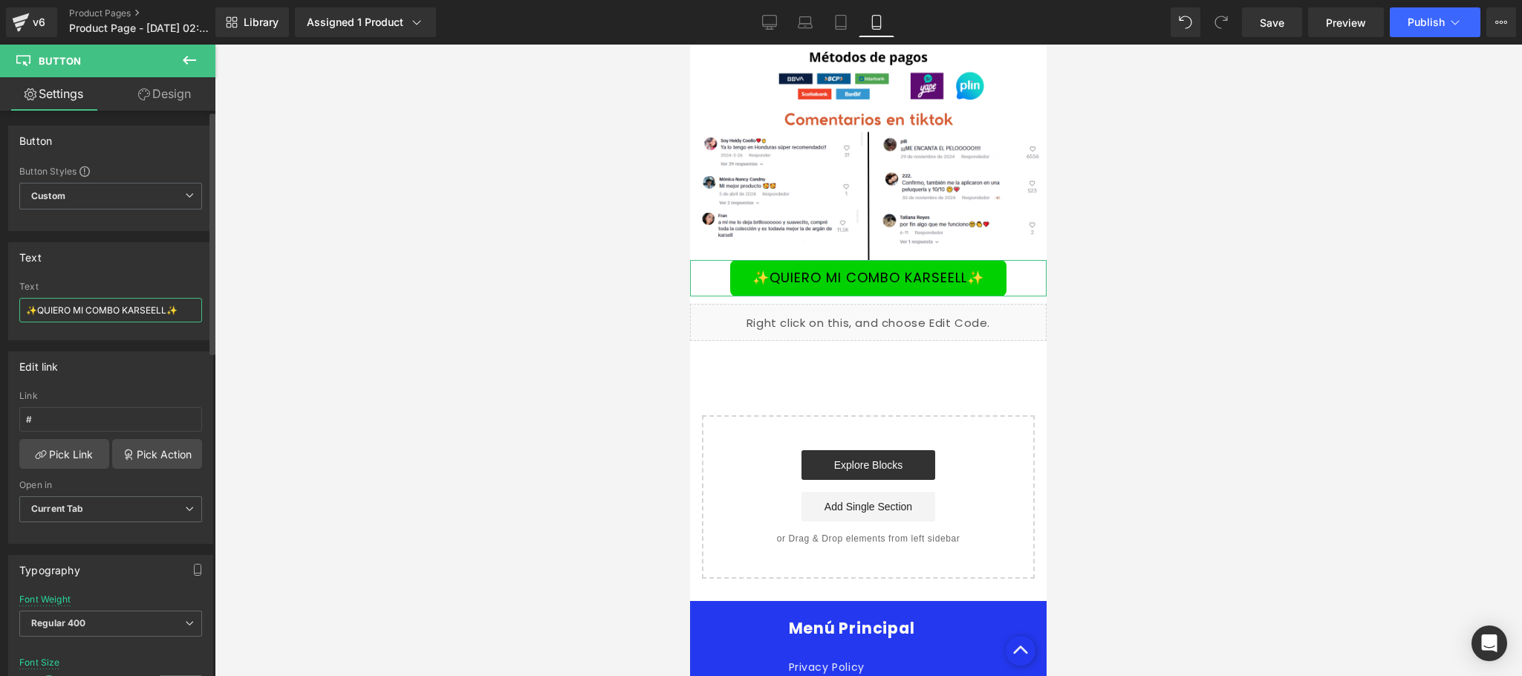
click at [74, 308] on input "✨QUIERO MI COMBO KARSEELL✨" at bounding box center [110, 310] width 183 height 25
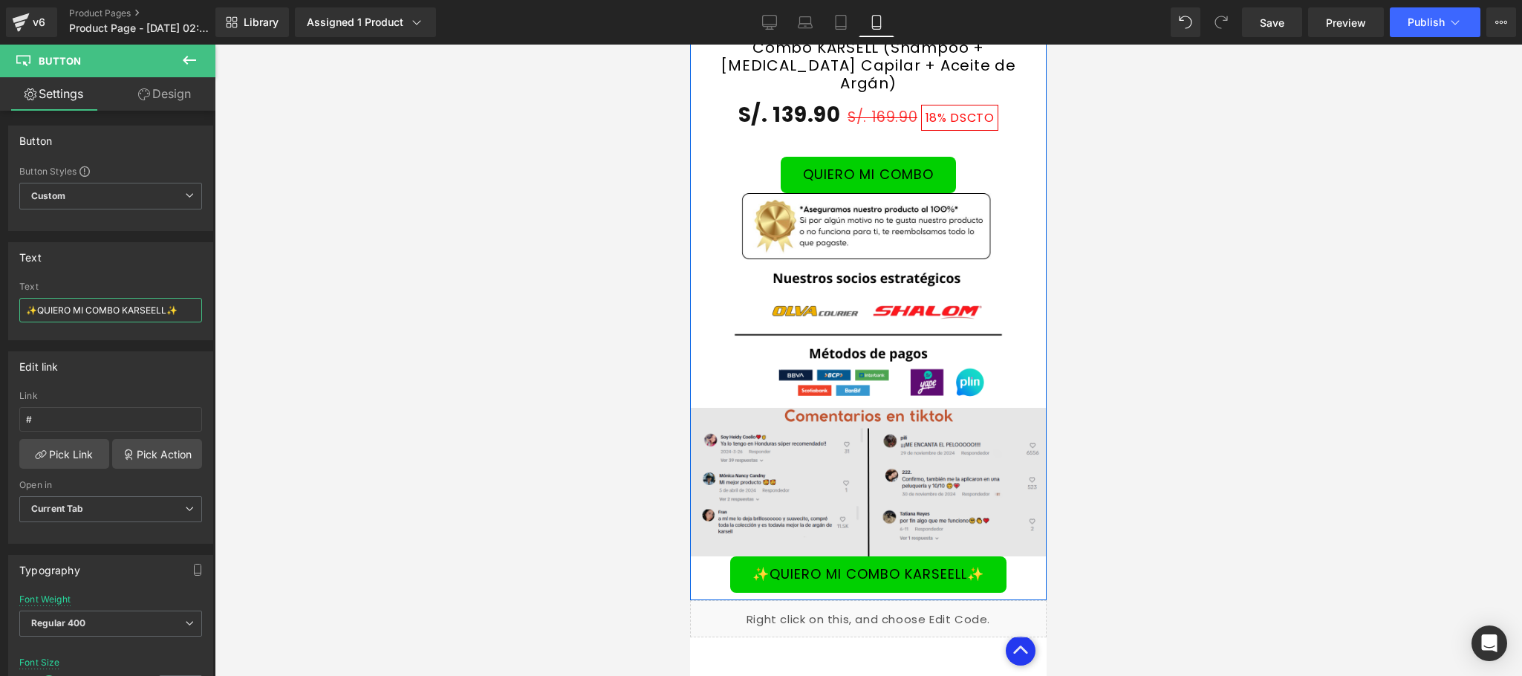
scroll to position [3305, 0]
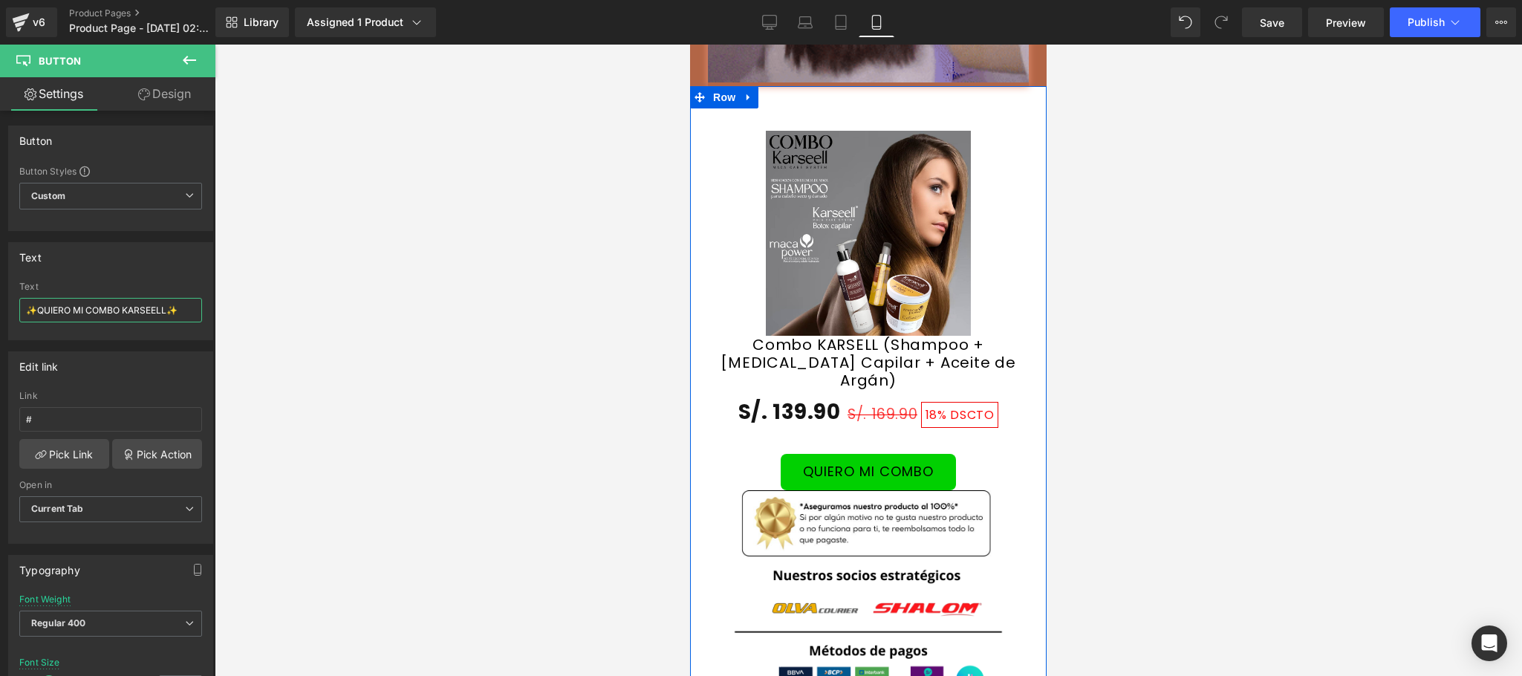
type input "✨QUIERO MI COMBO KARSEELL✨"
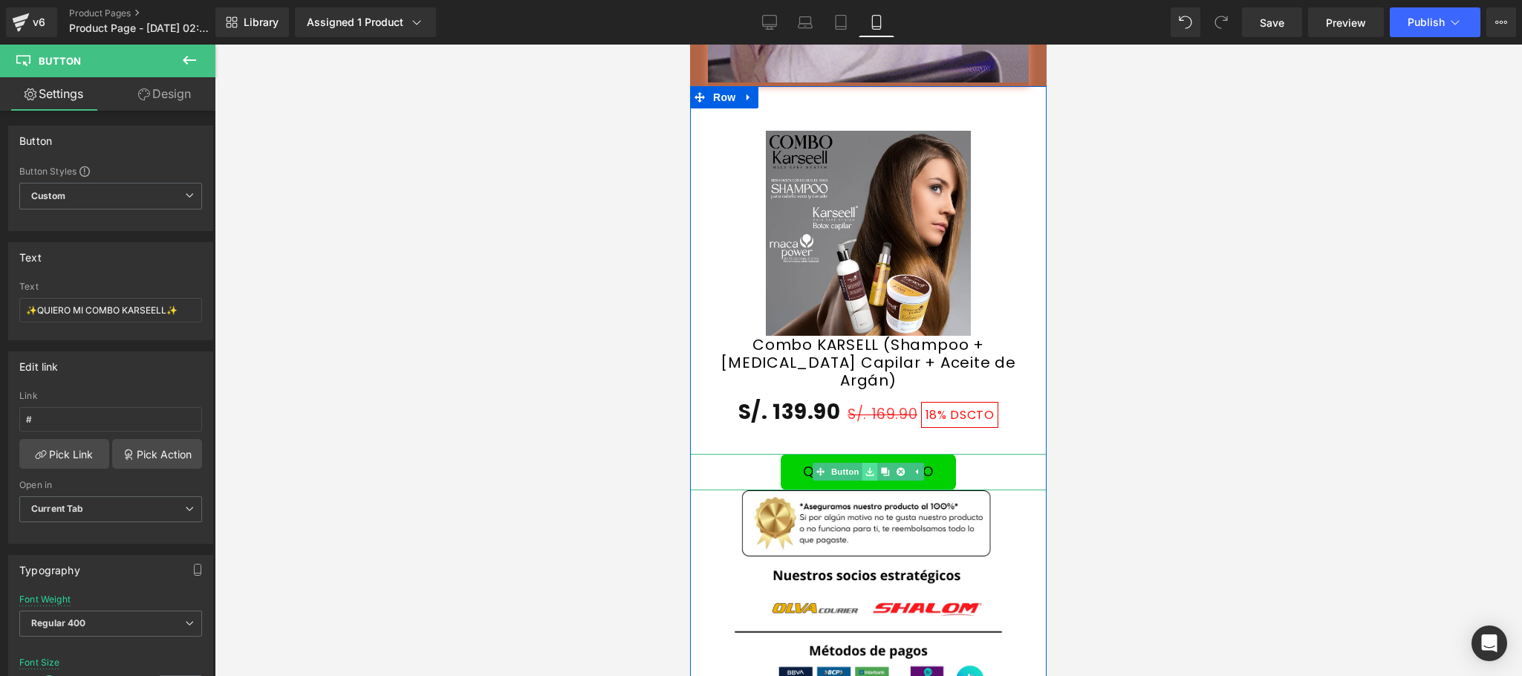
click at [867, 481] on link at bounding box center [870, 472] width 16 height 18
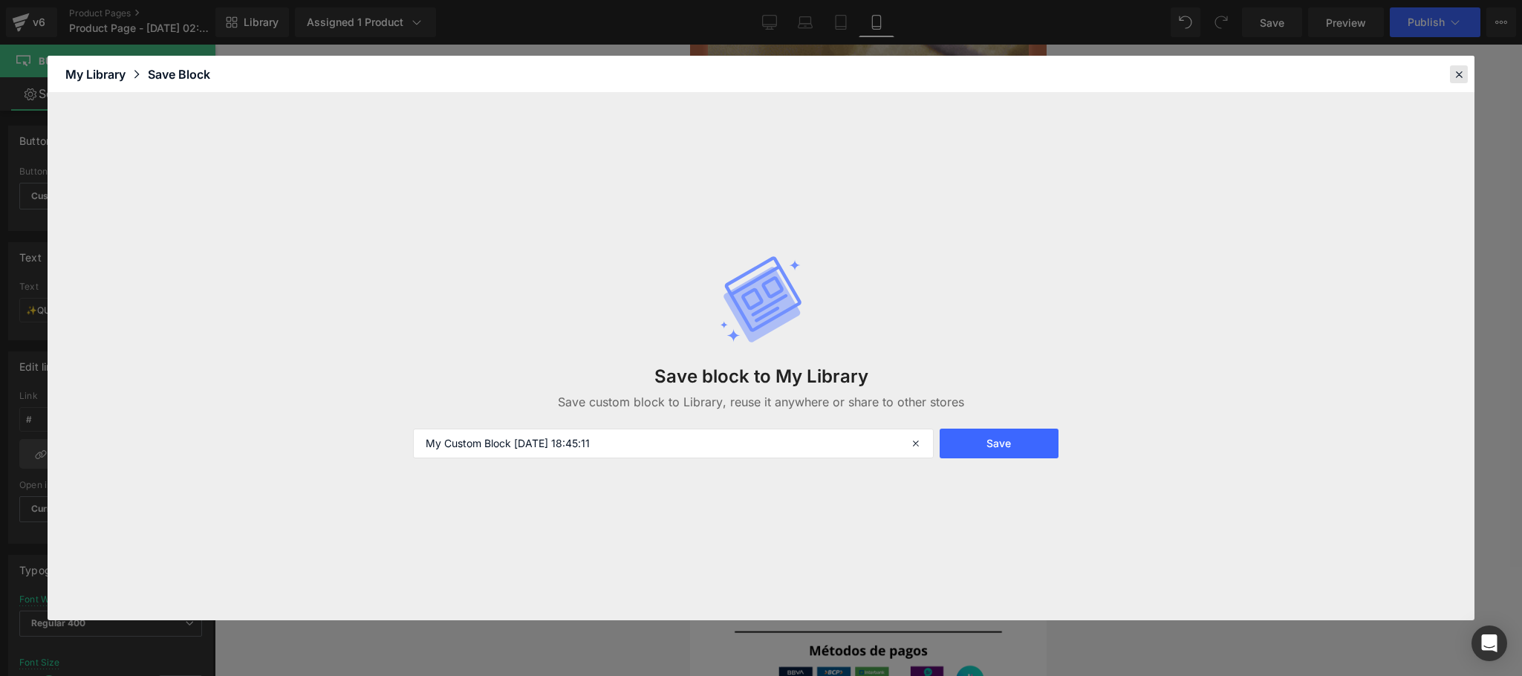
click at [1462, 74] on icon at bounding box center [1458, 74] width 13 height 13
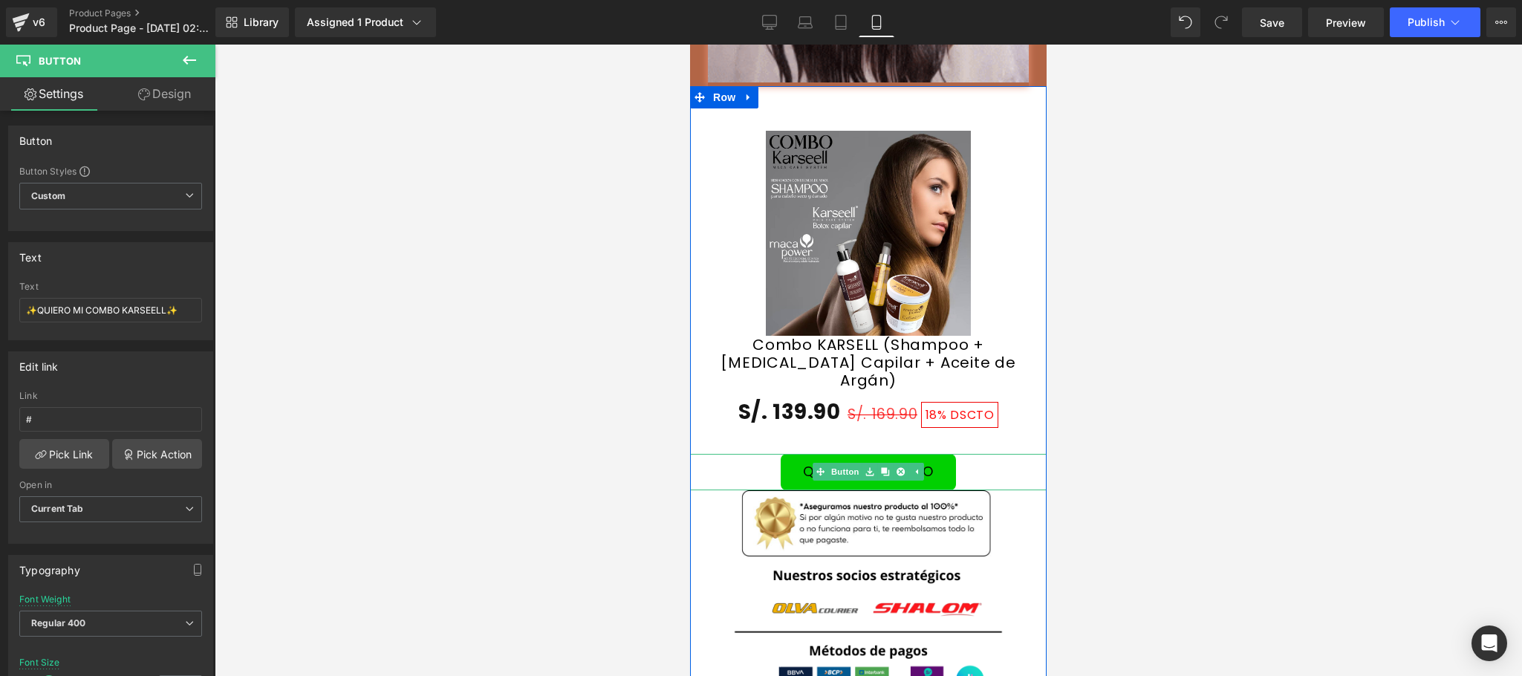
click at [803, 480] on span "QUIERO MI COMBO" at bounding box center [868, 472] width 131 height 16
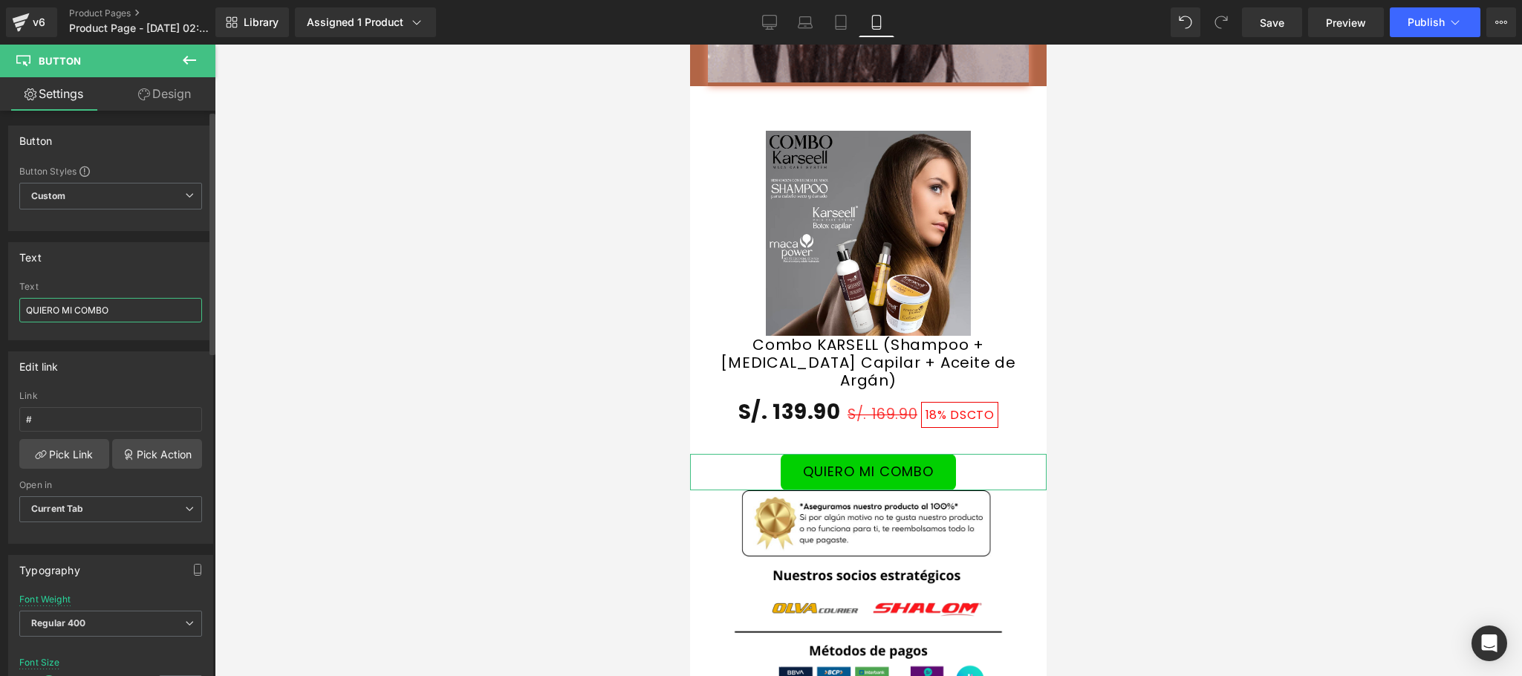
click at [139, 308] on input "QUIERO MI COMBO" at bounding box center [110, 310] width 183 height 25
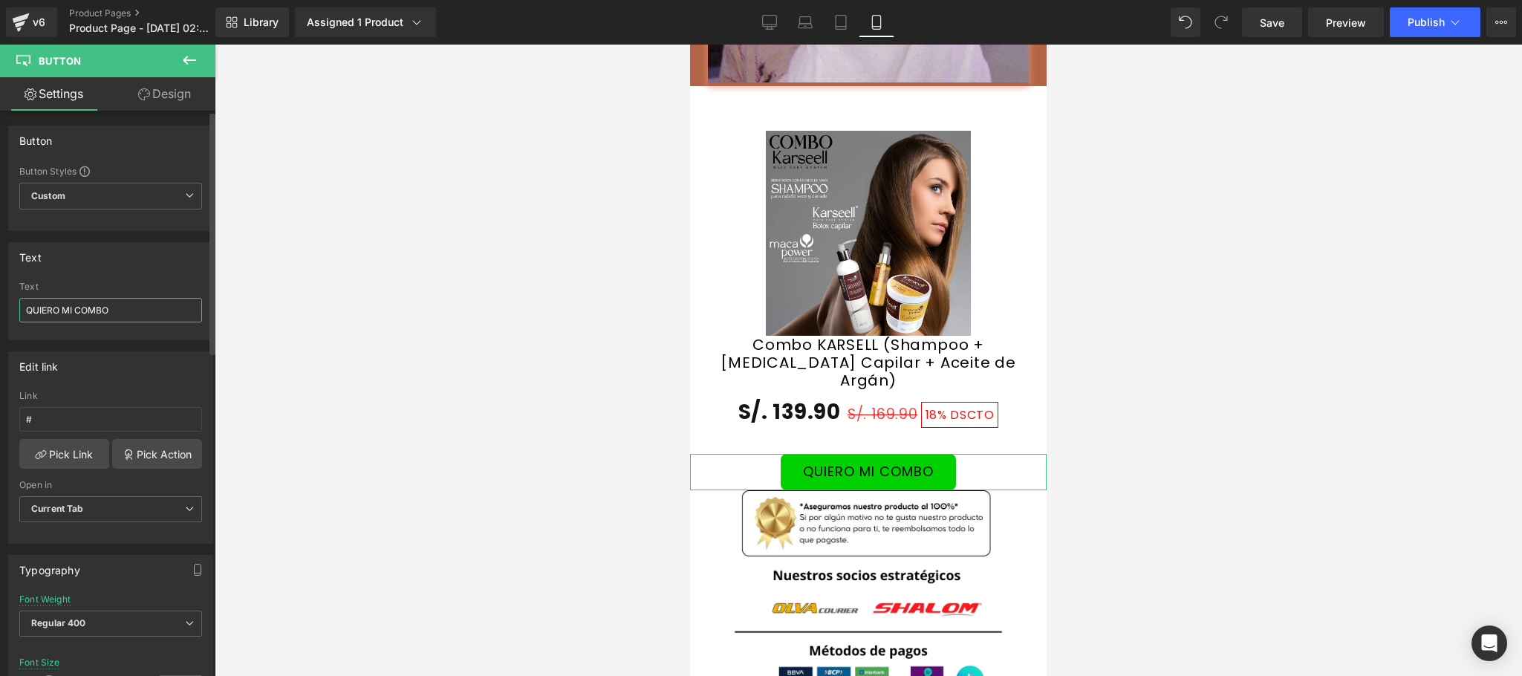
click at [139, 308] on input "QUIERO MI COMBO" at bounding box center [110, 310] width 183 height 25
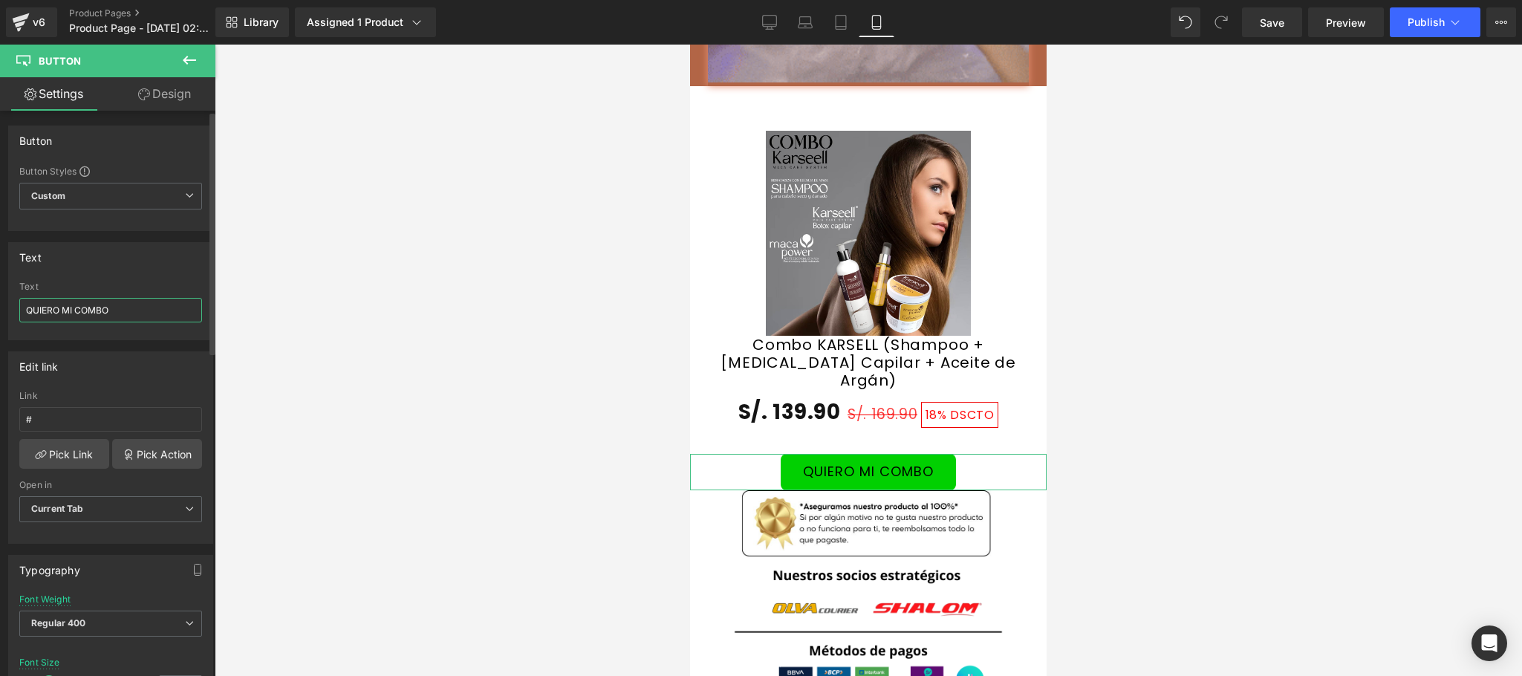
type input "✨QUIERO MI COMBO KARSEELL✨"
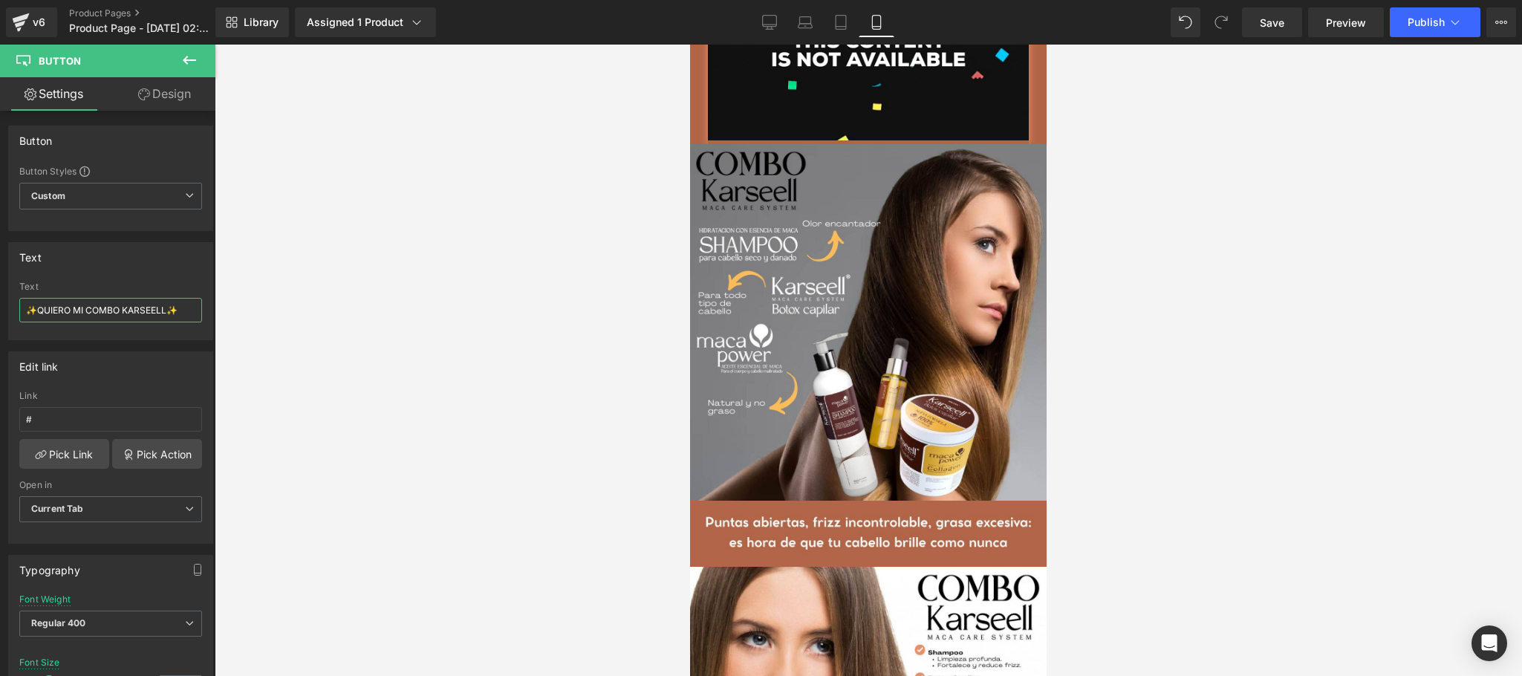
scroll to position [36, 0]
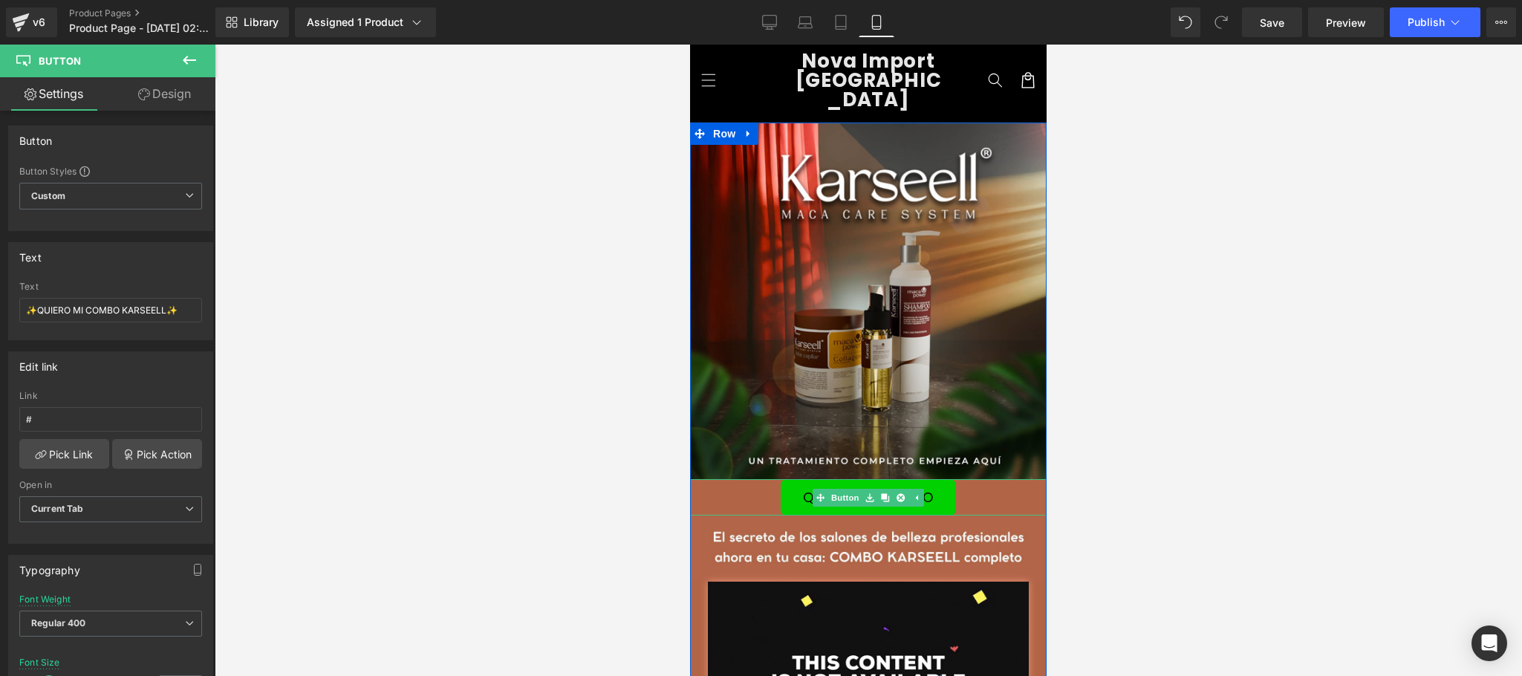
click at [781, 482] on link "QUIERO MI COMBO" at bounding box center [868, 497] width 175 height 36
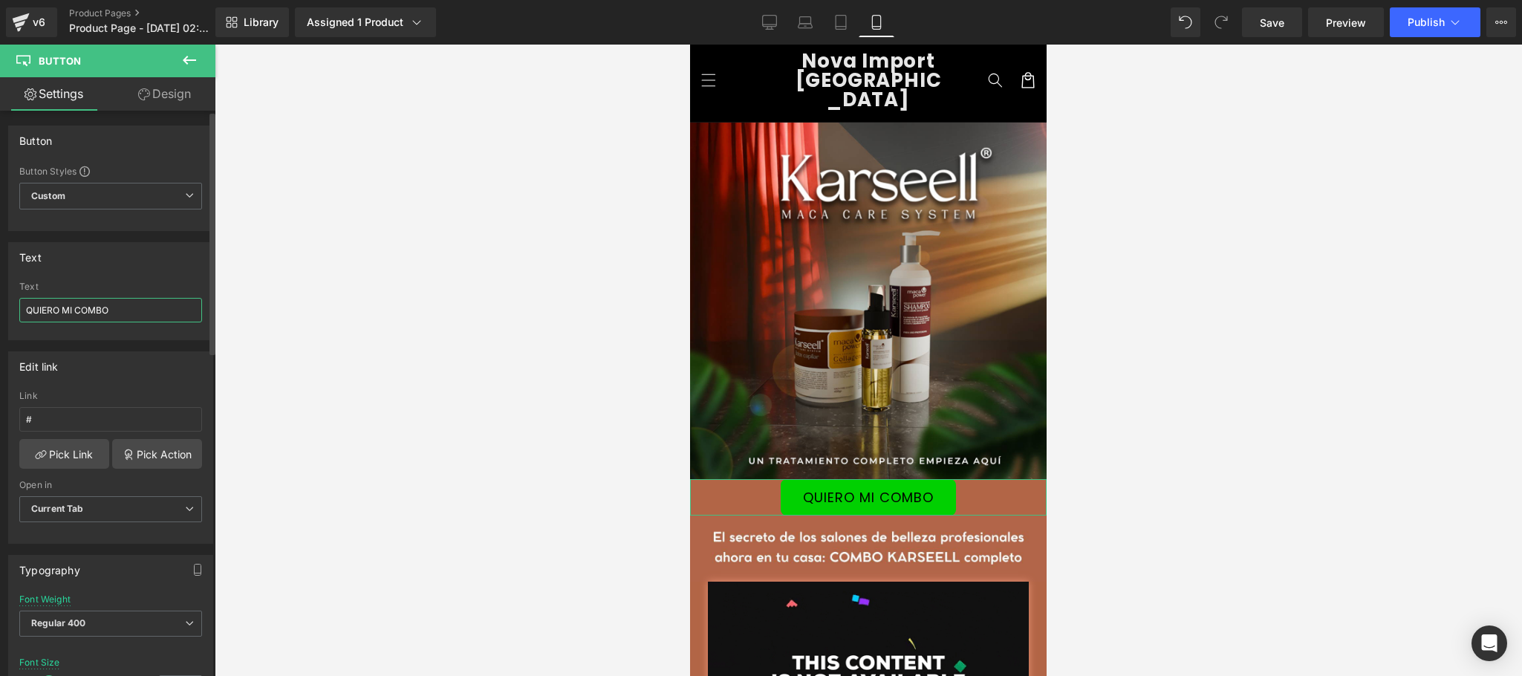
click at [123, 314] on input "QUIERO MI COMBO" at bounding box center [110, 310] width 183 height 25
click at [125, 314] on input "QUIERO MI COMBO" at bounding box center [110, 310] width 183 height 25
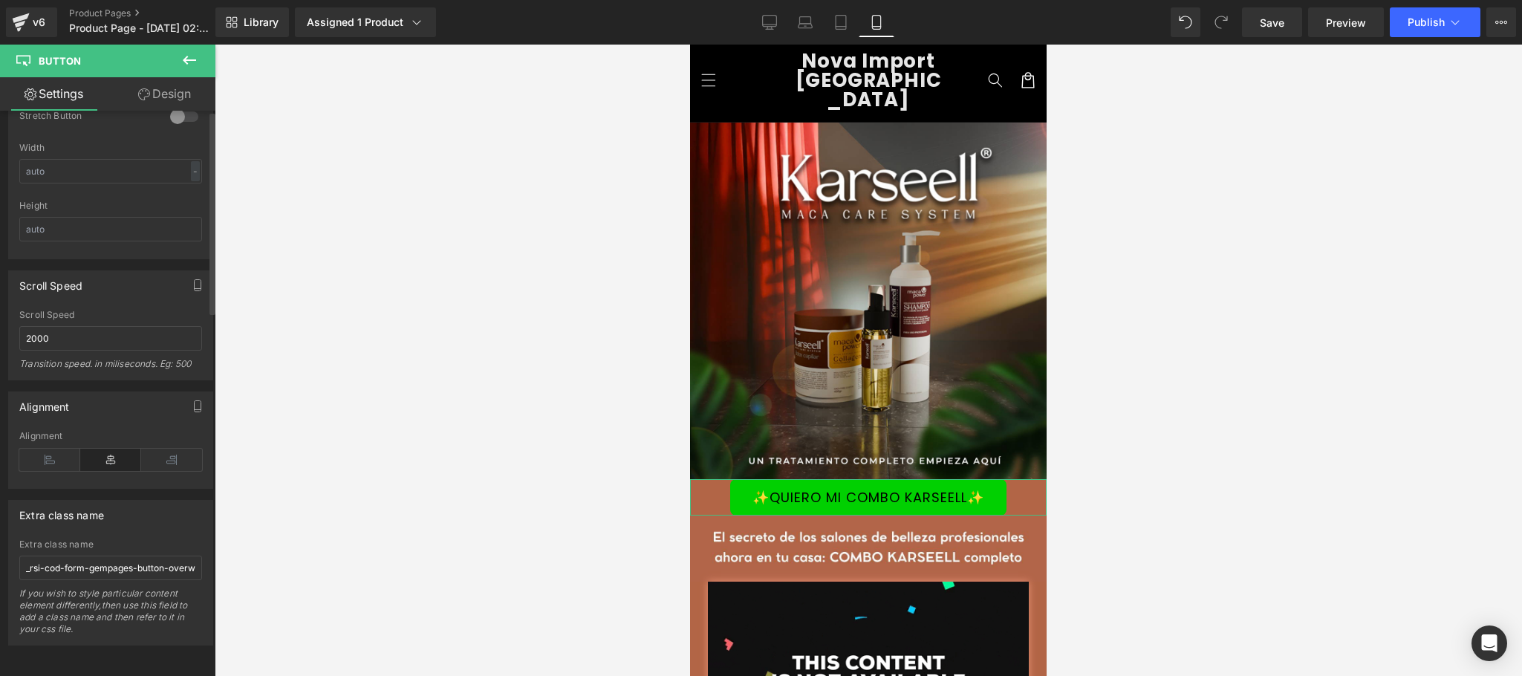
scroll to position [0, 0]
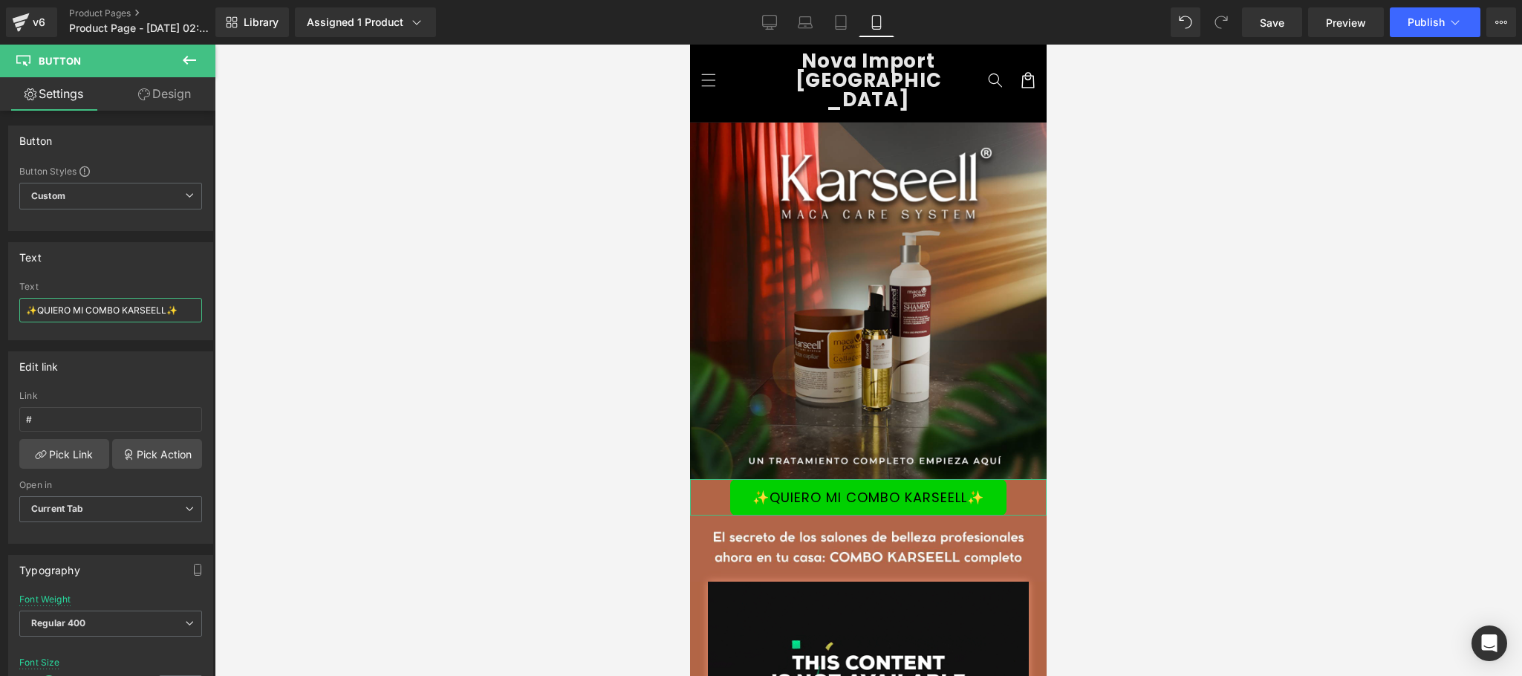
type input "✨QUIERO MI COMBO KARSEELL✨"
click at [168, 91] on link "Design" at bounding box center [165, 93] width 108 height 33
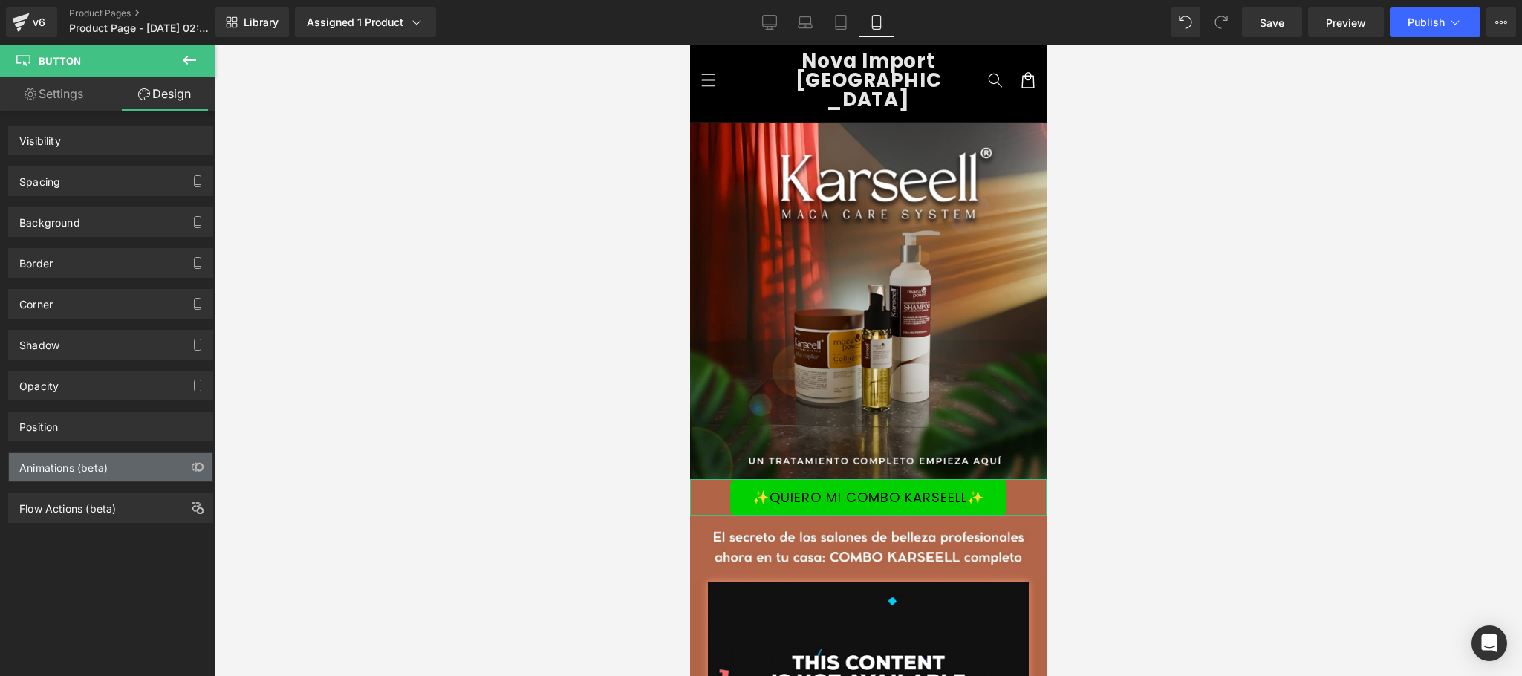
click at [119, 464] on div "Animations (beta)" at bounding box center [111, 467] width 204 height 28
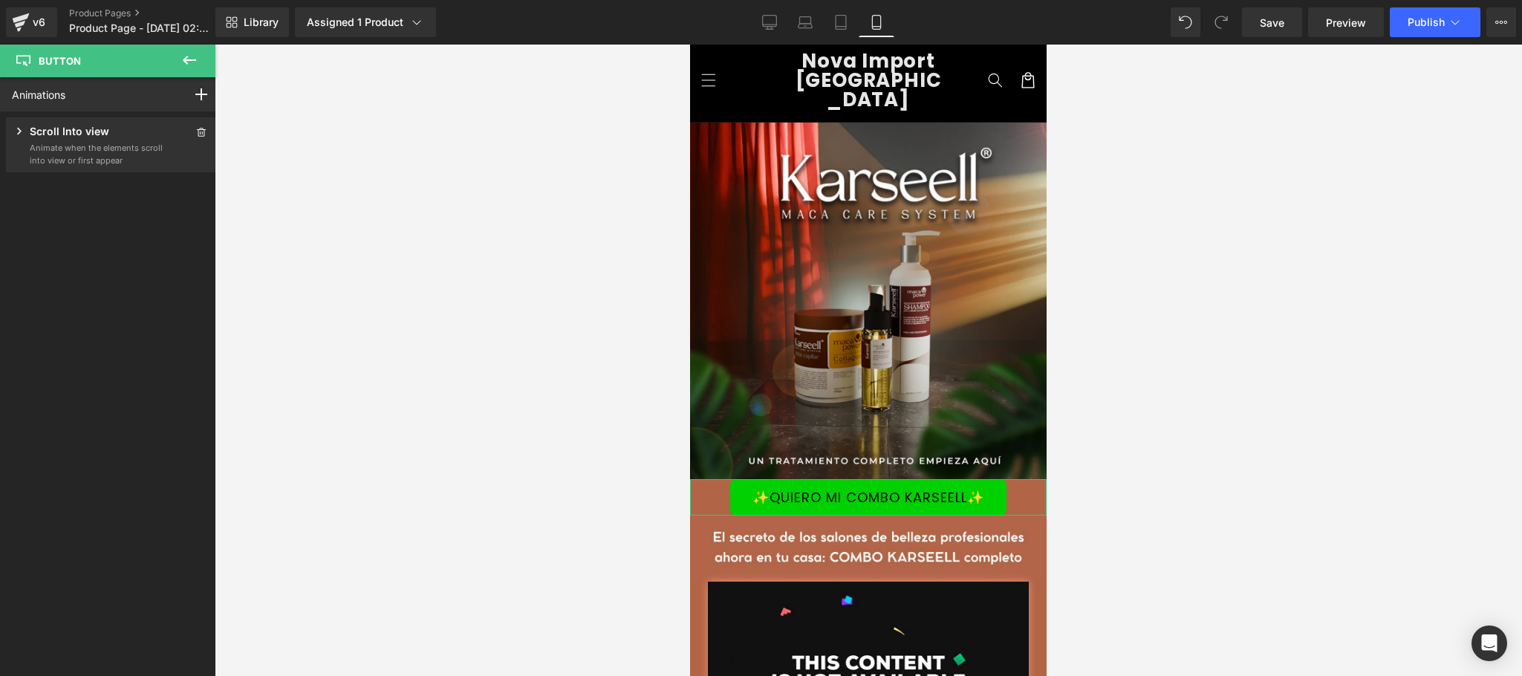
click at [87, 152] on p "Animate when the elements scroll into view or first appear" at bounding box center [97, 154] width 134 height 25
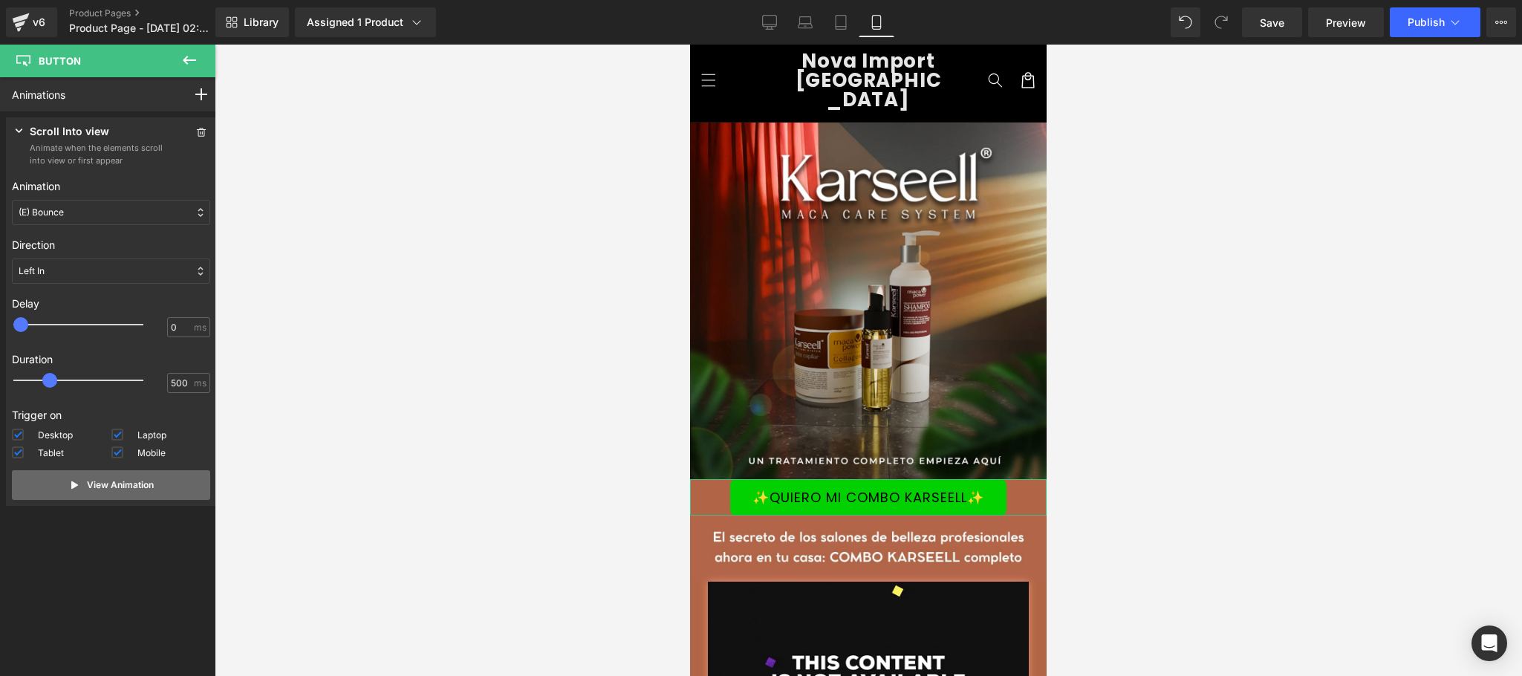
click at [137, 497] on button "View Animation" at bounding box center [111, 485] width 198 height 30
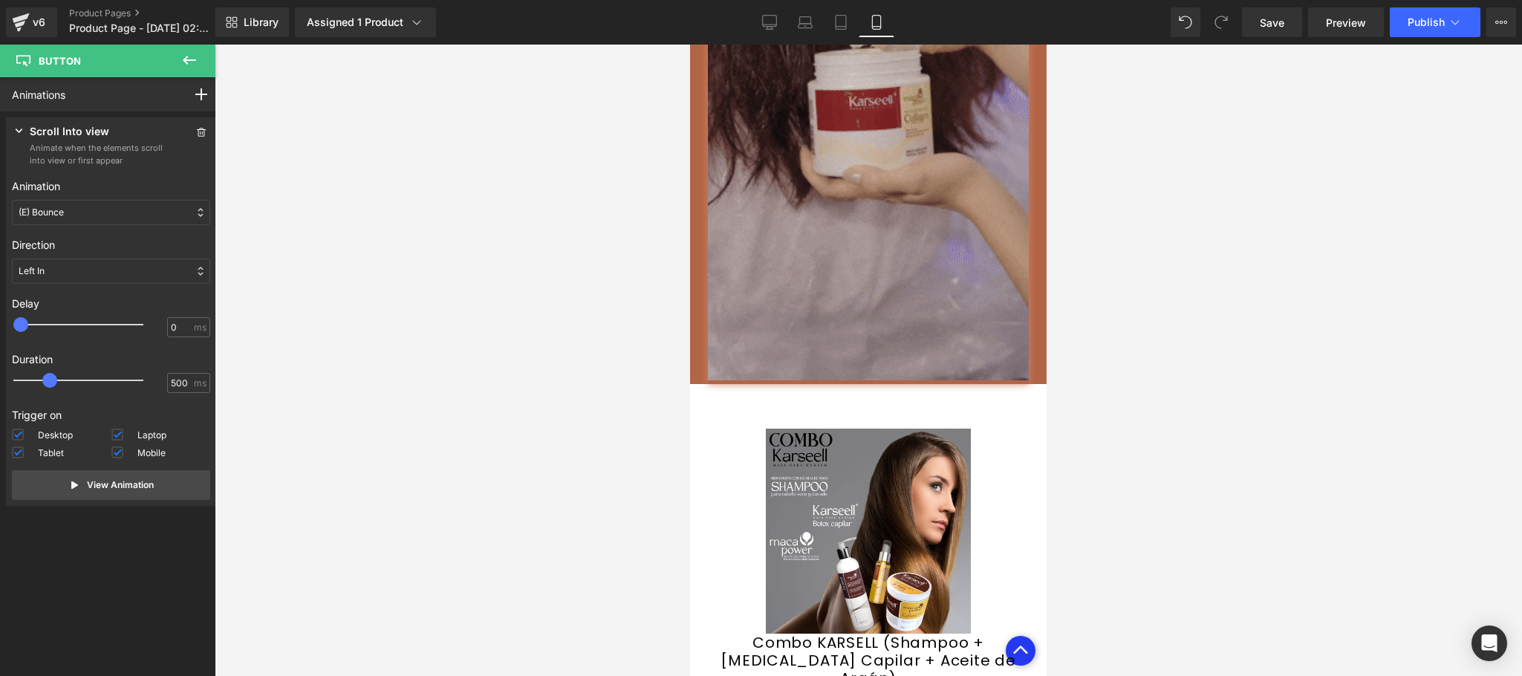
scroll to position [3007, 0]
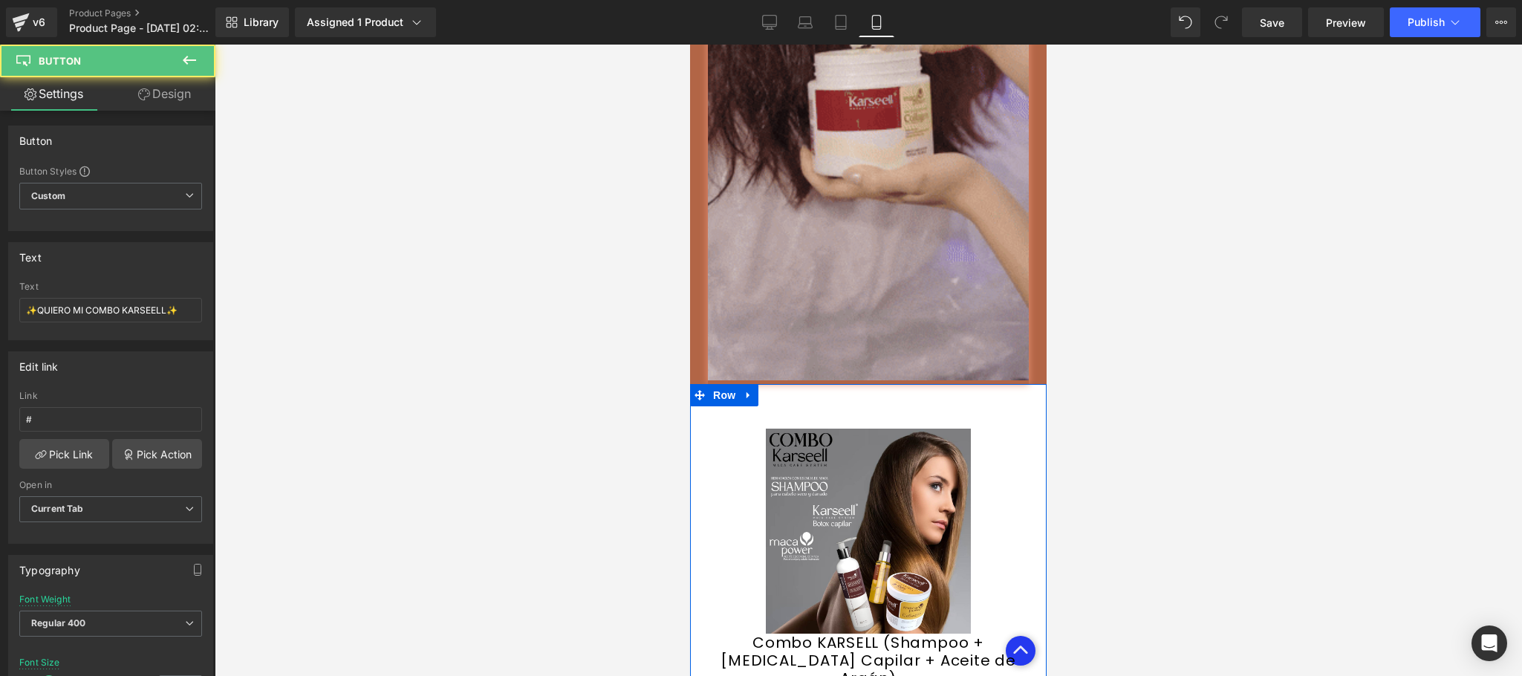
scroll to position [3898, 0]
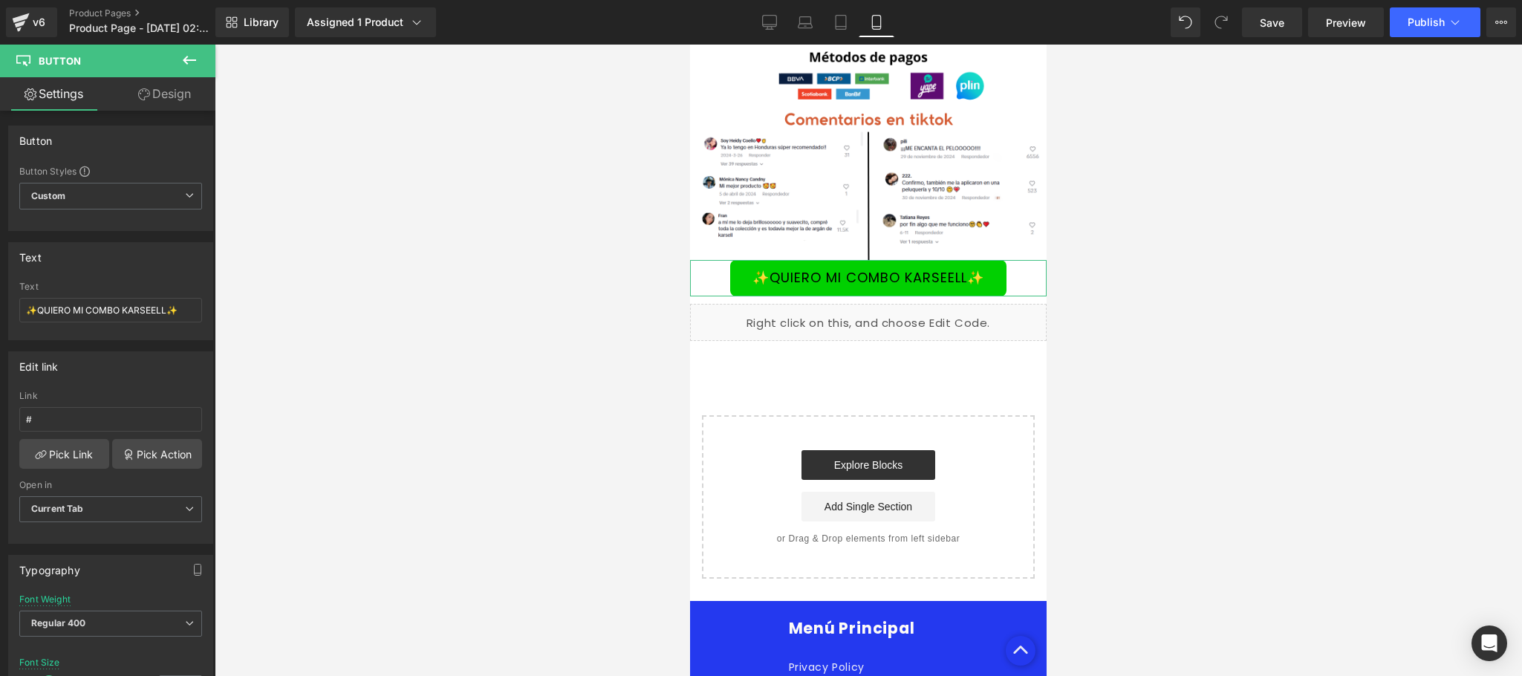
click at [189, 103] on link "Design" at bounding box center [165, 93] width 108 height 33
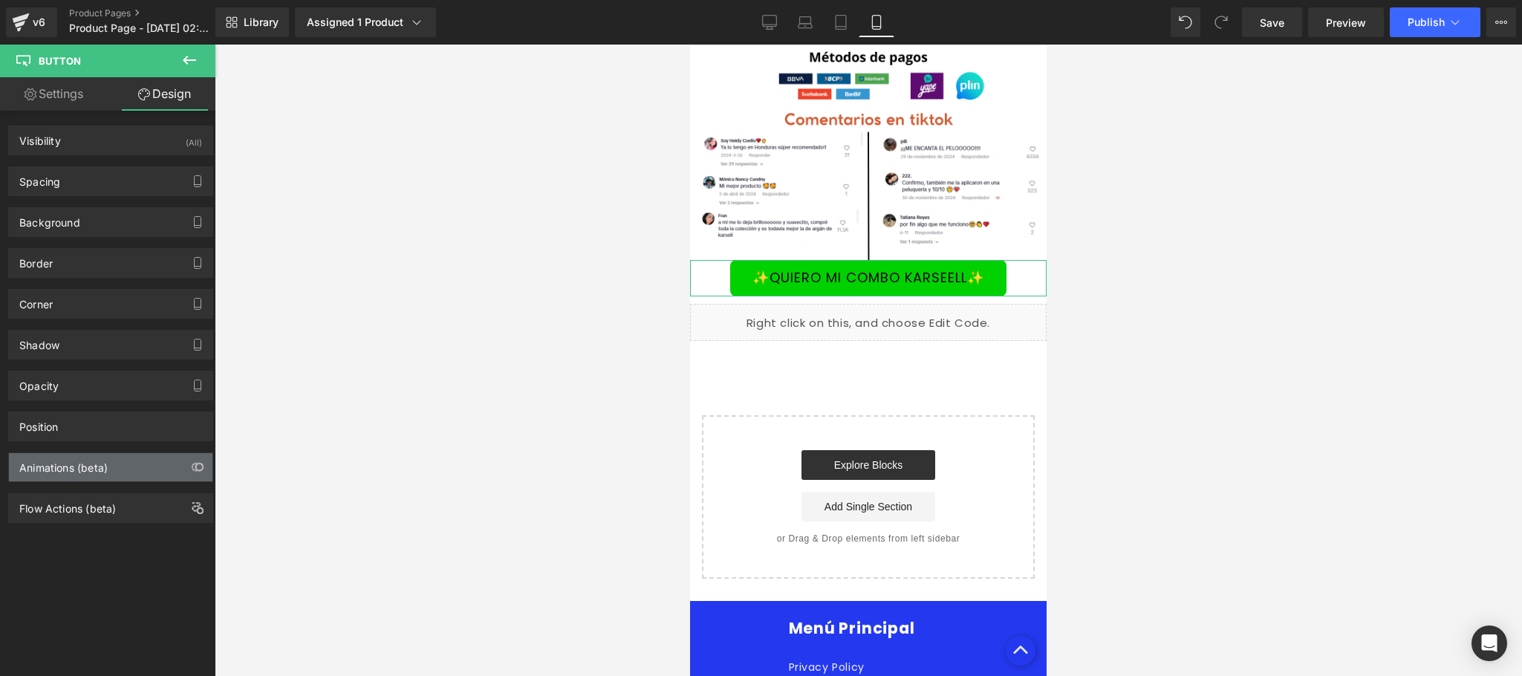
click at [85, 472] on div "Animations (beta)" at bounding box center [63, 463] width 88 height 21
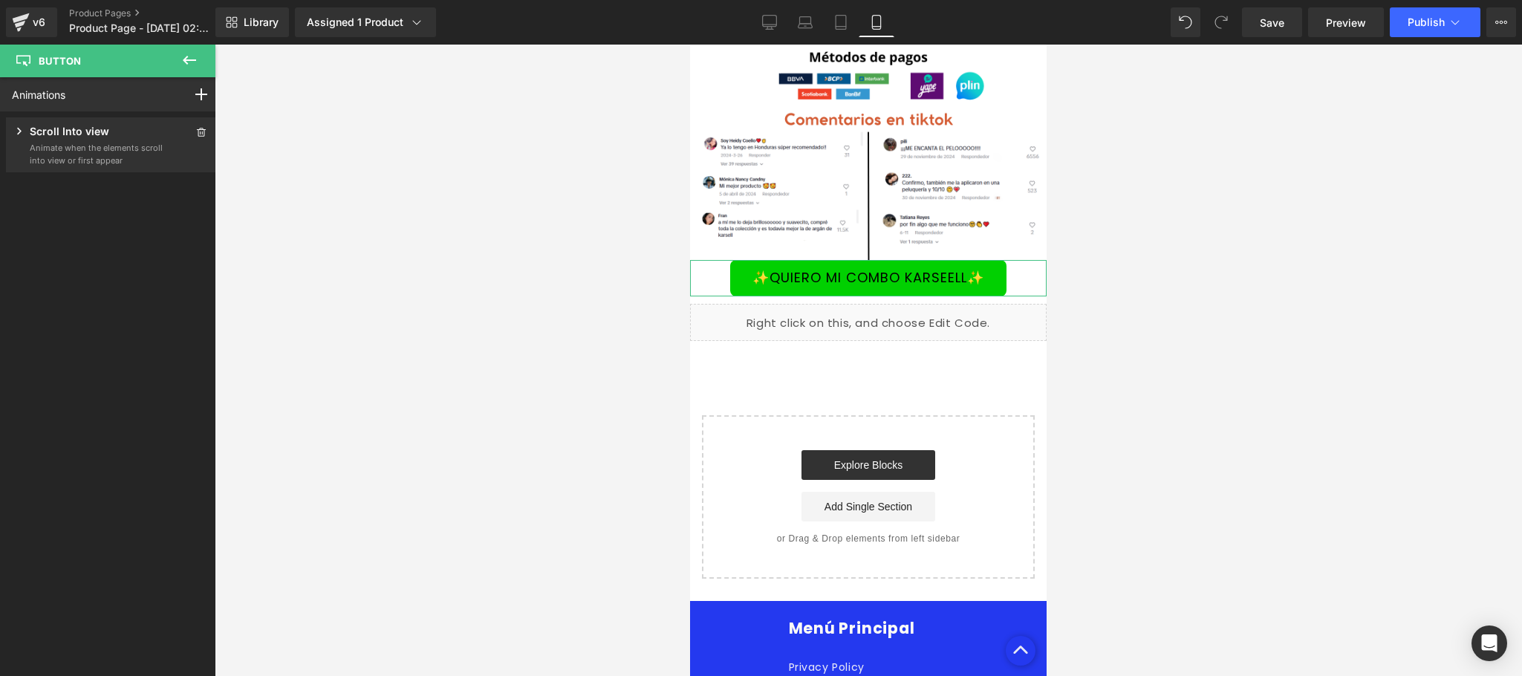
click at [72, 140] on p "Scroll Into view" at bounding box center [69, 132] width 79 height 19
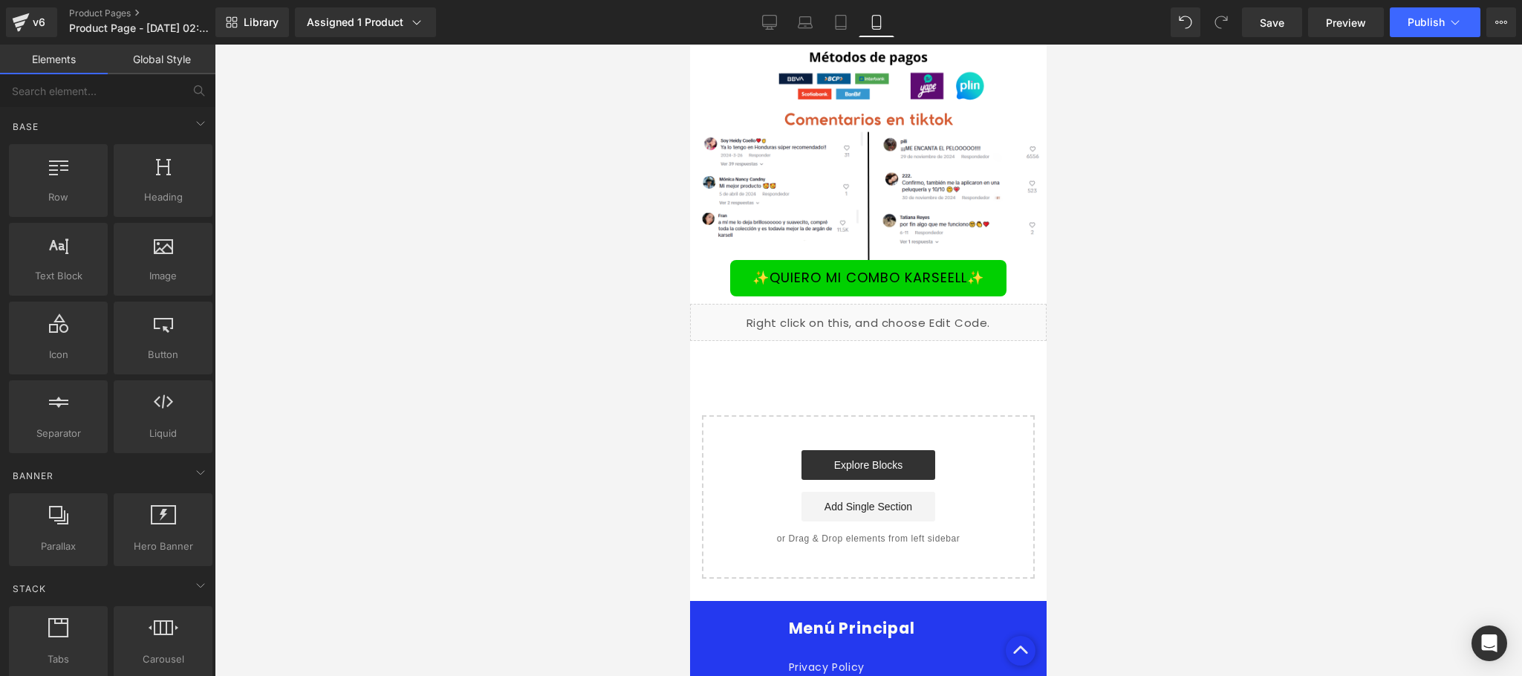
drag, startPoint x: 323, startPoint y: 268, endPoint x: 379, endPoint y: 282, distance: 57.3
click at [325, 267] on div at bounding box center [868, 360] width 1307 height 631
click at [1259, 32] on link "Save" at bounding box center [1272, 22] width 60 height 30
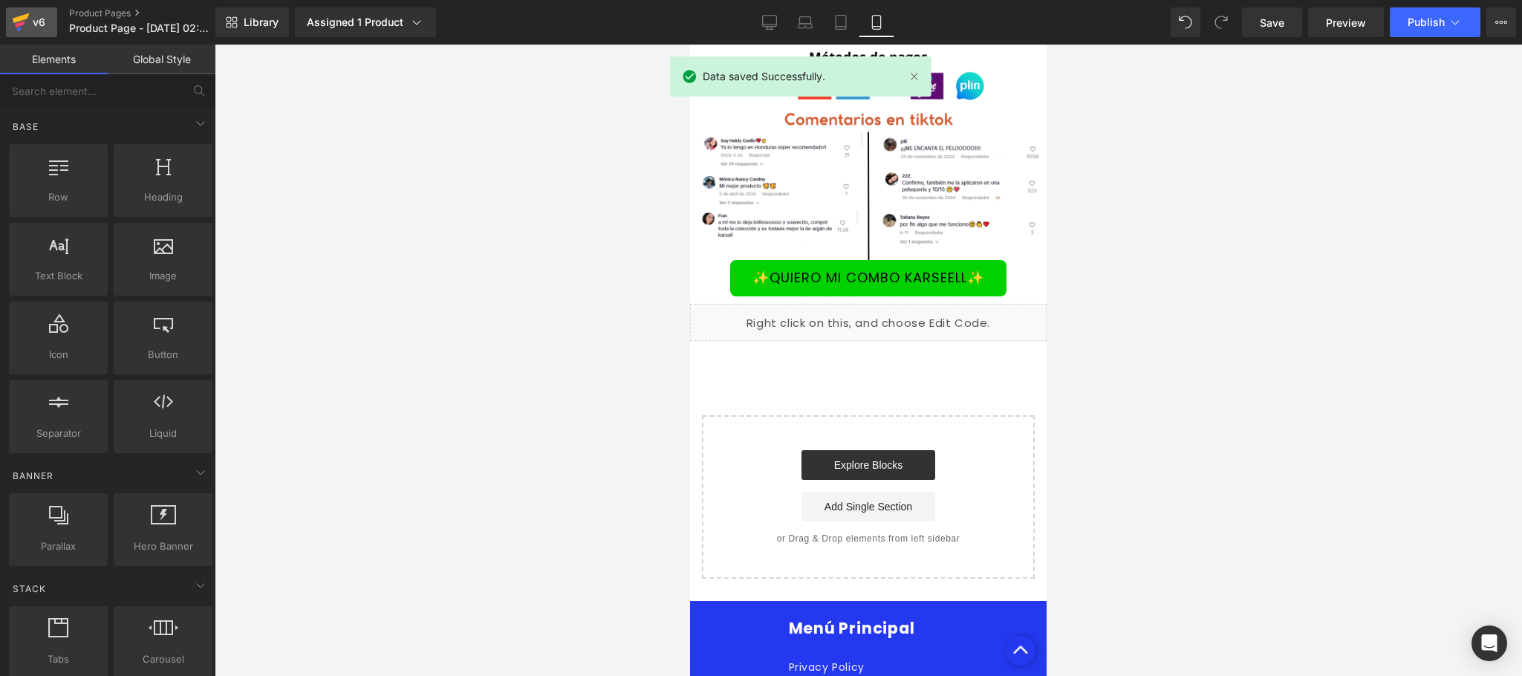
click at [39, 18] on div "v6" at bounding box center [39, 22] width 19 height 19
